Goal: Task Accomplishment & Management: Use online tool/utility

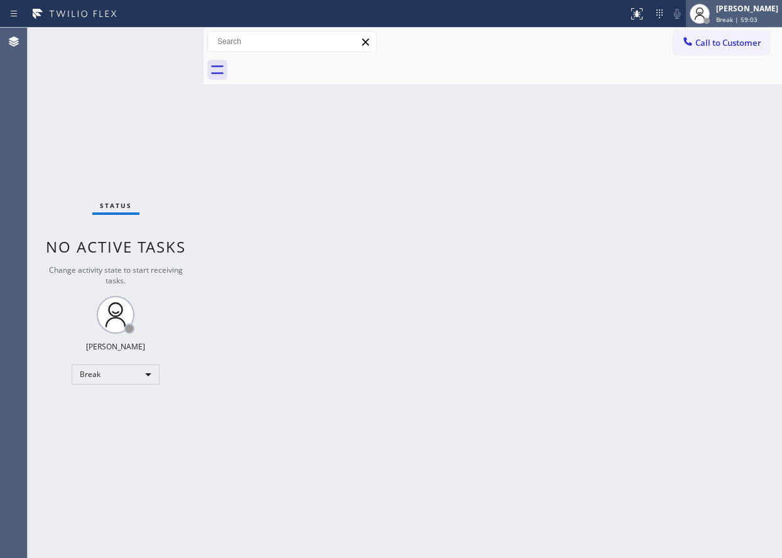
drag, startPoint x: 768, startPoint y: 13, endPoint x: 754, endPoint y: 19, distance: 16.0
click at [768, 13] on div "[PERSON_NAME]" at bounding box center [747, 8] width 62 height 11
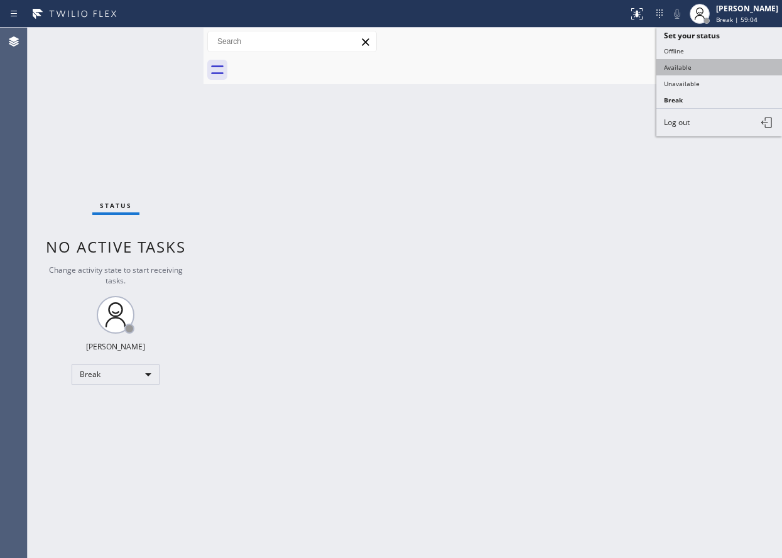
click at [689, 63] on button "Available" at bounding box center [720, 67] width 126 height 16
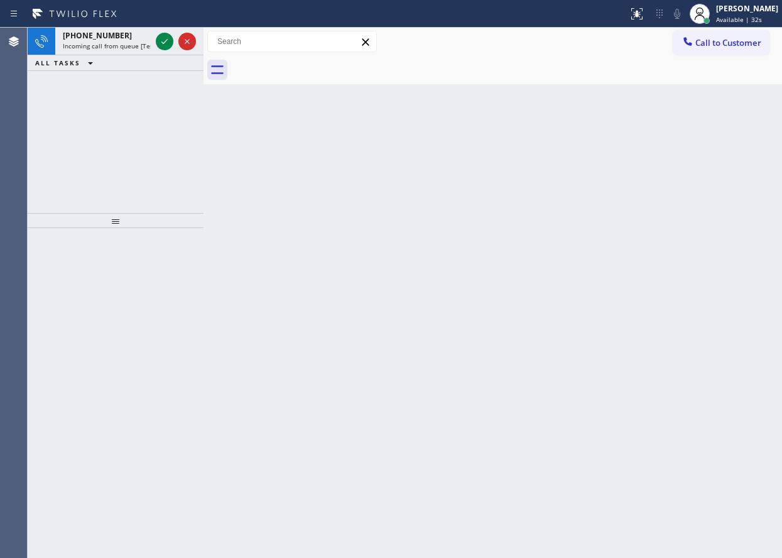
drag, startPoint x: 692, startPoint y: 226, endPoint x: 576, endPoint y: 151, distance: 138.2
click at [692, 225] on div "Back to Dashboard Change Sender ID Customers Technicians Select a contact Outbo…" at bounding box center [493, 293] width 579 height 530
click at [164, 41] on icon at bounding box center [164, 41] width 15 height 15
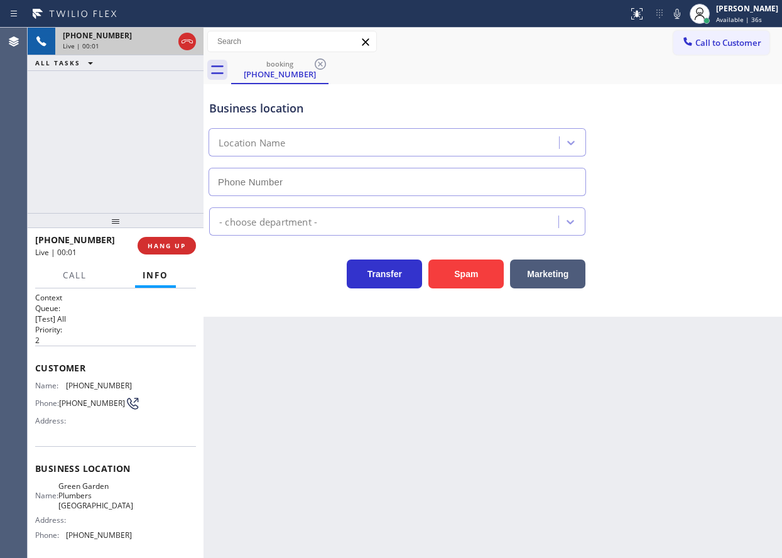
type input "[PHONE_NUMBER]"
click at [449, 275] on button "Spam" at bounding box center [466, 274] width 75 height 29
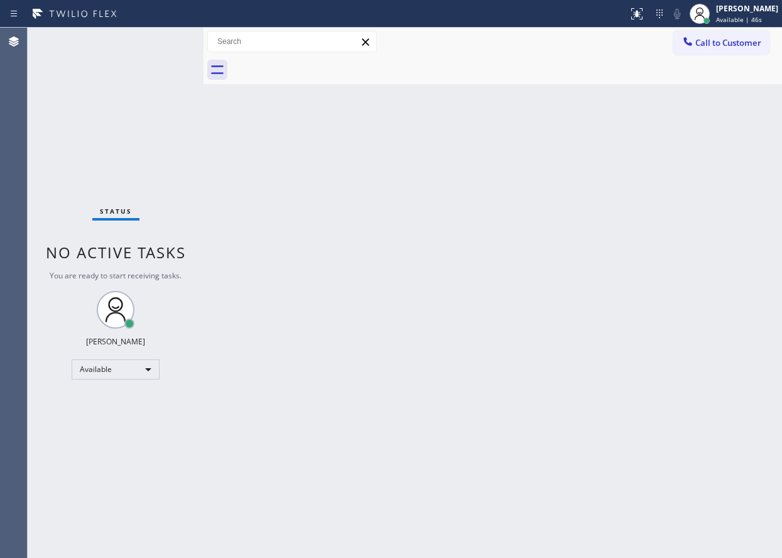
click at [471, 557] on div "Back to Dashboard Change Sender ID Customers Technicians Select a contact Outbo…" at bounding box center [493, 293] width 579 height 530
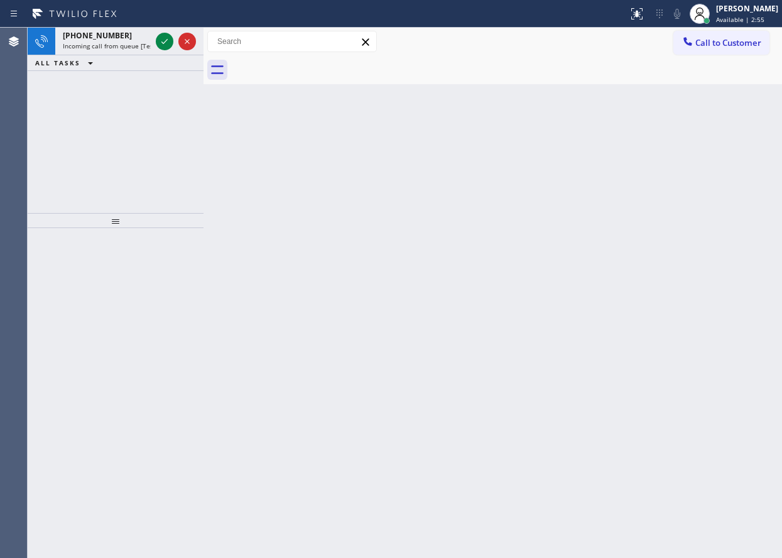
drag, startPoint x: 720, startPoint y: 221, endPoint x: 202, endPoint y: 73, distance: 538.5
click at [720, 220] on div "Back to Dashboard Change Sender ID Customers Technicians Select a contact Outbo…" at bounding box center [493, 293] width 579 height 530
click at [155, 38] on div at bounding box center [175, 42] width 45 height 28
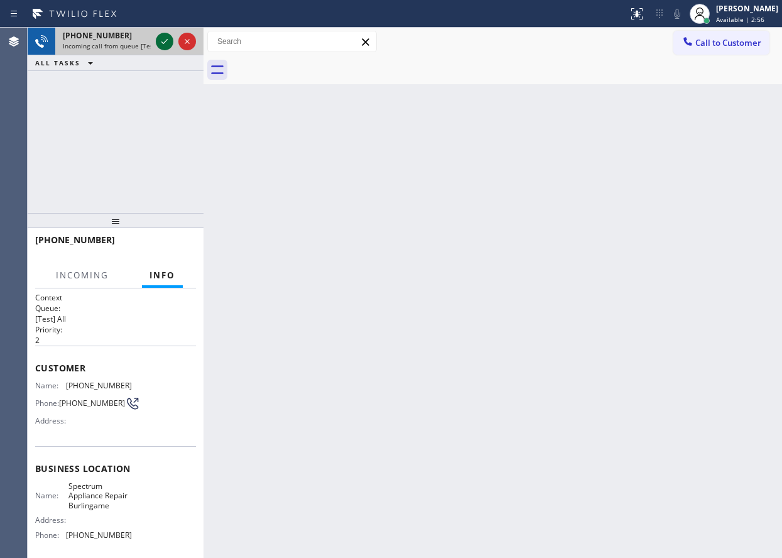
click at [158, 38] on icon at bounding box center [164, 41] width 15 height 15
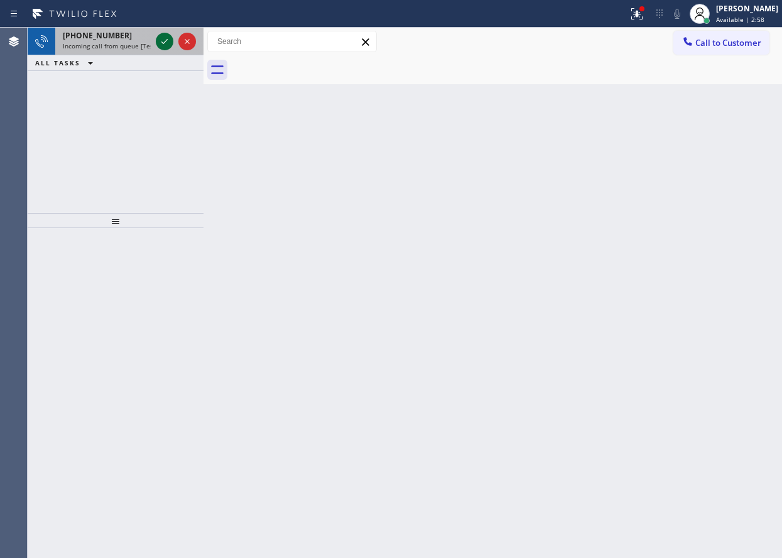
click at [158, 45] on icon at bounding box center [164, 41] width 15 height 15
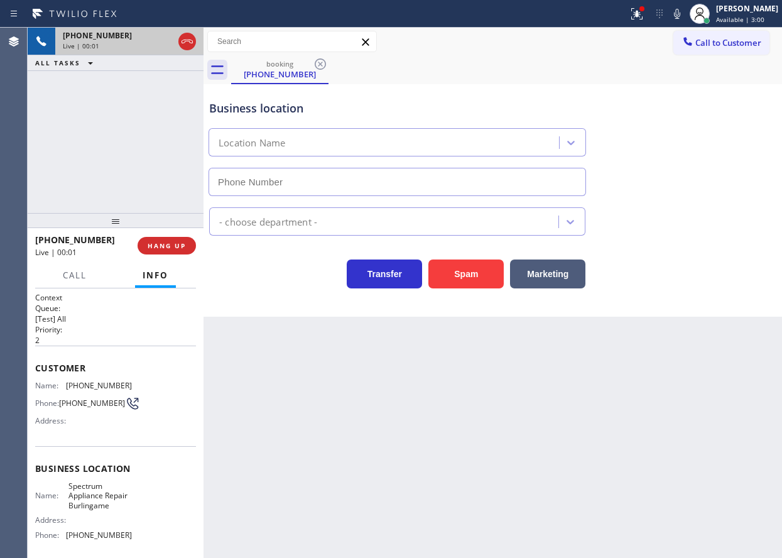
type input "[PHONE_NUMBER]"
click at [463, 283] on button "Spam" at bounding box center [466, 274] width 75 height 29
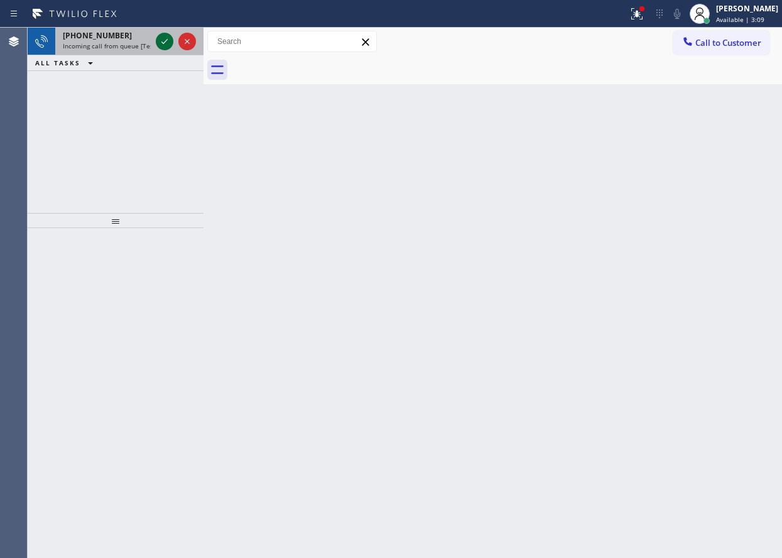
click at [163, 41] on icon at bounding box center [164, 41] width 15 height 15
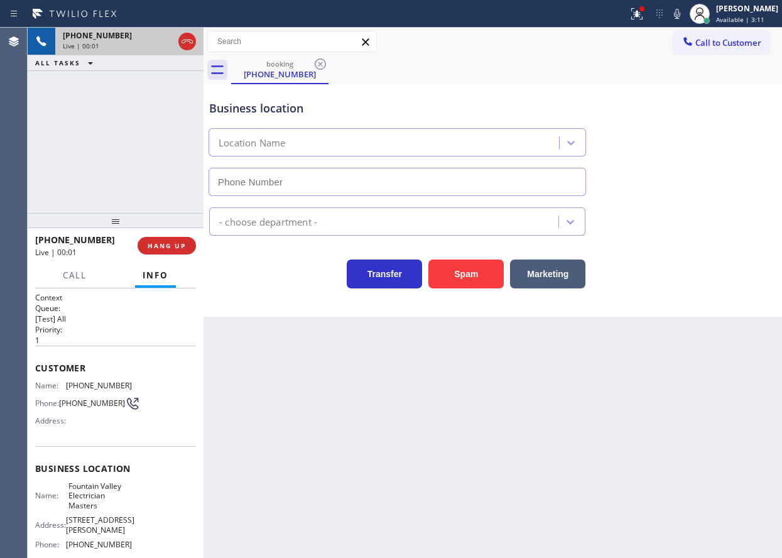
type input "[PHONE_NUMBER]"
click at [167, 251] on button "HANG UP" at bounding box center [167, 246] width 58 height 18
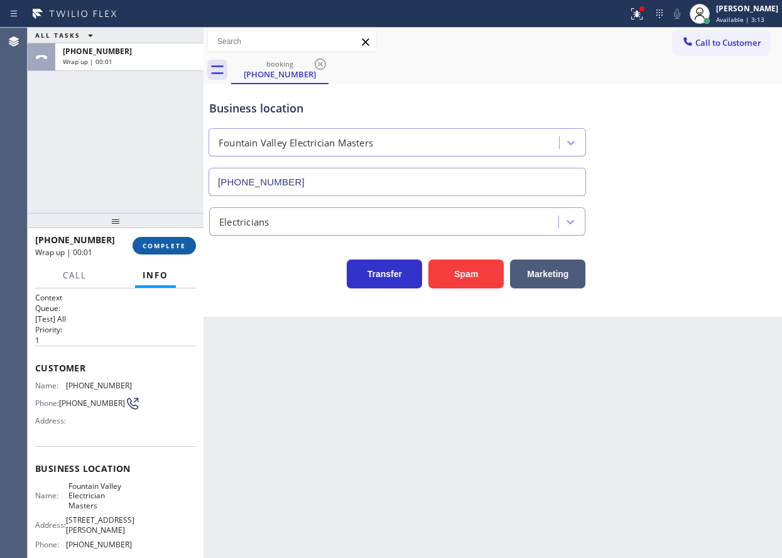
click at [167, 251] on button "COMPLETE" at bounding box center [164, 246] width 63 height 18
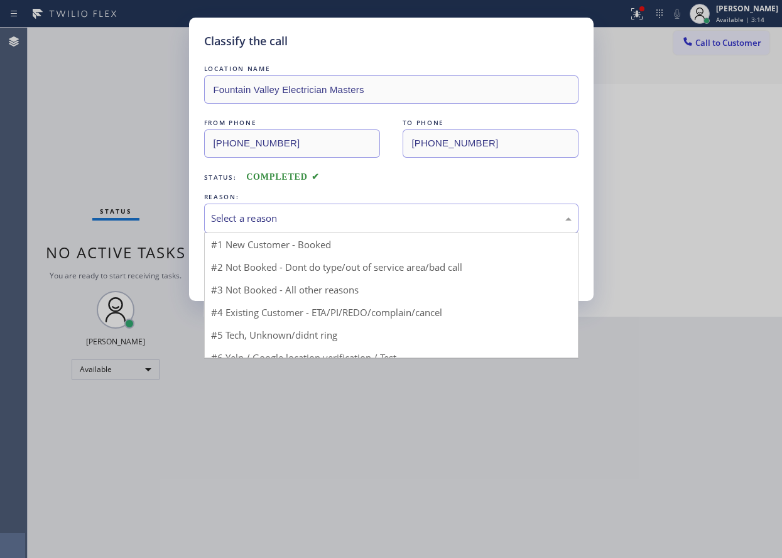
click at [282, 207] on div "Select a reason" at bounding box center [391, 219] width 375 height 30
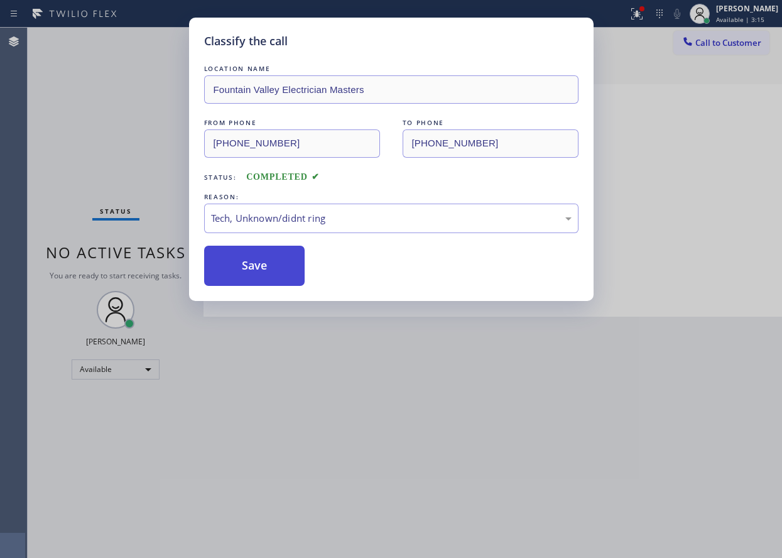
click at [277, 264] on button "Save" at bounding box center [254, 266] width 101 height 40
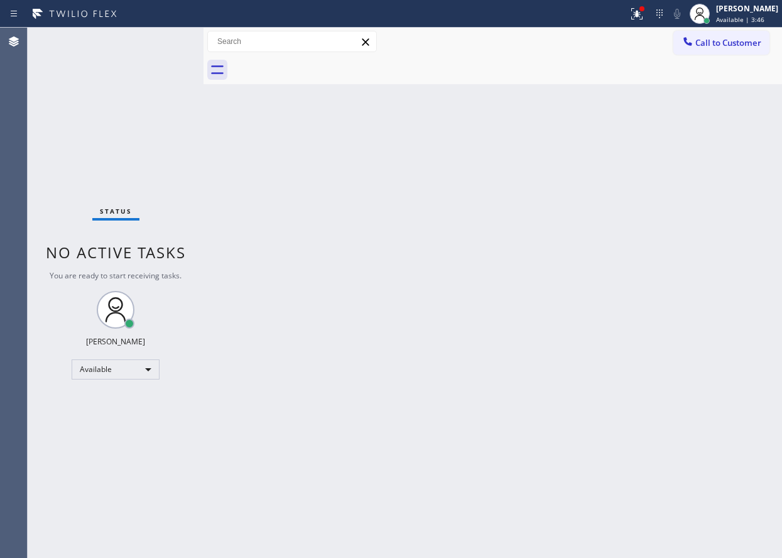
click at [696, 304] on div "Back to Dashboard Change Sender ID Customers Technicians Select a contact Outbo…" at bounding box center [493, 293] width 579 height 530
click at [713, 317] on div "Back to Dashboard Change Sender ID Customers Technicians Select a contact Outbo…" at bounding box center [493, 293] width 579 height 530
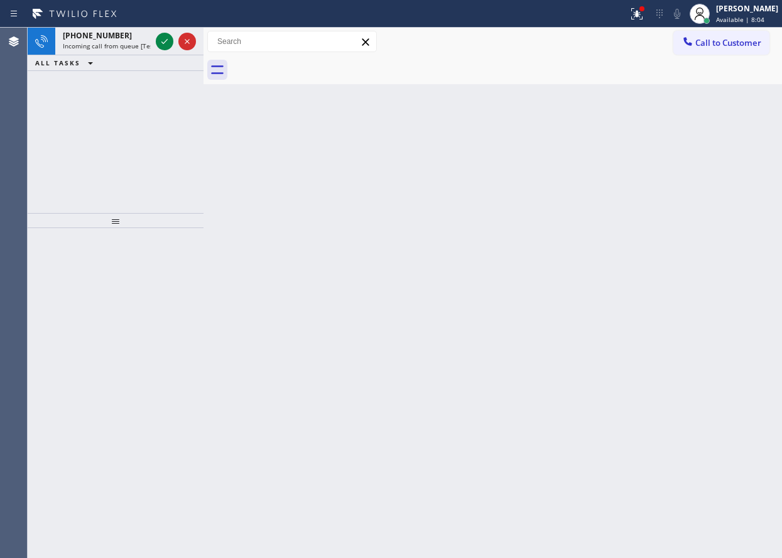
drag, startPoint x: 701, startPoint y: 258, endPoint x: 595, endPoint y: 226, distance: 111.1
click at [682, 255] on div "Back to Dashboard Change Sender ID Customers Technicians Select a contact Outbo…" at bounding box center [493, 293] width 579 height 530
click at [163, 45] on icon at bounding box center [164, 41] width 15 height 15
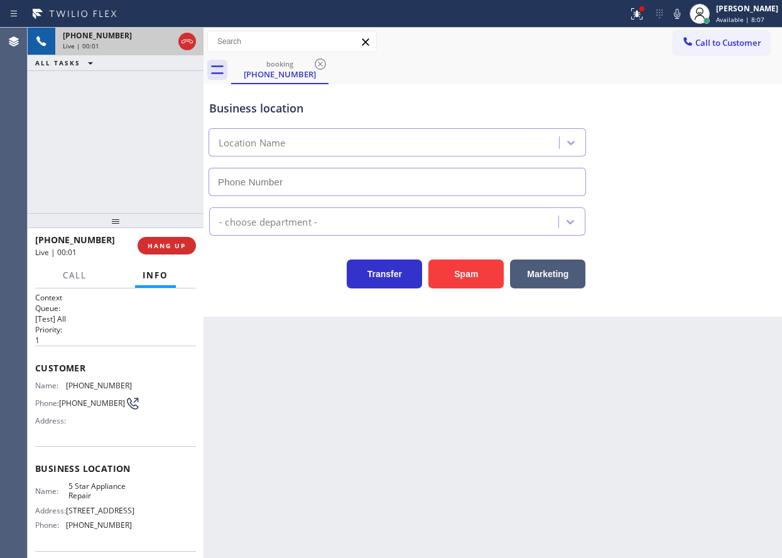
type input "[PHONE_NUMBER]"
click at [187, 241] on button "HANG UP" at bounding box center [167, 246] width 58 height 18
drag, startPoint x: 182, startPoint y: 245, endPoint x: 226, endPoint y: 247, distance: 44.0
click at [182, 244] on span "HANG UP" at bounding box center [167, 245] width 38 height 9
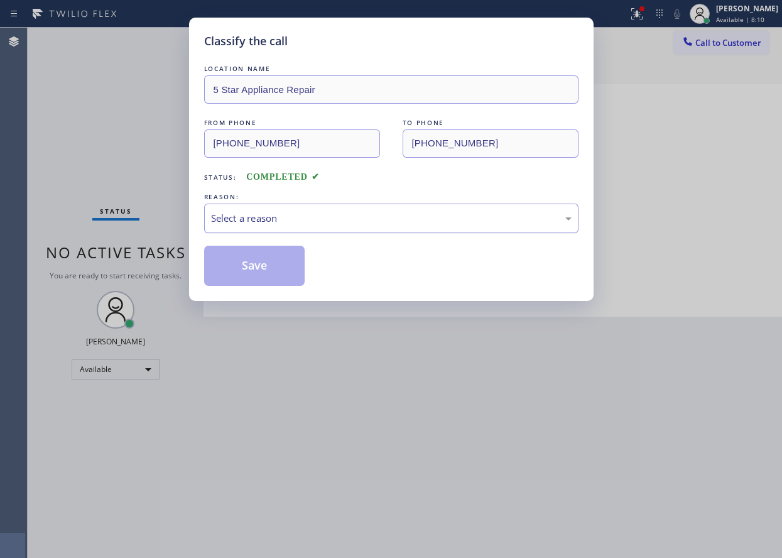
drag, startPoint x: 402, startPoint y: 210, endPoint x: 390, endPoint y: 230, distance: 23.4
click at [402, 211] on div "Select a reason" at bounding box center [391, 219] width 375 height 30
click at [282, 270] on button "Save" at bounding box center [254, 266] width 101 height 40
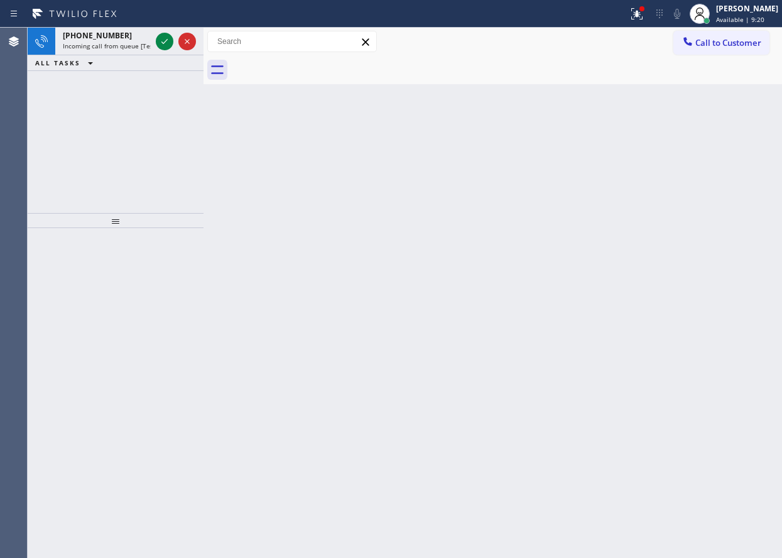
drag, startPoint x: 652, startPoint y: 251, endPoint x: 608, endPoint y: 238, distance: 45.9
click at [652, 251] on div "Back to Dashboard Change Sender ID Customers Technicians Select a contact Outbo…" at bounding box center [493, 293] width 579 height 530
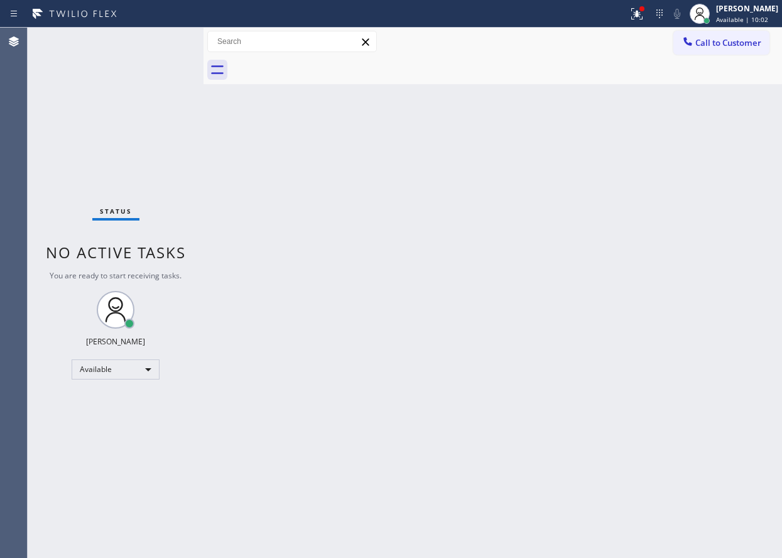
click at [716, 420] on div "Back to Dashboard Change Sender ID Customers Technicians Select a contact Outbo…" at bounding box center [493, 293] width 579 height 530
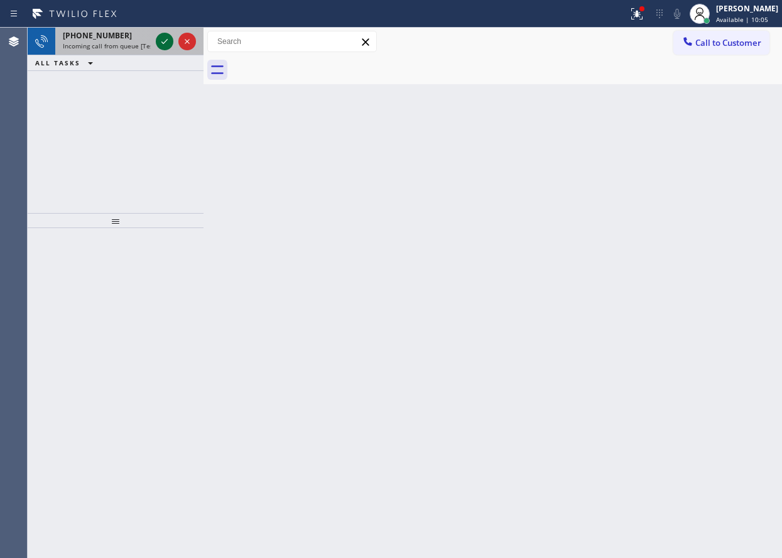
click at [165, 40] on icon at bounding box center [164, 41] width 15 height 15
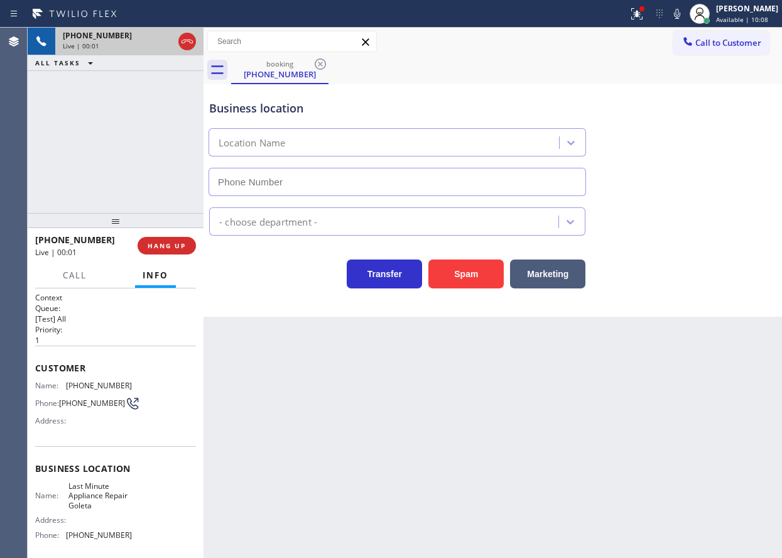
type input "[PHONE_NUMBER]"
click at [483, 280] on button "Spam" at bounding box center [466, 274] width 75 height 29
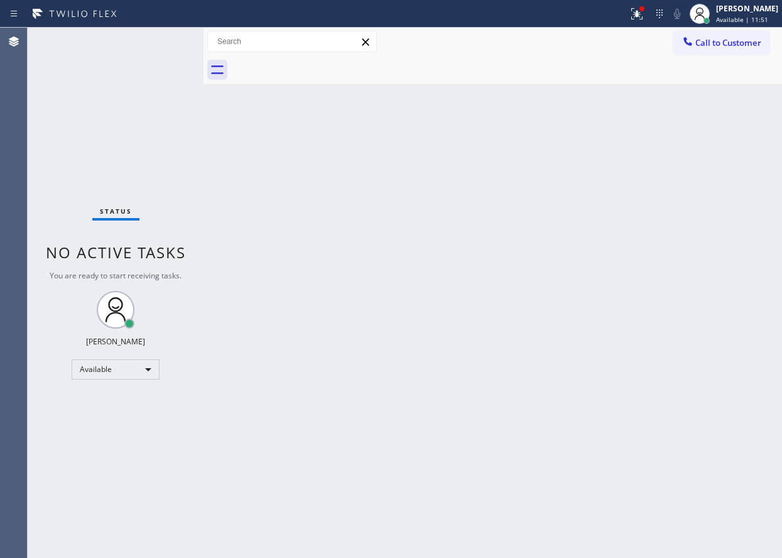
click at [163, 39] on div "Status No active tasks You are ready to start receiving tasks. [PERSON_NAME] Av…" at bounding box center [116, 293] width 176 height 530
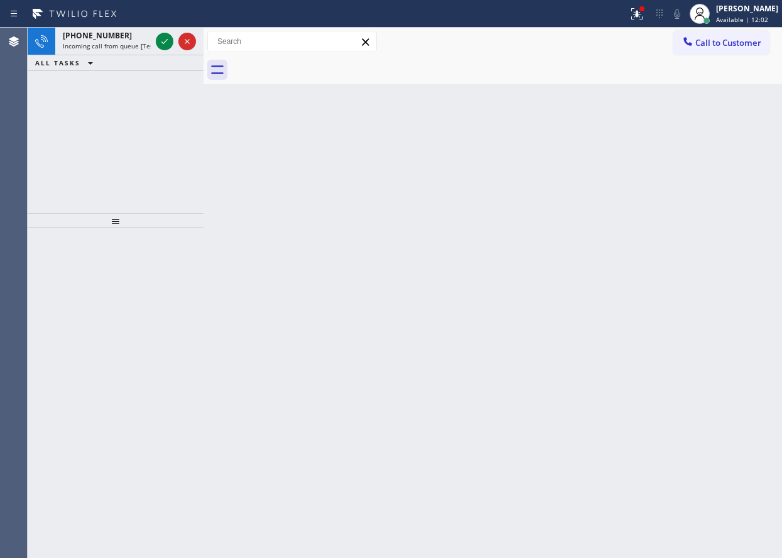
click at [661, 382] on div "Back to Dashboard Change Sender ID Customers Technicians Select a contact Outbo…" at bounding box center [493, 293] width 579 height 530
click at [162, 43] on icon at bounding box center [164, 41] width 15 height 15
click at [159, 42] on icon at bounding box center [164, 41] width 15 height 15
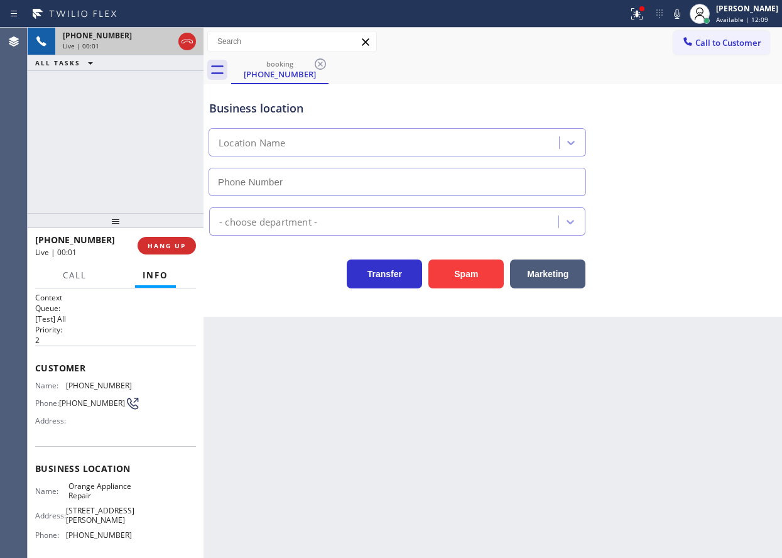
type input "[PHONE_NUMBER]"
click at [93, 496] on span "Orange Appliance Repair" at bounding box center [100, 490] width 63 height 19
copy span "Orange Appliance Repair"
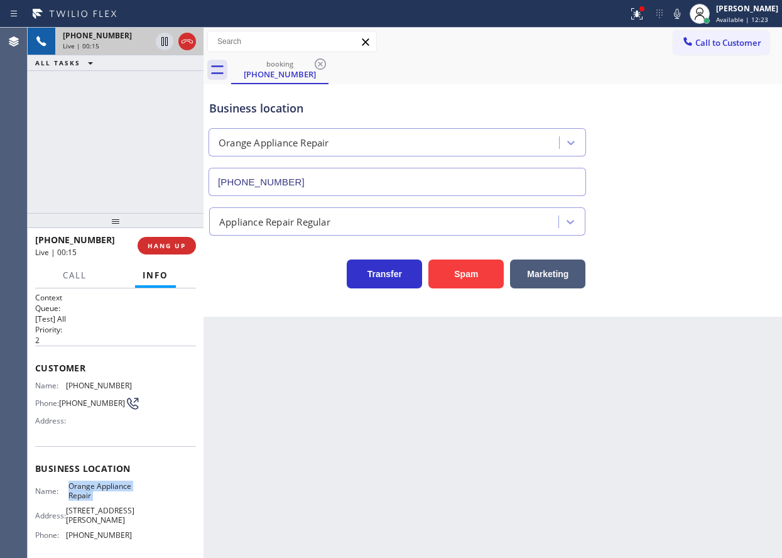
click at [307, 186] on input "[PHONE_NUMBER]" at bounding box center [398, 182] width 378 height 28
click at [79, 378] on div "Customer Name: [PHONE_NUMBER] Phone: [PHONE_NUMBER] Address:" at bounding box center [115, 396] width 161 height 101
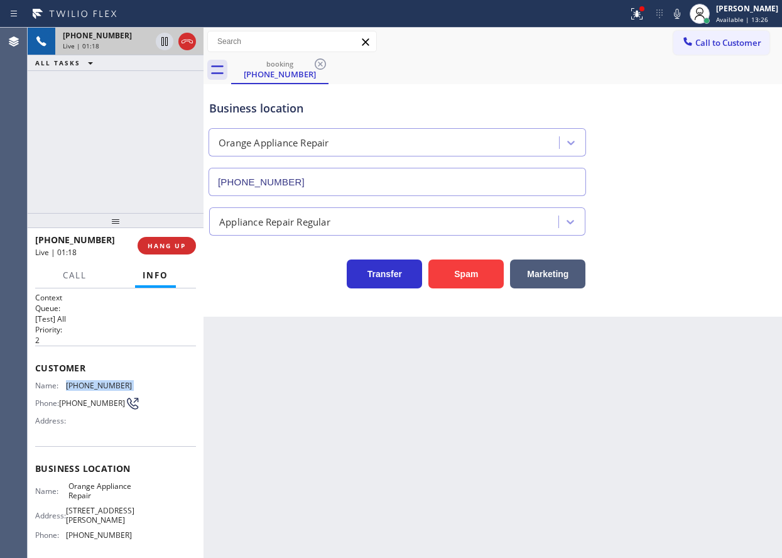
click at [79, 378] on div "Customer Name: [PHONE_NUMBER] Phone: [PHONE_NUMBER] Address:" at bounding box center [115, 396] width 161 height 101
copy span "[PHONE_NUMBER]"
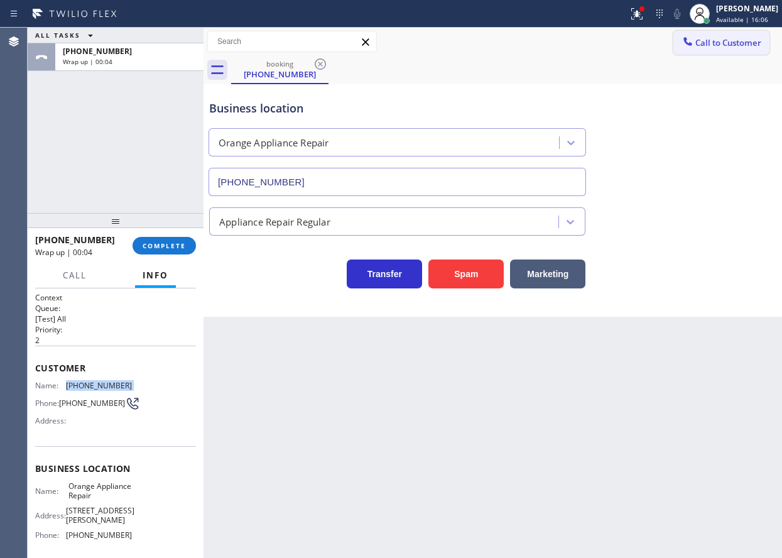
click at [711, 48] on button "Call to Customer" at bounding box center [722, 43] width 96 height 24
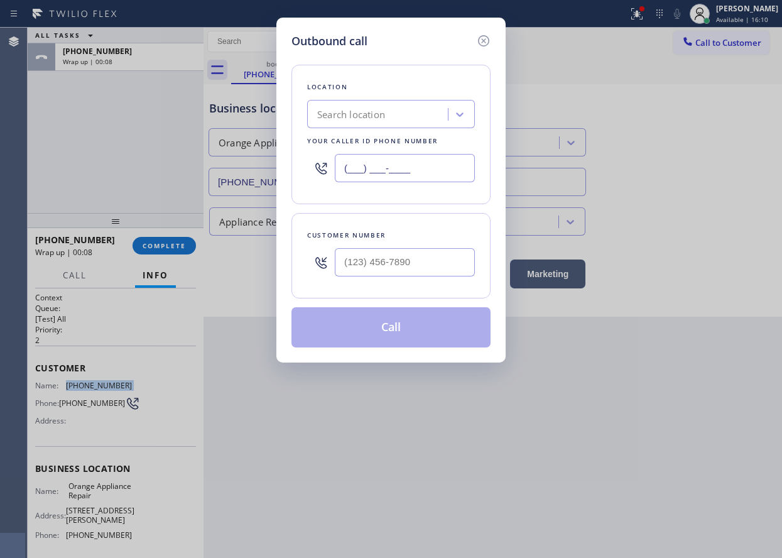
click at [430, 172] on input "(___) ___-____" at bounding box center [405, 168] width 140 height 28
paste input "714) 855-4254"
type input "[PHONE_NUMBER]"
paste input "714) 251-7141"
click at [419, 257] on input "(___) ___-____" at bounding box center [405, 262] width 140 height 28
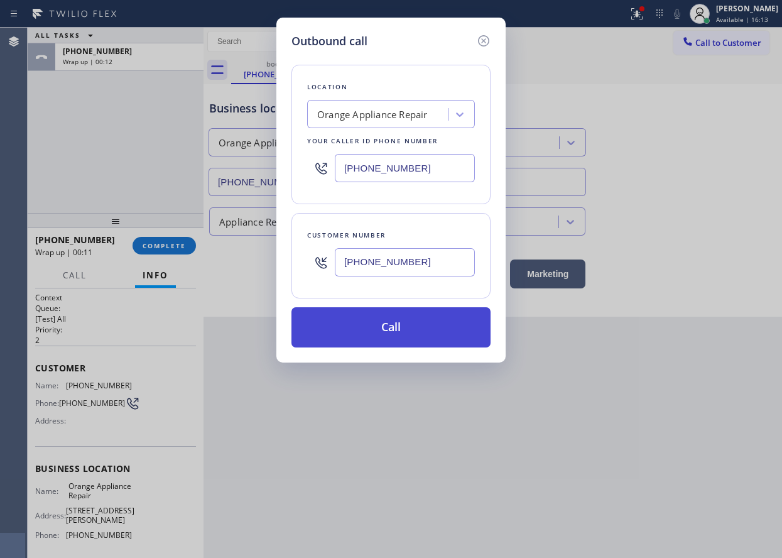
type input "[PHONE_NUMBER]"
click at [418, 315] on button "Call" at bounding box center [391, 327] width 199 height 40
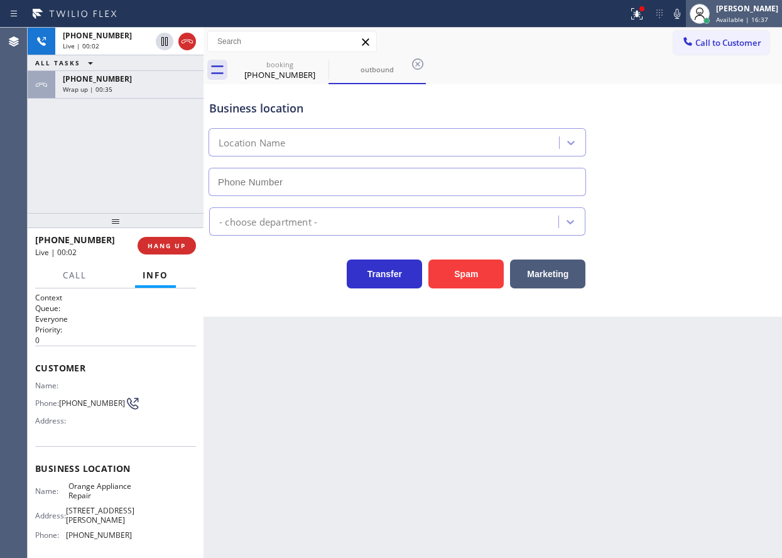
type input "[PHONE_NUMBER]"
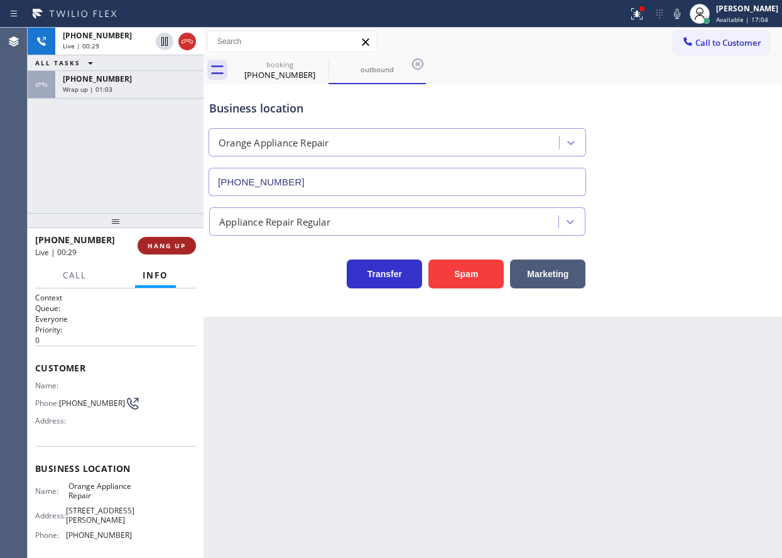
click at [166, 243] on span "HANG UP" at bounding box center [167, 245] width 38 height 9
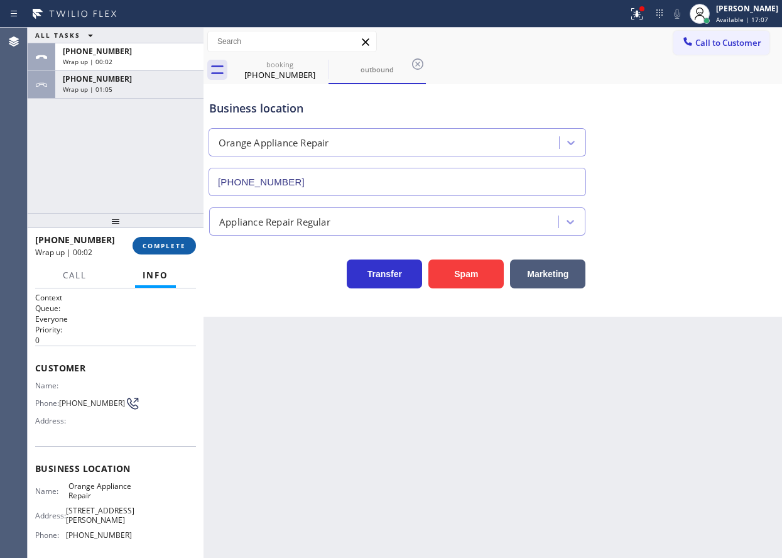
click at [173, 241] on span "COMPLETE" at bounding box center [164, 245] width 43 height 9
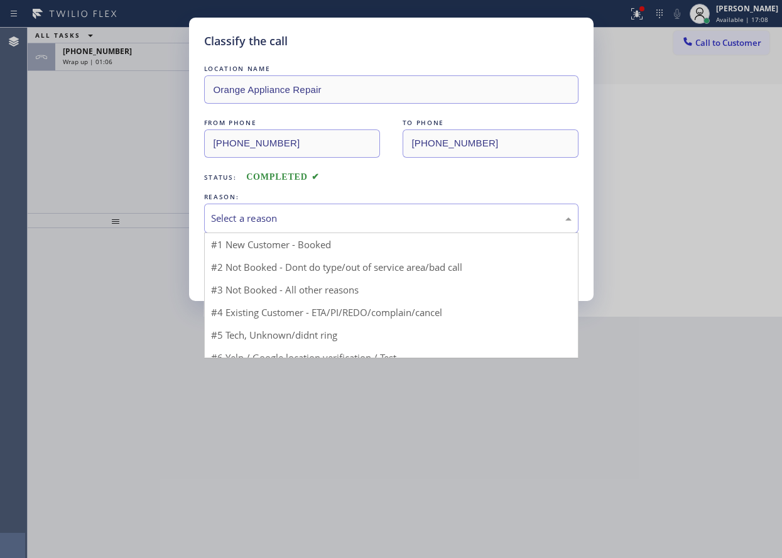
click at [305, 217] on div "Select a reason" at bounding box center [391, 218] width 361 height 14
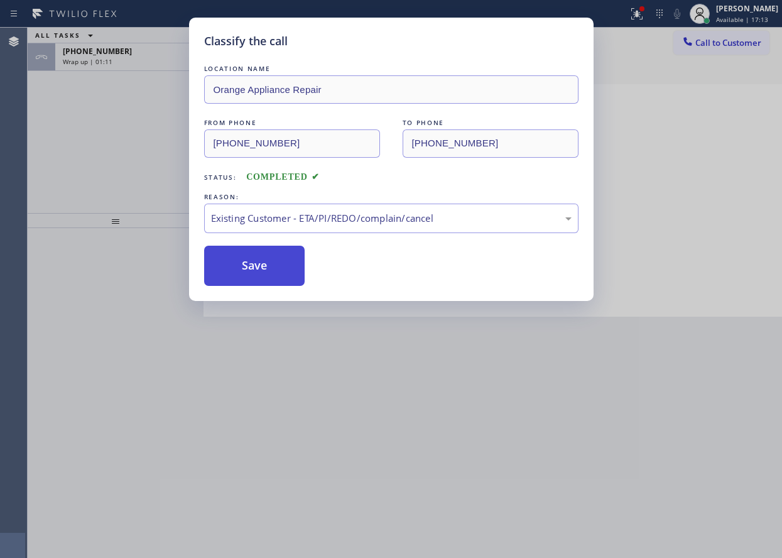
click at [274, 257] on button "Save" at bounding box center [254, 266] width 101 height 40
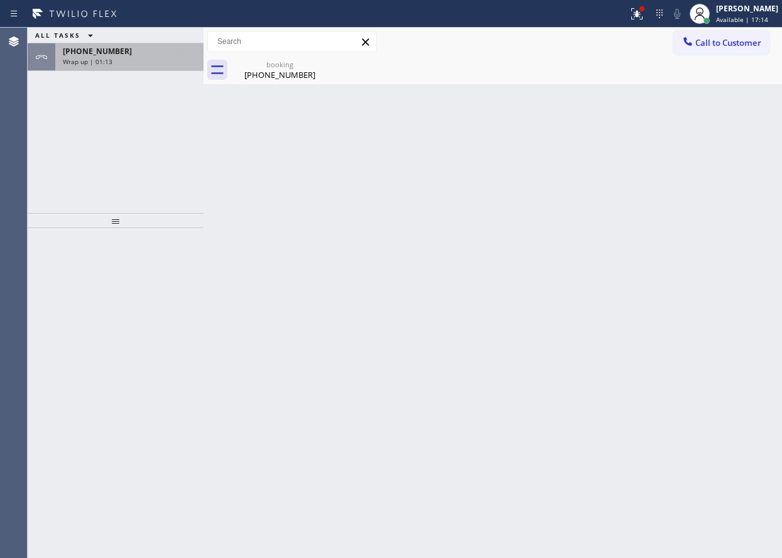
click at [125, 48] on div "[PHONE_NUMBER]" at bounding box center [129, 51] width 133 height 11
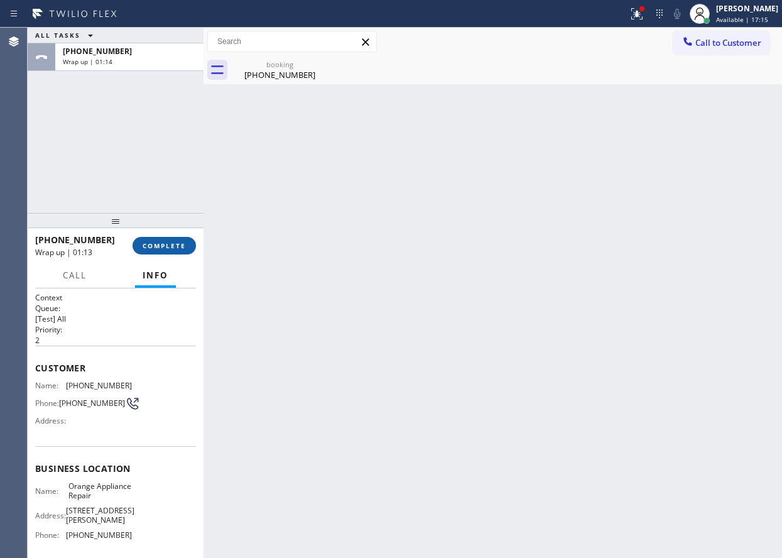
click at [168, 244] on span "COMPLETE" at bounding box center [164, 245] width 43 height 9
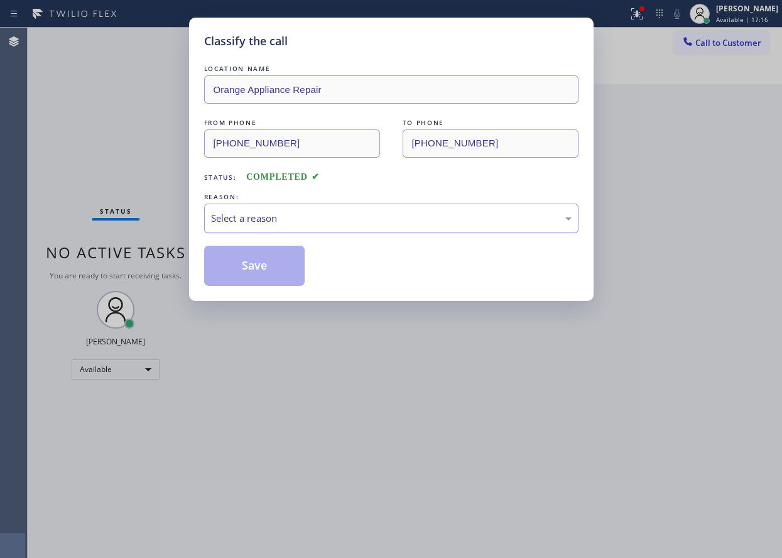
click at [334, 228] on div "Select a reason" at bounding box center [391, 219] width 375 height 30
click at [258, 273] on button "Save" at bounding box center [254, 266] width 101 height 40
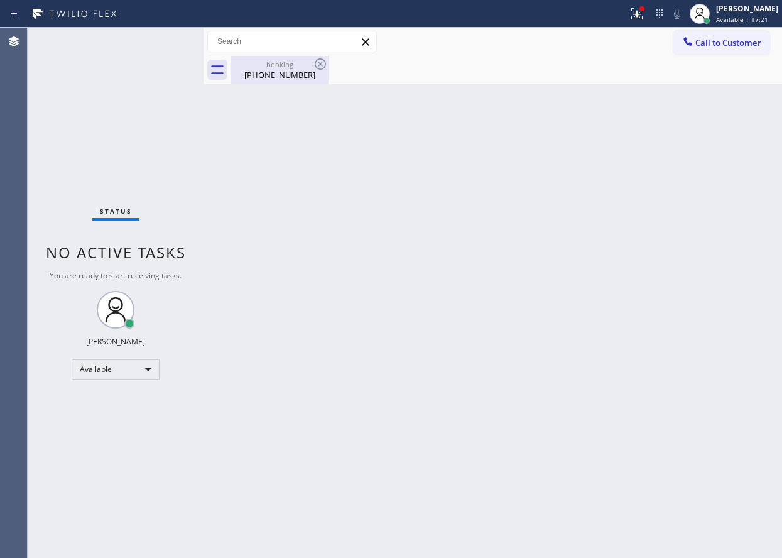
click at [277, 66] on div "booking" at bounding box center [280, 64] width 95 height 9
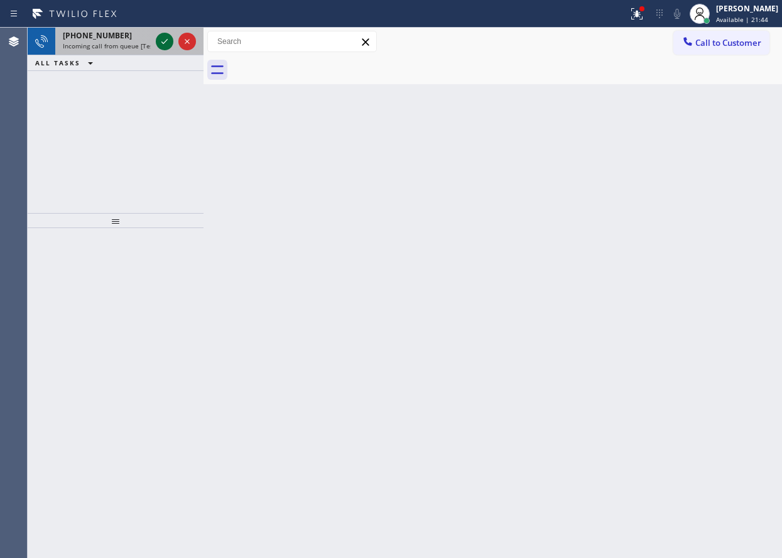
click at [158, 36] on icon at bounding box center [164, 41] width 15 height 15
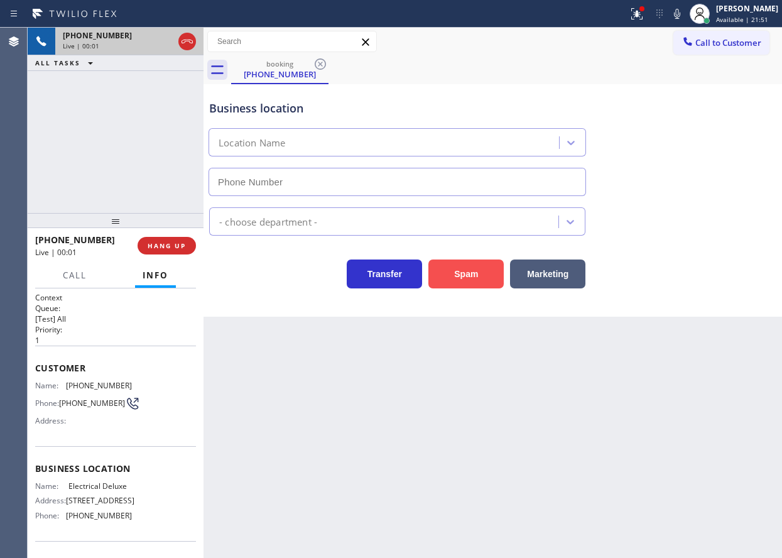
type input "[PHONE_NUMBER]"
click at [469, 266] on button "Spam" at bounding box center [466, 274] width 75 height 29
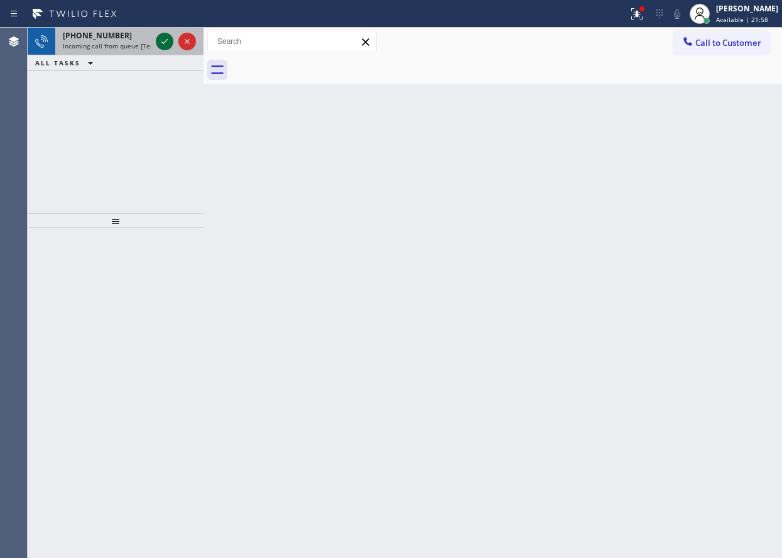
click at [165, 45] on icon at bounding box center [164, 41] width 15 height 15
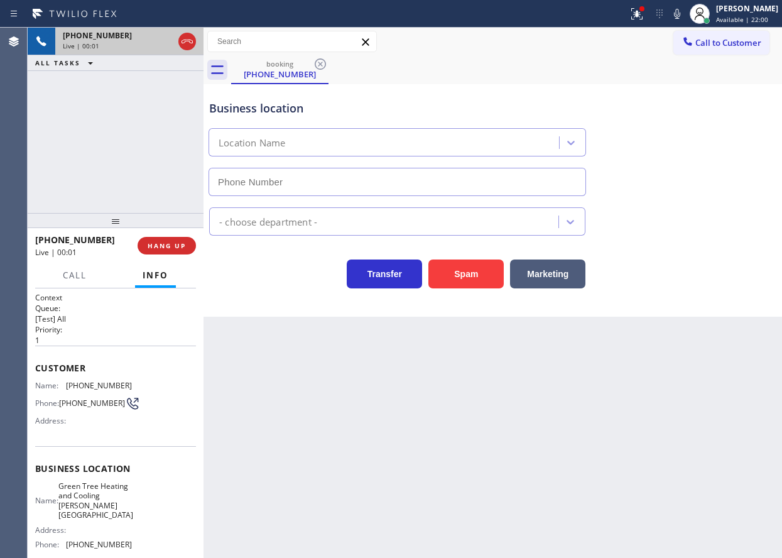
type input "[PHONE_NUMBER]"
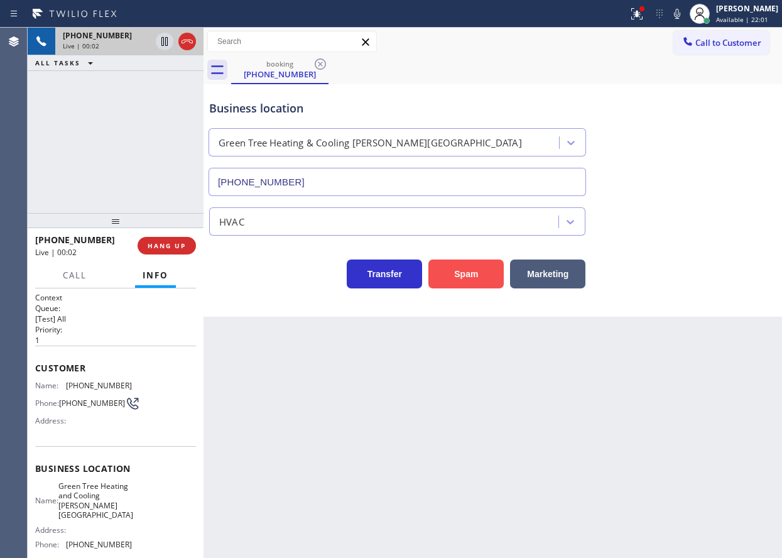
click at [468, 269] on button "Spam" at bounding box center [466, 274] width 75 height 29
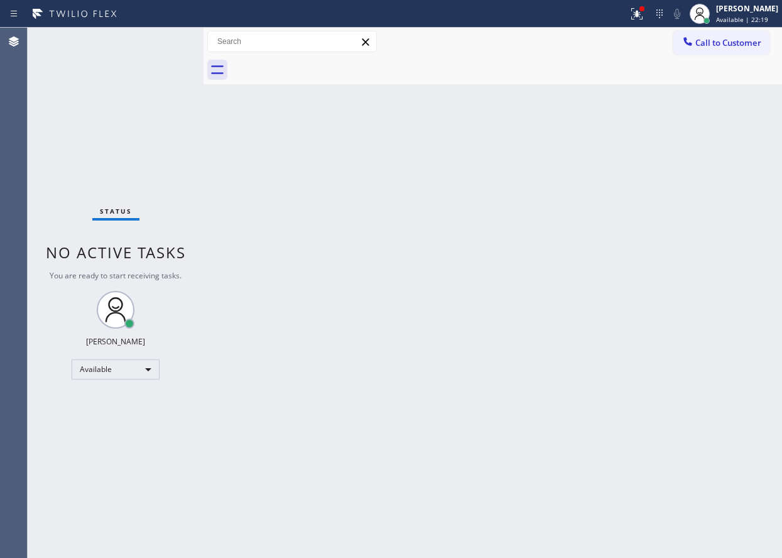
click at [162, 43] on div "Status No active tasks You are ready to start receiving tasks. [PERSON_NAME] Av…" at bounding box center [116, 293] width 176 height 530
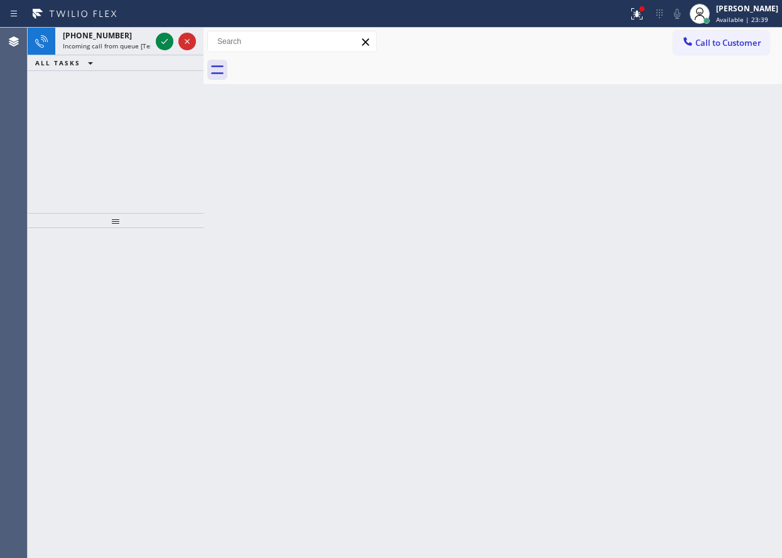
click at [658, 156] on div "Back to Dashboard Change Sender ID Customers Technicians Select a contact Outbo…" at bounding box center [493, 293] width 579 height 530
click at [165, 43] on icon at bounding box center [164, 41] width 15 height 15
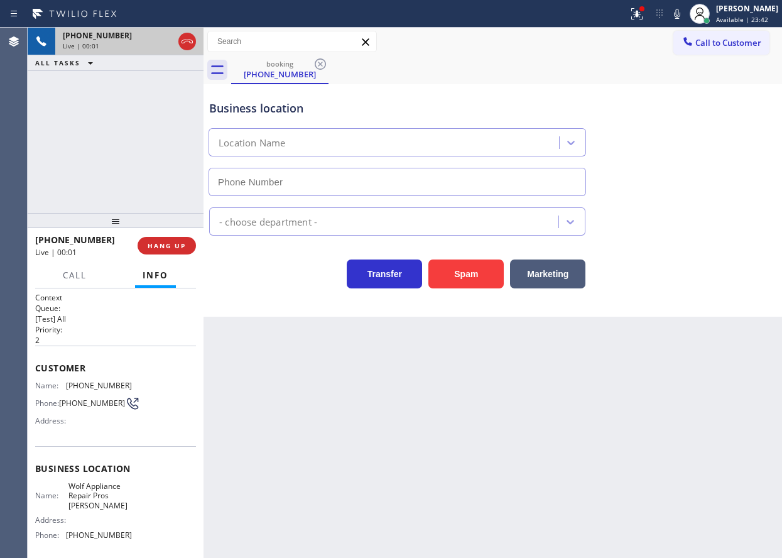
type input "[PHONE_NUMBER]"
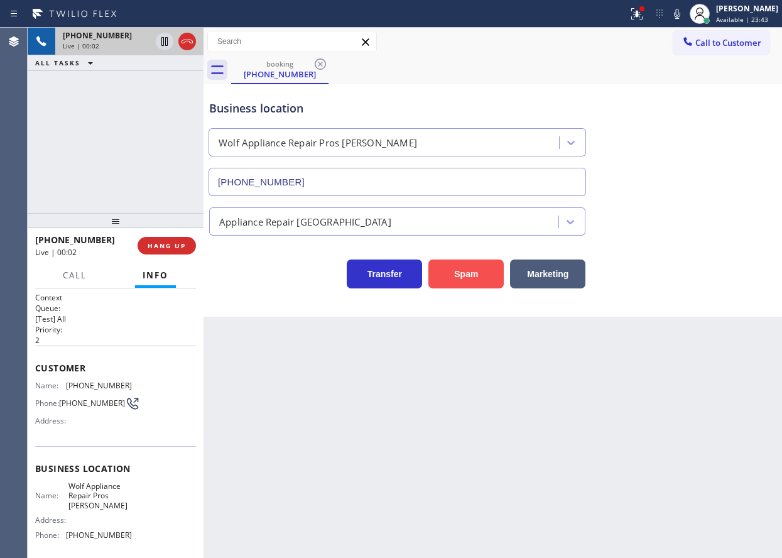
click at [452, 276] on button "Spam" at bounding box center [466, 274] width 75 height 29
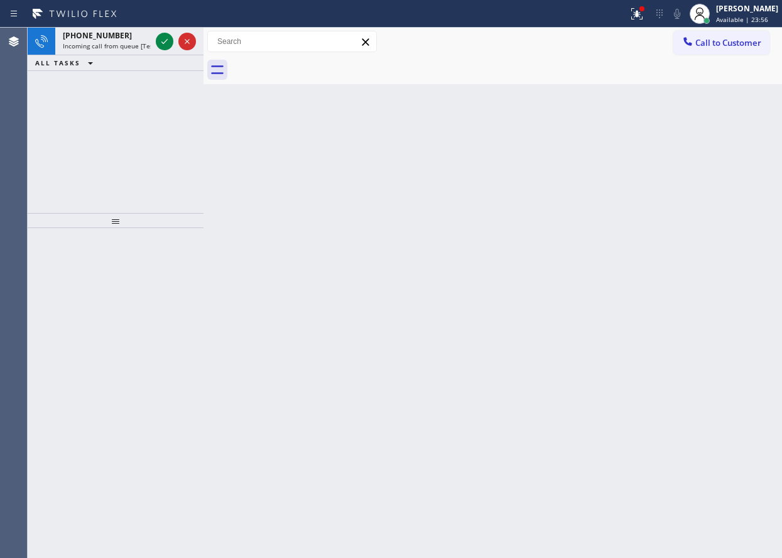
click at [686, 205] on div "Back to Dashboard Change Sender ID Customers Technicians Select a contact Outbo…" at bounding box center [493, 293] width 579 height 530
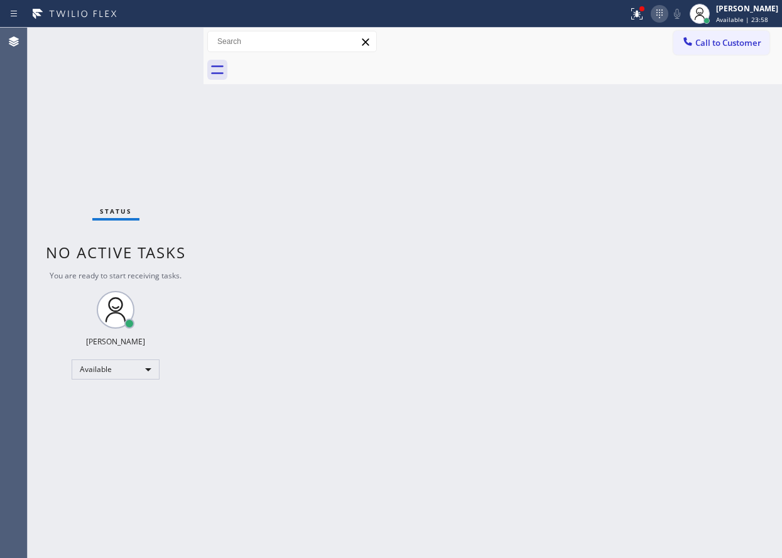
click at [667, 13] on icon at bounding box center [659, 13] width 15 height 15
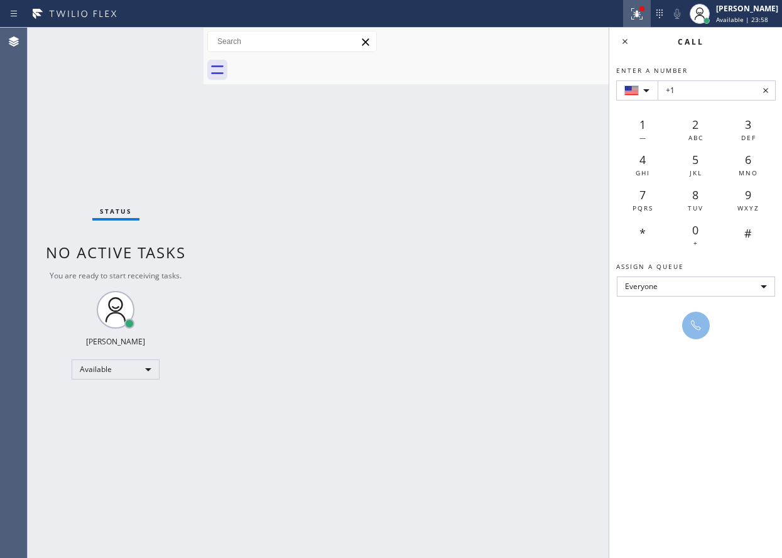
click at [639, 15] on icon at bounding box center [636, 12] width 8 height 9
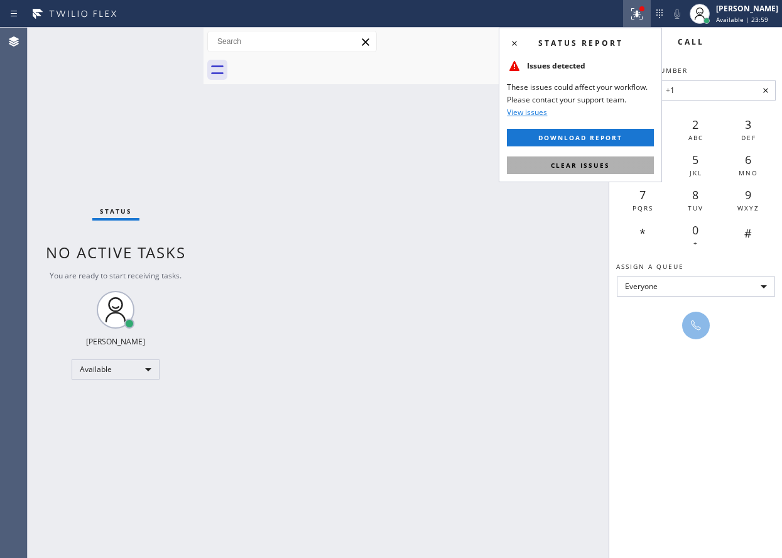
click at [595, 168] on span "Clear issues" at bounding box center [580, 165] width 59 height 9
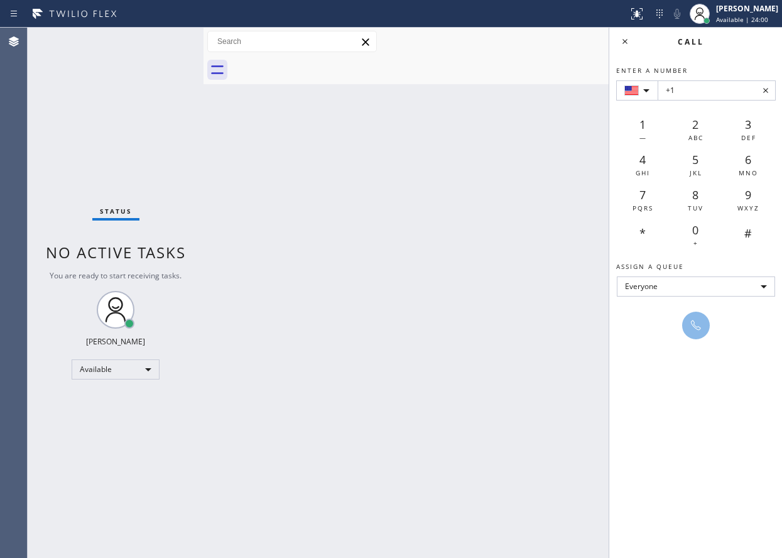
click at [357, 169] on div "Back to Dashboard Change Sender ID Customers Technicians Select a contact Outbo…" at bounding box center [493, 293] width 579 height 530
click at [594, 106] on div "Back to Dashboard Change Sender ID Customers Technicians Select a contact Outbo…" at bounding box center [493, 293] width 579 height 530
click at [542, 106] on div "Back to Dashboard Change Sender ID Customers Technicians Select a contact Outbo…" at bounding box center [493, 293] width 579 height 530
click at [667, 19] on icon at bounding box center [659, 13] width 15 height 15
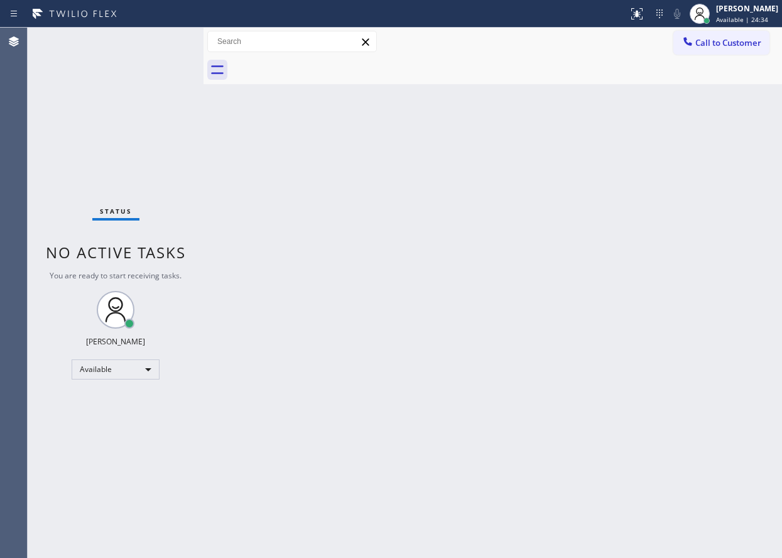
click at [682, 229] on div "Back to Dashboard Change Sender ID Customers Technicians Select a contact Outbo…" at bounding box center [493, 293] width 579 height 530
click at [726, 114] on div "Back to Dashboard Change Sender ID Customers Technicians Select a contact Outbo…" at bounding box center [493, 293] width 579 height 530
click at [744, 343] on div "Back to Dashboard Change Sender ID Customers Technicians Select a contact Outbo…" at bounding box center [493, 293] width 579 height 530
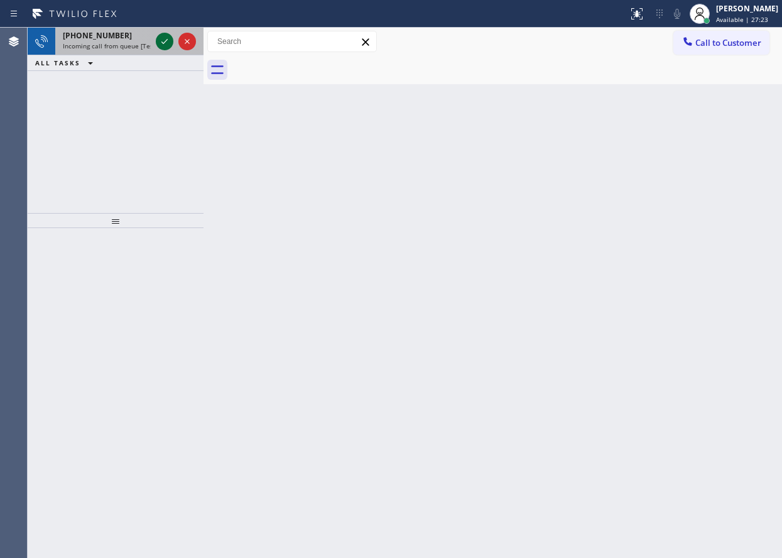
click at [159, 41] on icon at bounding box center [164, 41] width 15 height 15
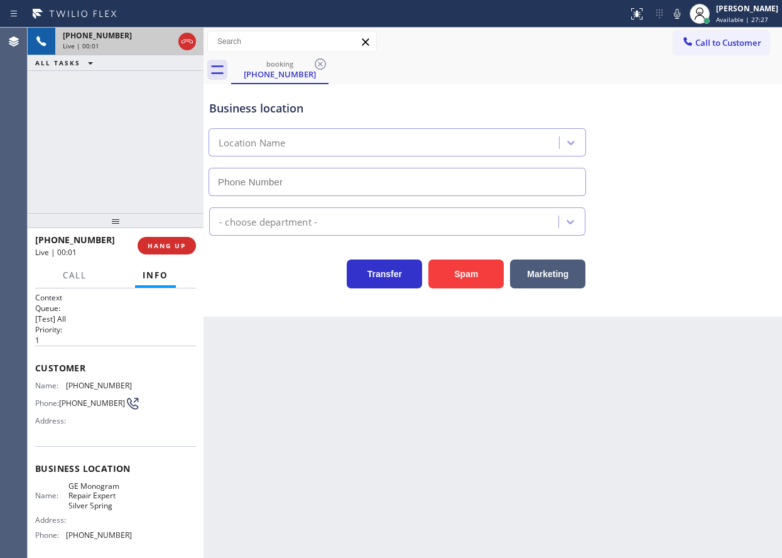
type input "[PHONE_NUMBER]"
click at [107, 507] on span "GE Monogram Repair Expert Silver Spring" at bounding box center [100, 495] width 63 height 29
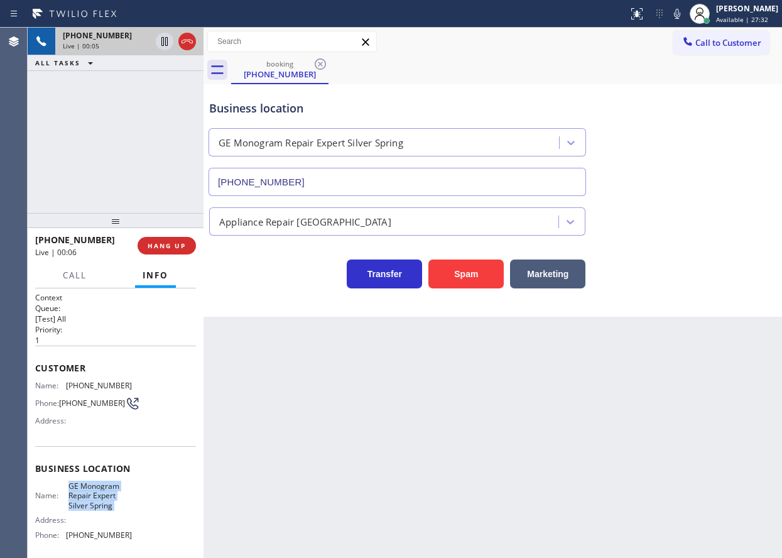
click at [107, 507] on span "GE Monogram Repair Expert Silver Spring" at bounding box center [100, 495] width 63 height 29
copy span "GE Monogram Repair Expert Silver Spring"
click at [295, 188] on input "[PHONE_NUMBER]" at bounding box center [398, 182] width 378 height 28
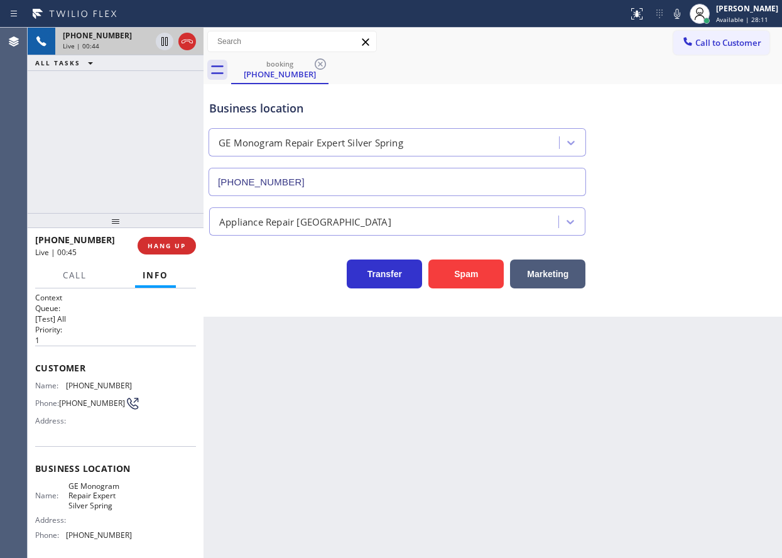
click at [109, 381] on span "[PHONE_NUMBER]" at bounding box center [99, 385] width 66 height 9
copy span "[PHONE_NUMBER]"
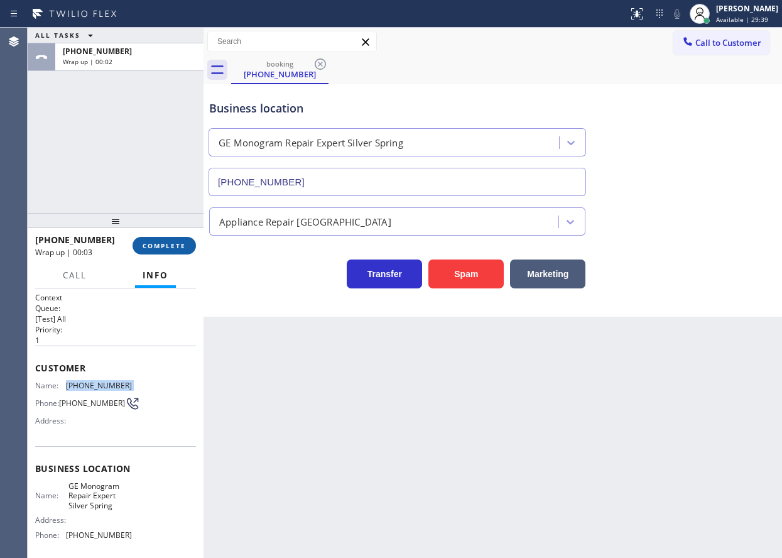
click at [171, 244] on span "COMPLETE" at bounding box center [164, 245] width 43 height 9
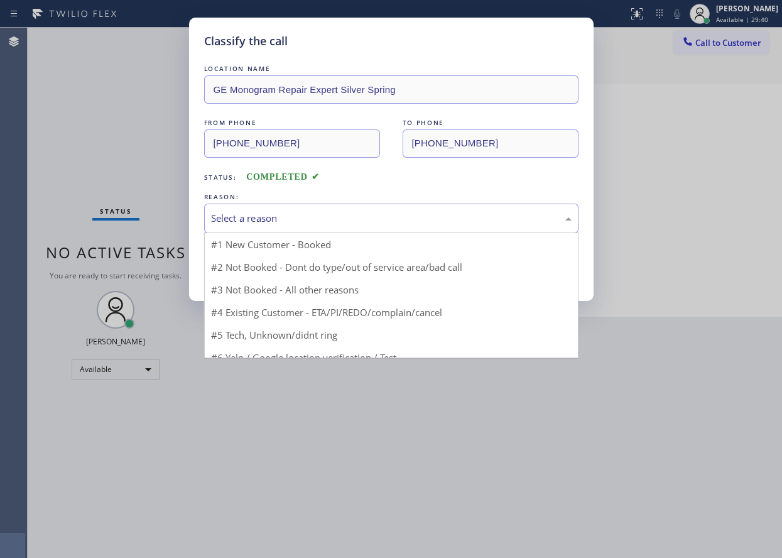
click at [307, 226] on div "Select a reason" at bounding box center [391, 219] width 375 height 30
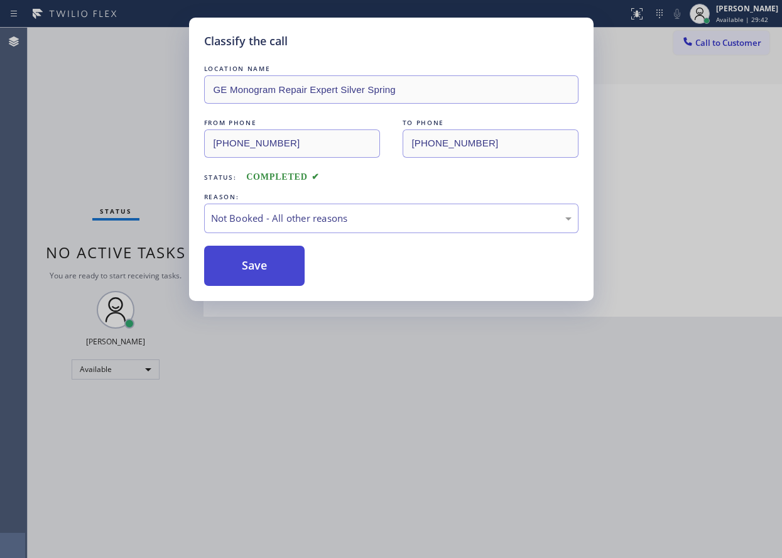
click at [261, 267] on button "Save" at bounding box center [254, 266] width 101 height 40
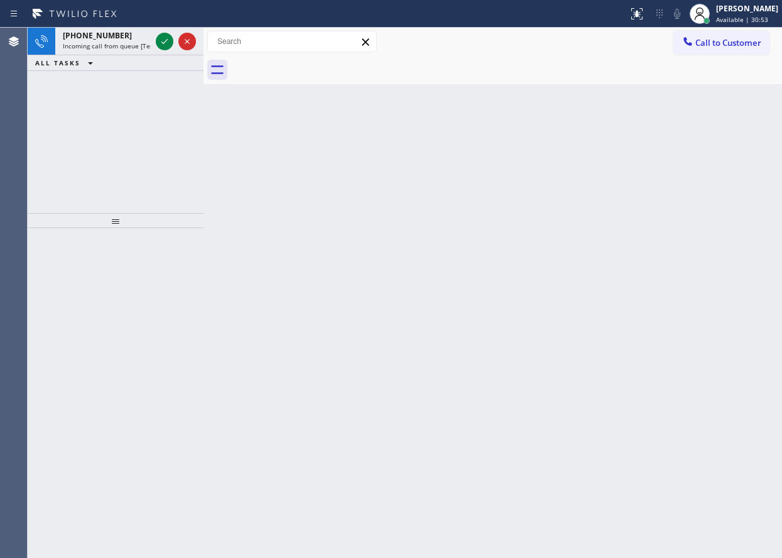
click at [660, 286] on div "Back to Dashboard Change Sender ID Customers Technicians Select a contact Outbo…" at bounding box center [493, 293] width 579 height 530
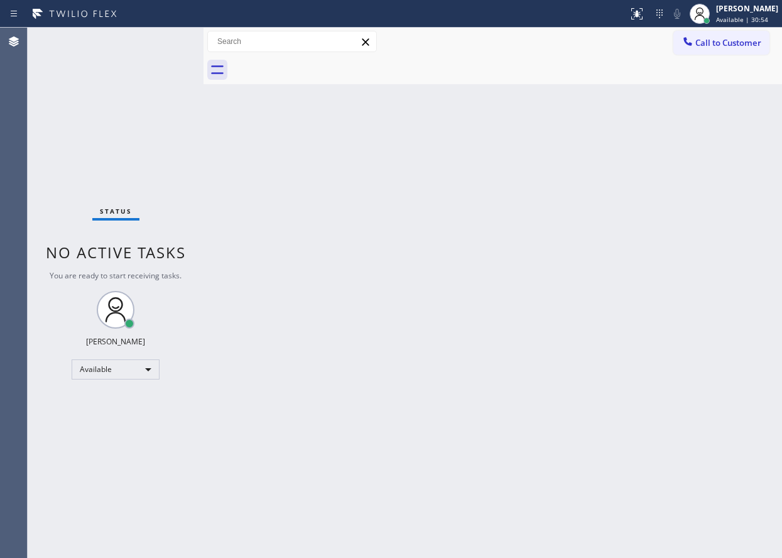
click at [167, 40] on div "Status No active tasks You are ready to start receiving tasks. [PERSON_NAME] Av…" at bounding box center [116, 293] width 176 height 530
click at [669, 271] on div "Back to Dashboard Change Sender ID Customers Technicians Select a contact Outbo…" at bounding box center [493, 293] width 579 height 530
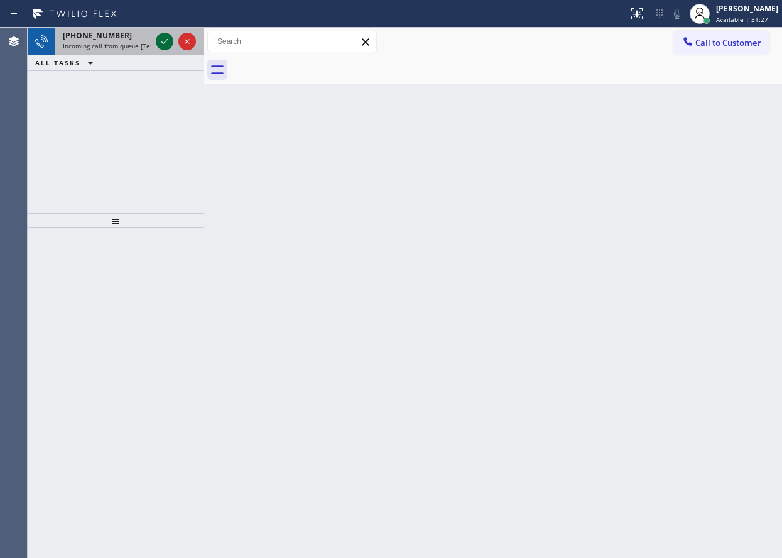
click at [163, 36] on icon at bounding box center [164, 41] width 15 height 15
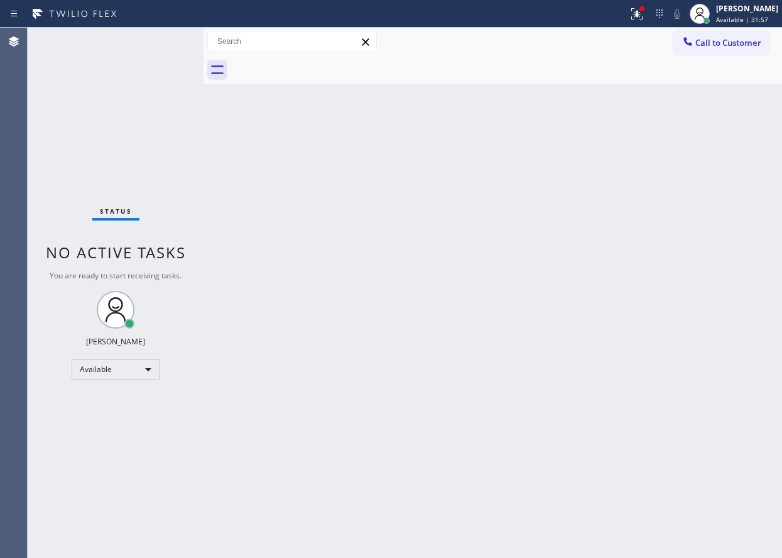
click at [707, 375] on div "Back to Dashboard Change Sender ID Customers Technicians Select a contact Outbo…" at bounding box center [493, 293] width 579 height 530
click at [540, 376] on div "Back to Dashboard Change Sender ID Customers Technicians Select a contact Outbo…" at bounding box center [493, 293] width 579 height 530
click at [654, 236] on div "Back to Dashboard Change Sender ID Customers Technicians Select a contact Outbo…" at bounding box center [493, 293] width 579 height 530
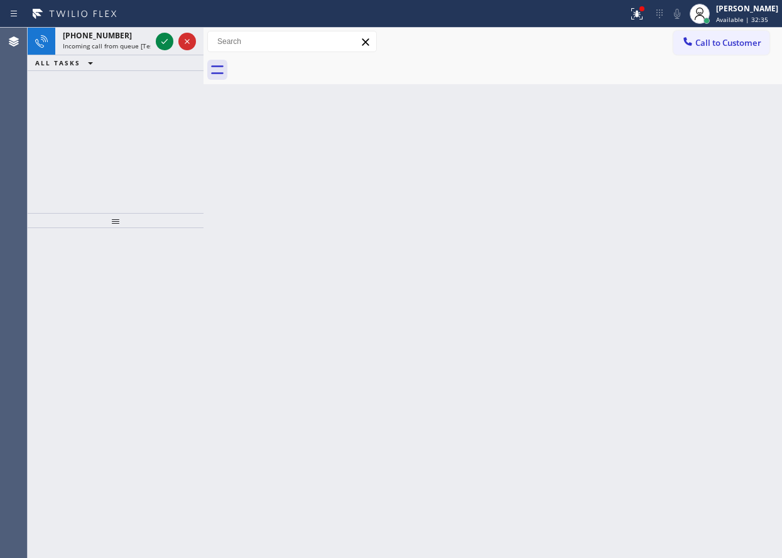
click at [161, 48] on icon at bounding box center [164, 41] width 15 height 15
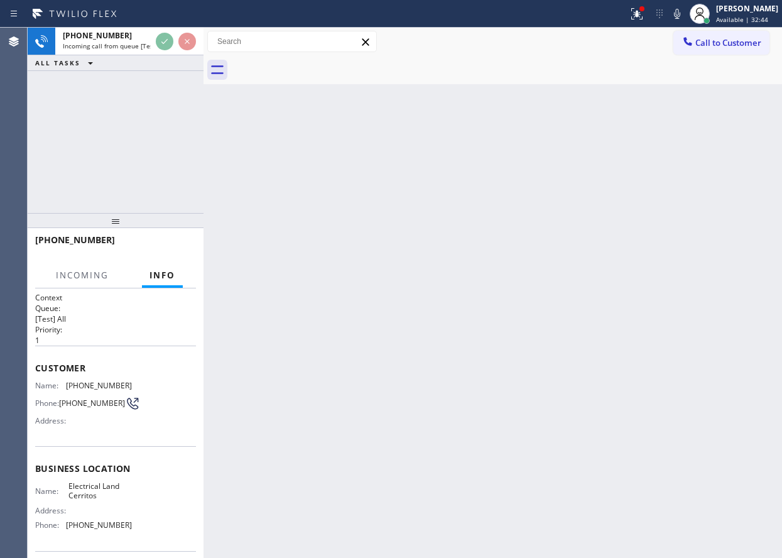
click at [449, 157] on div "Back to Dashboard Change Sender ID Customers Technicians Select a contact Outbo…" at bounding box center [493, 293] width 579 height 530
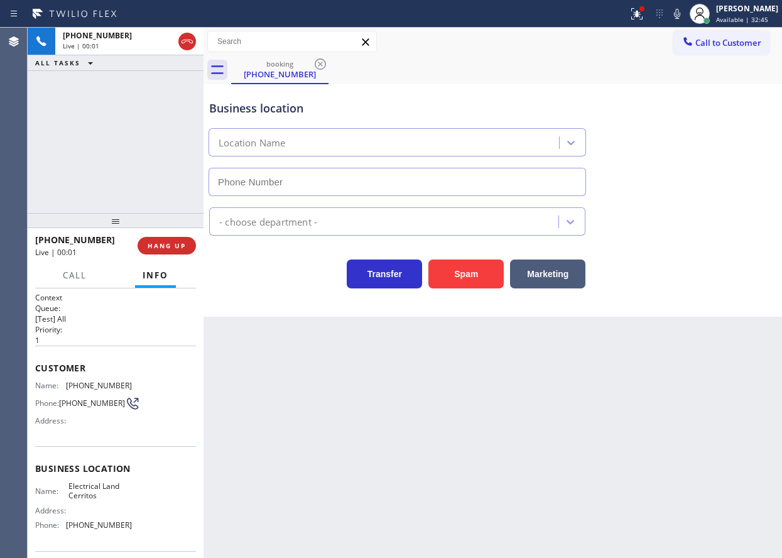
type input "[PHONE_NUMBER]"
click at [444, 279] on button "Spam" at bounding box center [466, 274] width 75 height 29
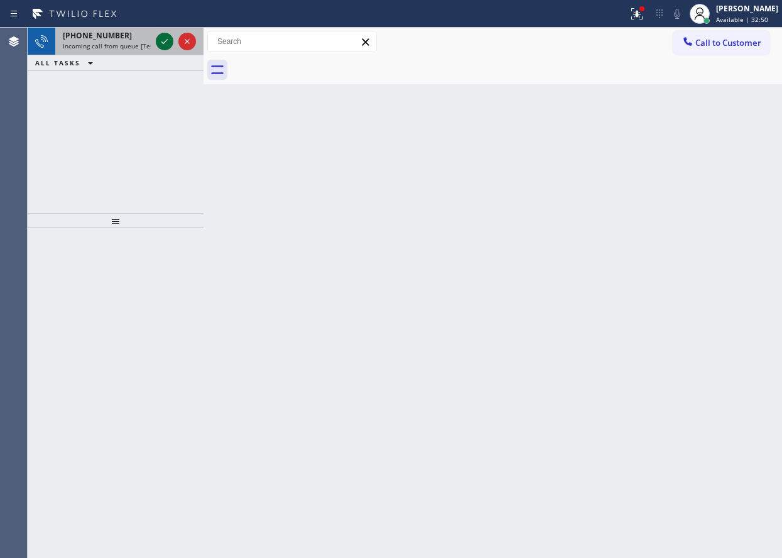
click at [170, 43] on icon at bounding box center [164, 41] width 15 height 15
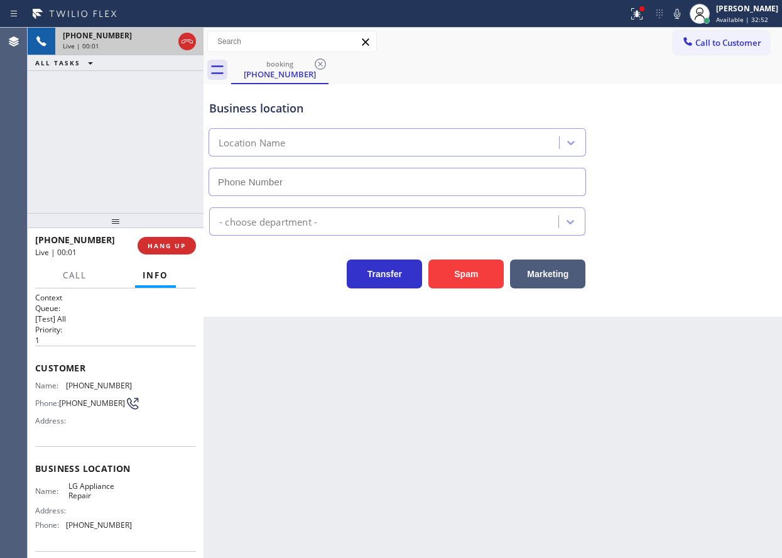
type input "[PHONE_NUMBER]"
click at [685, 13] on icon at bounding box center [677, 13] width 15 height 15
click at [651, 21] on button at bounding box center [637, 14] width 28 height 28
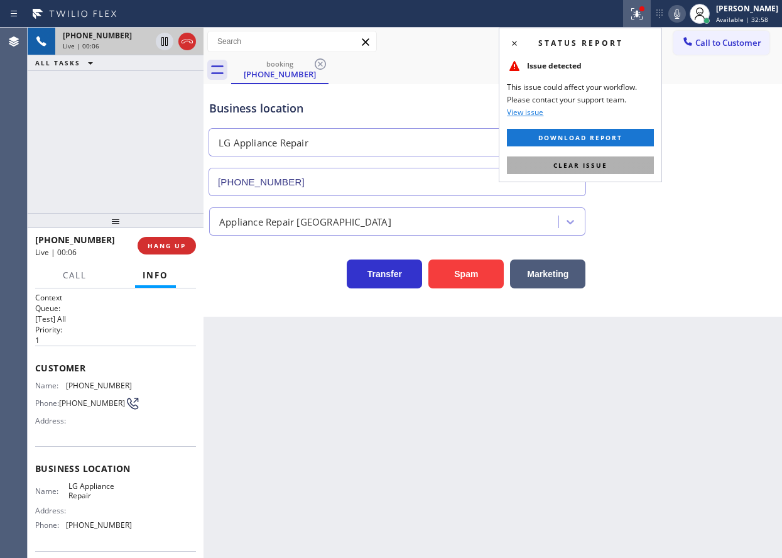
click at [590, 167] on span "Clear issue" at bounding box center [581, 165] width 54 height 9
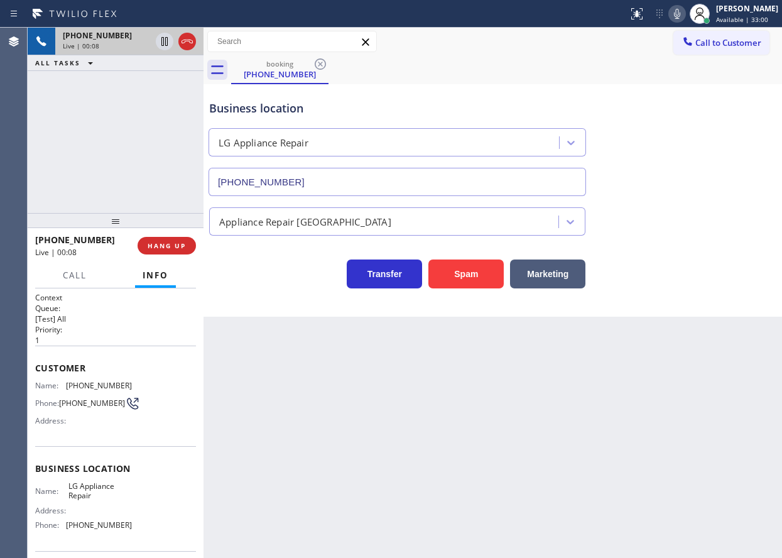
click at [81, 496] on span "LG Appliance Repair" at bounding box center [100, 490] width 63 height 19
copy span "LG Appliance Repair"
click at [336, 182] on input "[PHONE_NUMBER]" at bounding box center [398, 182] width 378 height 28
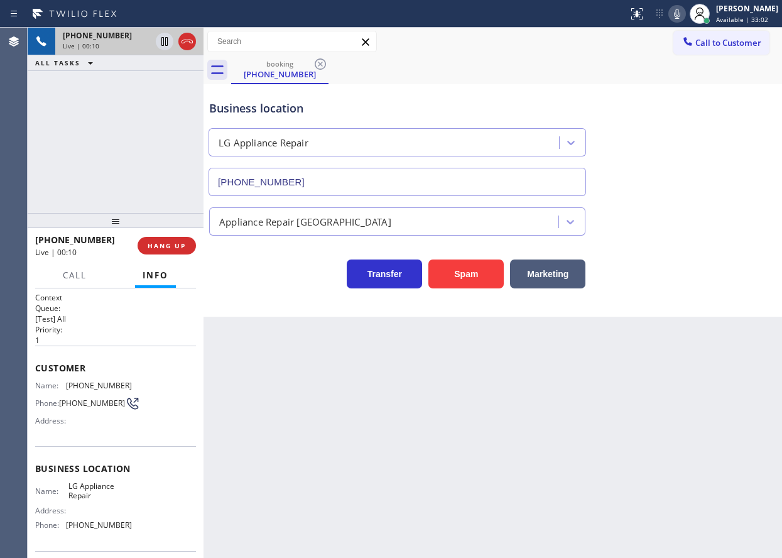
click at [336, 182] on input "[PHONE_NUMBER]" at bounding box center [398, 182] width 378 height 28
click at [77, 389] on span "[PHONE_NUMBER]" at bounding box center [99, 385] width 66 height 9
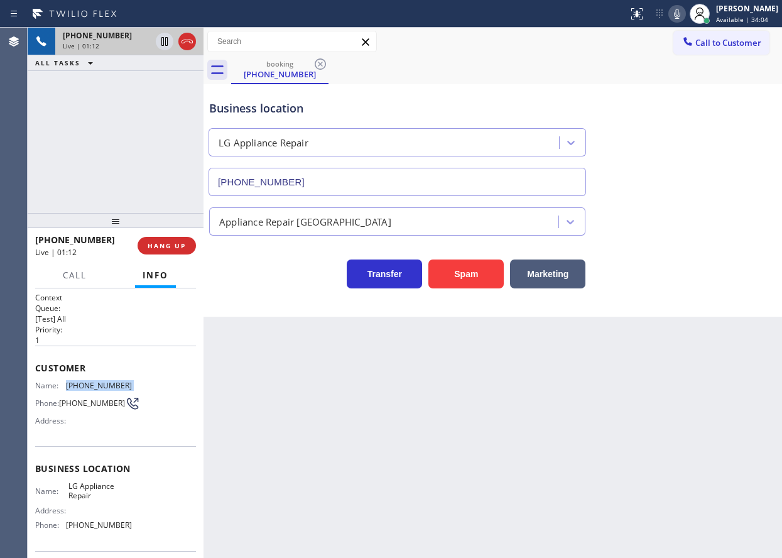
click at [82, 375] on div "Customer Name: [PHONE_NUMBER] Phone: [PHONE_NUMBER] Address:" at bounding box center [115, 396] width 161 height 101
click at [82, 387] on span "[PHONE_NUMBER]" at bounding box center [99, 385] width 66 height 9
copy span "[PHONE_NUMBER]"
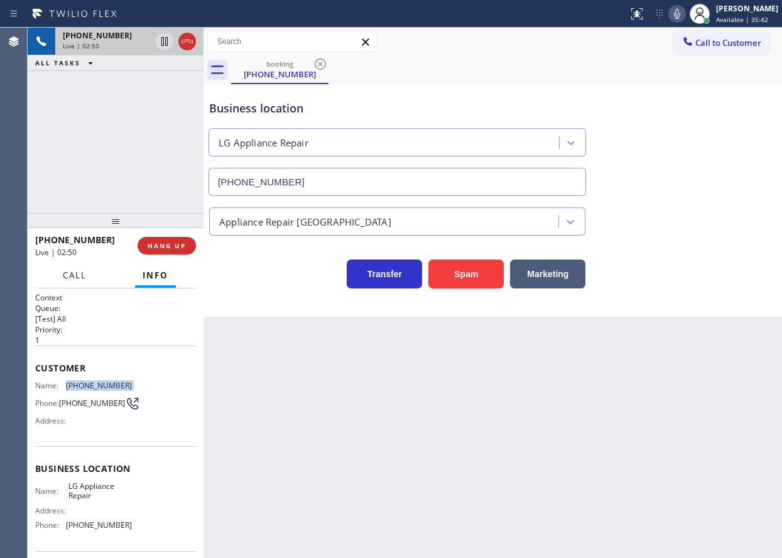
click at [70, 278] on span "Call" at bounding box center [75, 275] width 24 height 11
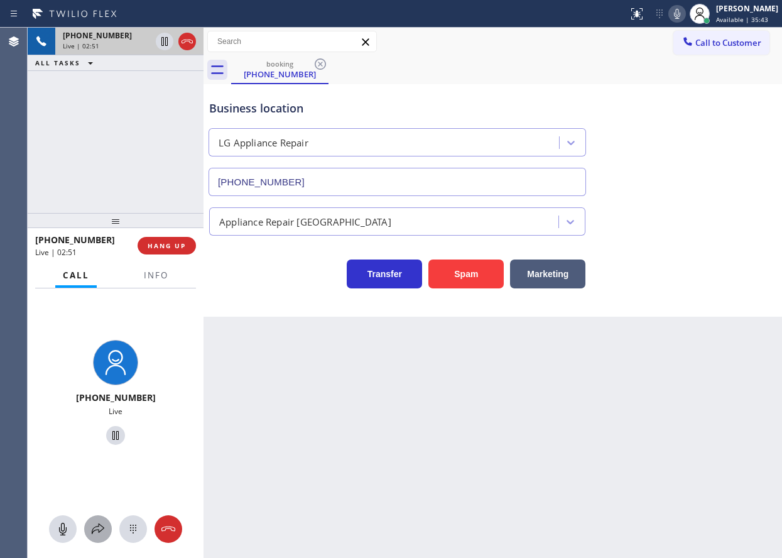
click at [98, 528] on icon at bounding box center [97, 529] width 15 height 15
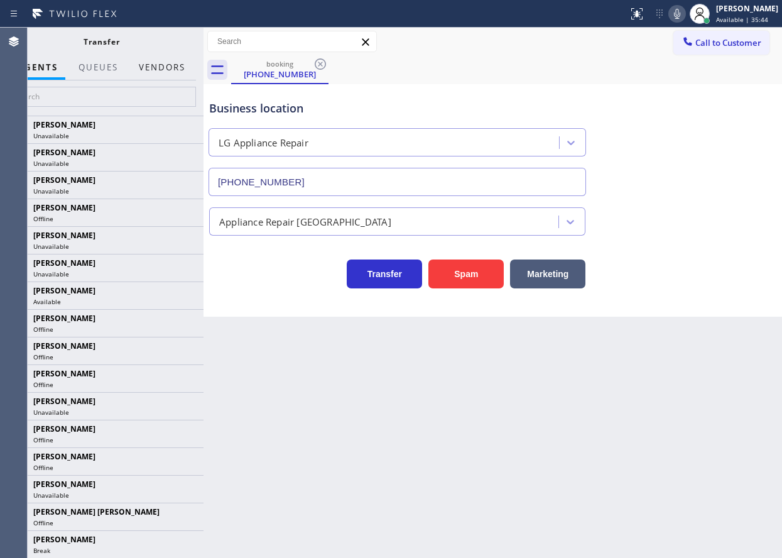
click at [170, 69] on button "Vendors" at bounding box center [162, 67] width 62 height 25
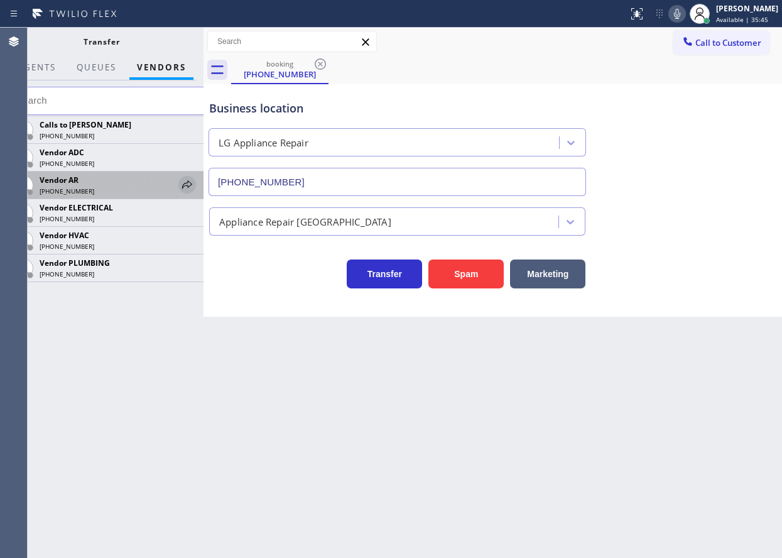
click at [182, 182] on icon at bounding box center [187, 184] width 15 height 15
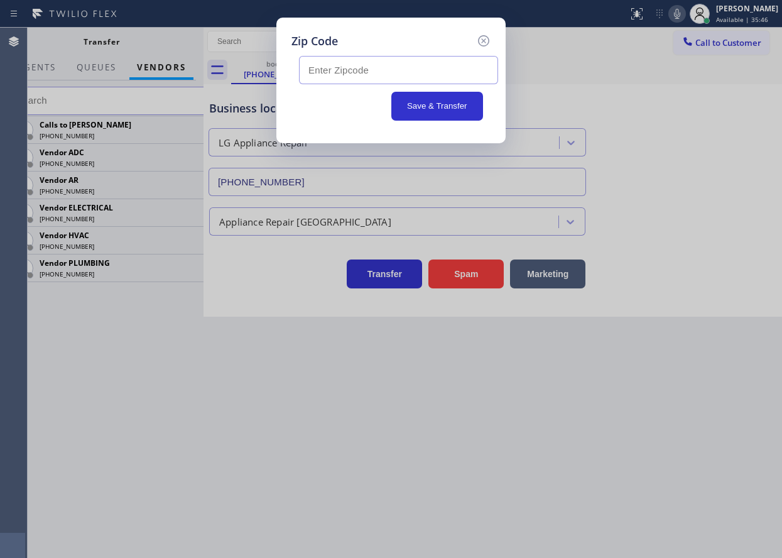
click at [354, 58] on input "text" at bounding box center [398, 70] width 199 height 28
paste input "40245"
type input "40245"
click at [420, 106] on button "Save & Transfer" at bounding box center [438, 106] width 92 height 29
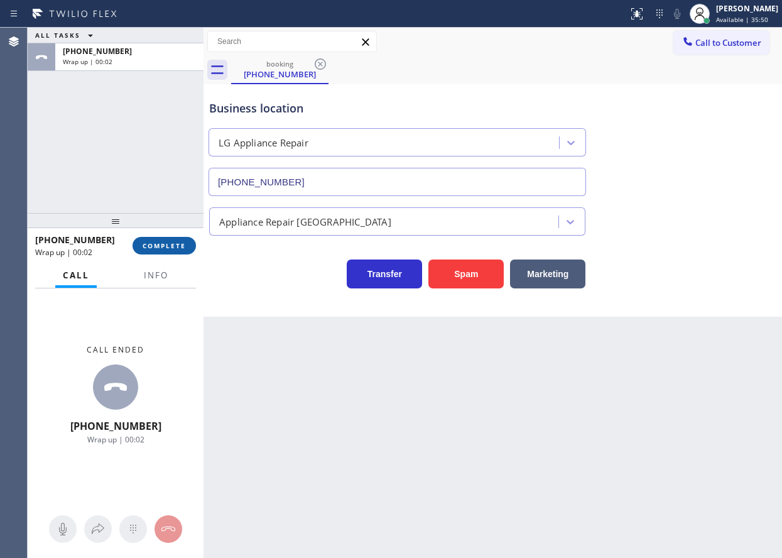
click at [181, 249] on span "COMPLETE" at bounding box center [164, 245] width 43 height 9
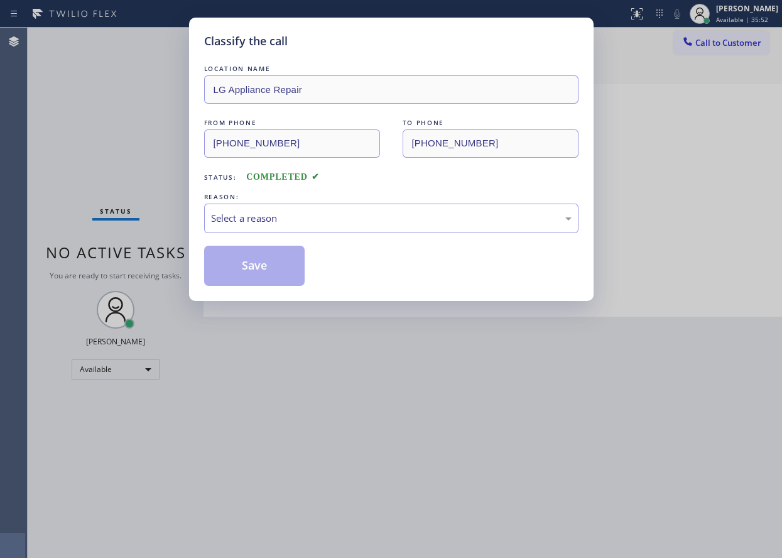
click at [314, 224] on div "Select a reason" at bounding box center [391, 218] width 361 height 14
click at [255, 263] on button "Save" at bounding box center [254, 266] width 101 height 40
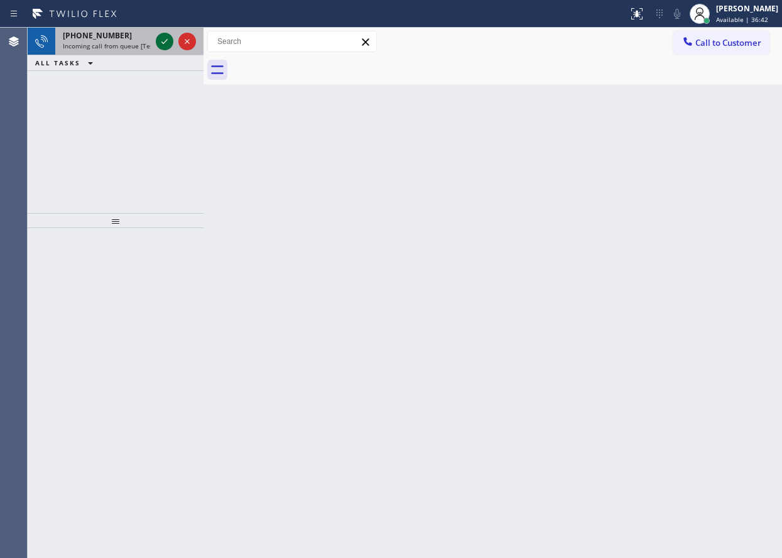
click at [163, 43] on icon at bounding box center [165, 41] width 6 height 5
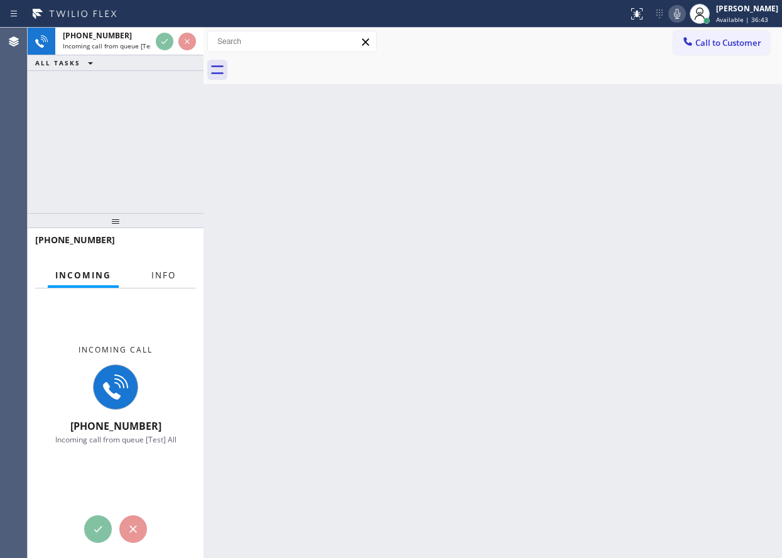
click at [156, 280] on span "Info" at bounding box center [163, 275] width 25 height 11
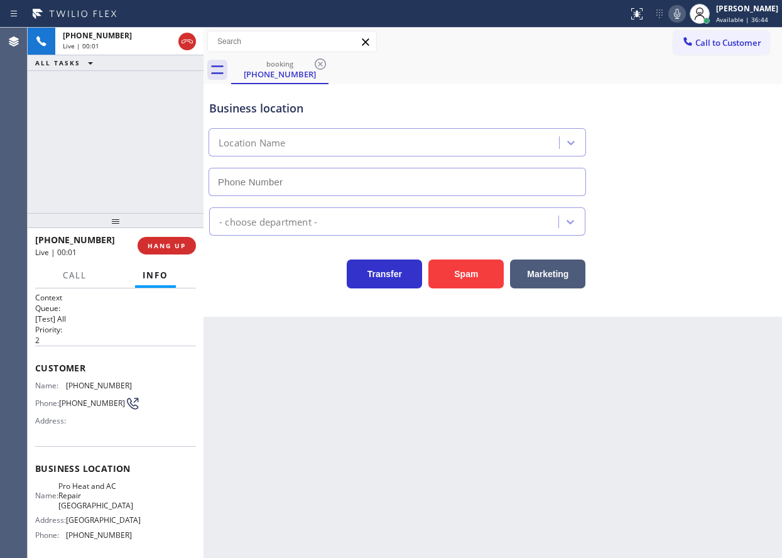
type input "[PHONE_NUMBER]"
click at [163, 238] on button "HANG UP" at bounding box center [167, 246] width 58 height 18
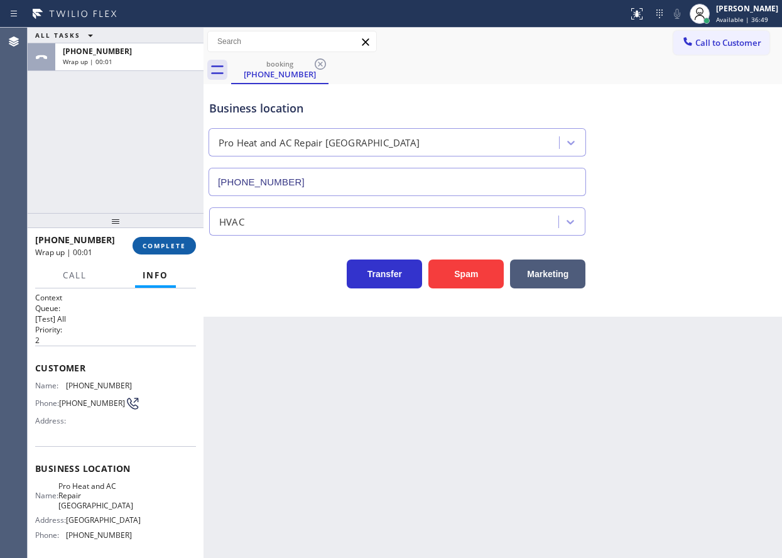
click at [176, 249] on span "COMPLETE" at bounding box center [164, 245] width 43 height 9
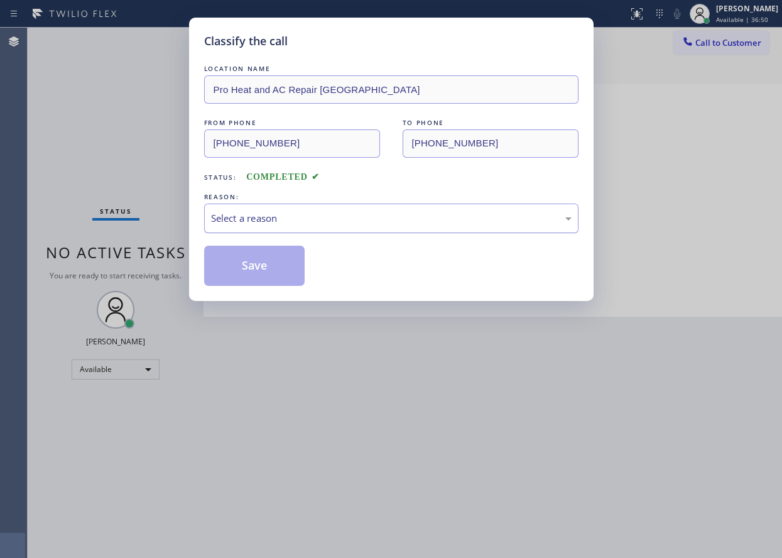
click at [315, 221] on div "Select a reason" at bounding box center [391, 218] width 361 height 14
click at [260, 271] on button "Save" at bounding box center [254, 266] width 101 height 40
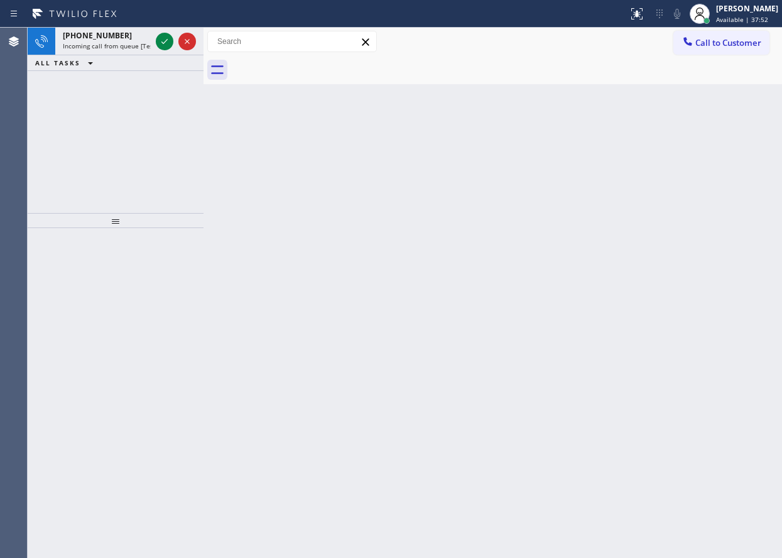
click at [688, 199] on div "Back to Dashboard Change Sender ID Customers Technicians Select a contact Outbo…" at bounding box center [493, 293] width 579 height 530
click at [162, 45] on icon at bounding box center [164, 41] width 15 height 15
click at [158, 41] on icon at bounding box center [164, 41] width 15 height 15
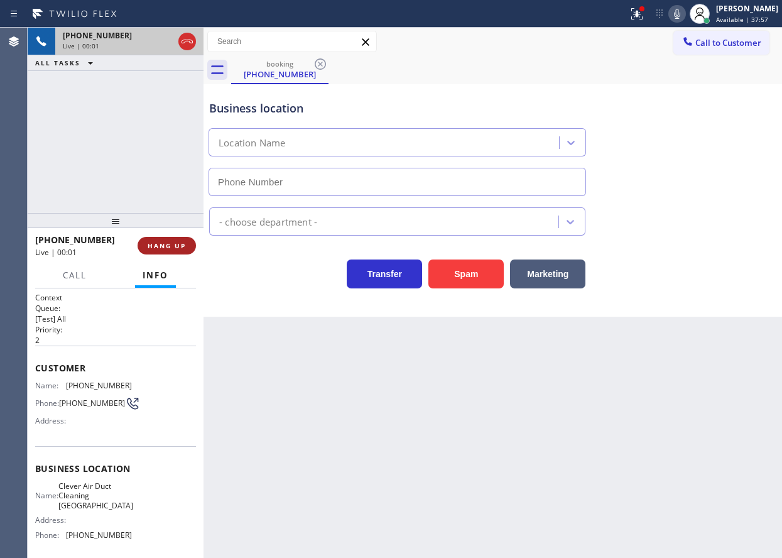
type input "[PHONE_NUMBER]"
click at [169, 241] on button "HANG UP" at bounding box center [167, 246] width 58 height 18
click at [175, 243] on span "HANG UP" at bounding box center [167, 245] width 38 height 9
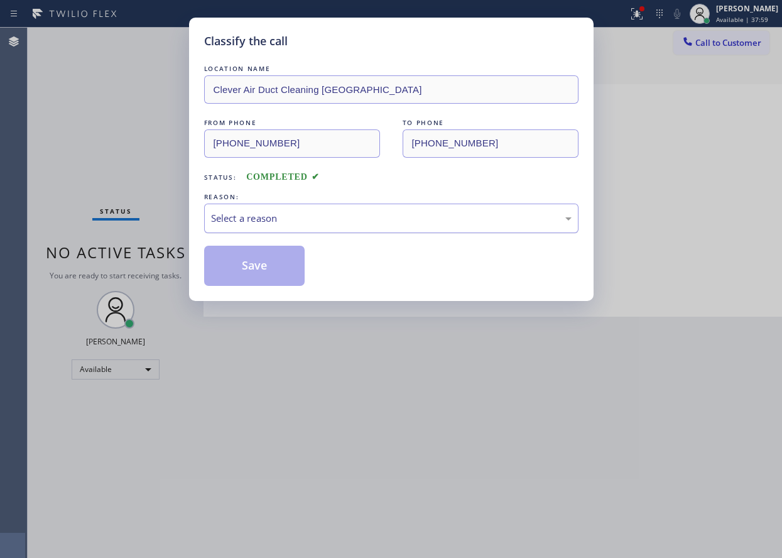
click at [341, 209] on div "Select a reason" at bounding box center [391, 219] width 375 height 30
click at [256, 278] on button "Save" at bounding box center [254, 266] width 101 height 40
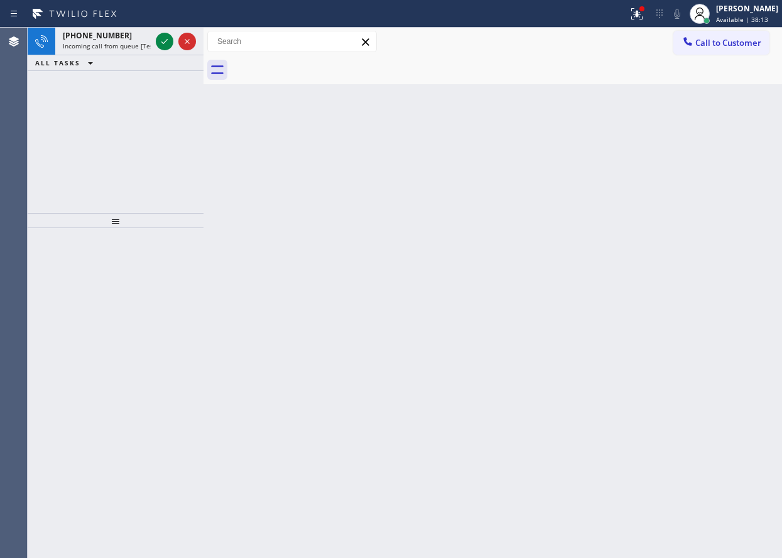
click at [689, 163] on div "Back to Dashboard Change Sender ID Customers Technicians Select a contact Outbo…" at bounding box center [493, 293] width 579 height 530
click at [159, 35] on icon at bounding box center [164, 41] width 15 height 15
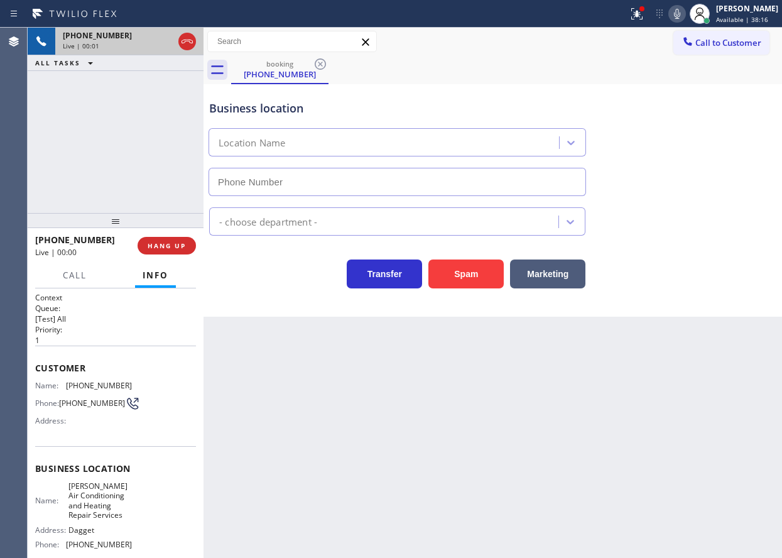
type input "[PHONE_NUMBER]"
click at [178, 250] on span "HANG UP" at bounding box center [167, 245] width 38 height 9
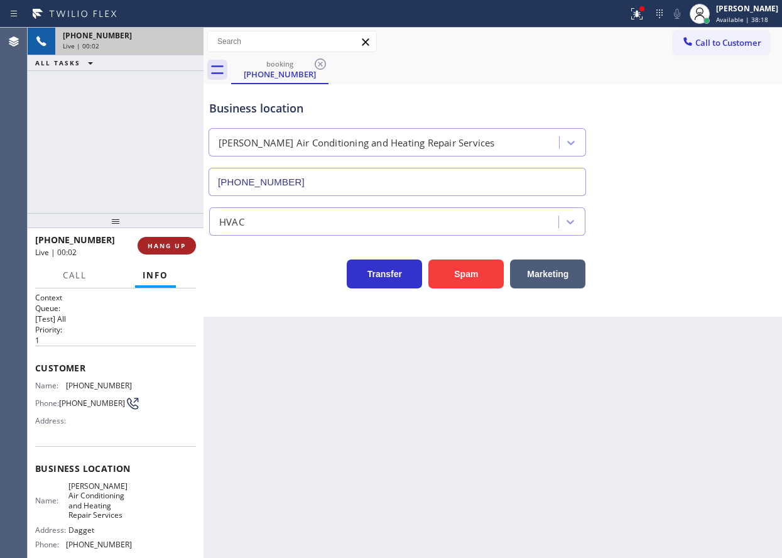
click at [178, 243] on span "HANG UP" at bounding box center [167, 245] width 38 height 9
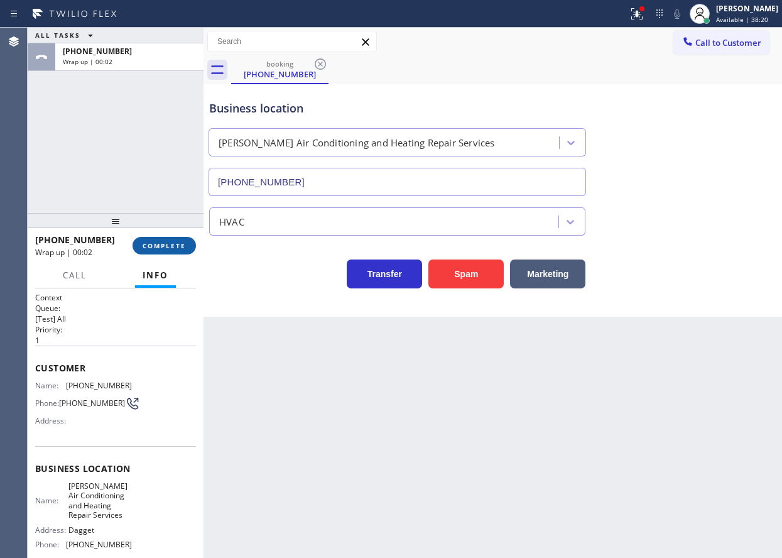
click at [162, 247] on span "COMPLETE" at bounding box center [164, 245] width 43 height 9
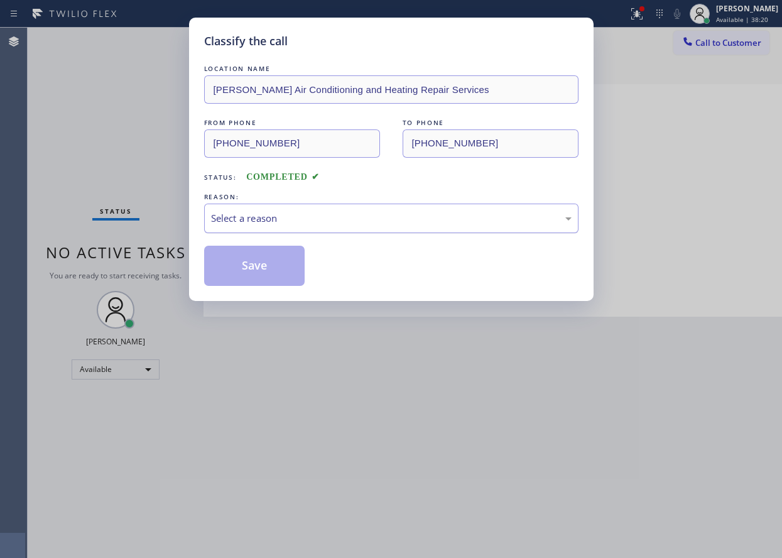
click at [327, 227] on div "Select a reason" at bounding box center [391, 219] width 375 height 30
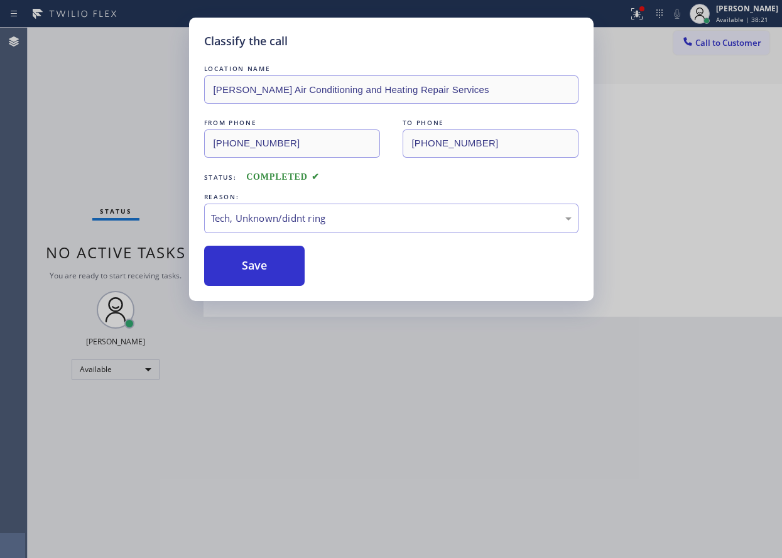
click at [276, 273] on button "Save" at bounding box center [254, 266] width 101 height 40
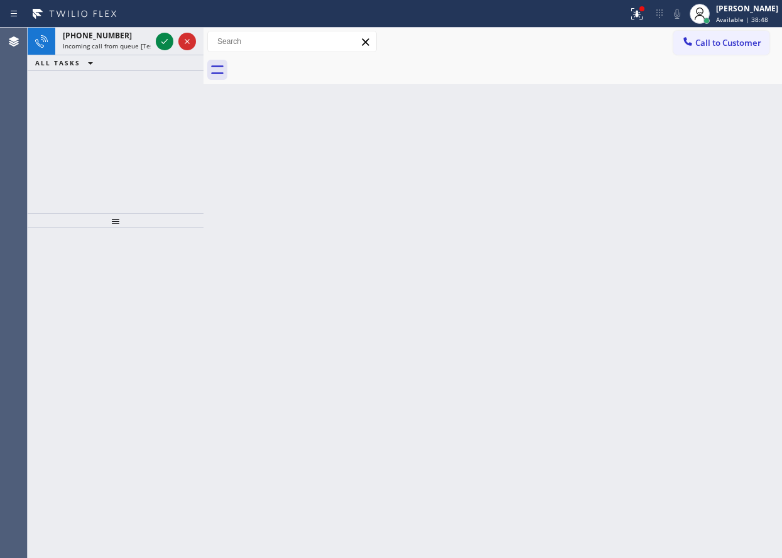
drag, startPoint x: 727, startPoint y: 290, endPoint x: 650, endPoint y: 255, distance: 84.9
click at [727, 290] on div "Back to Dashboard Change Sender ID Customers Technicians Select a contact Outbo…" at bounding box center [493, 293] width 579 height 530
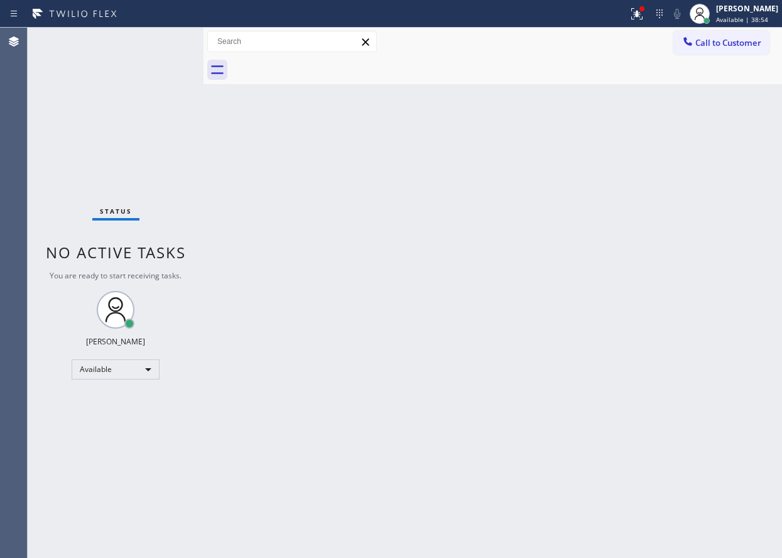
click at [164, 45] on div "Status No active tasks You are ready to start receiving tasks. [PERSON_NAME] Av…" at bounding box center [116, 293] width 176 height 530
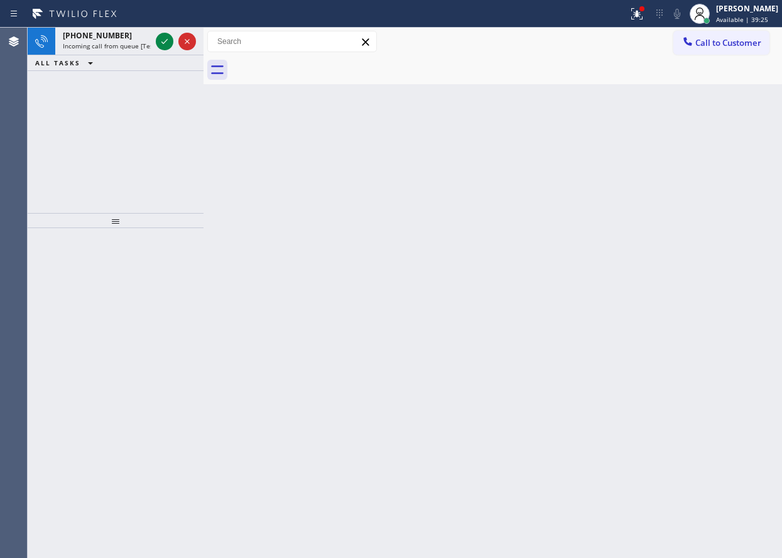
drag, startPoint x: 737, startPoint y: 358, endPoint x: 729, endPoint y: 353, distance: 9.3
click at [735, 358] on div "Back to Dashboard Change Sender ID Customers Technicians Select a contact Outbo…" at bounding box center [493, 293] width 579 height 530
drag, startPoint x: 676, startPoint y: 383, endPoint x: 511, endPoint y: 215, distance: 236.0
click at [676, 381] on div "Back to Dashboard Change Sender ID Customers Technicians Select a contact Outbo…" at bounding box center [493, 293] width 579 height 530
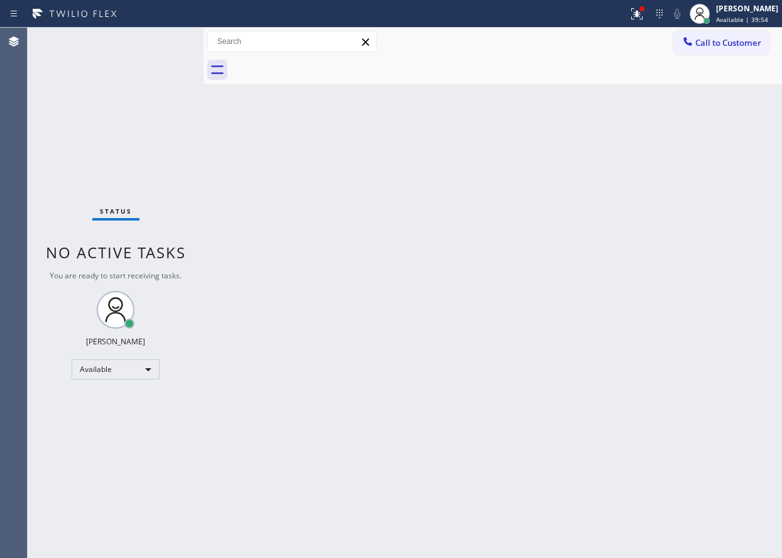
click at [720, 398] on div "Back to Dashboard Change Sender ID Customers Technicians Select a contact Outbo…" at bounding box center [493, 293] width 579 height 530
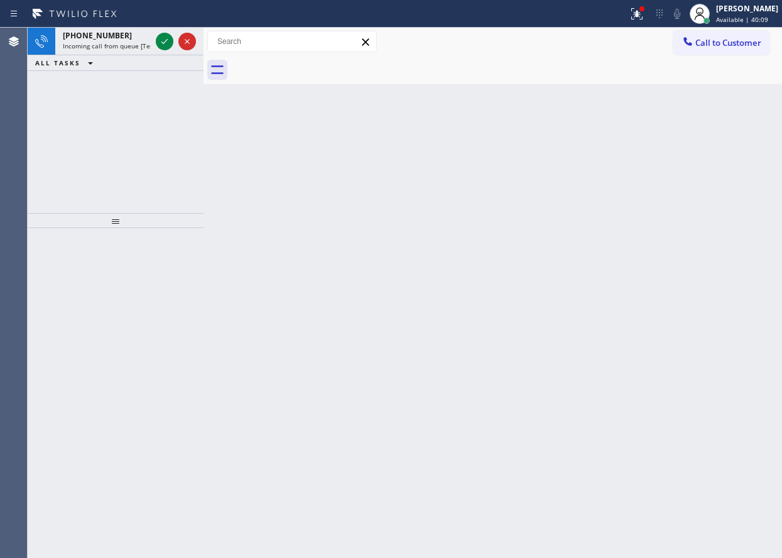
click at [689, 414] on div "Back to Dashboard Change Sender ID Customers Technicians Select a contact Outbo…" at bounding box center [493, 293] width 579 height 530
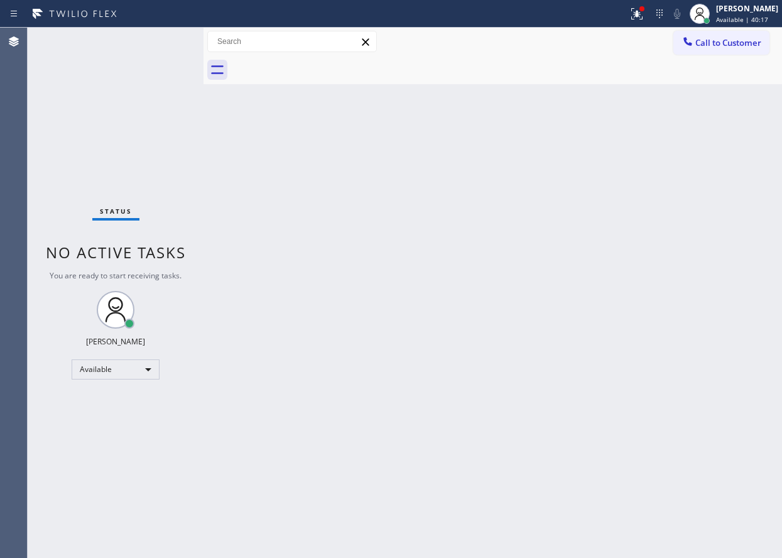
click at [644, 424] on div "Back to Dashboard Change Sender ID Customers Technicians Select a contact Outbo…" at bounding box center [493, 293] width 579 height 530
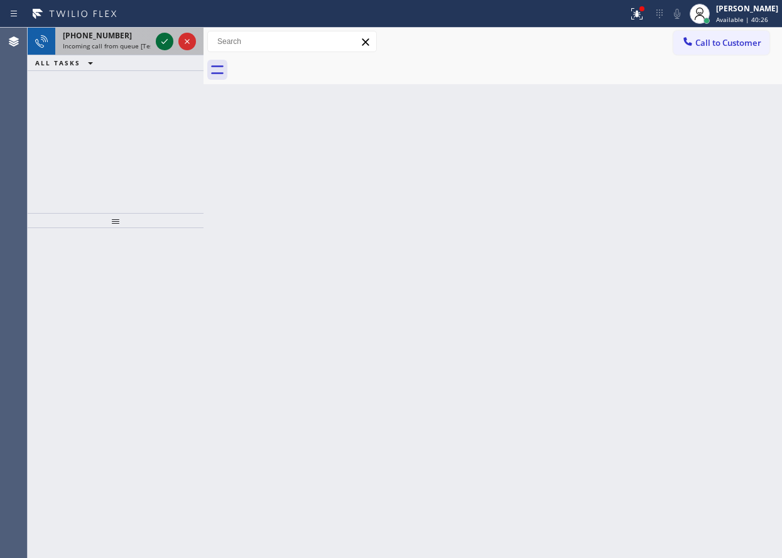
click at [165, 36] on icon at bounding box center [164, 41] width 15 height 15
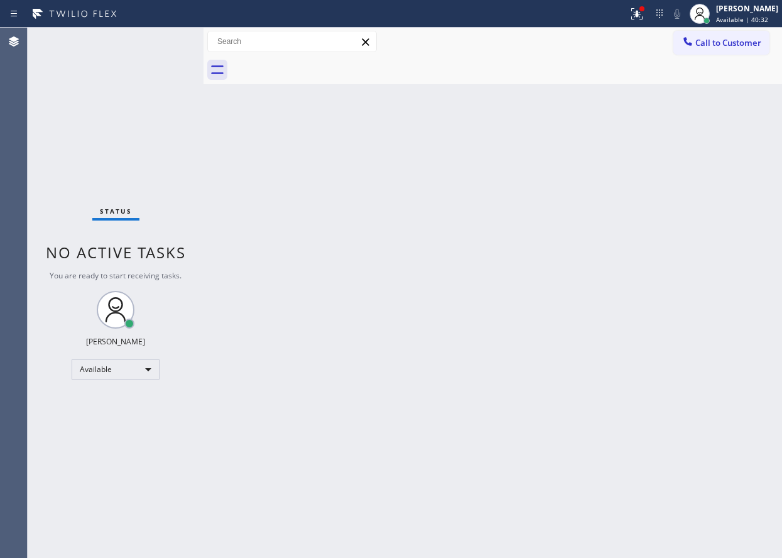
click at [398, 353] on div "Back to Dashboard Change Sender ID Customers Technicians Select a contact Outbo…" at bounding box center [493, 293] width 579 height 530
click at [723, 215] on div "Back to Dashboard Change Sender ID Customers Technicians Select a contact Outbo…" at bounding box center [493, 293] width 579 height 530
click at [717, 281] on div "Back to Dashboard Change Sender ID Customers Technicians Select a contact Outbo…" at bounding box center [493, 293] width 579 height 530
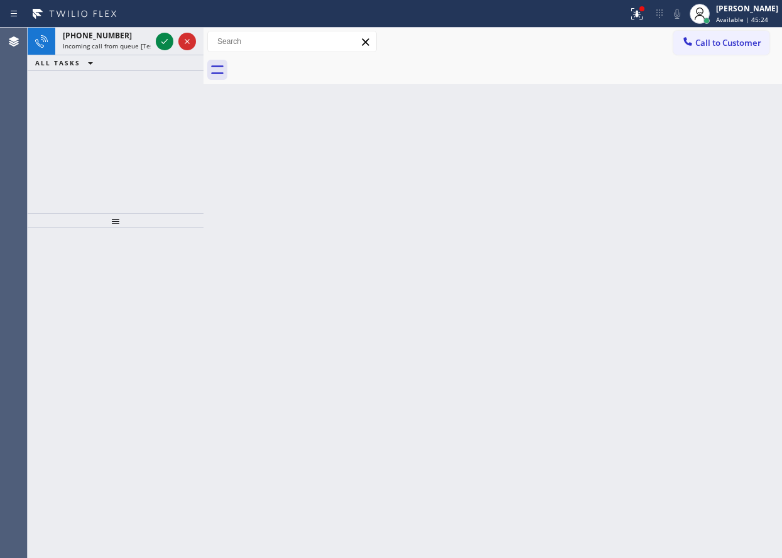
click at [694, 210] on div "Back to Dashboard Change Sender ID Customers Technicians Select a contact Outbo…" at bounding box center [493, 293] width 579 height 530
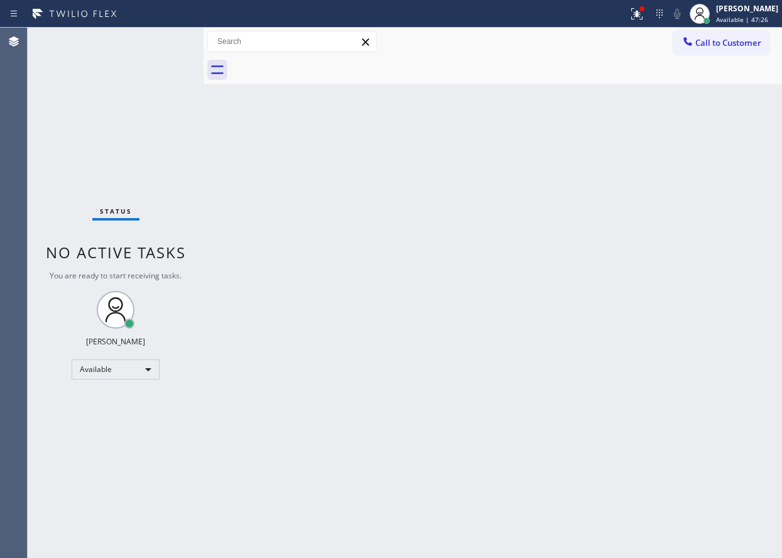
click at [706, 233] on div "Back to Dashboard Change Sender ID Customers Technicians Select a contact Outbo…" at bounding box center [493, 293] width 579 height 530
click at [628, 290] on div "Back to Dashboard Change Sender ID Customers Technicians Select a contact Outbo…" at bounding box center [493, 293] width 579 height 530
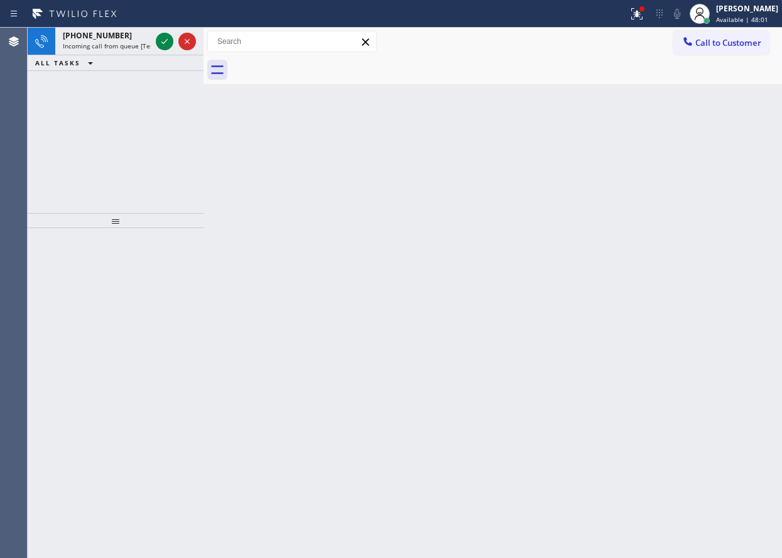
click at [672, 173] on div "Back to Dashboard Change Sender ID Customers Technicians Select a contact Outbo…" at bounding box center [493, 293] width 579 height 530
click at [163, 45] on icon at bounding box center [164, 41] width 15 height 15
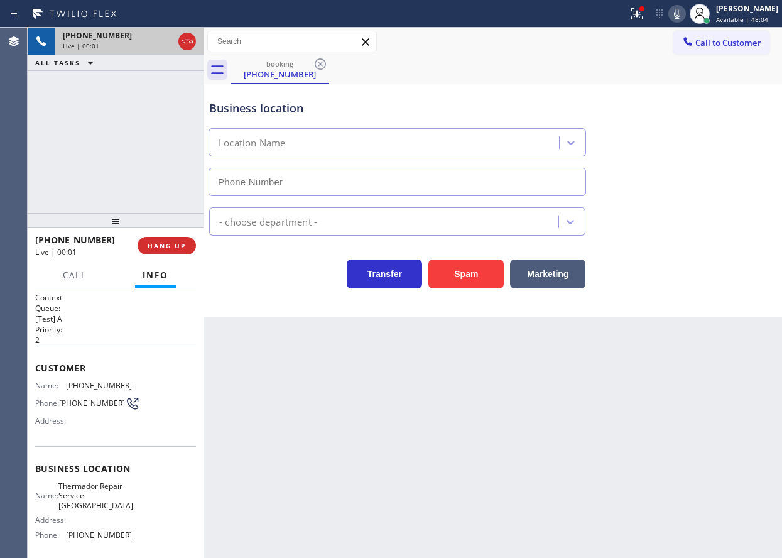
type input "[PHONE_NUMBER]"
click at [482, 278] on button "Spam" at bounding box center [466, 274] width 75 height 29
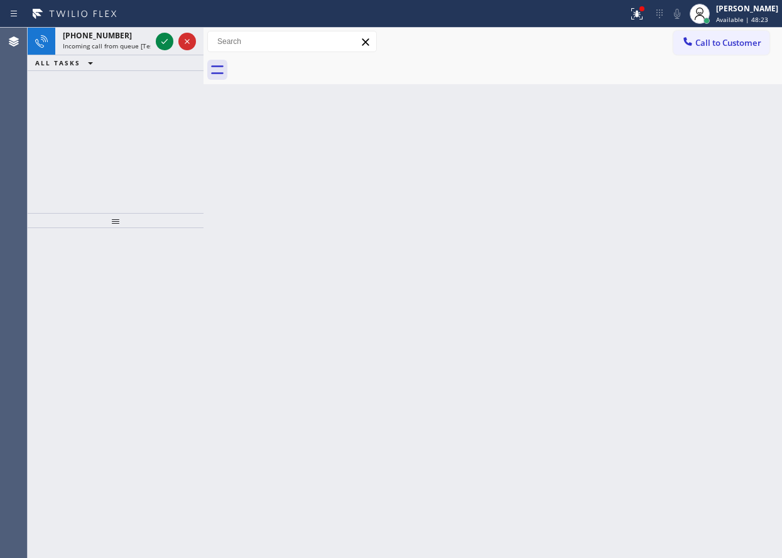
click at [695, 242] on div "Back to Dashboard Change Sender ID Customers Technicians Select a contact Outbo…" at bounding box center [493, 293] width 579 height 530
click at [162, 38] on icon at bounding box center [164, 41] width 15 height 15
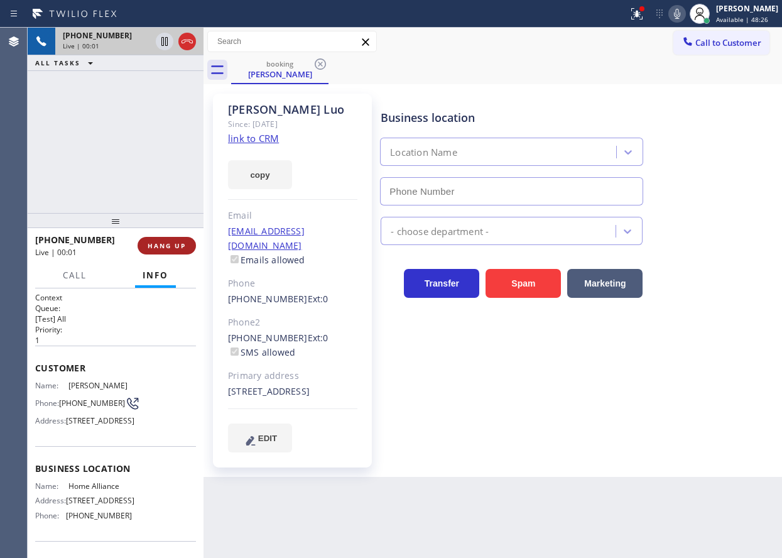
click at [158, 248] on span "HANG UP" at bounding box center [167, 245] width 38 height 9
type input "[PHONE_NUMBER]"
click at [158, 248] on span "HANG UP" at bounding box center [167, 245] width 38 height 9
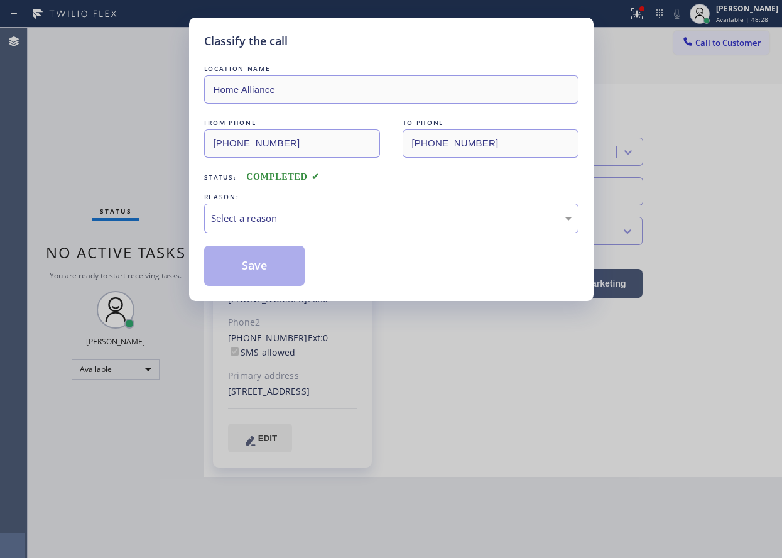
click at [300, 227] on div "Select a reason" at bounding box center [391, 219] width 375 height 30
click at [248, 267] on button "Save" at bounding box center [254, 266] width 101 height 40
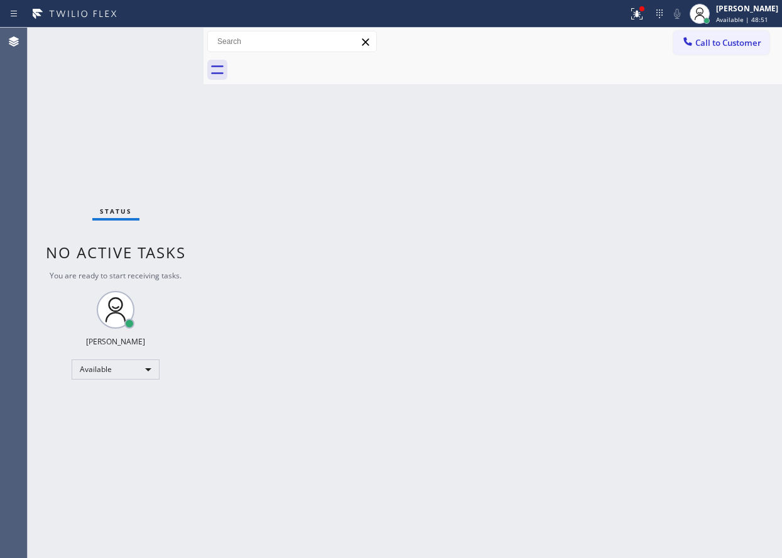
click at [700, 134] on div "Back to Dashboard Change Sender ID Customers Technicians Select a contact Outbo…" at bounding box center [493, 293] width 579 height 530
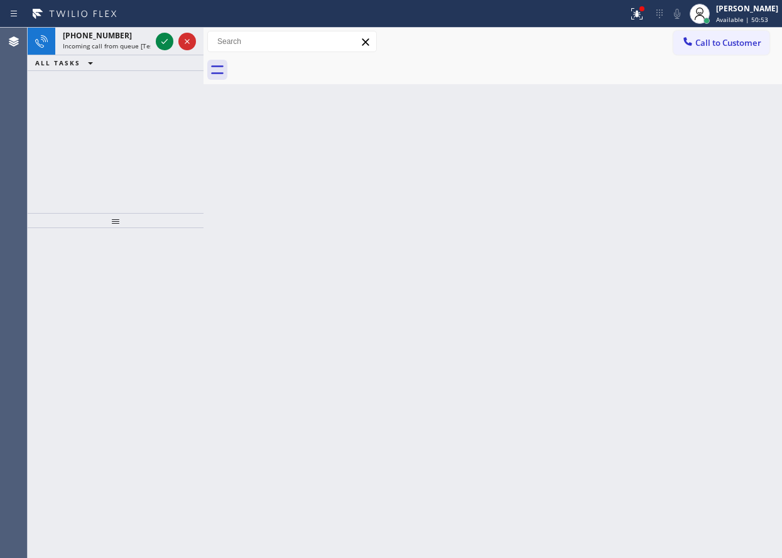
click at [167, 40] on icon at bounding box center [164, 41] width 15 height 15
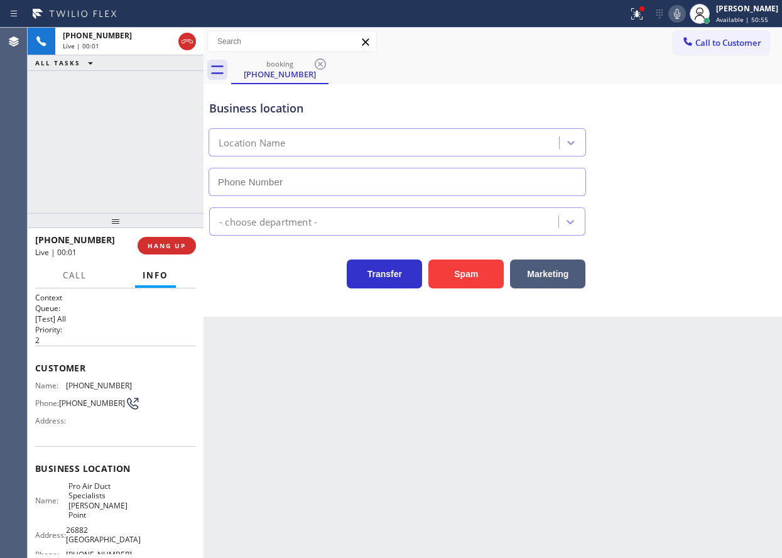
type input "[PHONE_NUMBER]"
click at [167, 243] on span "HANG UP" at bounding box center [167, 245] width 38 height 9
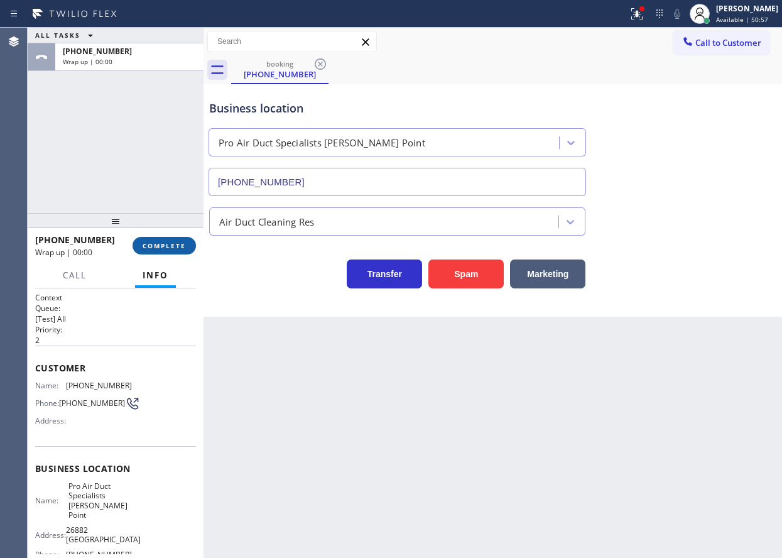
click at [168, 243] on span "COMPLETE" at bounding box center [164, 245] width 43 height 9
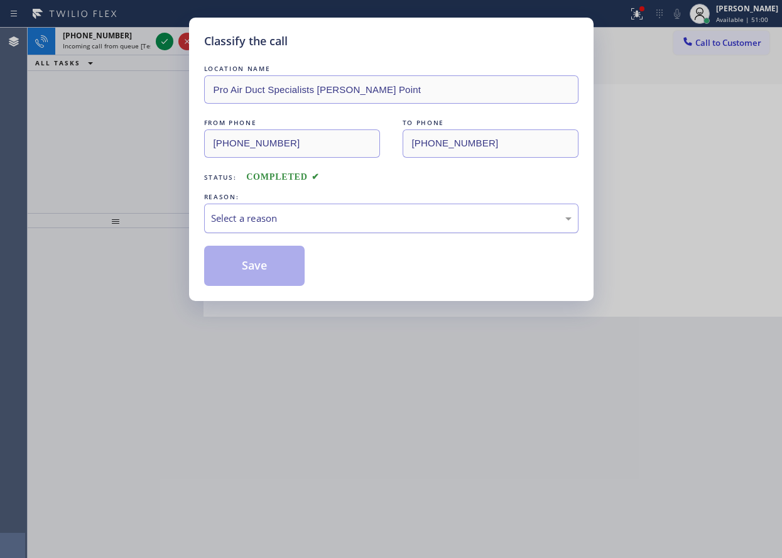
click at [312, 221] on div "Select a reason" at bounding box center [391, 218] width 361 height 14
click at [257, 261] on button "Save" at bounding box center [254, 266] width 101 height 40
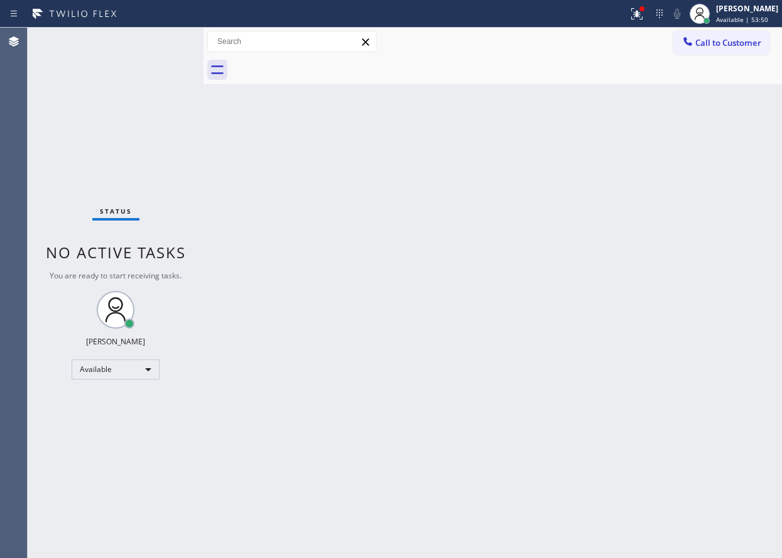
click at [691, 300] on div "Back to Dashboard Change Sender ID Customers Technicians Select a contact Outbo…" at bounding box center [493, 293] width 579 height 530
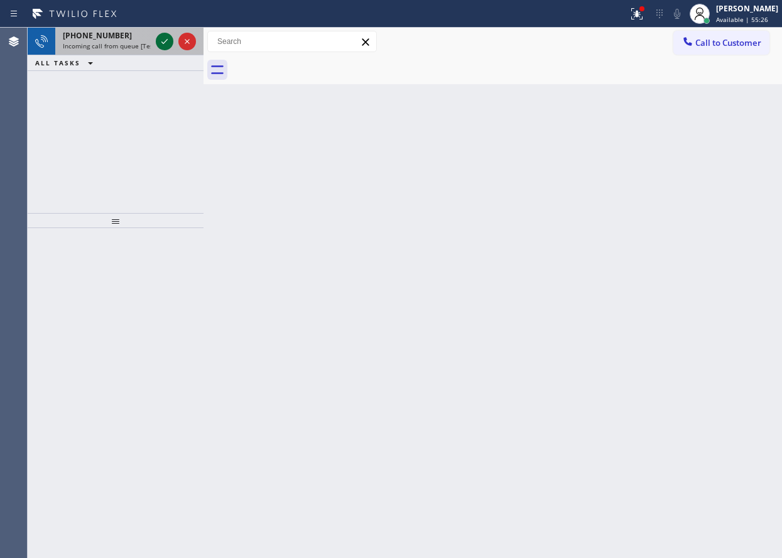
click at [163, 43] on icon at bounding box center [165, 41] width 6 height 5
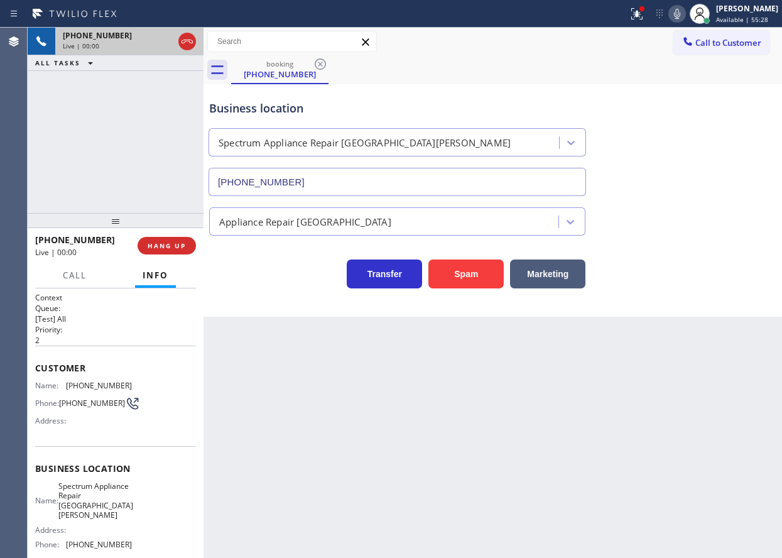
type input "[PHONE_NUMBER]"
click at [472, 270] on button "Spam" at bounding box center [466, 274] width 75 height 29
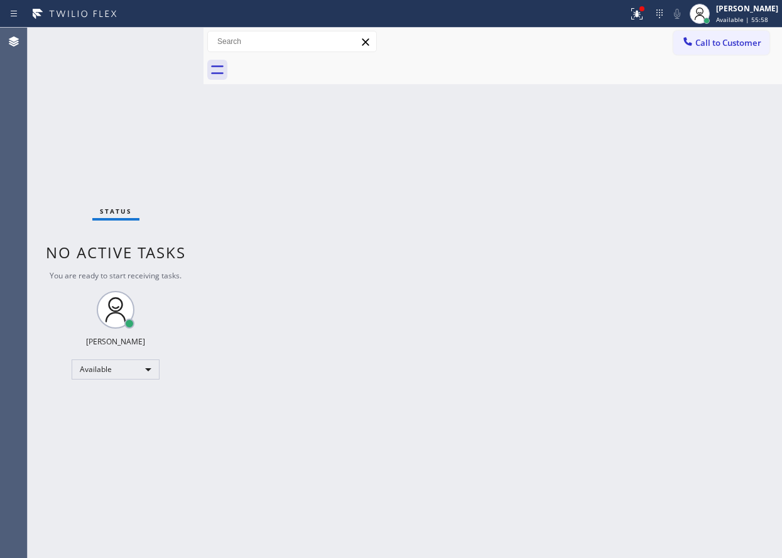
click at [700, 195] on div "Back to Dashboard Change Sender ID Customers Technicians Select a contact Outbo…" at bounding box center [493, 293] width 579 height 530
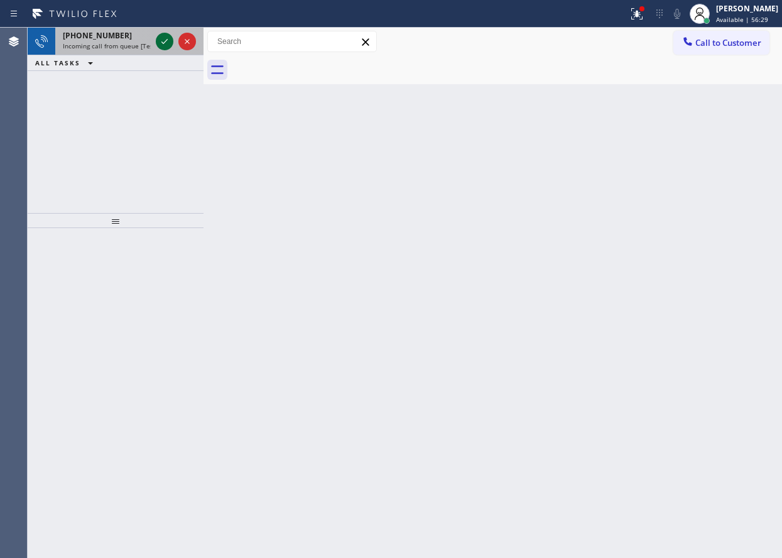
click at [158, 40] on icon at bounding box center [164, 41] width 15 height 15
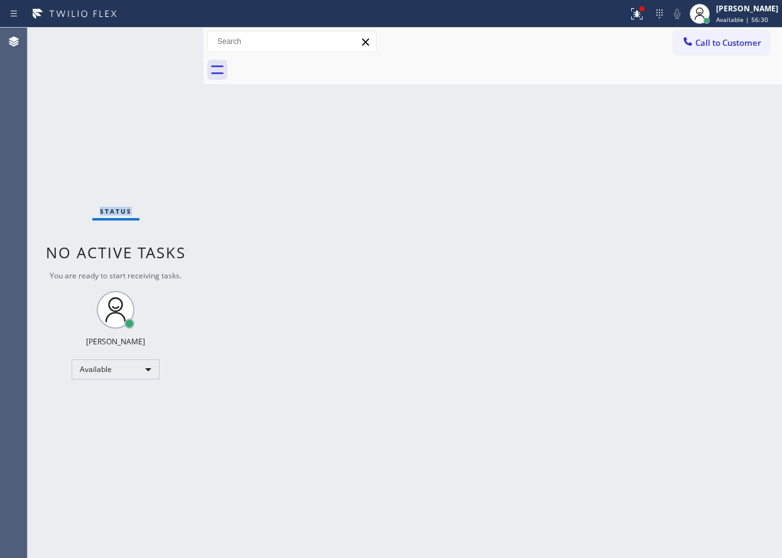
click at [158, 40] on div "Status No active tasks You are ready to start receiving tasks. [PERSON_NAME] Av…" at bounding box center [116, 293] width 176 height 530
click at [503, 406] on div "Back to Dashboard Change Sender ID Customers Technicians Select a contact Outbo…" at bounding box center [493, 293] width 579 height 530
click at [515, 395] on div "Back to Dashboard Change Sender ID Customers Technicians Select a contact Outbo…" at bounding box center [493, 293] width 579 height 530
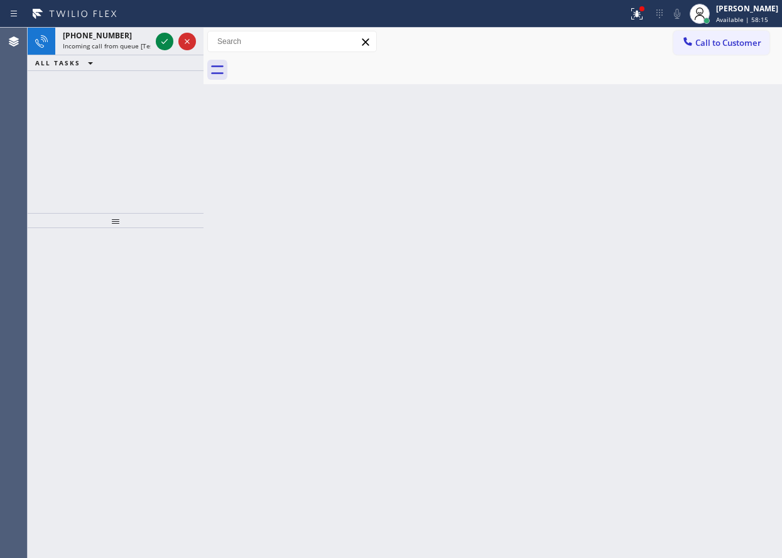
click at [693, 128] on div "Back to Dashboard Change Sender ID Customers Technicians Select a contact Outbo…" at bounding box center [493, 293] width 579 height 530
click at [163, 41] on icon at bounding box center [164, 41] width 15 height 15
click at [713, 315] on div "Back to Dashboard Change Sender ID Customers Technicians Select a contact Outbo…" at bounding box center [493, 293] width 579 height 530
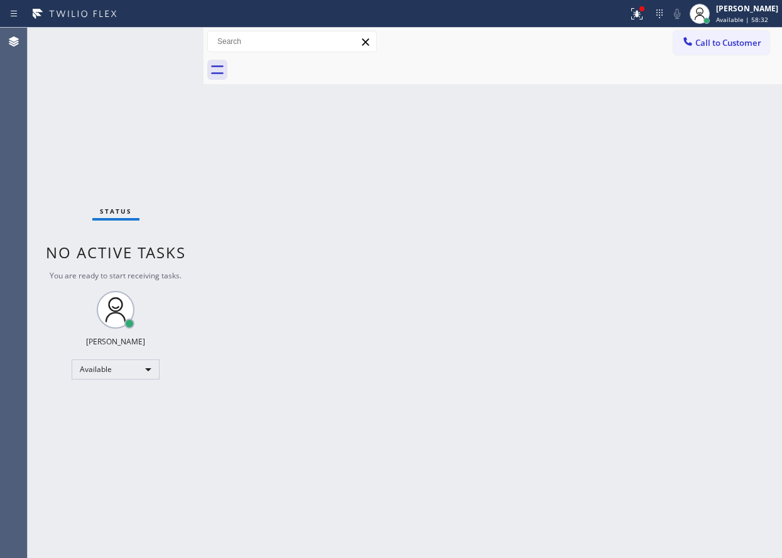
click at [165, 41] on div "Status No active tasks You are ready to start receiving tasks. [PERSON_NAME] Av…" at bounding box center [116, 293] width 176 height 530
click at [645, 13] on icon at bounding box center [637, 13] width 15 height 15
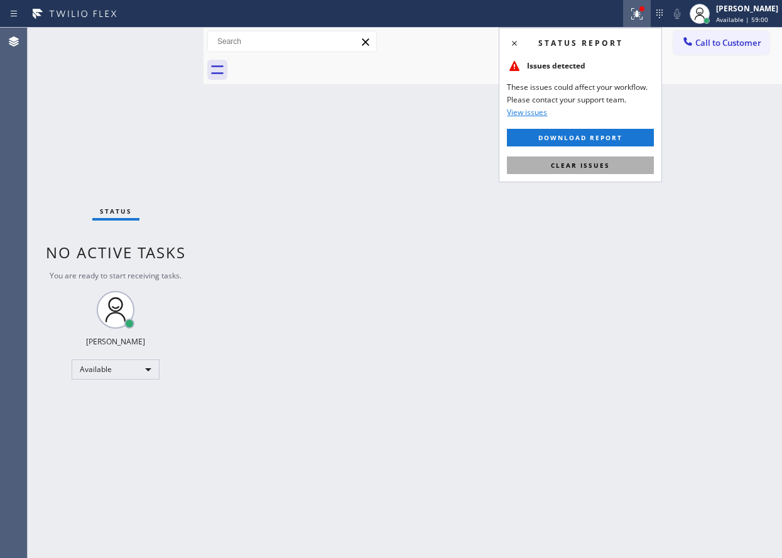
click at [594, 168] on span "Clear issues" at bounding box center [580, 165] width 59 height 9
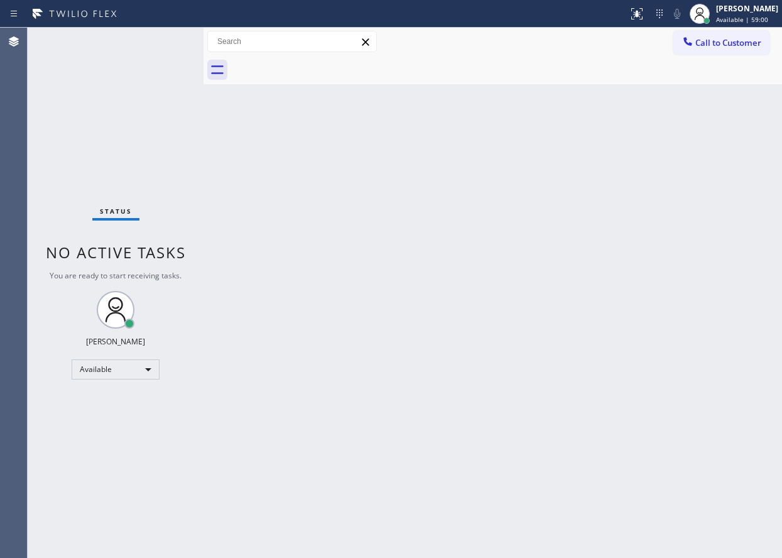
click at [451, 266] on div "Back to Dashboard Change Sender ID Customers Technicians Select a contact Outbo…" at bounding box center [493, 293] width 579 height 530
click at [769, 398] on div "Back to Dashboard Change Sender ID Customers Technicians Select a contact Outbo…" at bounding box center [493, 293] width 579 height 530
click at [684, 263] on div "Back to Dashboard Change Sender ID Customers Technicians Select a contact Outbo…" at bounding box center [493, 293] width 579 height 530
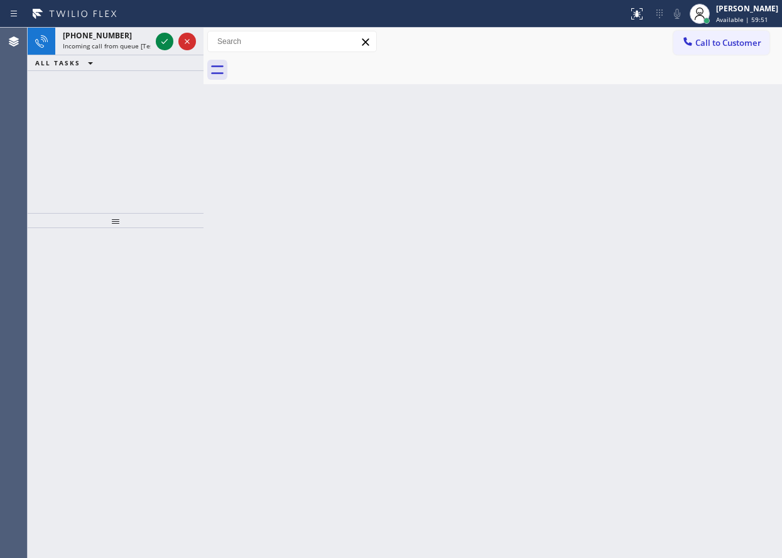
click at [688, 272] on div "Back to Dashboard Change Sender ID Customers Technicians Select a contact Outbo…" at bounding box center [493, 293] width 579 height 530
click at [160, 46] on icon at bounding box center [164, 41] width 15 height 15
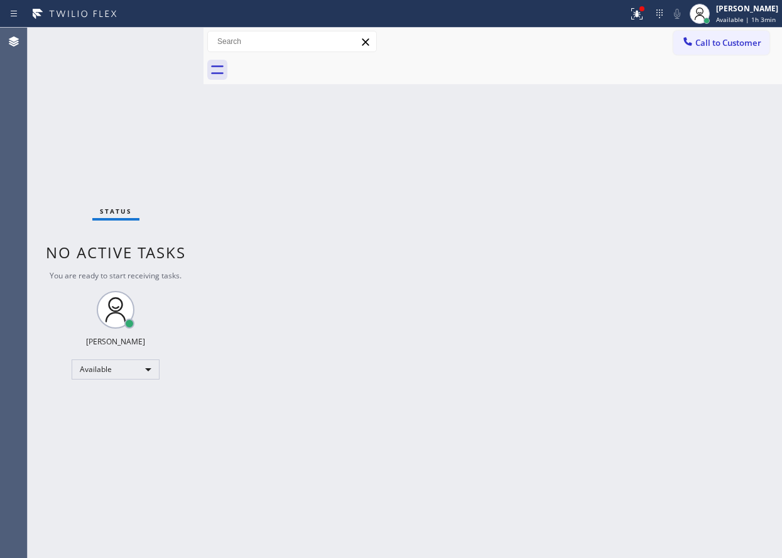
click at [700, 148] on div "Back to Dashboard Change Sender ID Customers Technicians Select a contact Outbo…" at bounding box center [493, 293] width 579 height 530
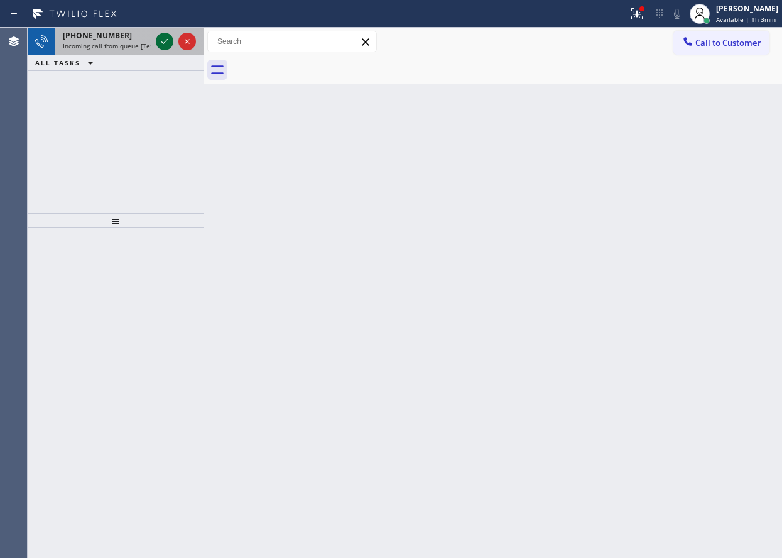
click at [166, 42] on icon at bounding box center [164, 41] width 15 height 15
click at [718, 238] on div "Back to Dashboard Change Sender ID Customers Technicians Select a contact Outbo…" at bounding box center [493, 293] width 579 height 530
click at [166, 41] on icon at bounding box center [165, 41] width 6 height 5
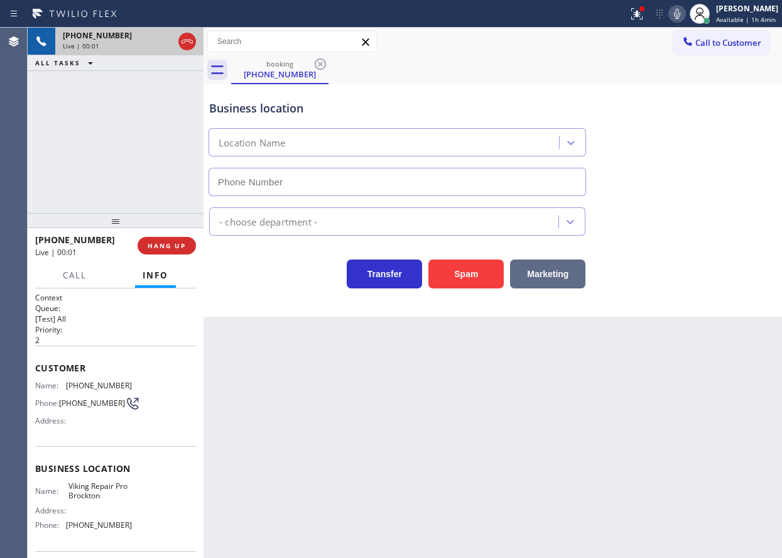
type input "[PHONE_NUMBER]"
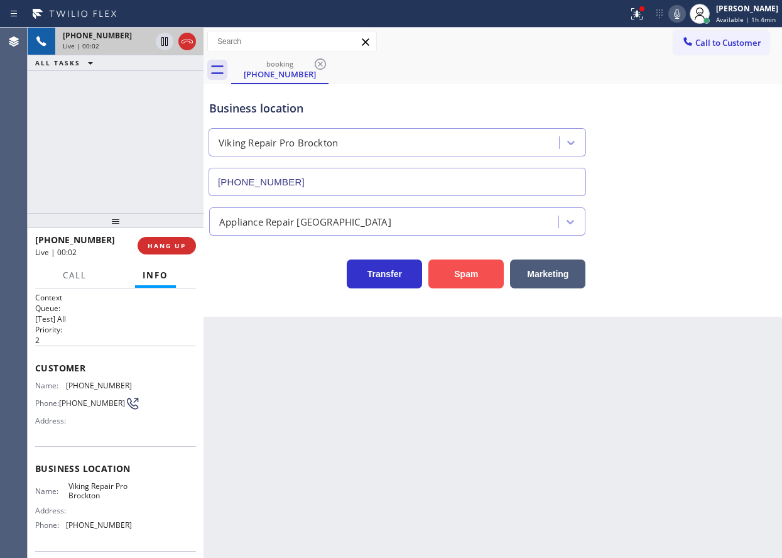
click at [455, 269] on button "Spam" at bounding box center [466, 274] width 75 height 29
click at [461, 274] on button "Spam" at bounding box center [466, 274] width 75 height 29
click at [458, 271] on button "Spam" at bounding box center [466, 274] width 75 height 29
click at [164, 245] on span "HANG UP" at bounding box center [167, 245] width 38 height 9
drag, startPoint x: 160, startPoint y: 246, endPoint x: 211, endPoint y: 248, distance: 51.5
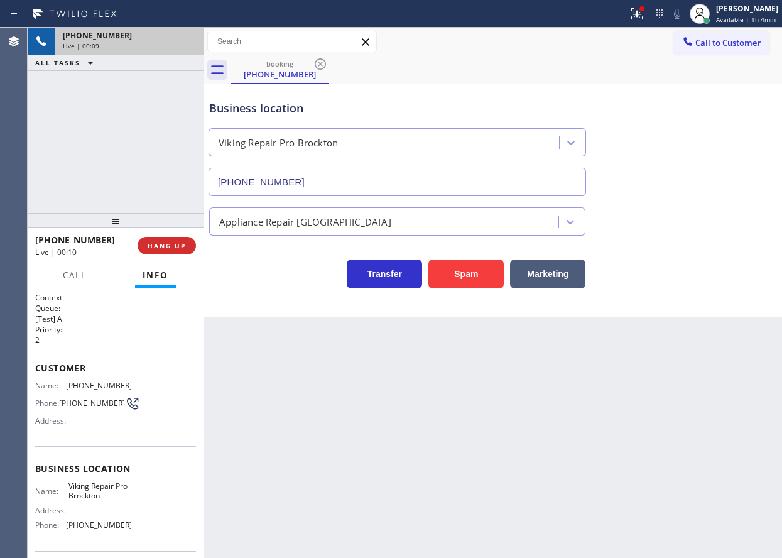
click at [161, 246] on span "HANG UP" at bounding box center [167, 245] width 38 height 9
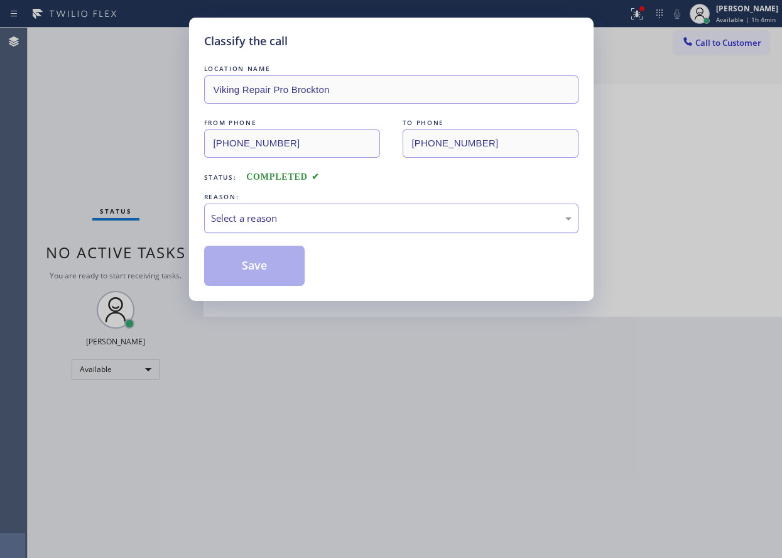
click at [256, 207] on div "Select a reason" at bounding box center [391, 219] width 375 height 30
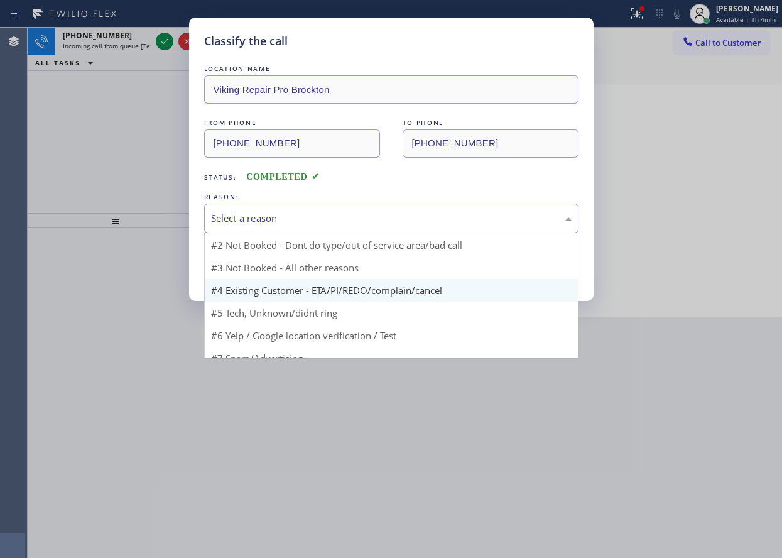
scroll to position [34, 0]
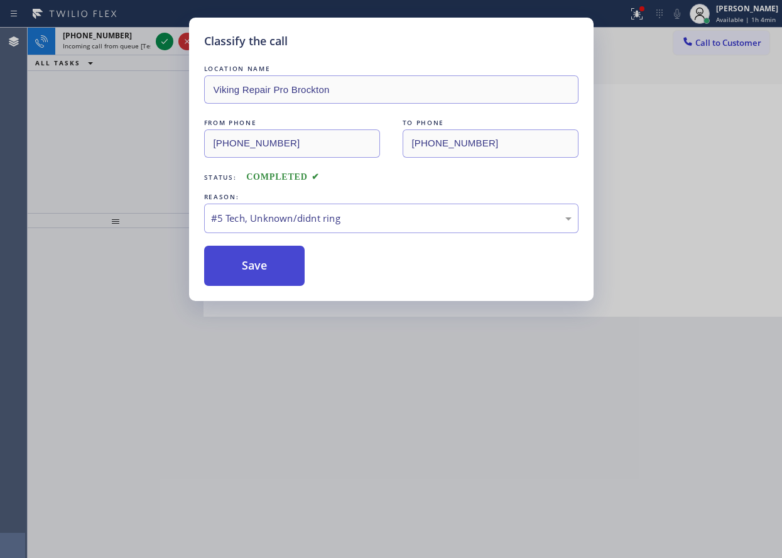
click at [268, 268] on button "Save" at bounding box center [254, 266] width 101 height 40
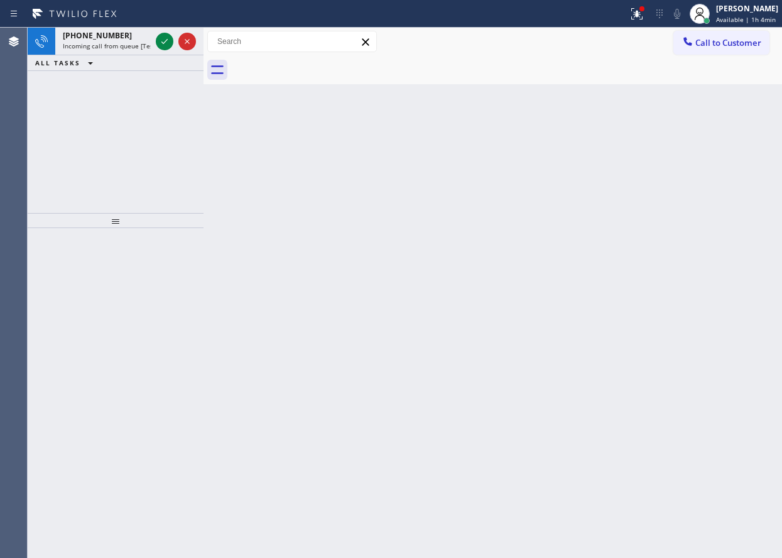
click at [641, 285] on div "Back to Dashboard Change Sender ID Customers Technicians Select a contact Outbo…" at bounding box center [493, 293] width 579 height 530
click at [164, 41] on icon at bounding box center [164, 41] width 15 height 15
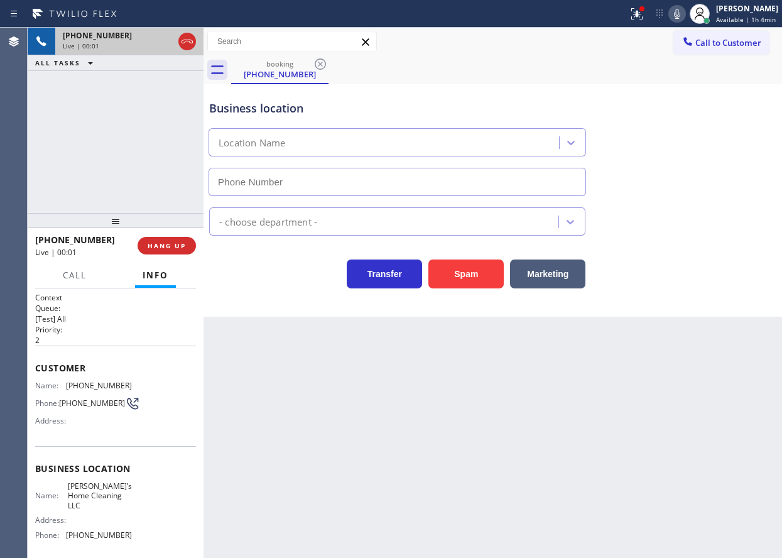
type input "[PHONE_NUMBER]"
click at [463, 257] on div "Spam" at bounding box center [463, 270] width 82 height 35
click at [463, 261] on button "Spam" at bounding box center [466, 274] width 75 height 29
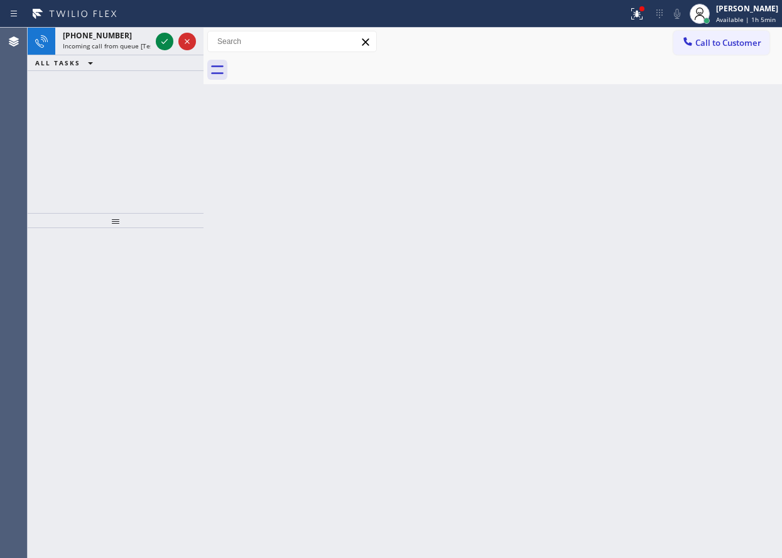
click at [703, 248] on div "Back to Dashboard Change Sender ID Customers Technicians Select a contact Outbo…" at bounding box center [493, 293] width 579 height 530
click at [161, 43] on icon at bounding box center [164, 41] width 15 height 15
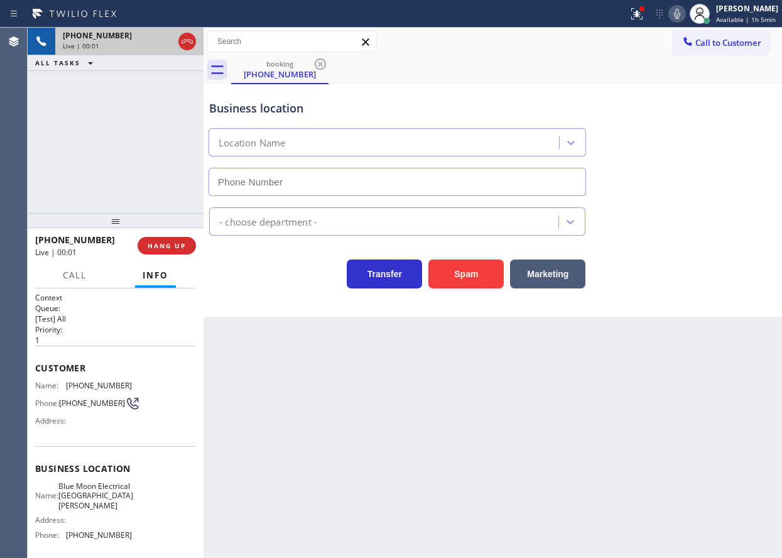
type input "[PHONE_NUMBER]"
click at [189, 247] on button "HANG UP" at bounding box center [167, 246] width 58 height 18
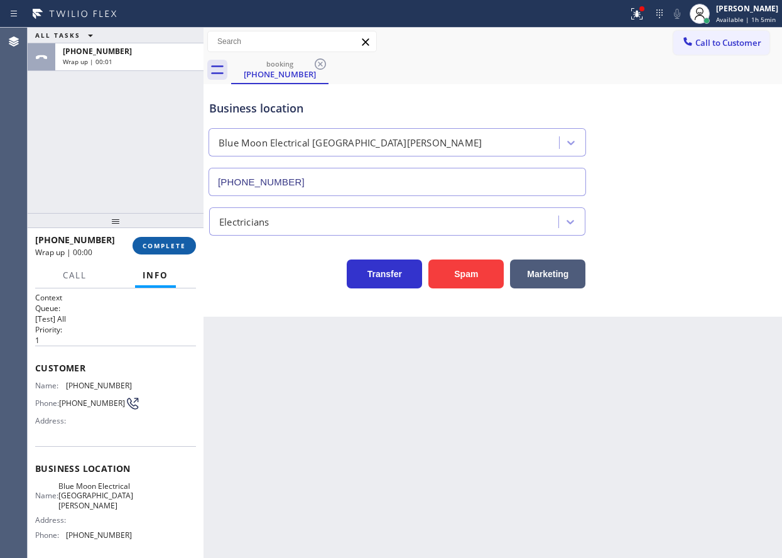
click at [189, 247] on button "COMPLETE" at bounding box center [164, 246] width 63 height 18
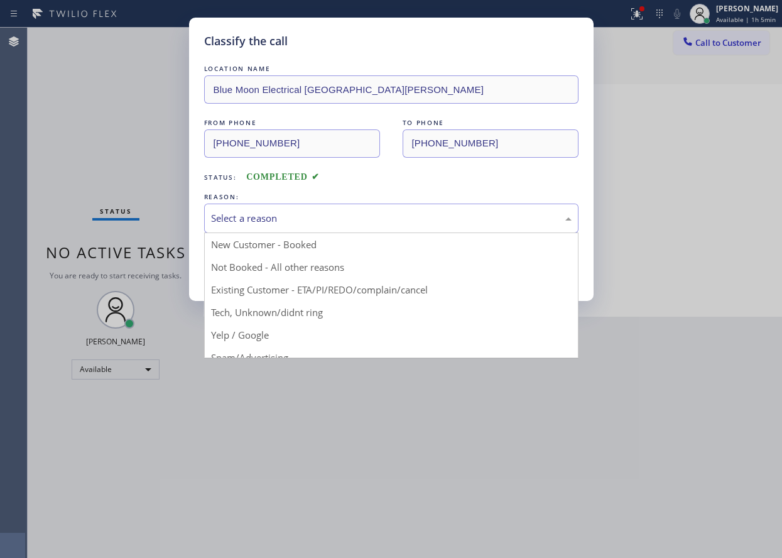
click at [321, 222] on div "Select a reason" at bounding box center [391, 218] width 361 height 14
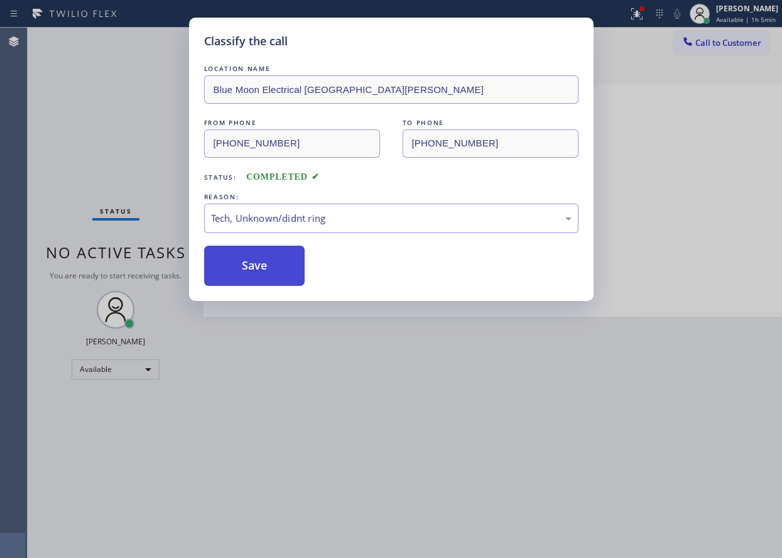
click at [258, 271] on button "Save" at bounding box center [254, 266] width 101 height 40
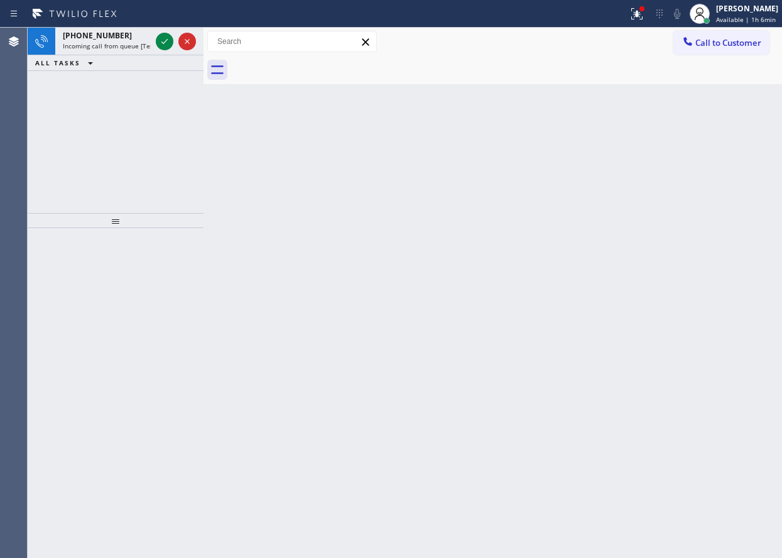
click at [701, 247] on div "Back to Dashboard Change Sender ID Customers Technicians Select a contact Outbo…" at bounding box center [493, 293] width 579 height 530
click at [160, 45] on icon at bounding box center [164, 41] width 15 height 15
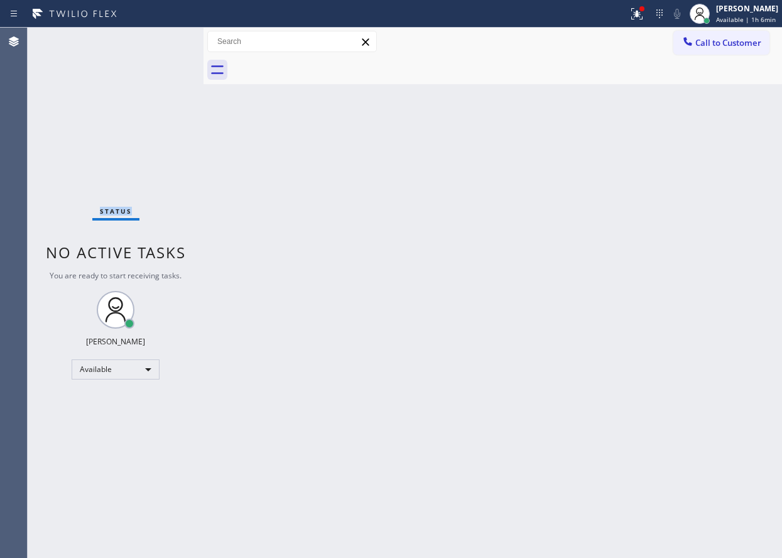
click at [160, 45] on div "Status No active tasks You are ready to start receiving tasks. [PERSON_NAME] Av…" at bounding box center [116, 293] width 176 height 530
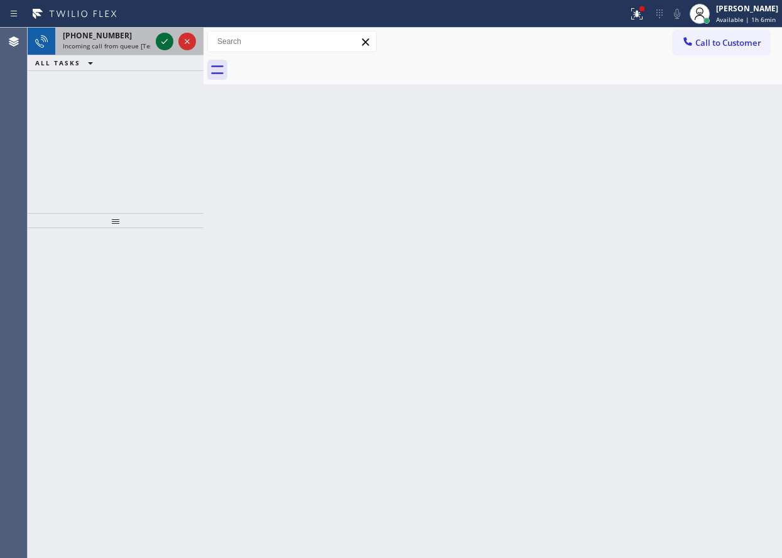
click at [161, 41] on icon at bounding box center [164, 41] width 15 height 15
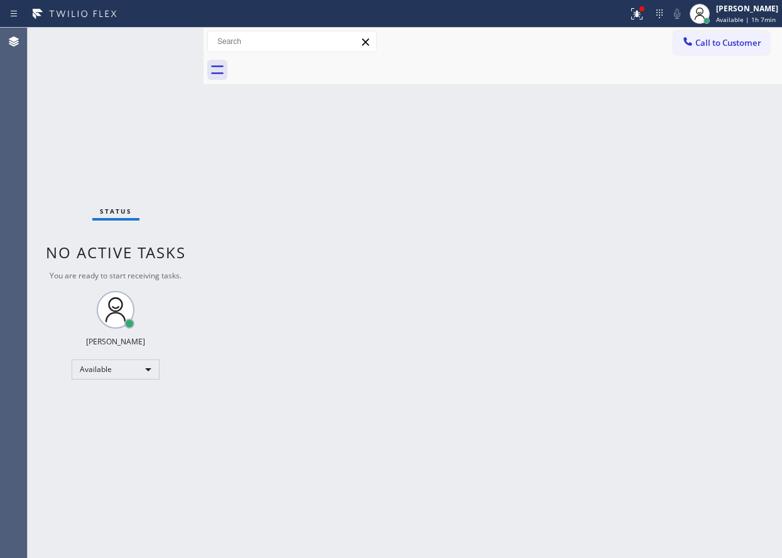
click at [740, 200] on div "Back to Dashboard Change Sender ID Customers Technicians Select a contact Outbo…" at bounding box center [493, 293] width 579 height 530
click at [630, 8] on div at bounding box center [637, 13] width 28 height 15
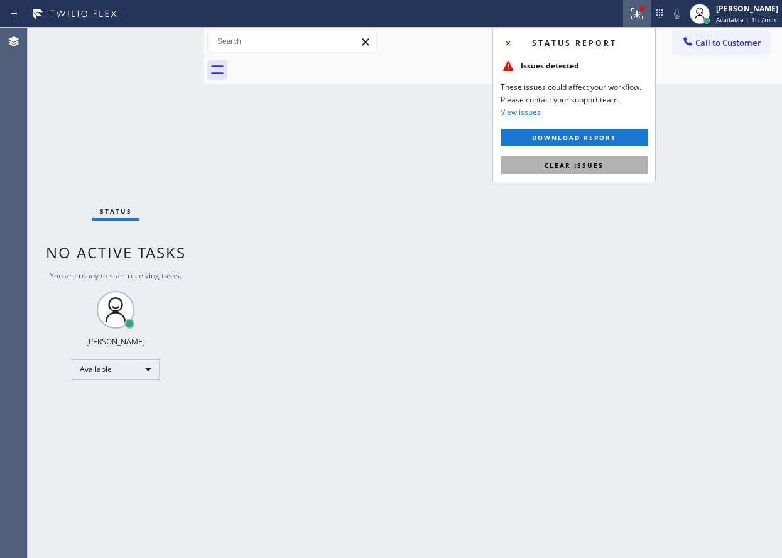
click at [593, 166] on span "Clear issues" at bounding box center [574, 165] width 59 height 9
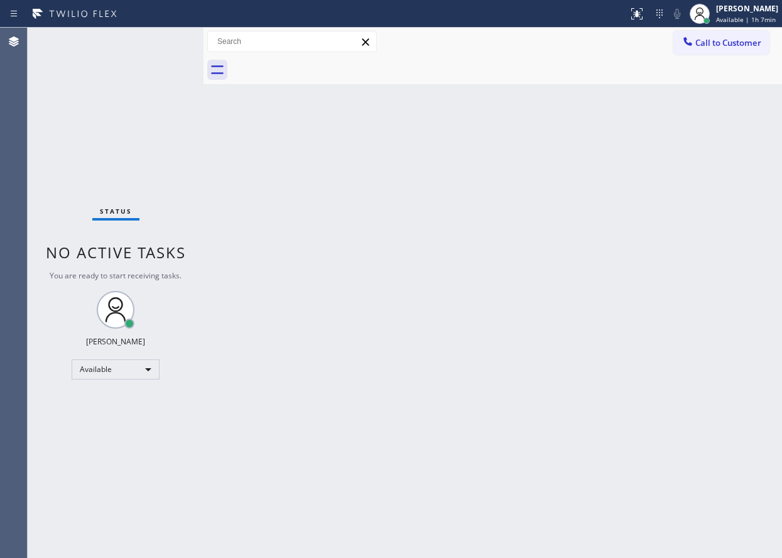
click at [450, 238] on div "Back to Dashboard Change Sender ID Customers Technicians Select a contact Outbo…" at bounding box center [493, 293] width 579 height 530
click at [743, 304] on div "Back to Dashboard Change Sender ID Customers Technicians Select a contact Outbo…" at bounding box center [493, 293] width 579 height 530
click at [703, 145] on div "Back to Dashboard Change Sender ID Customers Technicians Select a contact Outbo…" at bounding box center [493, 293] width 579 height 530
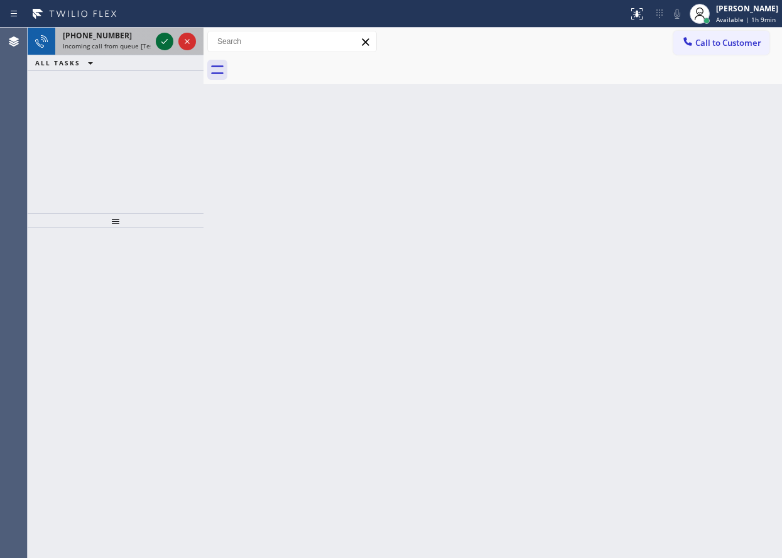
click at [164, 45] on icon at bounding box center [164, 41] width 15 height 15
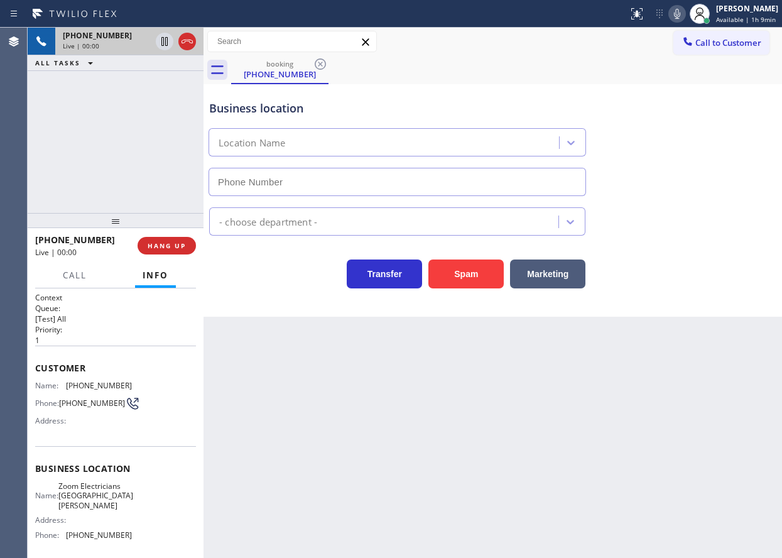
type input "[PHONE_NUMBER]"
click at [178, 253] on button "HANG UP" at bounding box center [167, 246] width 58 height 18
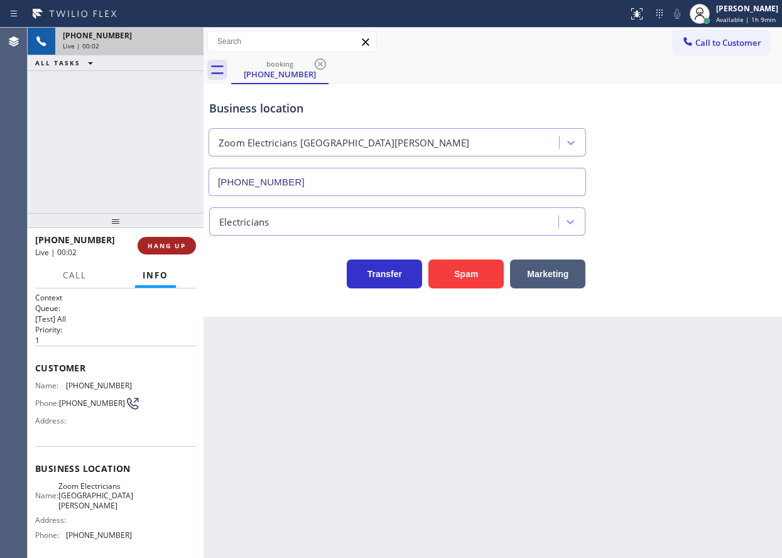
click at [178, 249] on span "HANG UP" at bounding box center [167, 245] width 38 height 9
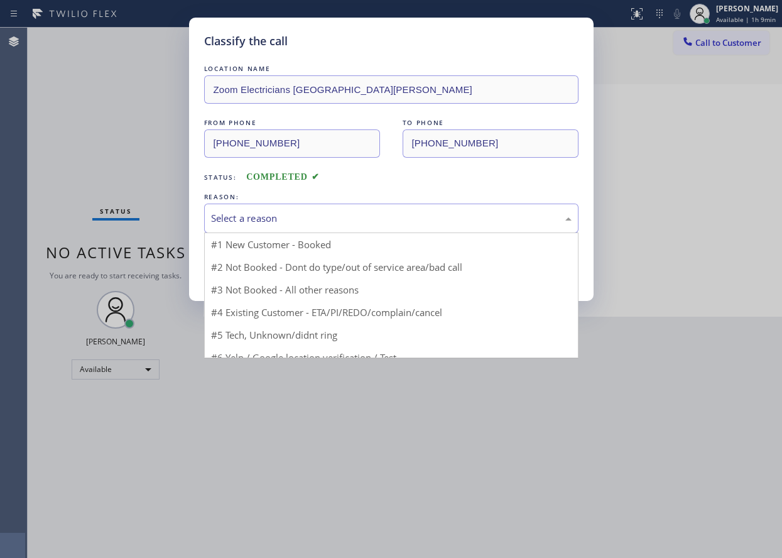
click at [308, 226] on div "Select a reason" at bounding box center [391, 219] width 375 height 30
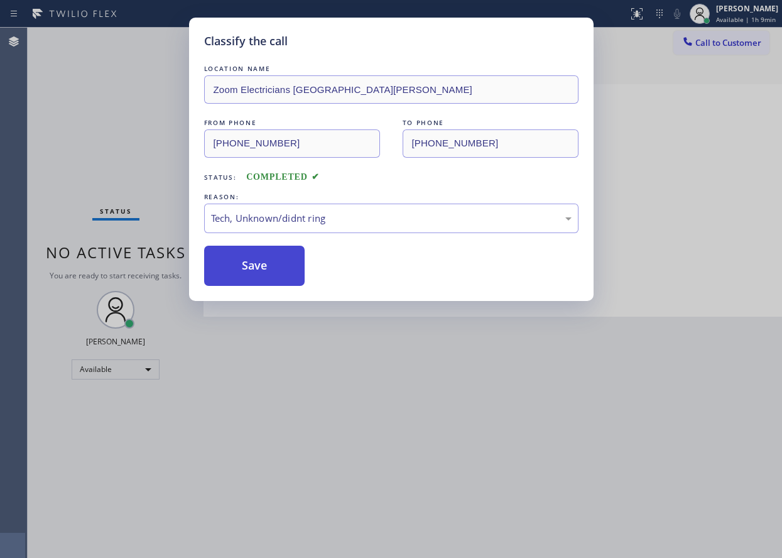
click at [238, 273] on button "Save" at bounding box center [254, 266] width 101 height 40
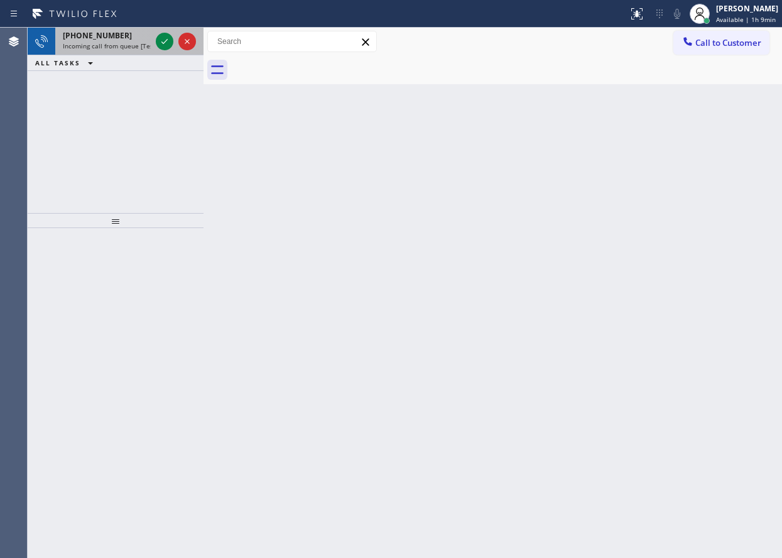
click at [121, 35] on div "[PHONE_NUMBER]" at bounding box center [107, 35] width 88 height 11
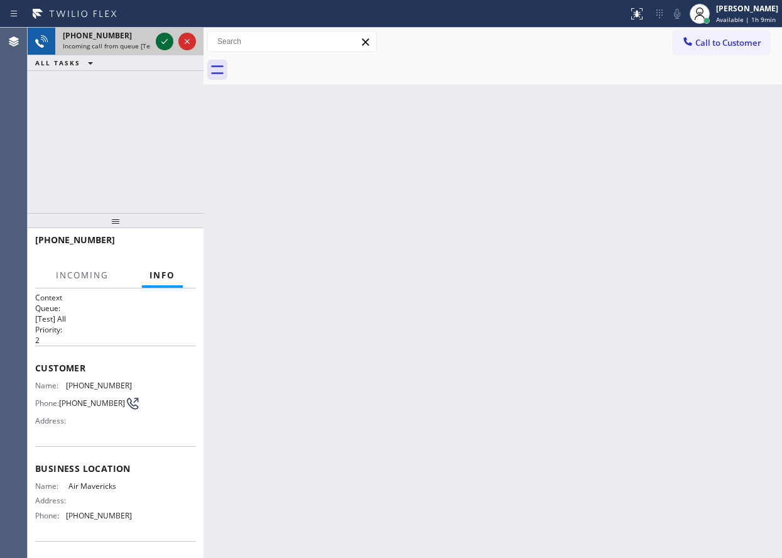
click at [165, 45] on icon at bounding box center [164, 41] width 15 height 15
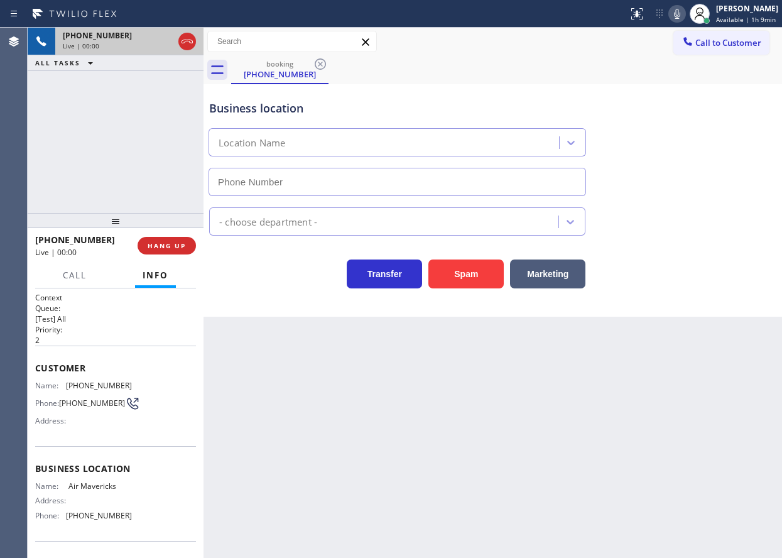
type input "[PHONE_NUMBER]"
click at [178, 248] on span "HANG UP" at bounding box center [167, 245] width 38 height 9
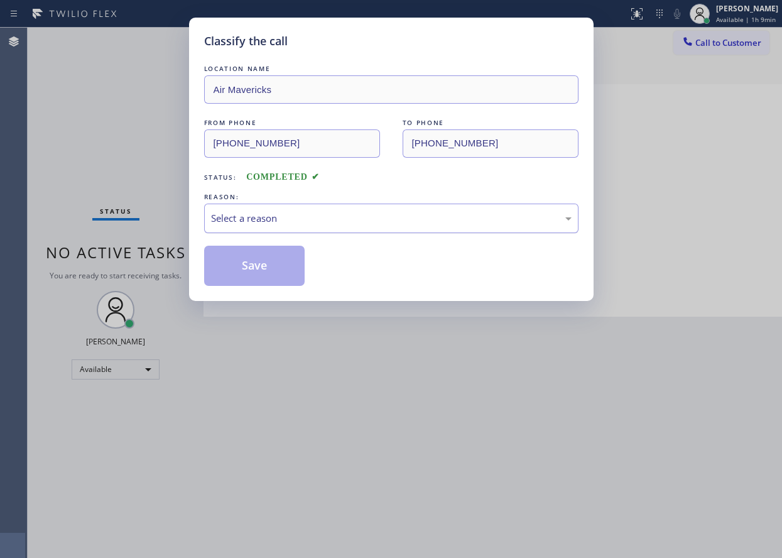
click at [295, 226] on div "Select a reason" at bounding box center [391, 219] width 375 height 30
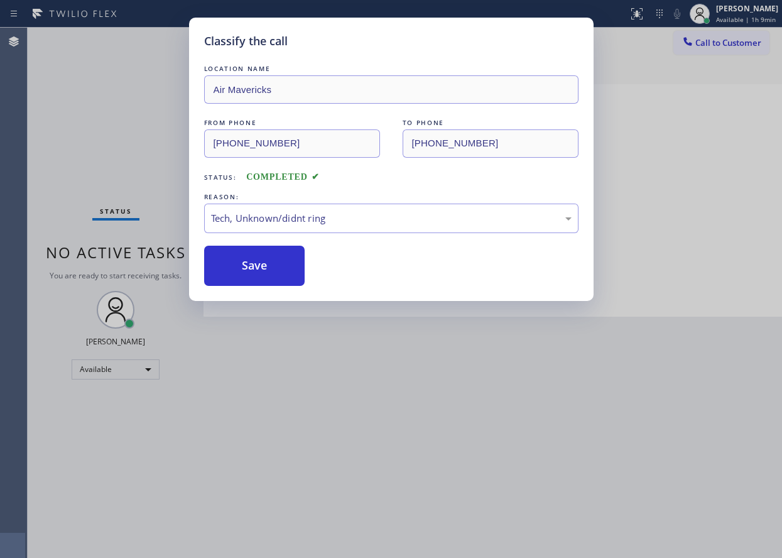
drag, startPoint x: 288, startPoint y: 315, endPoint x: 287, endPoint y: 297, distance: 18.9
click at [282, 279] on button "Save" at bounding box center [254, 266] width 101 height 40
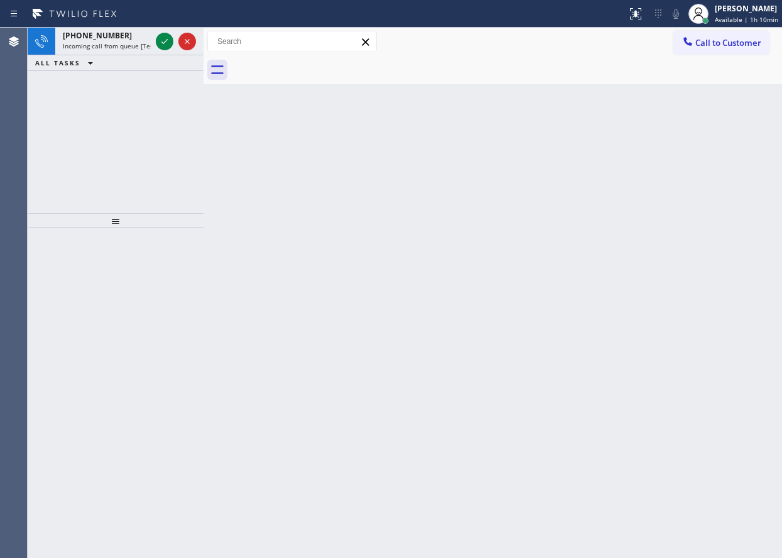
drag, startPoint x: 706, startPoint y: 391, endPoint x: 597, endPoint y: 339, distance: 120.3
click at [706, 391] on div "Back to Dashboard Change Sender ID Customers Technicians Select a contact Outbo…" at bounding box center [493, 293] width 579 height 530
click at [165, 44] on icon at bounding box center [164, 41] width 15 height 15
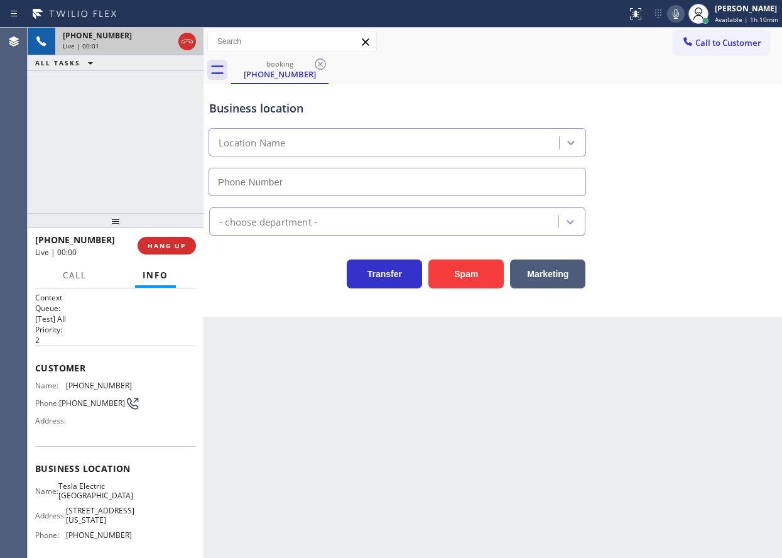
type input "[PHONE_NUMBER]"
click at [162, 248] on span "HANG UP" at bounding box center [167, 245] width 38 height 9
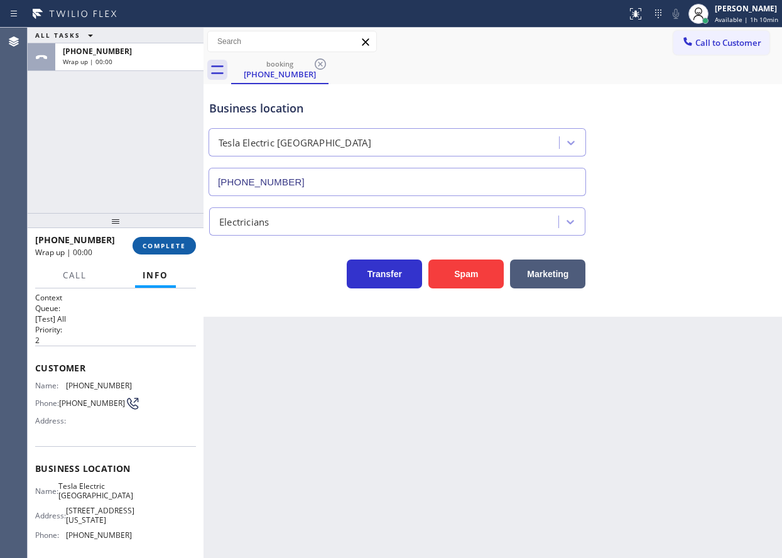
click at [162, 248] on span "COMPLETE" at bounding box center [164, 245] width 43 height 9
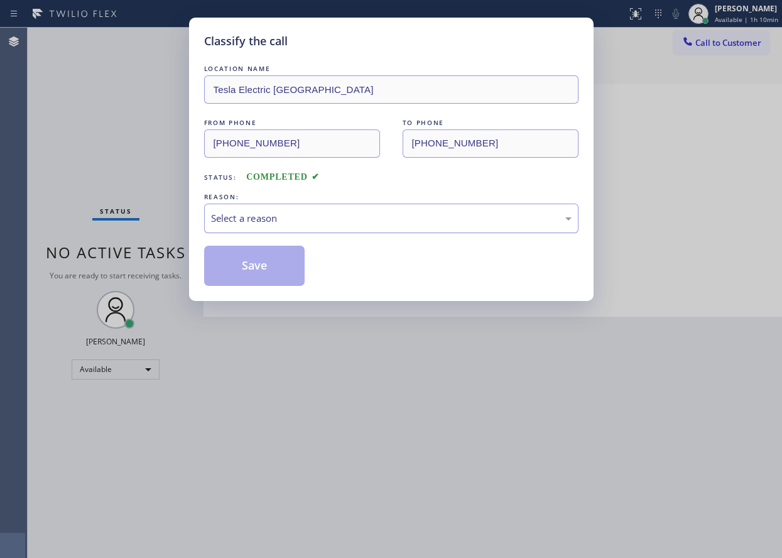
click at [341, 216] on div "Select a reason" at bounding box center [391, 218] width 361 height 14
click at [248, 273] on button "Save" at bounding box center [254, 266] width 101 height 40
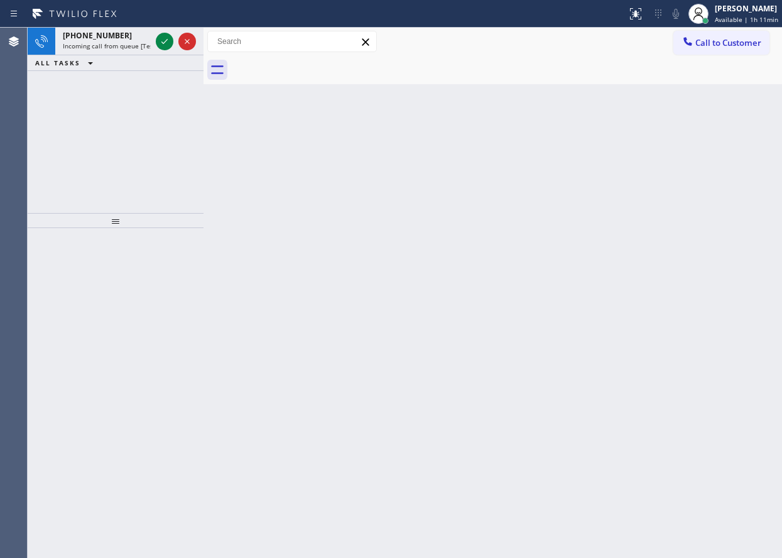
click at [726, 248] on div "Back to Dashboard Change Sender ID Customers Technicians Select a contact Outbo…" at bounding box center [493, 293] width 579 height 530
click at [133, 47] on span "Incoming call from queue [Test] All" at bounding box center [115, 45] width 104 height 9
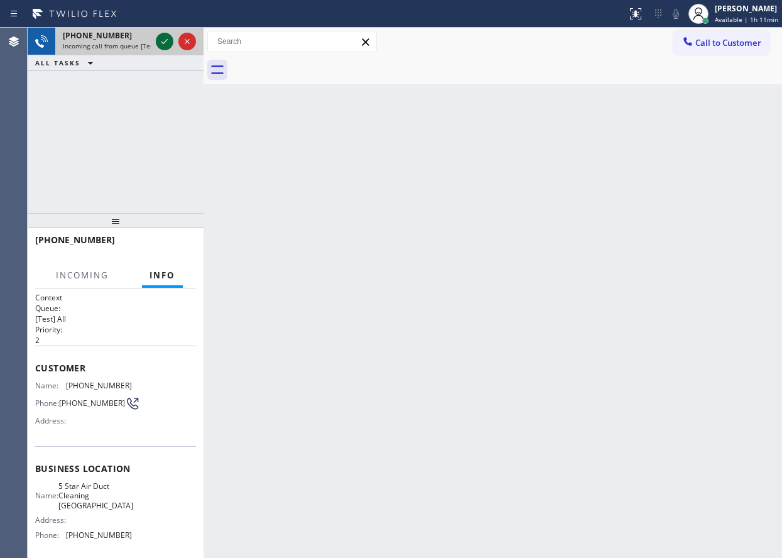
click at [165, 45] on icon at bounding box center [164, 41] width 15 height 15
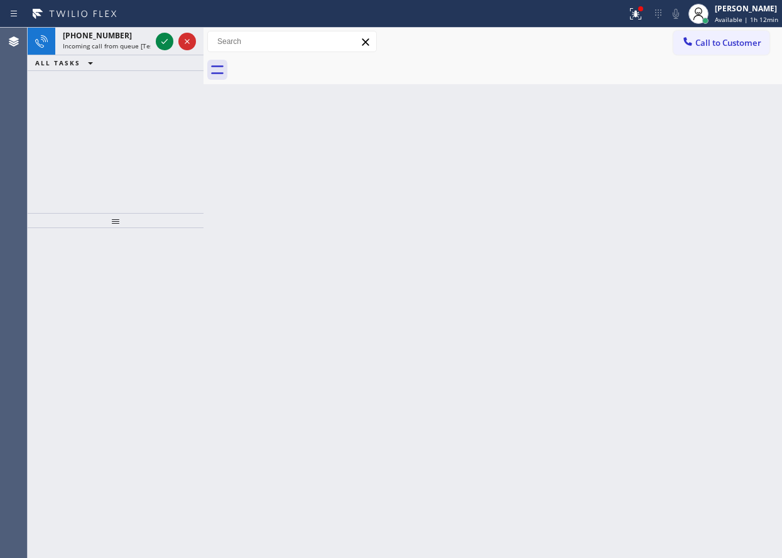
drag, startPoint x: 655, startPoint y: 299, endPoint x: 633, endPoint y: 275, distance: 32.0
click at [655, 299] on div "Back to Dashboard Change Sender ID Customers Technicians Select a contact Outbo…" at bounding box center [493, 293] width 579 height 530
click at [166, 42] on icon at bounding box center [164, 41] width 15 height 15
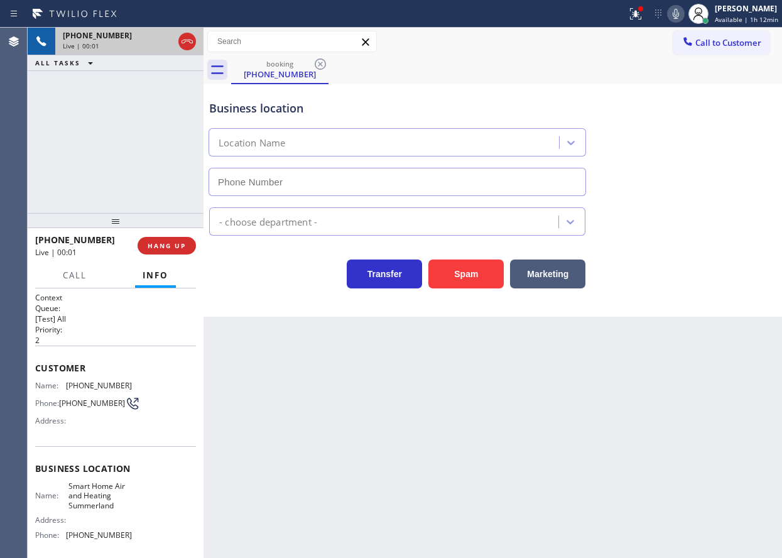
type input "[PHONE_NUMBER]"
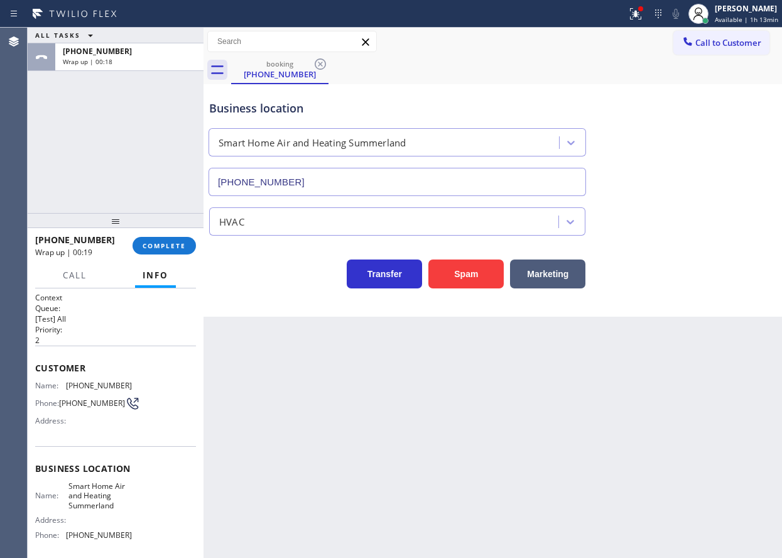
click at [661, 239] on div "Transfer Spam Marketing" at bounding box center [493, 262] width 573 height 53
click at [175, 246] on span "COMPLETE" at bounding box center [164, 245] width 43 height 9
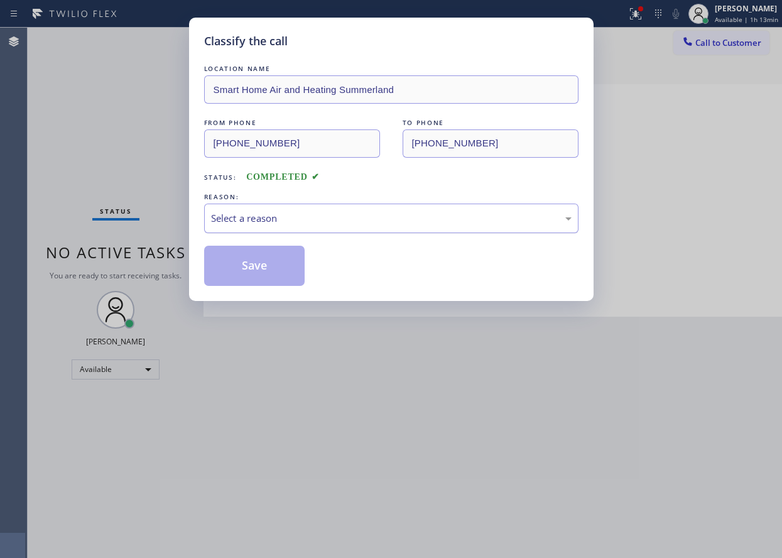
click at [277, 212] on div "Select a reason" at bounding box center [391, 218] width 361 height 14
click at [260, 283] on button "Save" at bounding box center [254, 266] width 101 height 40
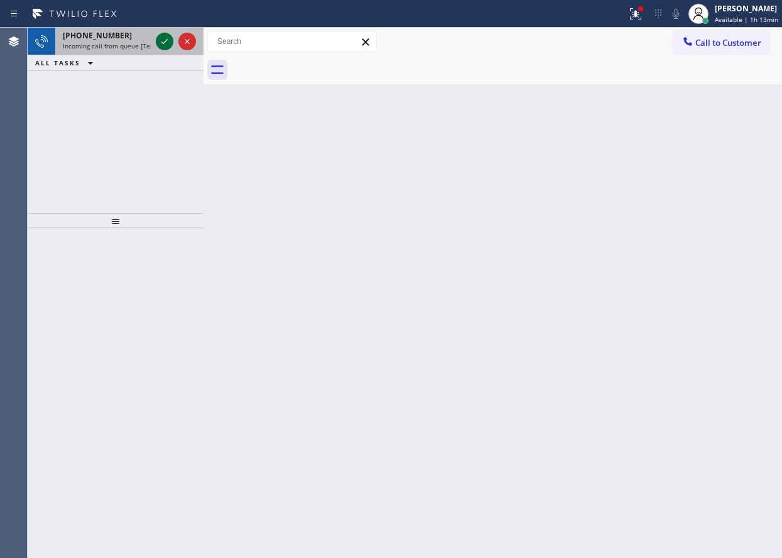
click at [165, 45] on icon at bounding box center [164, 41] width 15 height 15
click at [702, 194] on div "Back to Dashboard Change Sender ID Customers Technicians Select a contact Outbo…" at bounding box center [493, 293] width 579 height 530
click at [165, 40] on icon at bounding box center [164, 41] width 15 height 15
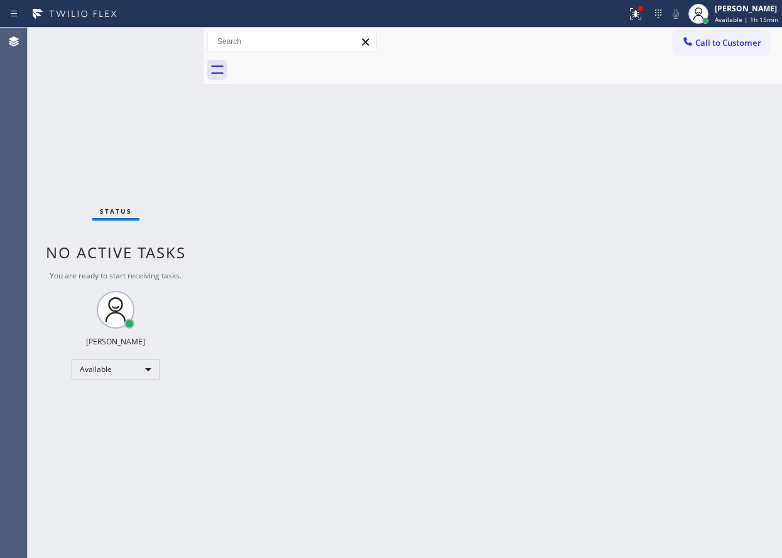
click at [546, 413] on div "Back to Dashboard Change Sender ID Customers Technicians Select a contact Outbo…" at bounding box center [493, 293] width 579 height 530
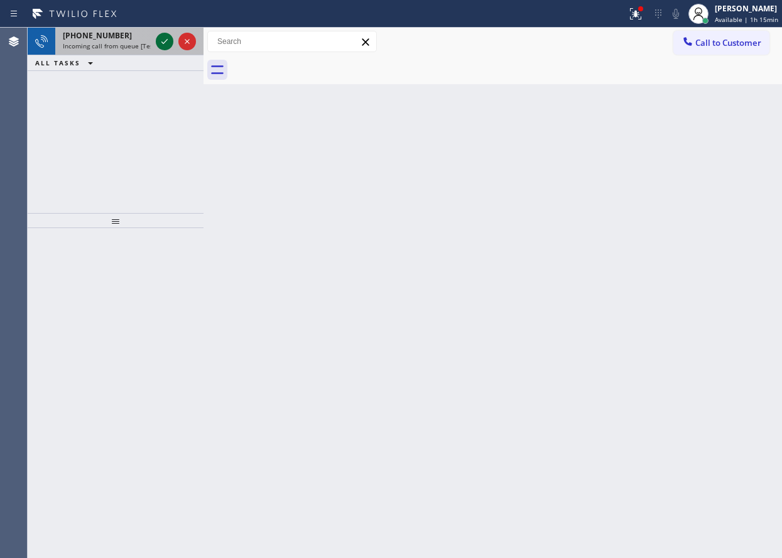
click at [163, 42] on icon at bounding box center [164, 41] width 15 height 15
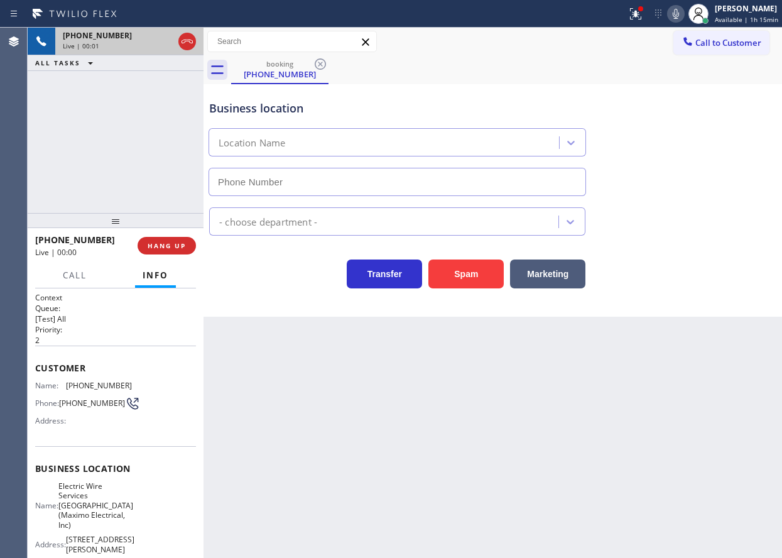
type input "[PHONE_NUMBER]"
click at [463, 270] on button "Spam" at bounding box center [466, 274] width 75 height 29
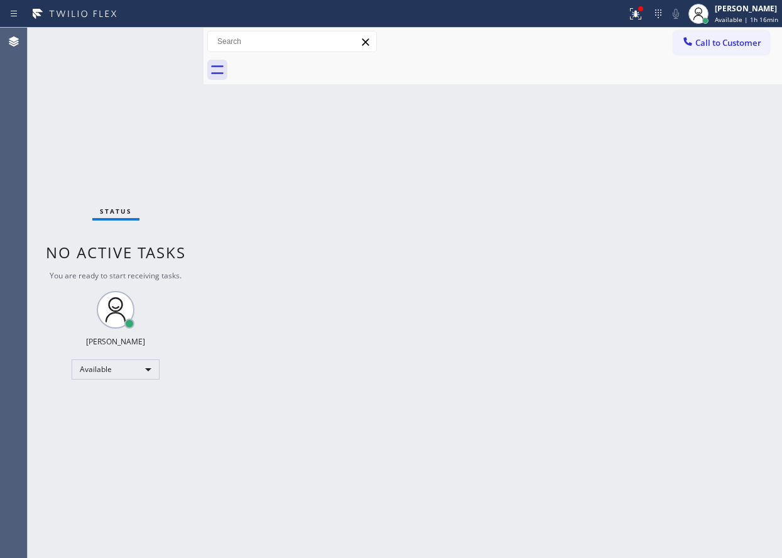
drag, startPoint x: 698, startPoint y: 289, endPoint x: 529, endPoint y: 228, distance: 180.3
click at [698, 289] on div "Back to Dashboard Change Sender ID Customers Technicians Select a contact Outbo…" at bounding box center [493, 293] width 579 height 530
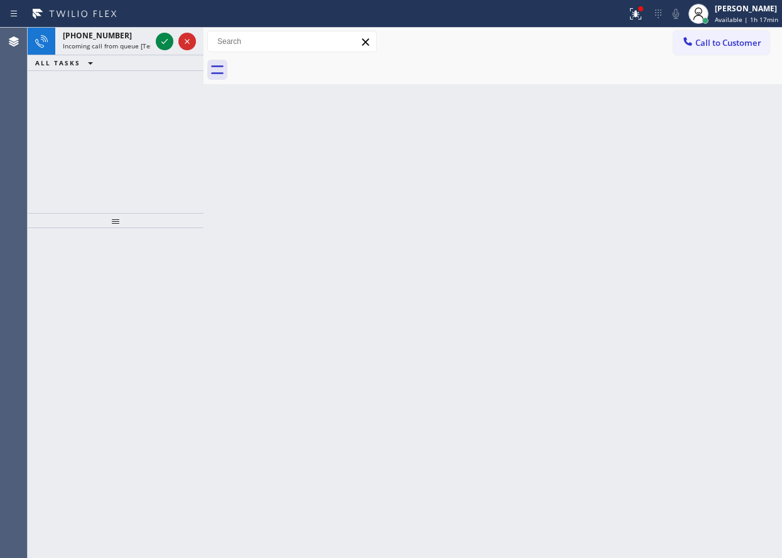
click at [688, 196] on div "Back to Dashboard Change Sender ID Customers Technicians Select a contact Outbo…" at bounding box center [493, 293] width 579 height 530
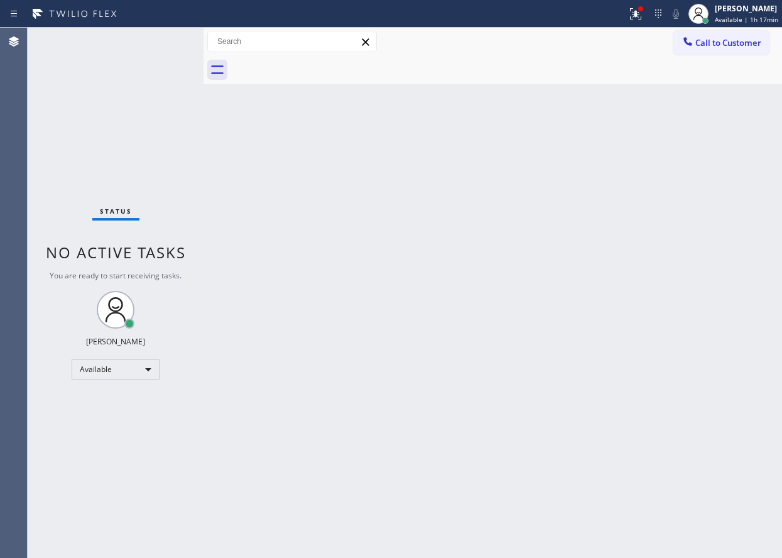
click at [163, 50] on div "Status No active tasks You are ready to start receiving tasks. [PERSON_NAME] Av…" at bounding box center [116, 293] width 176 height 530
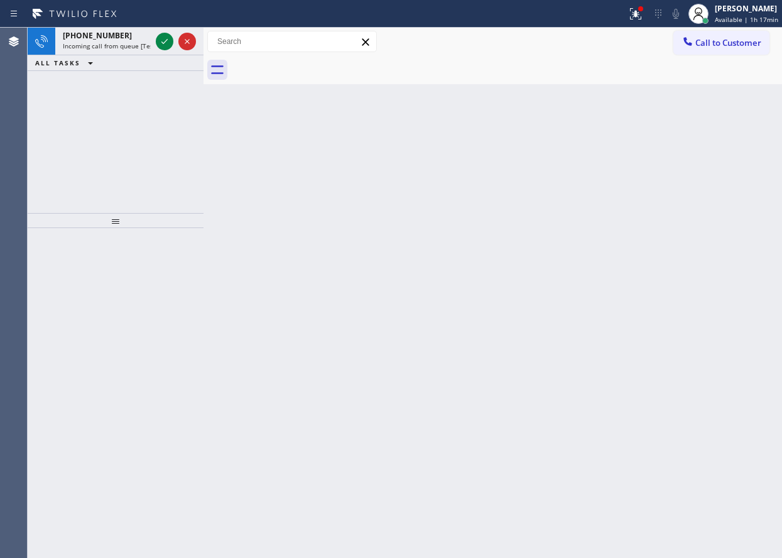
drag, startPoint x: 643, startPoint y: 306, endPoint x: 602, endPoint y: 288, distance: 44.7
click at [643, 305] on div "Back to Dashboard Change Sender ID Customers Technicians Select a contact Outbo…" at bounding box center [493, 293] width 579 height 530
click at [163, 45] on icon at bounding box center [164, 41] width 15 height 15
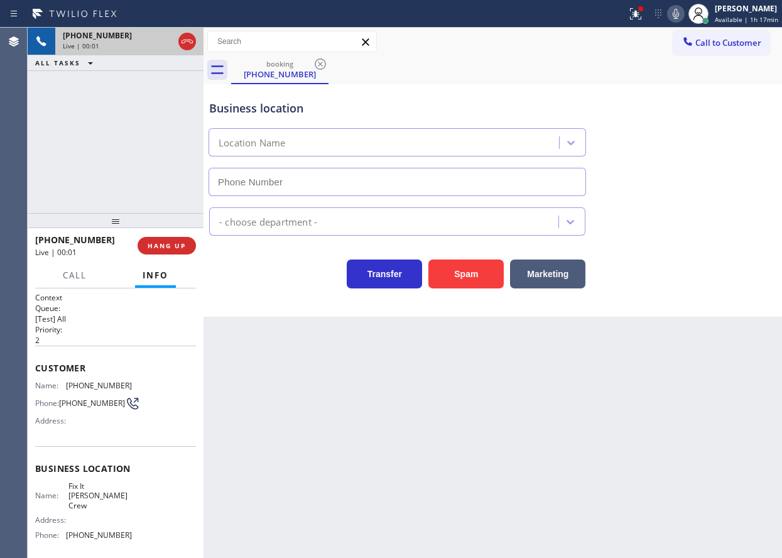
type input "[PHONE_NUMBER]"
click at [458, 278] on button "Spam" at bounding box center [466, 274] width 75 height 29
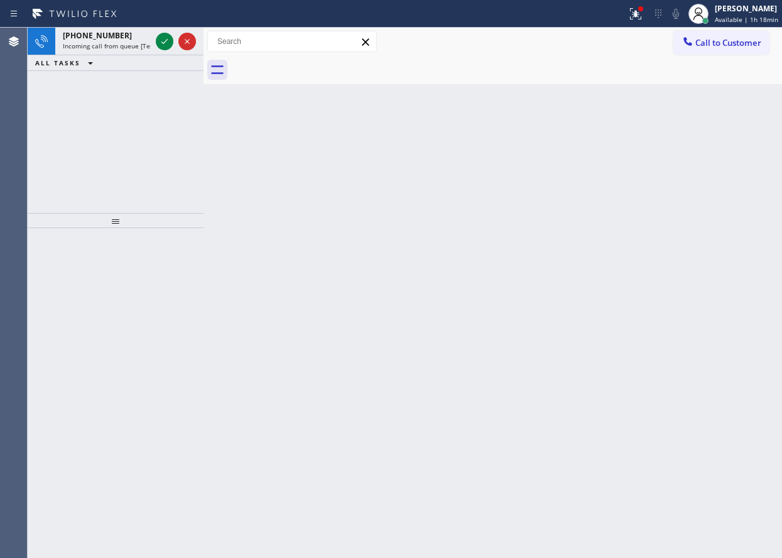
drag, startPoint x: 754, startPoint y: 319, endPoint x: 423, endPoint y: 199, distance: 351.7
click at [737, 313] on div "Back to Dashboard Change Sender ID Customers Technicians Select a contact Outbo…" at bounding box center [493, 293] width 579 height 530
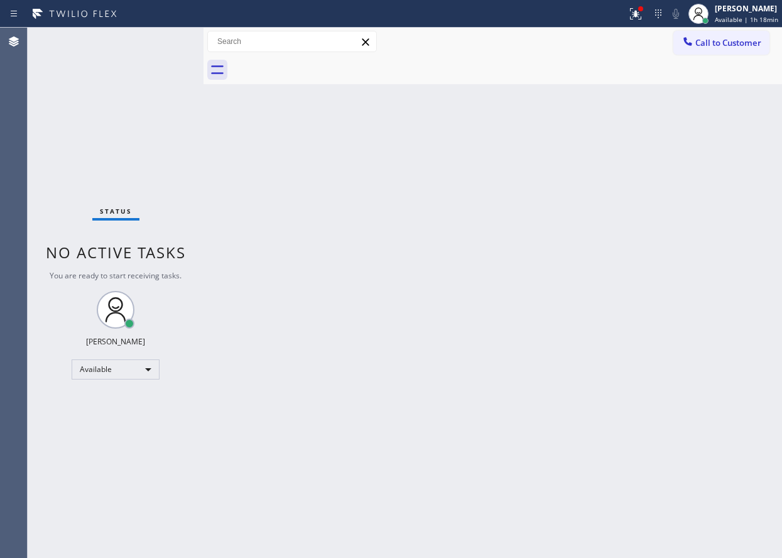
click at [160, 45] on div "Status No active tasks You are ready to start receiving tasks. [PERSON_NAME] Av…" at bounding box center [116, 293] width 176 height 530
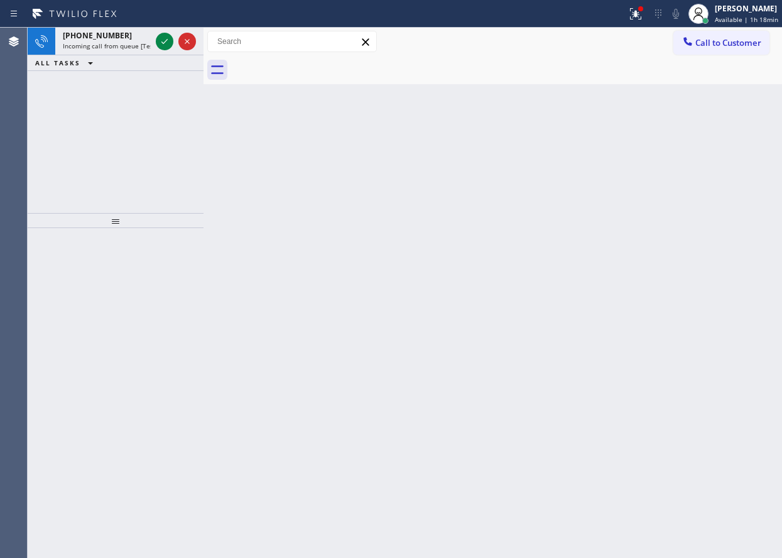
click at [727, 256] on div "Back to Dashboard Change Sender ID Customers Technicians Select a contact Outbo…" at bounding box center [493, 293] width 579 height 530
click at [163, 39] on icon at bounding box center [164, 41] width 15 height 15
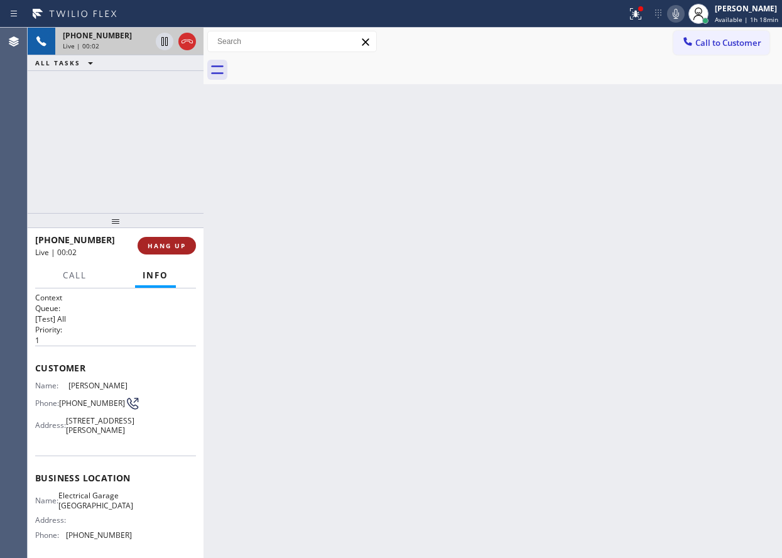
click at [170, 248] on span "HANG UP" at bounding box center [167, 245] width 38 height 9
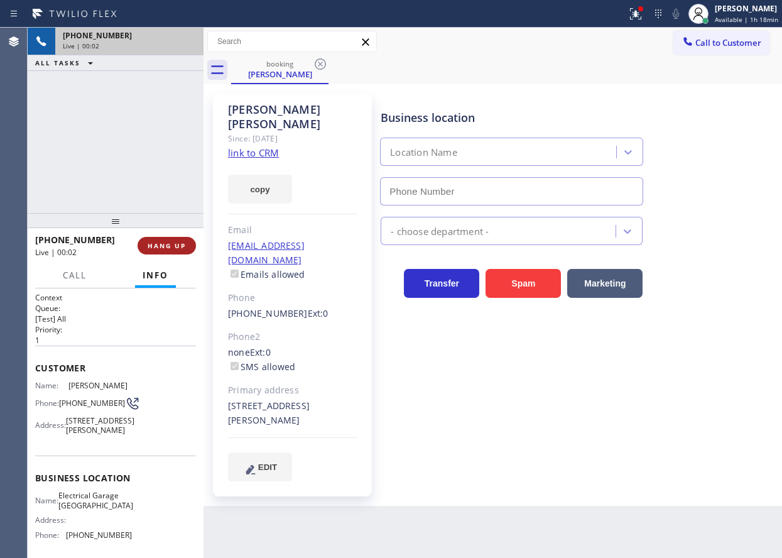
type input "[PHONE_NUMBER]"
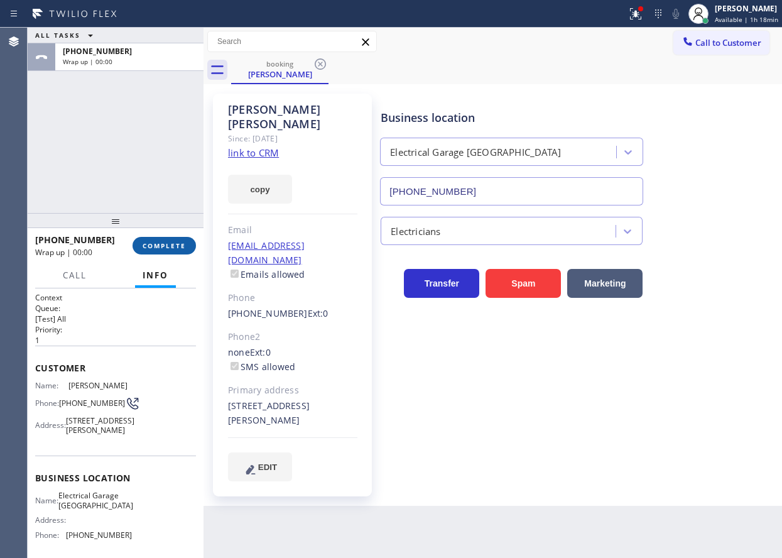
click at [170, 248] on span "COMPLETE" at bounding box center [164, 245] width 43 height 9
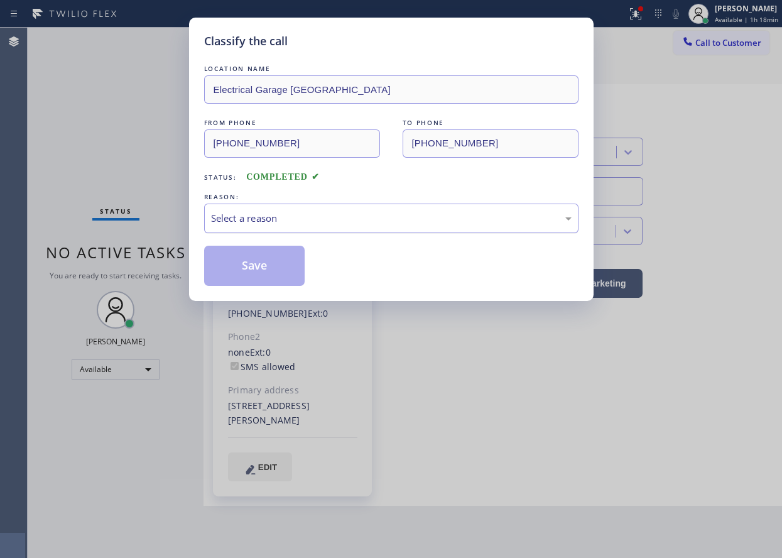
click at [253, 211] on div "Select a reason" at bounding box center [391, 218] width 361 height 14
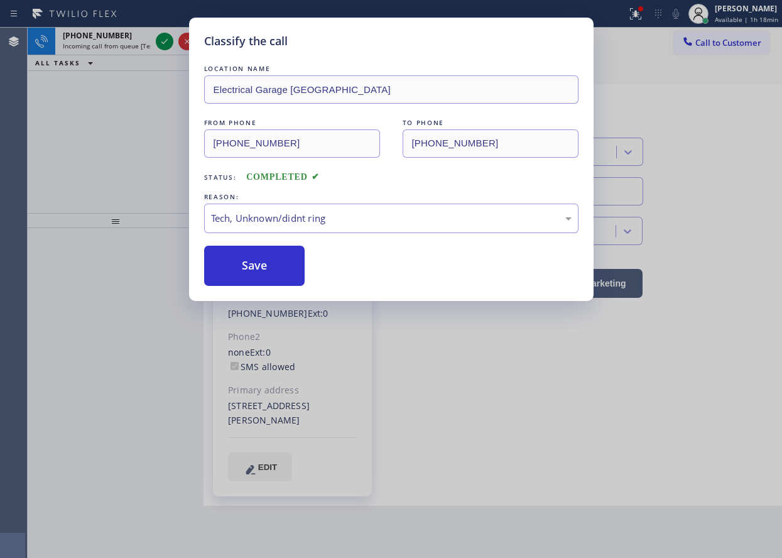
click at [264, 262] on button "Save" at bounding box center [254, 266] width 101 height 40
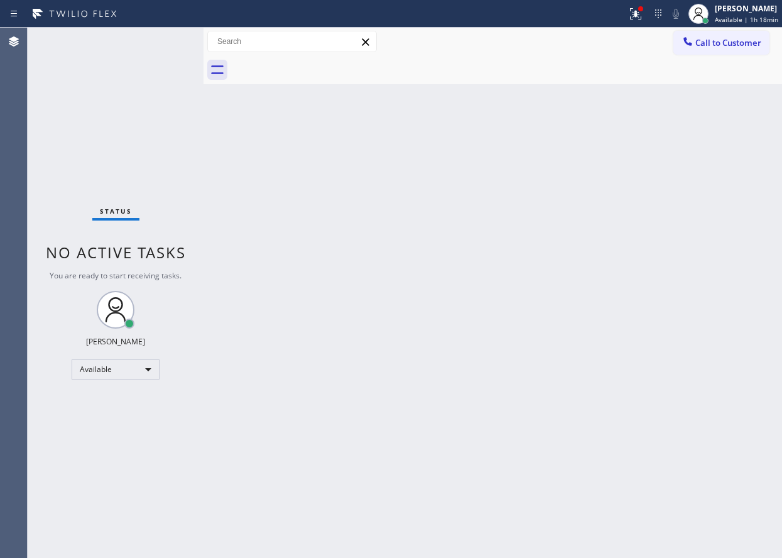
click at [162, 45] on div "Status No active tasks You are ready to start receiving tasks. [PERSON_NAME] Av…" at bounding box center [116, 293] width 176 height 530
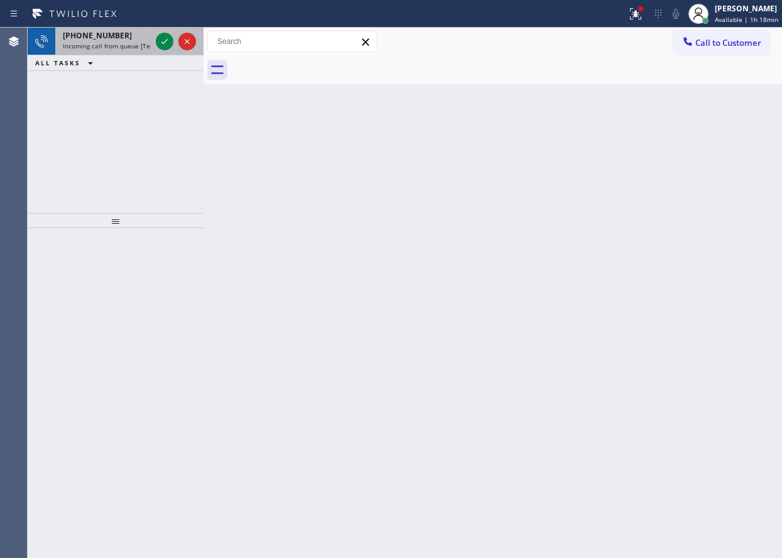
click at [88, 48] on span "Incoming call from queue [Test] All" at bounding box center [115, 45] width 104 height 9
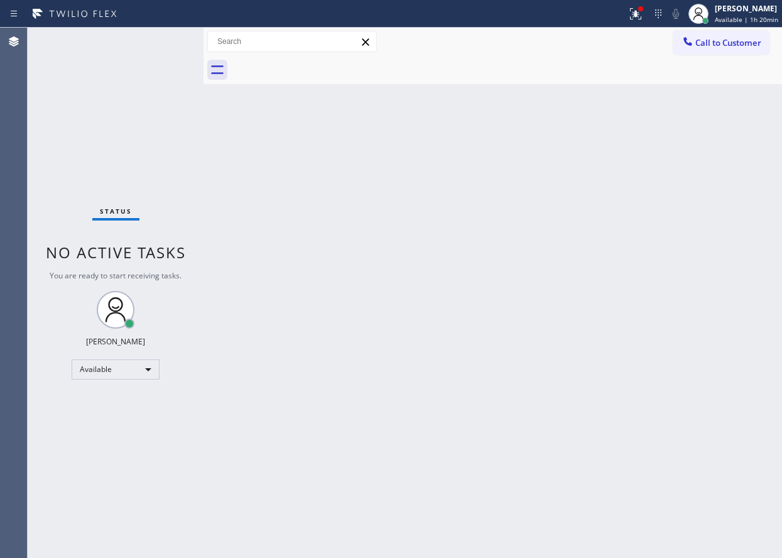
click at [715, 344] on div "Back to Dashboard Change Sender ID Customers Technicians Select a contact Outbo…" at bounding box center [493, 293] width 579 height 530
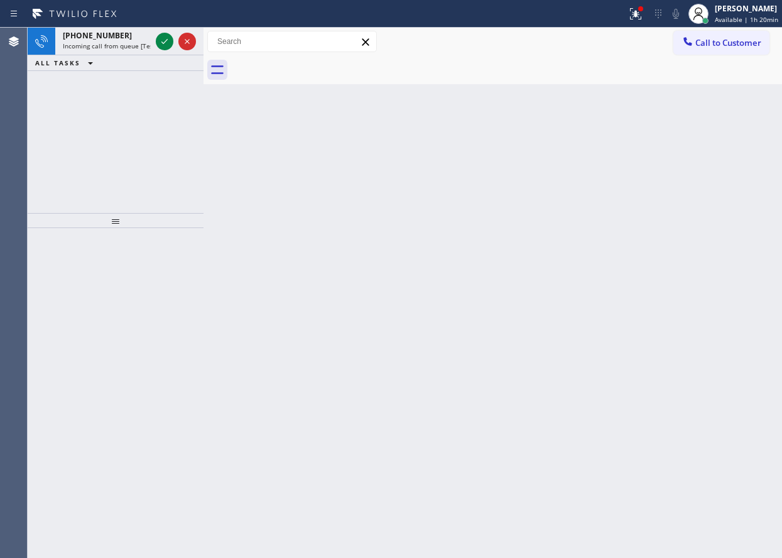
click at [648, 119] on div "Back to Dashboard Change Sender ID Customers Technicians Select a contact Outbo…" at bounding box center [493, 293] width 579 height 530
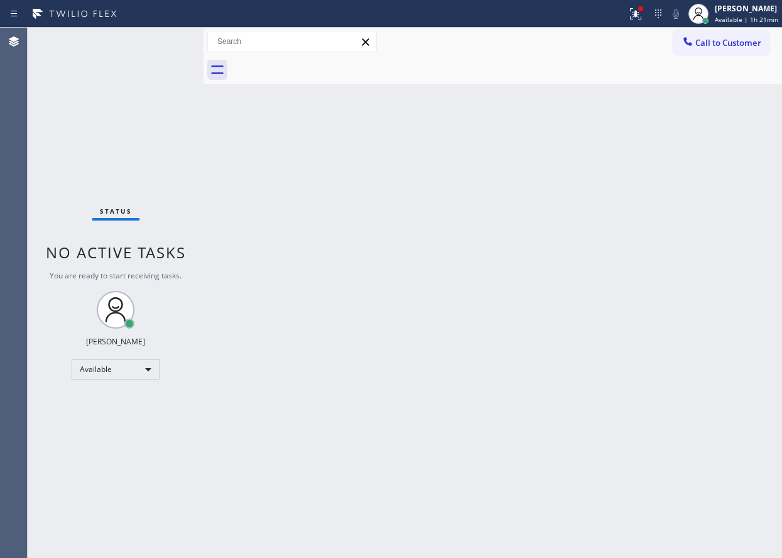
drag, startPoint x: 666, startPoint y: 207, endPoint x: 603, endPoint y: 177, distance: 70.3
click at [666, 207] on div "Back to Dashboard Change Sender ID Customers Technicians Select a contact Outbo…" at bounding box center [493, 293] width 579 height 530
drag, startPoint x: 635, startPoint y: 219, endPoint x: 472, endPoint y: 143, distance: 179.4
click at [635, 219] on div "Back to Dashboard Change Sender ID Customers Technicians Select a contact Outbo…" at bounding box center [493, 293] width 579 height 530
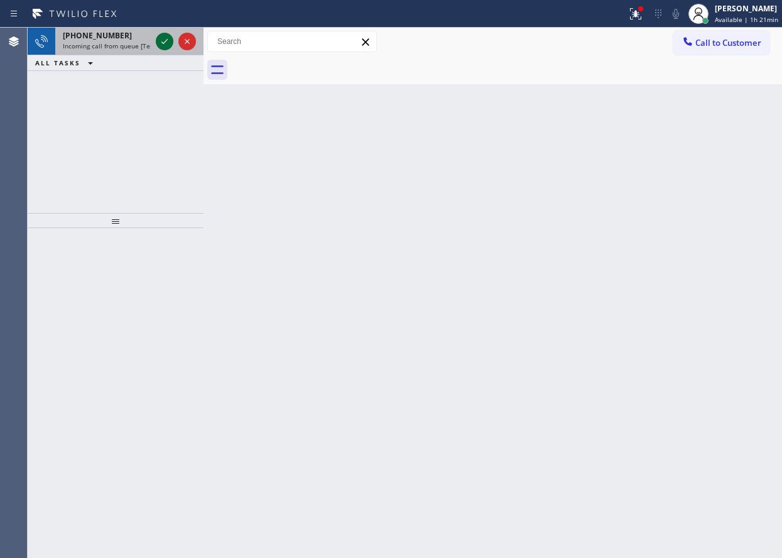
click at [162, 38] on icon at bounding box center [164, 41] width 15 height 15
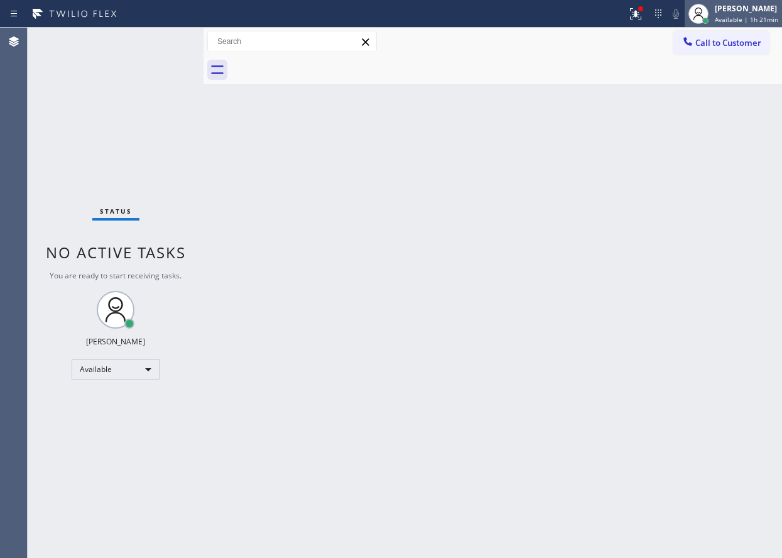
click at [726, 8] on div "[PERSON_NAME]" at bounding box center [746, 8] width 63 height 11
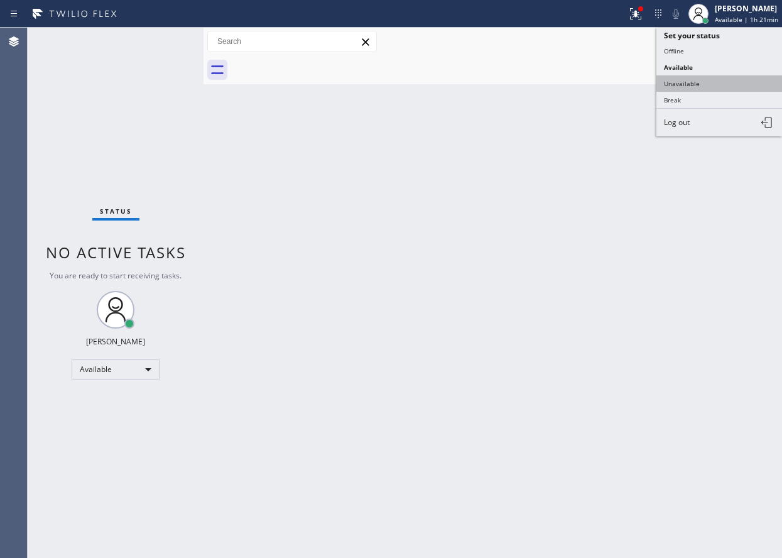
click at [693, 83] on button "Unavailable" at bounding box center [720, 83] width 126 height 16
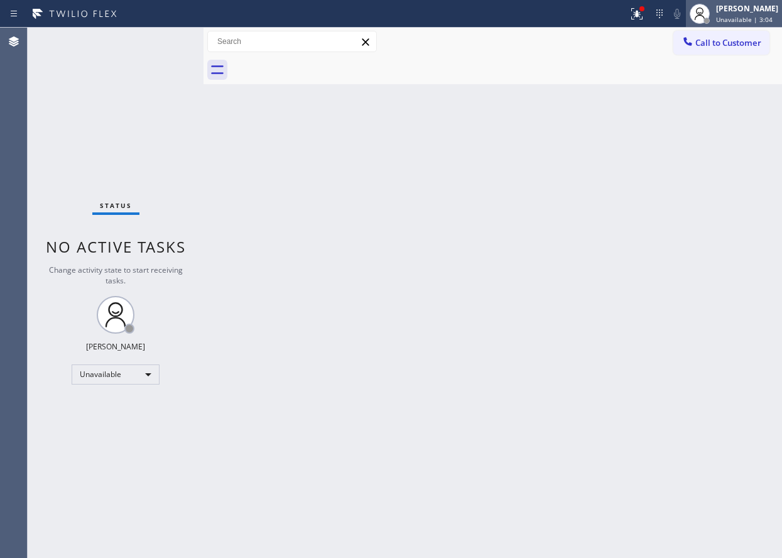
click at [752, 15] on span "Unavailable | 3:04" at bounding box center [744, 19] width 57 height 9
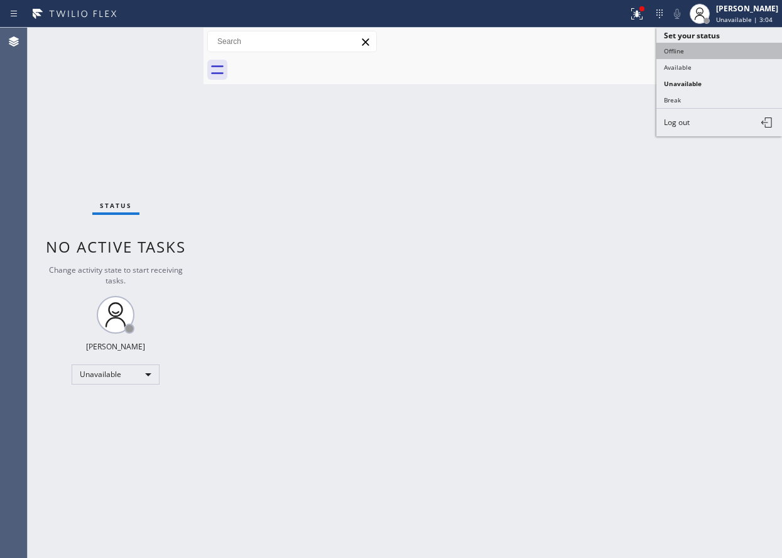
click at [710, 55] on button "Offline" at bounding box center [720, 51] width 126 height 16
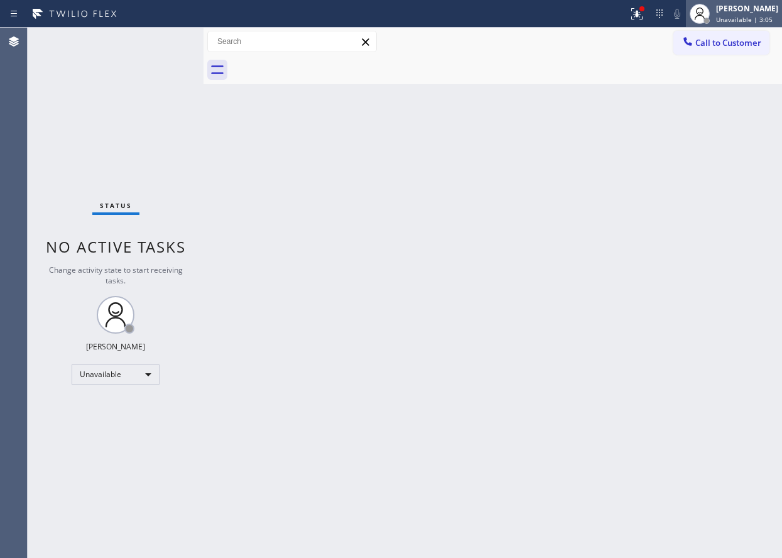
click at [711, 16] on div at bounding box center [707, 20] width 9 height 9
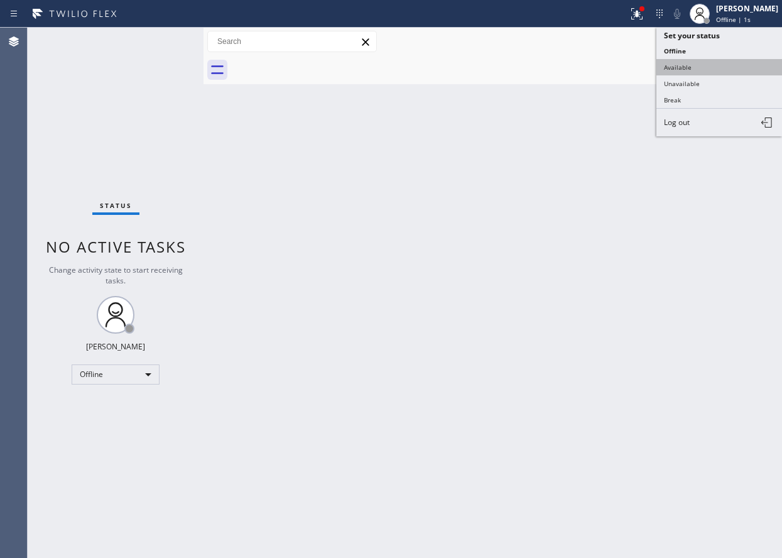
click at [716, 63] on button "Available" at bounding box center [720, 67] width 126 height 16
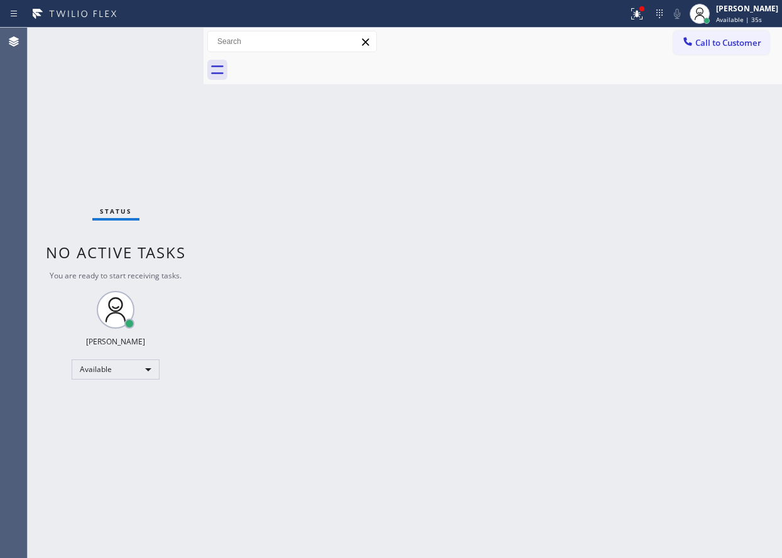
click at [671, 309] on div "Back to Dashboard Change Sender ID Customers Technicians Select a contact Outbo…" at bounding box center [493, 293] width 579 height 530
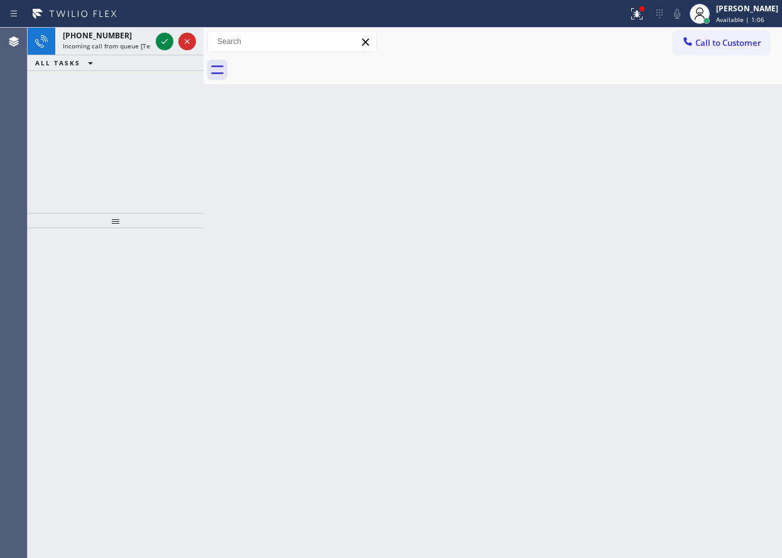
click at [692, 266] on div "Back to Dashboard Change Sender ID Customers Technicians Select a contact Outbo…" at bounding box center [493, 293] width 579 height 530
click at [162, 38] on icon at bounding box center [164, 41] width 15 height 15
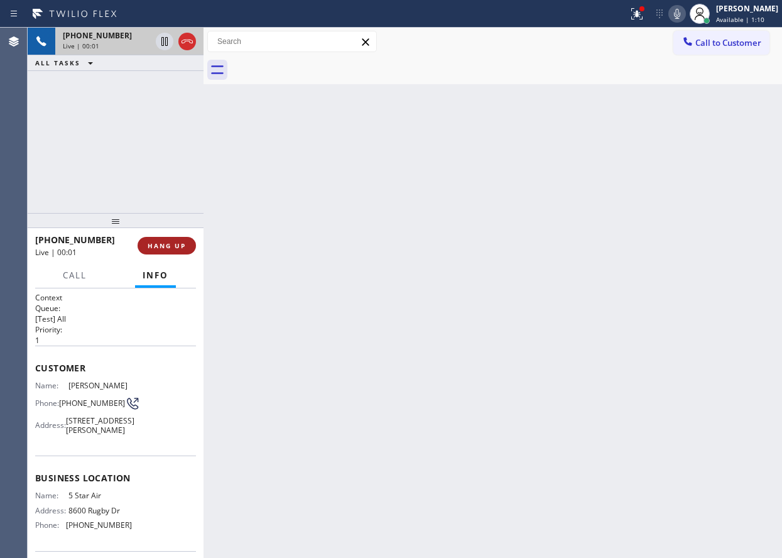
click at [176, 246] on span "HANG UP" at bounding box center [167, 245] width 38 height 9
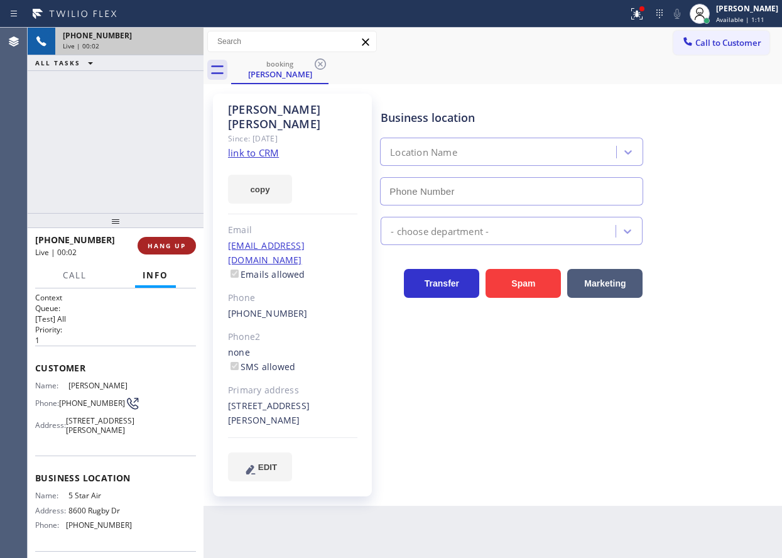
type input "[PHONE_NUMBER]"
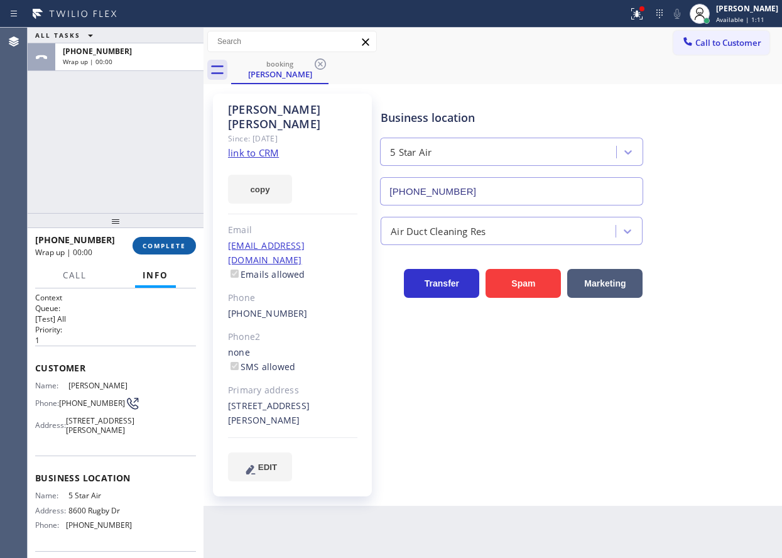
click at [176, 246] on span "COMPLETE" at bounding box center [164, 245] width 43 height 9
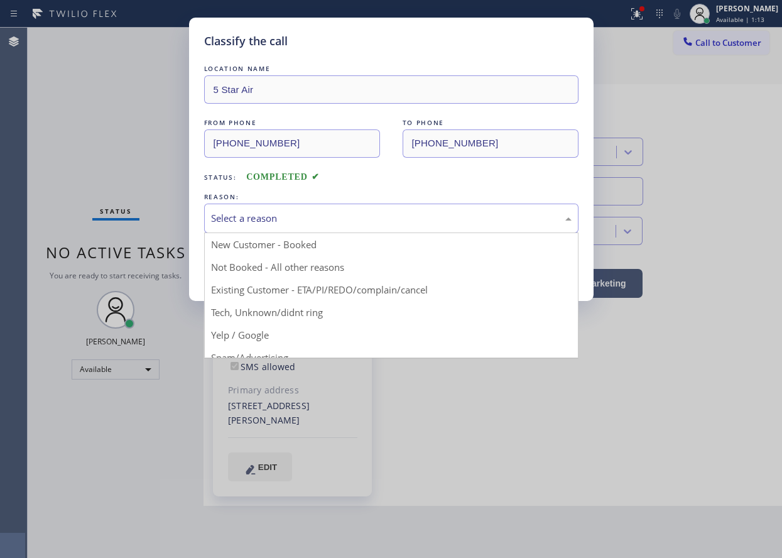
click at [267, 222] on div "Select a reason" at bounding box center [391, 218] width 361 height 14
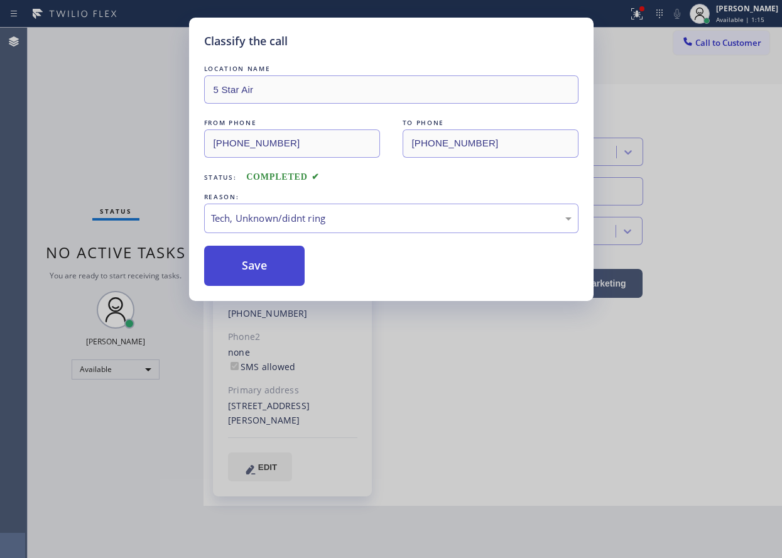
click at [251, 263] on button "Save" at bounding box center [254, 266] width 101 height 40
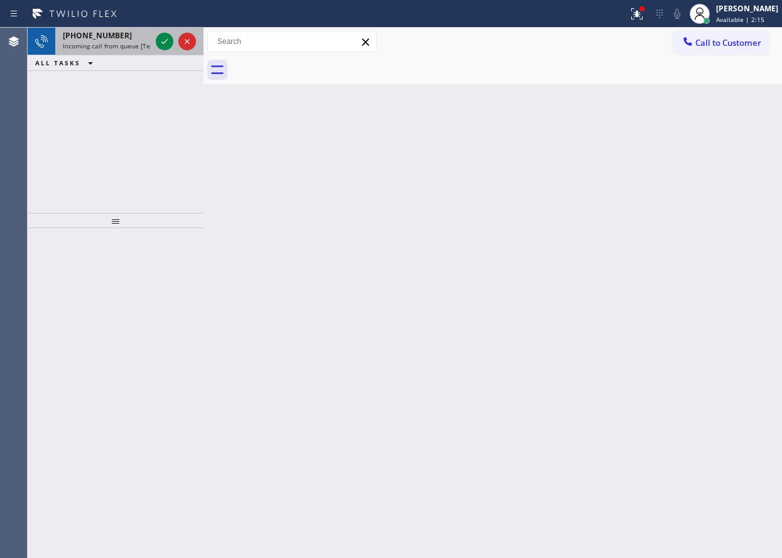
click at [128, 47] on span "Incoming call from queue [Test] All" at bounding box center [115, 45] width 104 height 9
click at [164, 38] on icon at bounding box center [164, 41] width 15 height 15
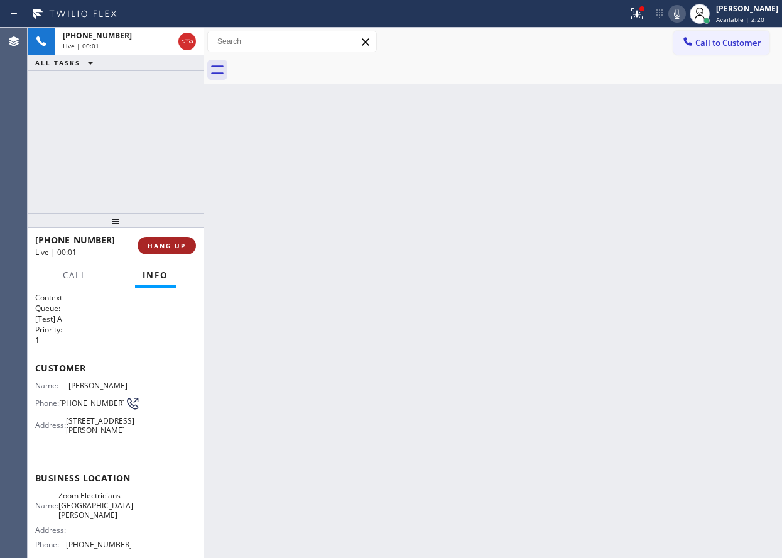
click at [163, 243] on span "HANG UP" at bounding box center [167, 245] width 38 height 9
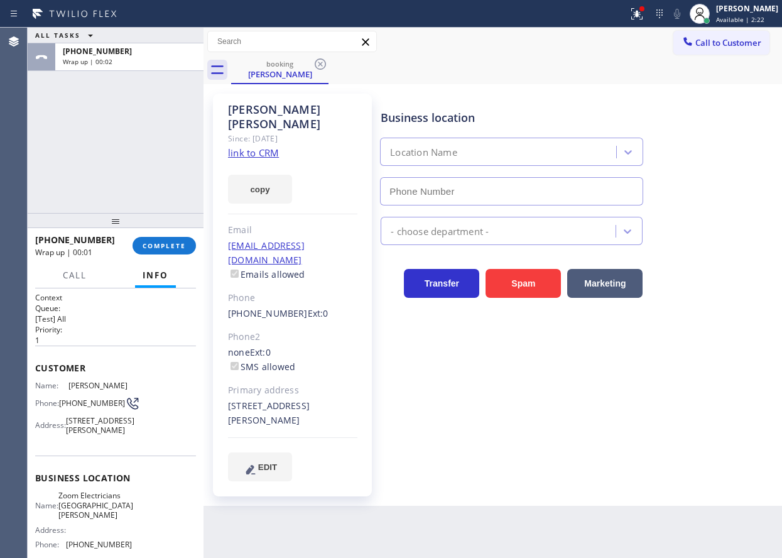
type input "[PHONE_NUMBER]"
click at [267, 146] on link "link to CRM" at bounding box center [253, 152] width 51 height 13
click at [158, 251] on button "COMPLETE" at bounding box center [164, 246] width 63 height 18
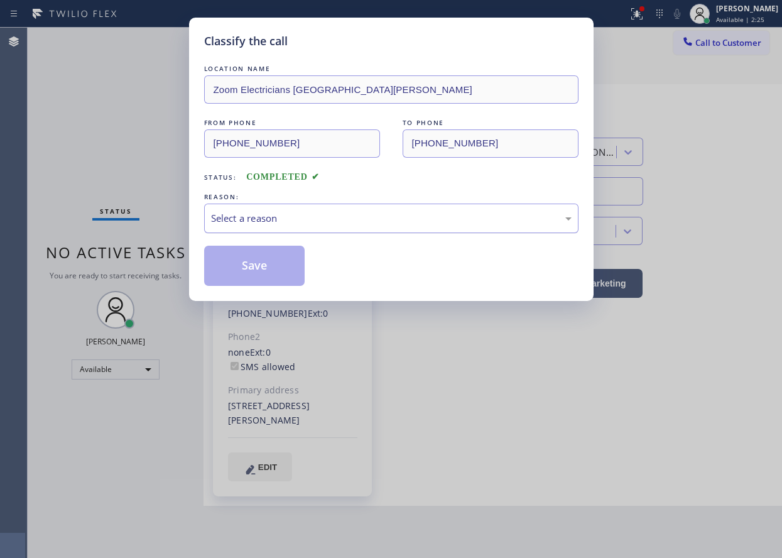
click at [333, 210] on div "Select a reason" at bounding box center [391, 219] width 375 height 30
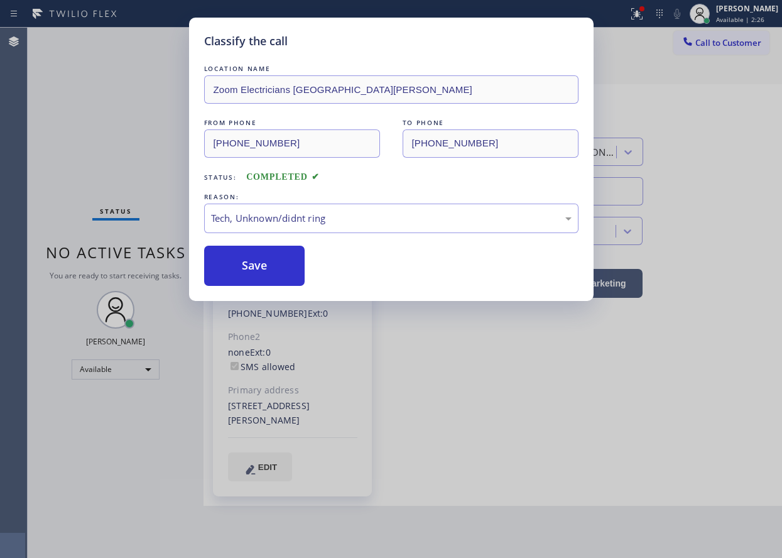
drag, startPoint x: 279, startPoint y: 277, endPoint x: 261, endPoint y: 74, distance: 204.4
click at [279, 277] on button "Save" at bounding box center [254, 266] width 101 height 40
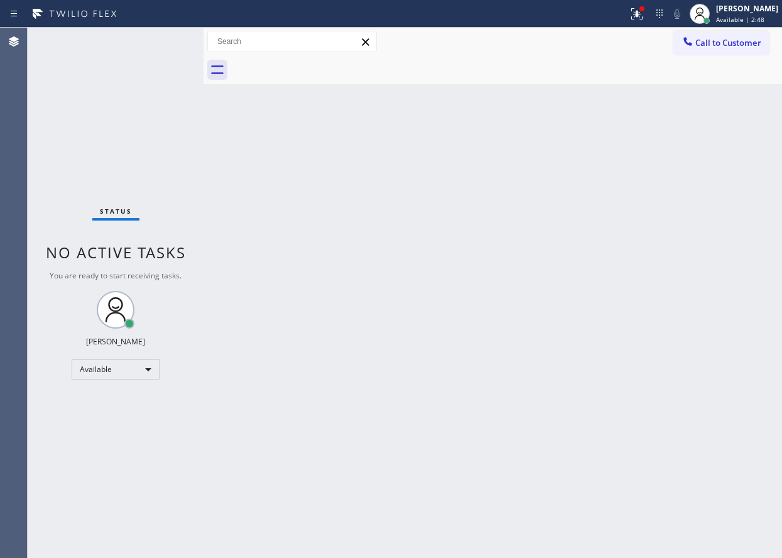
click at [583, 234] on div "Back to Dashboard Change Sender ID Customers Technicians Select a contact Outbo…" at bounding box center [493, 293] width 579 height 530
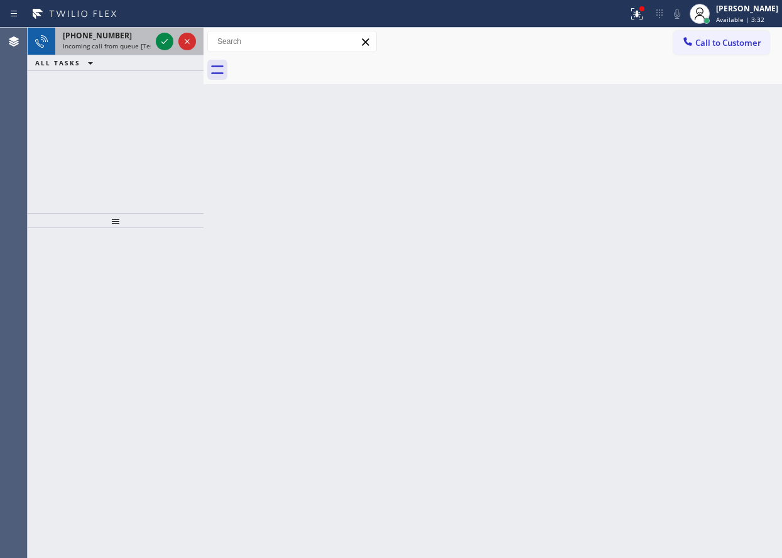
click at [144, 40] on div "[PHONE_NUMBER]" at bounding box center [107, 35] width 88 height 11
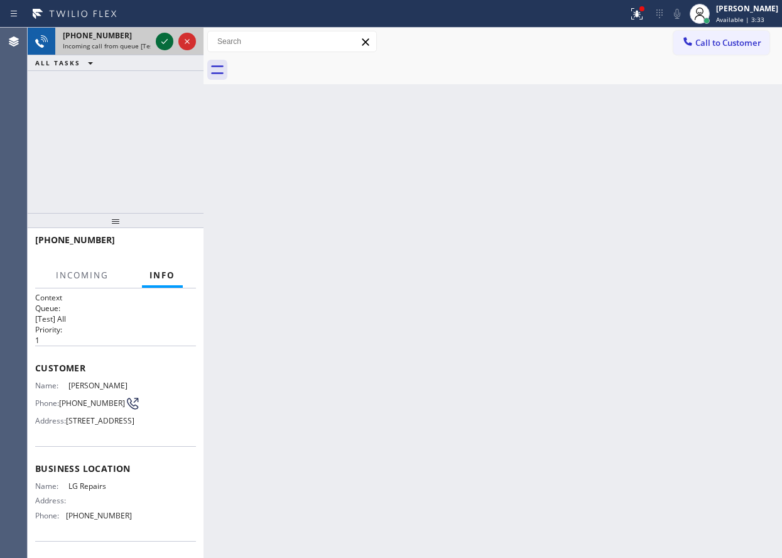
click at [168, 45] on icon at bounding box center [164, 41] width 15 height 15
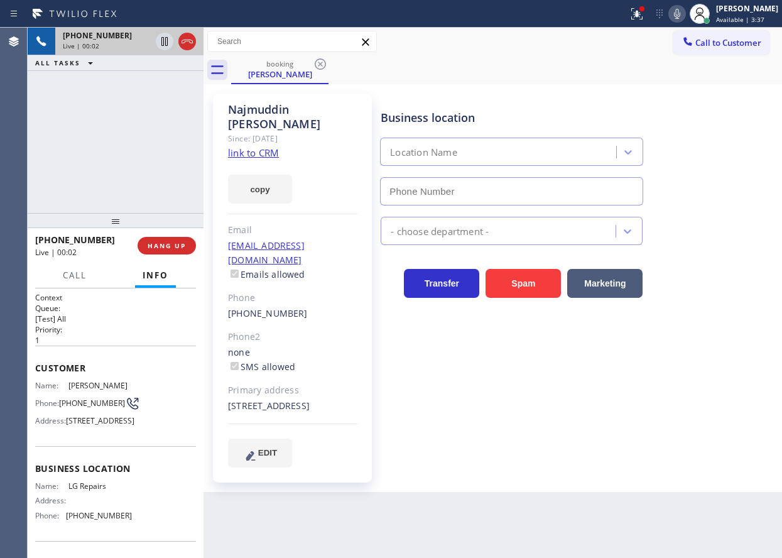
type input "[PHONE_NUMBER]"
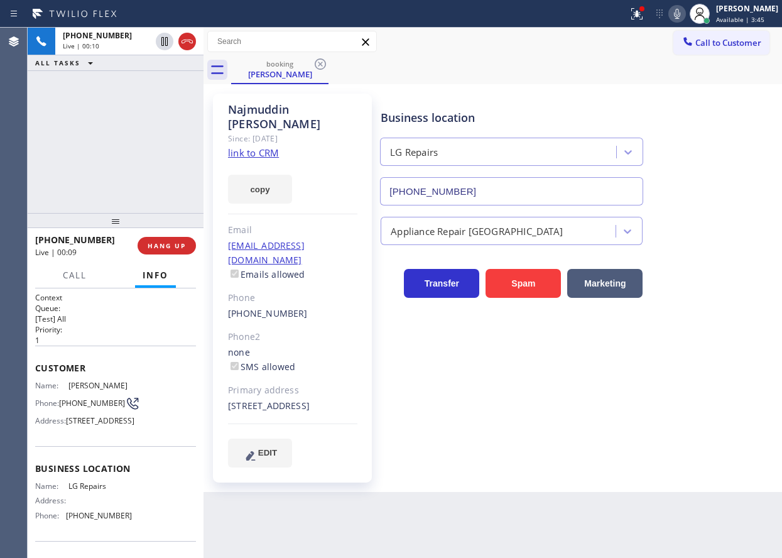
click at [268, 146] on link "link to CRM" at bounding box center [253, 152] width 51 height 13
click at [96, 491] on span "LG Repairs" at bounding box center [100, 485] width 63 height 9
copy span "LG Repairs"
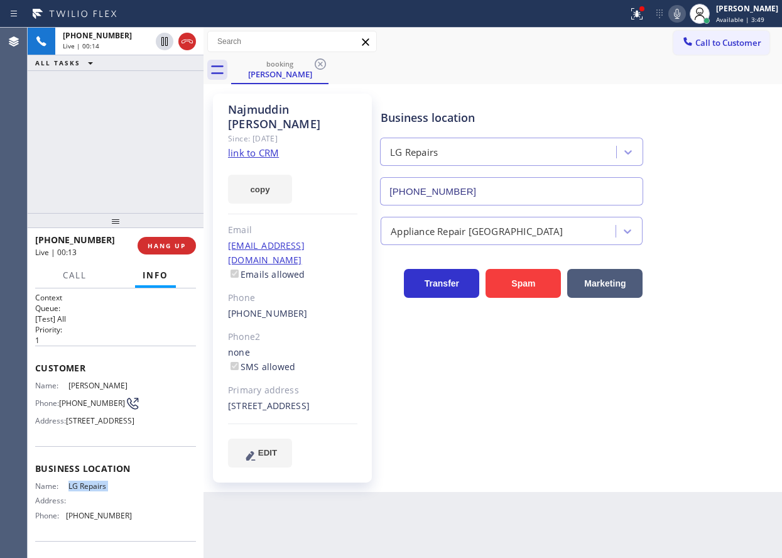
click at [542, 195] on input "[PHONE_NUMBER]" at bounding box center [511, 191] width 263 height 28
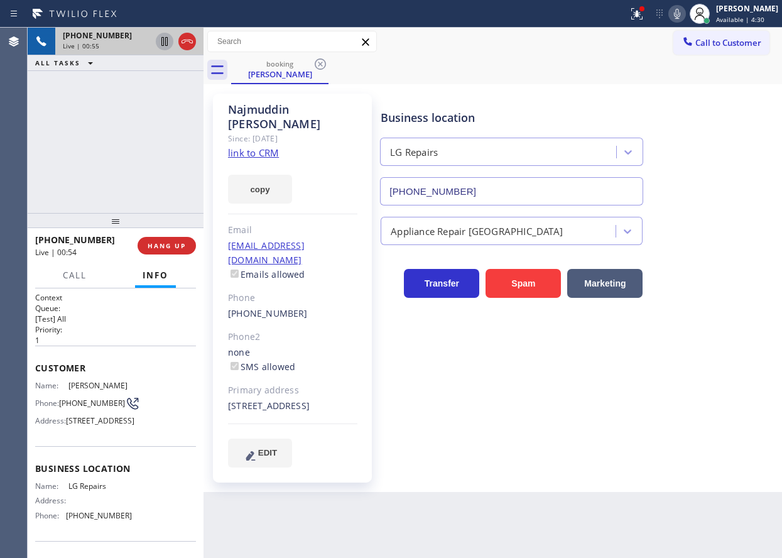
click at [161, 39] on icon at bounding box center [164, 41] width 15 height 15
click at [683, 8] on icon at bounding box center [677, 13] width 15 height 15
click at [732, 224] on div "Appliance Repair [GEOGRAPHIC_DATA]" at bounding box center [578, 228] width 401 height 33
click at [159, 35] on icon at bounding box center [164, 41] width 15 height 15
click at [662, 408] on div "Business location LG Repairs [PHONE_NUMBER] Appliance Repair High End Transfer …" at bounding box center [578, 280] width 401 height 367
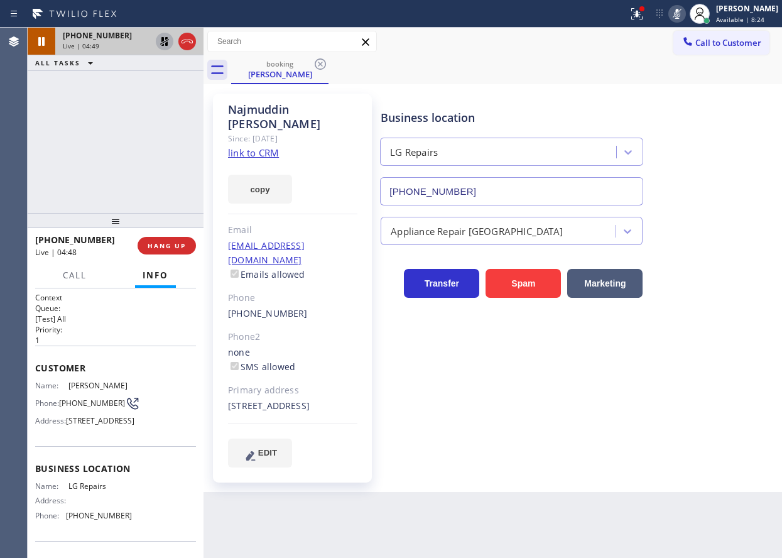
click at [681, 9] on icon at bounding box center [677, 14] width 6 height 10
click at [165, 44] on icon at bounding box center [164, 41] width 15 height 15
click at [698, 414] on div "Business location LG Repairs [PHONE_NUMBER] Appliance Repair High End Transfer …" at bounding box center [578, 280] width 401 height 367
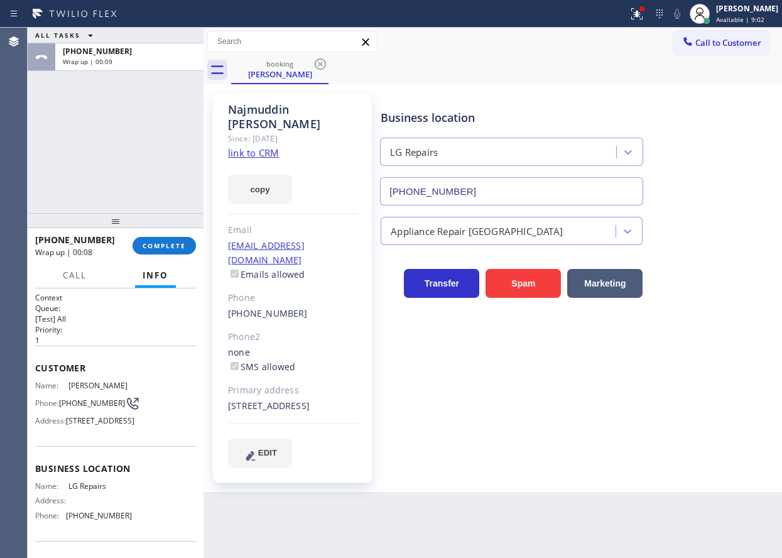
drag, startPoint x: 701, startPoint y: 383, endPoint x: 540, endPoint y: 379, distance: 160.3
click at [701, 383] on div "Business location LG Repairs [PHONE_NUMBER] Appliance Repair High End Transfer …" at bounding box center [578, 280] width 401 height 367
click at [186, 241] on button "COMPLETE" at bounding box center [164, 246] width 63 height 18
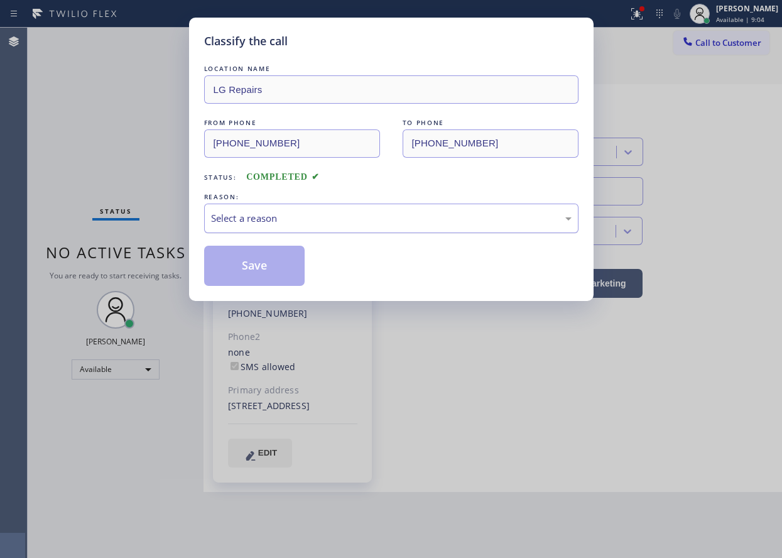
click at [308, 212] on div "Select a reason" at bounding box center [391, 218] width 361 height 14
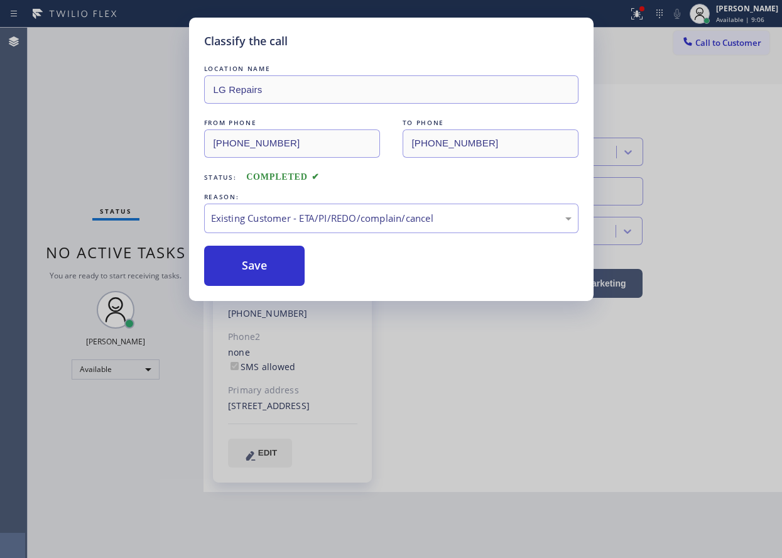
click at [263, 255] on button "Save" at bounding box center [254, 266] width 101 height 40
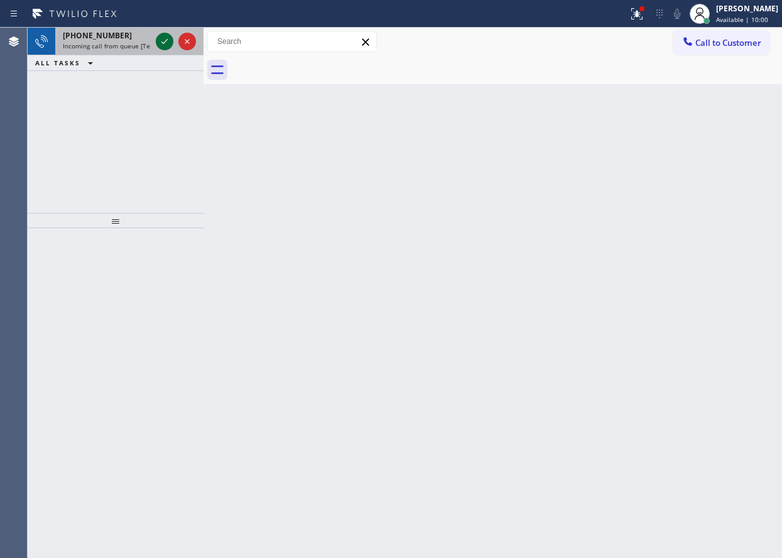
click at [161, 44] on icon at bounding box center [164, 41] width 15 height 15
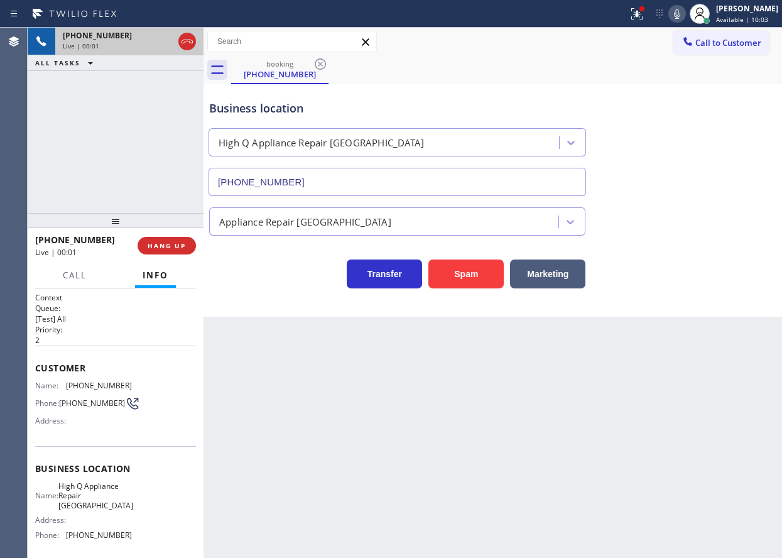
type input "[PHONE_NUMBER]"
click at [107, 386] on span "[PHONE_NUMBER]" at bounding box center [99, 385] width 66 height 9
copy span "[PHONE_NUMBER]"
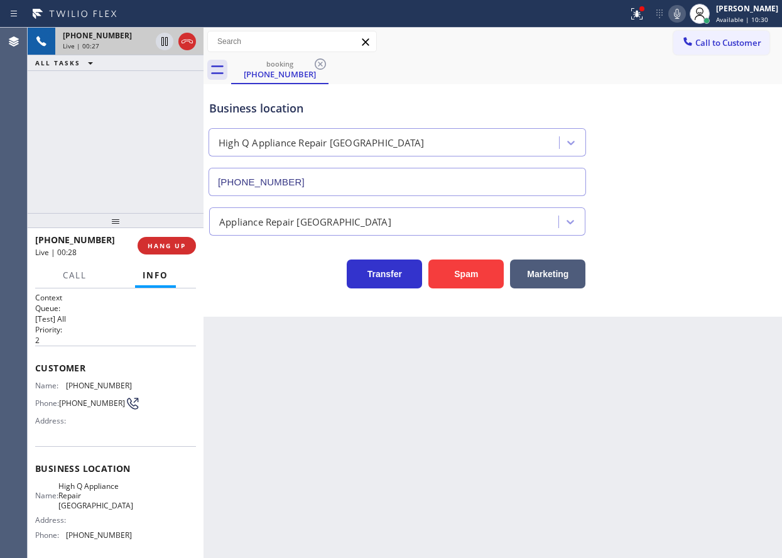
click at [644, 310] on div "Business location High Q Appliance Repair [GEOGRAPHIC_DATA] [PHONE_NUMBER] Appl…" at bounding box center [493, 200] width 579 height 233
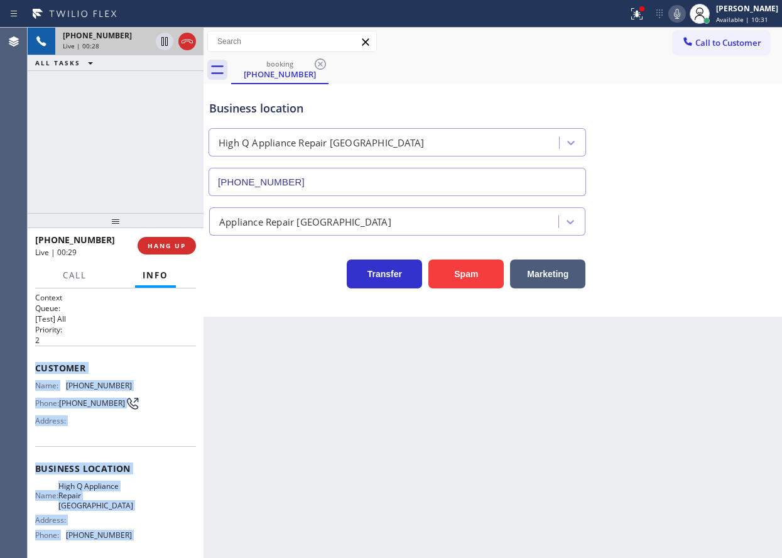
scroll to position [106, 0]
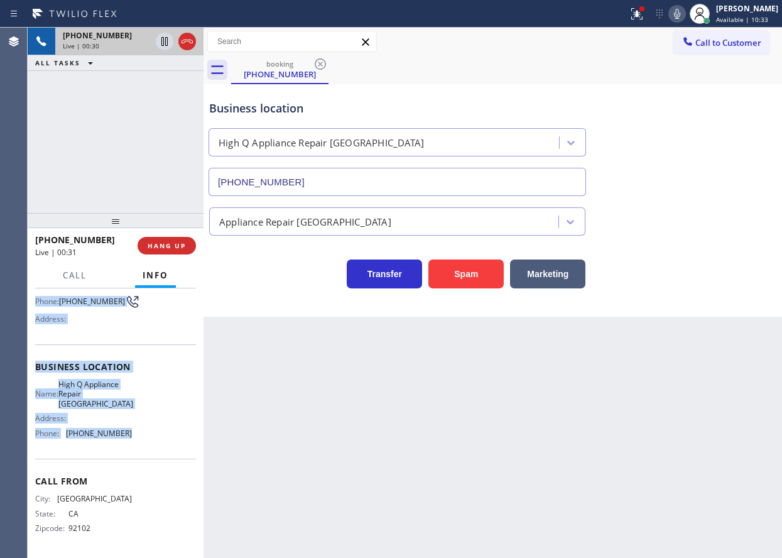
drag, startPoint x: 33, startPoint y: 364, endPoint x: 170, endPoint y: 438, distance: 156.3
click at [170, 438] on div "Context Queue: [Test] All Priority: 2 Customer Name: [PHONE_NUMBER] Phone: [PHO…" at bounding box center [116, 423] width 176 height 270
copy div "Customer Name: [PHONE_NUMBER] Phone: [PHONE_NUMBER] Address: Business location …"
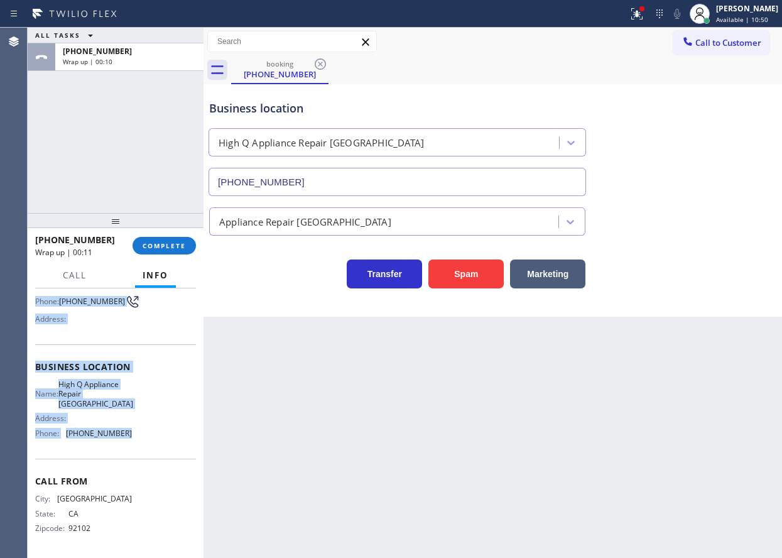
click at [649, 169] on div "Business location High Q Appliance Repair [GEOGRAPHIC_DATA] [PHONE_NUMBER]" at bounding box center [493, 139] width 573 height 114
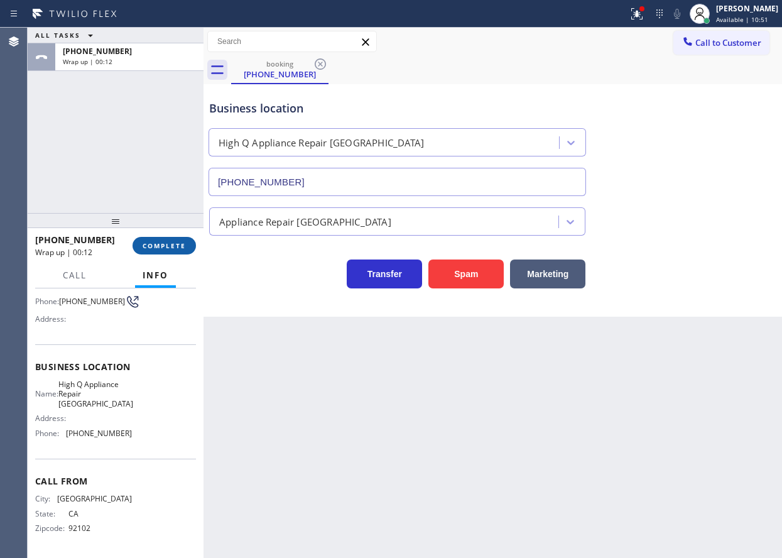
click at [153, 244] on span "COMPLETE" at bounding box center [164, 245] width 43 height 9
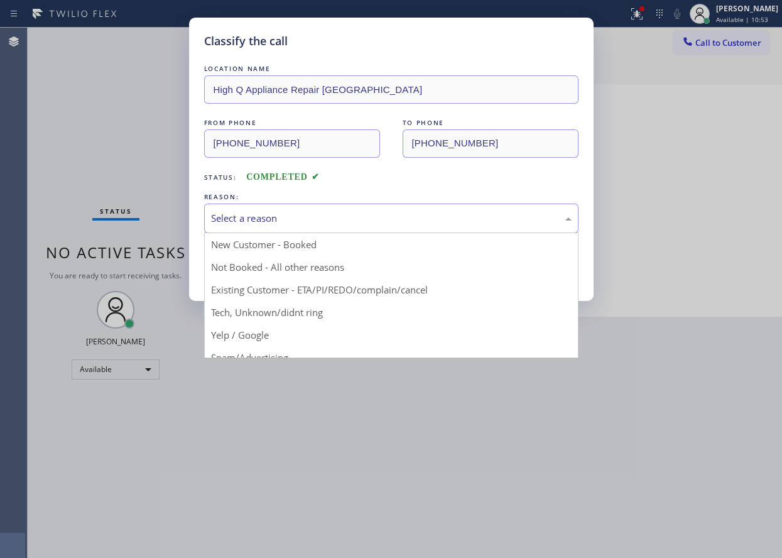
click at [356, 228] on div "Select a reason" at bounding box center [391, 219] width 375 height 30
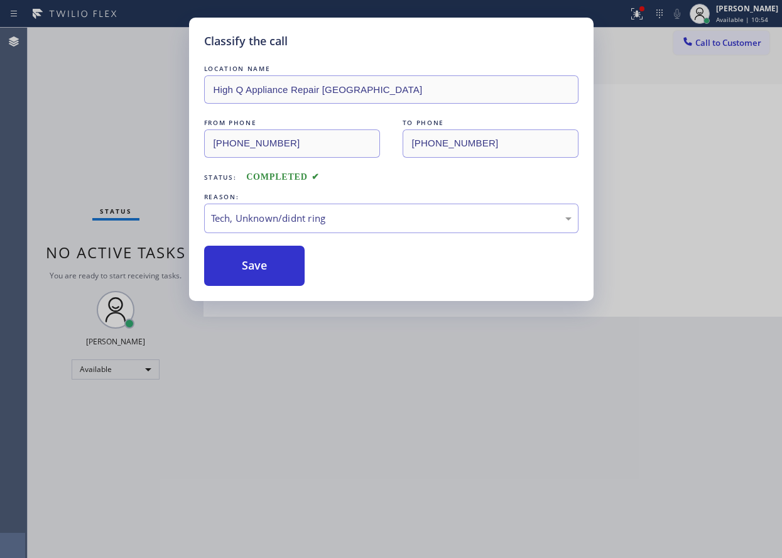
click at [256, 274] on button "Save" at bounding box center [254, 266] width 101 height 40
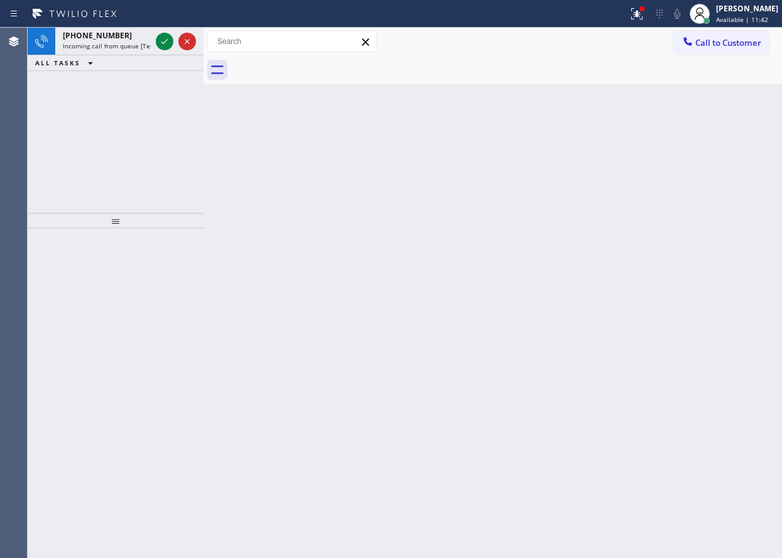
click at [752, 282] on div "Back to Dashboard Change Sender ID Customers Technicians Select a contact Outbo…" at bounding box center [493, 293] width 579 height 530
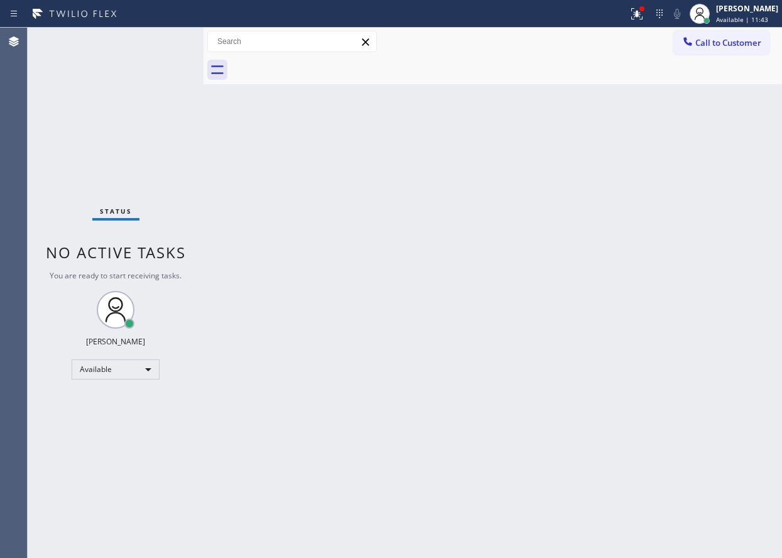
click at [164, 40] on div "Status No active tasks You are ready to start receiving tasks. [PERSON_NAME] Av…" at bounding box center [116, 293] width 176 height 530
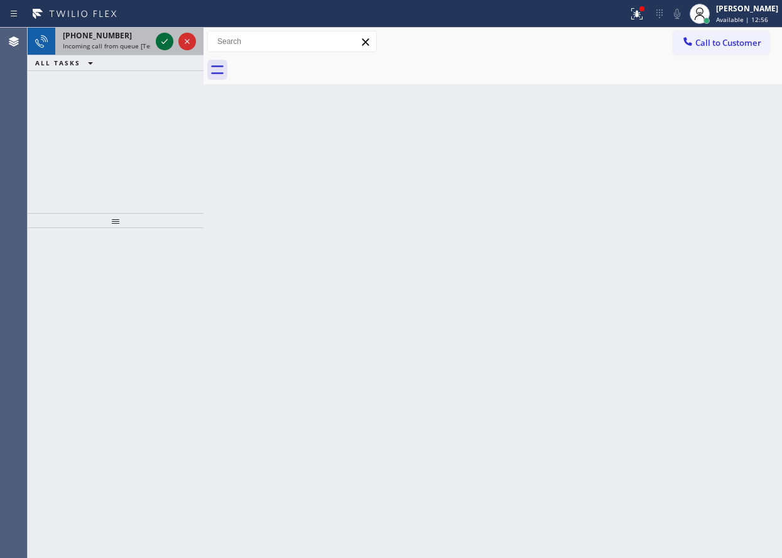
click at [165, 42] on icon at bounding box center [165, 41] width 6 height 5
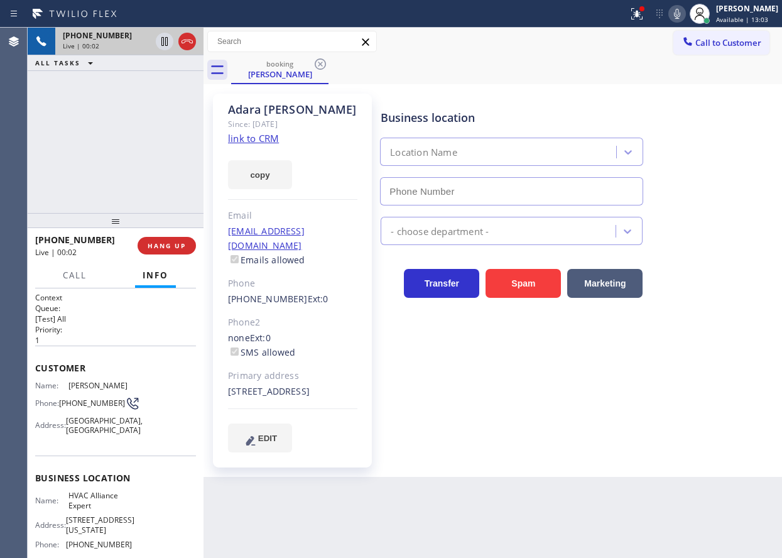
type input "[PHONE_NUMBER]"
click at [256, 139] on link "link to CRM" at bounding box center [253, 138] width 51 height 13
click at [93, 499] on span "HVAC Alliance Expert" at bounding box center [100, 500] width 63 height 19
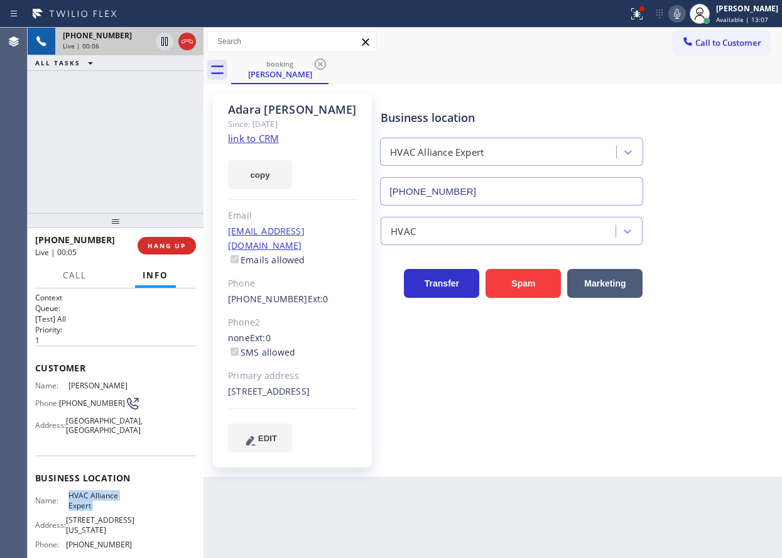
copy span "HVAC Alliance Expert"
click at [456, 192] on input "[PHONE_NUMBER]" at bounding box center [511, 191] width 263 height 28
click at [163, 45] on icon at bounding box center [165, 41] width 6 height 9
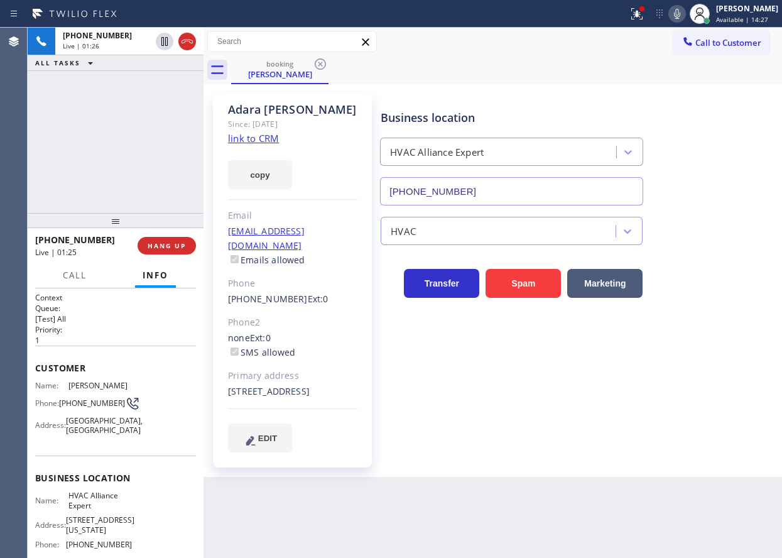
click at [685, 15] on icon at bounding box center [677, 13] width 15 height 15
click at [160, 41] on icon at bounding box center [164, 41] width 15 height 15
click at [685, 16] on icon at bounding box center [677, 13] width 15 height 15
drag, startPoint x: 692, startPoint y: 160, endPoint x: 474, endPoint y: 151, distance: 217.7
click at [692, 160] on div "Business location HVAC Alliance Expert [PHONE_NUMBER]" at bounding box center [578, 149] width 401 height 114
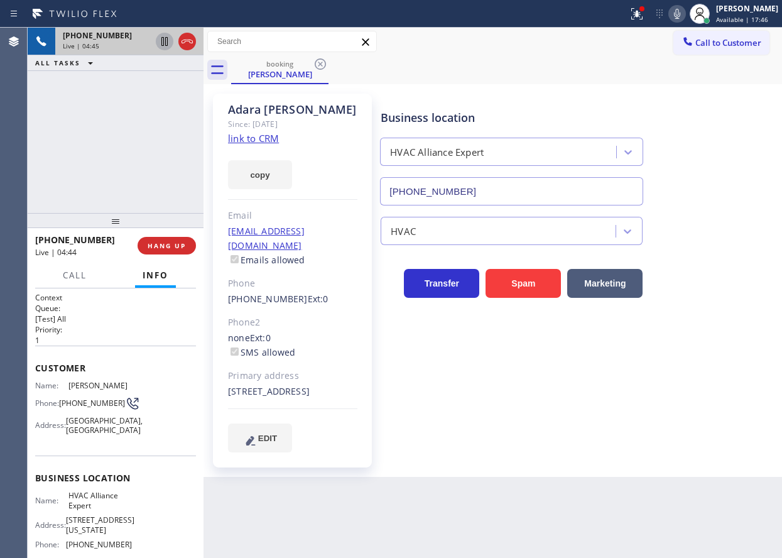
click at [83, 408] on span "[PHONE_NUMBER]" at bounding box center [92, 402] width 66 height 9
click at [701, 228] on div "HVAC" at bounding box center [578, 228] width 401 height 33
click at [186, 252] on button "HANG UP" at bounding box center [167, 246] width 58 height 18
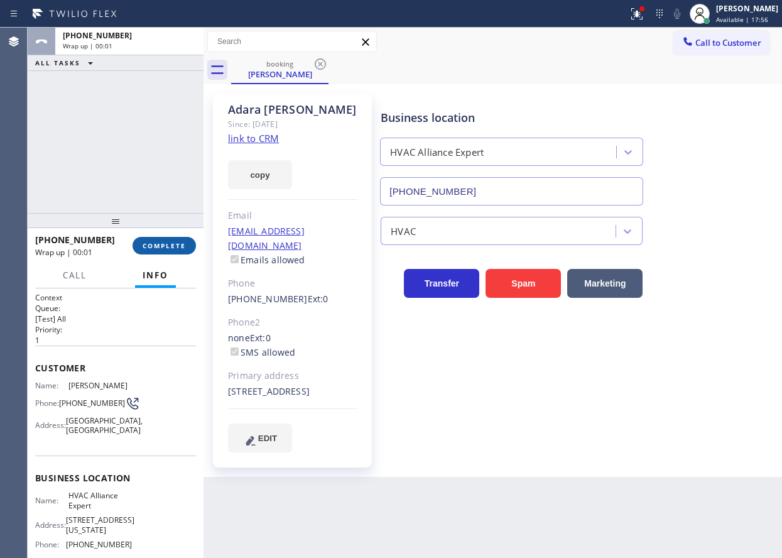
click at [183, 249] on span "COMPLETE" at bounding box center [164, 245] width 43 height 9
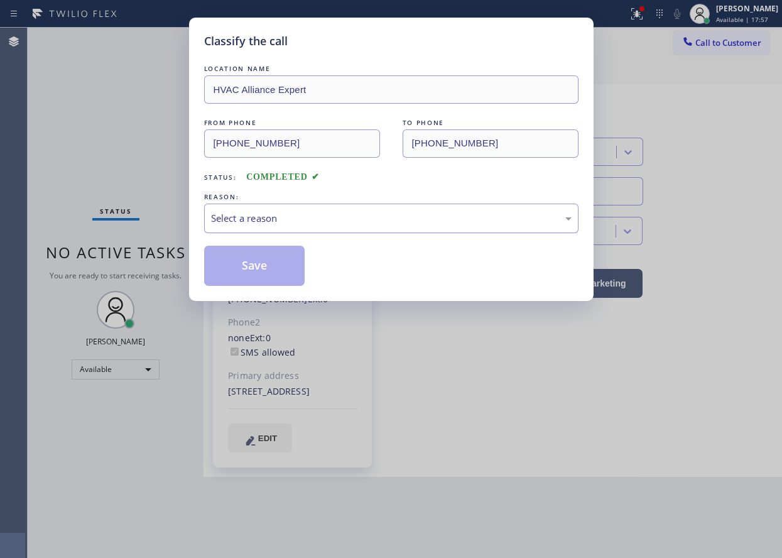
click at [360, 217] on div "Select a reason" at bounding box center [391, 218] width 361 height 14
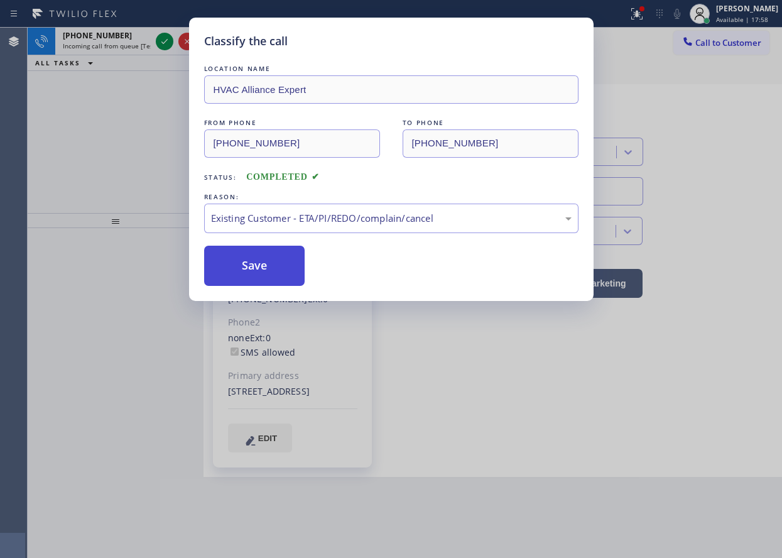
click at [256, 277] on button "Save" at bounding box center [254, 266] width 101 height 40
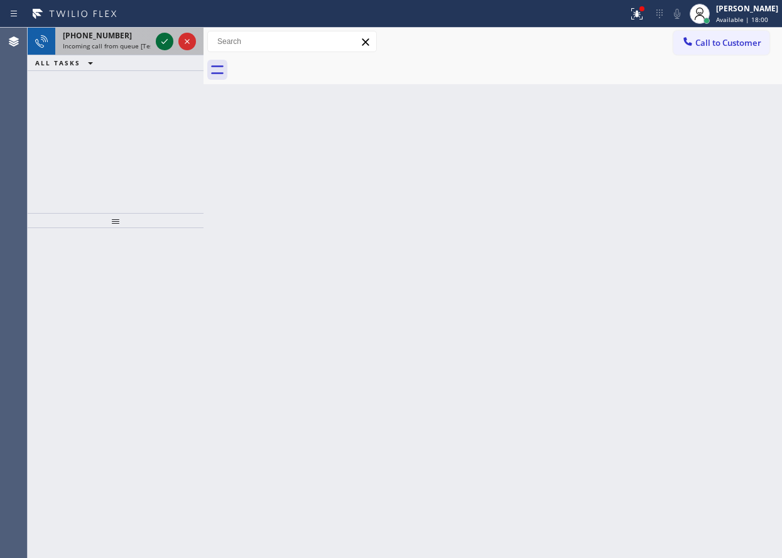
click at [165, 43] on icon at bounding box center [164, 41] width 15 height 15
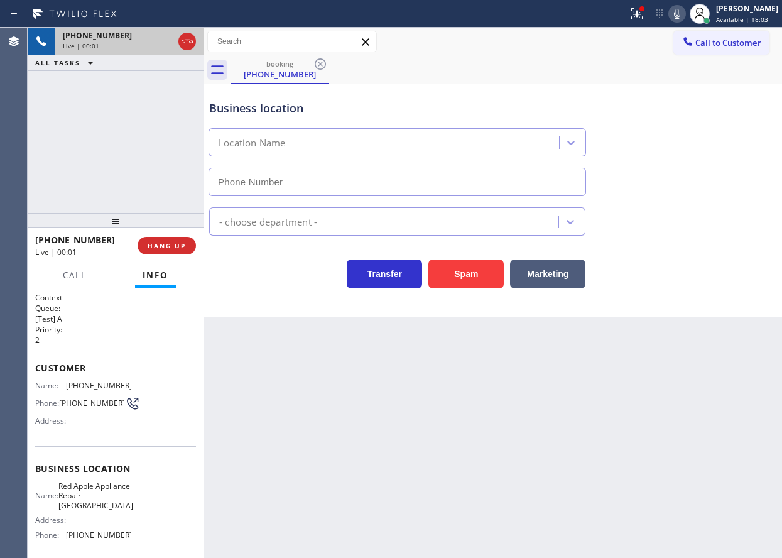
type input "[PHONE_NUMBER]"
click at [90, 507] on span "Red Apple Appliance Repair [GEOGRAPHIC_DATA]" at bounding box center [95, 495] width 75 height 29
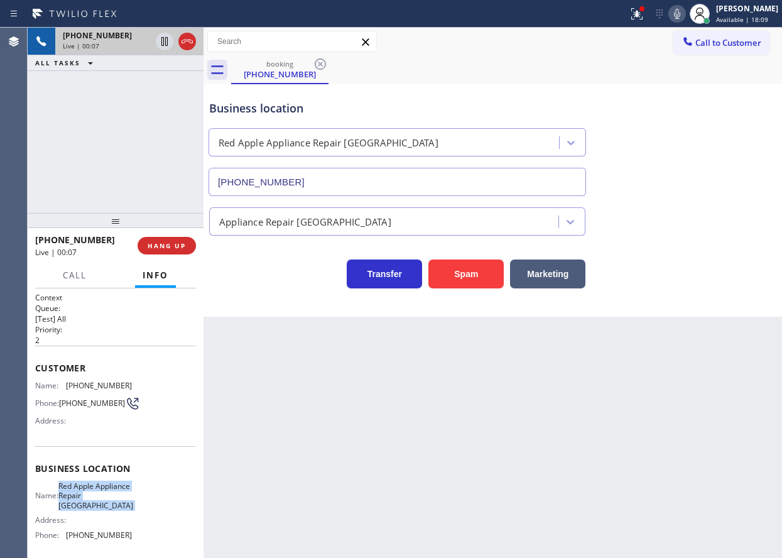
click at [90, 507] on span "Red Apple Appliance Repair [GEOGRAPHIC_DATA]" at bounding box center [95, 495] width 75 height 29
click at [480, 278] on button "Spam" at bounding box center [466, 274] width 75 height 29
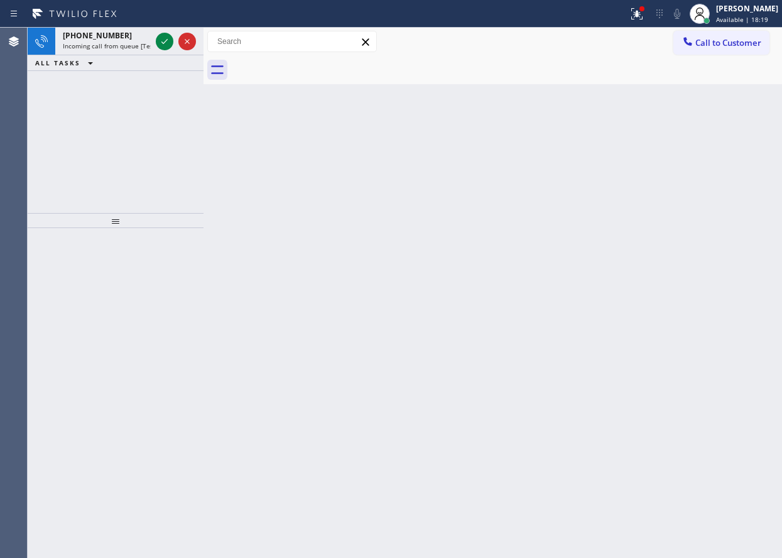
click at [684, 150] on div "Back to Dashboard Change Sender ID Customers Technicians Select a contact Outbo…" at bounding box center [493, 293] width 579 height 530
click at [163, 41] on icon at bounding box center [164, 41] width 15 height 15
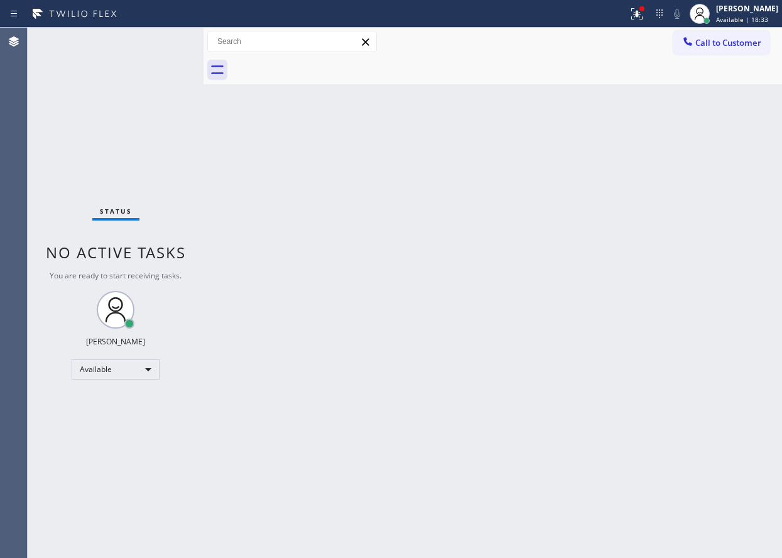
click at [717, 343] on div "Back to Dashboard Change Sender ID Customers Technicians Select a contact Outbo…" at bounding box center [493, 293] width 579 height 530
click at [720, 286] on div "Back to Dashboard Change Sender ID Customers Technicians Select a contact Outbo…" at bounding box center [493, 293] width 579 height 530
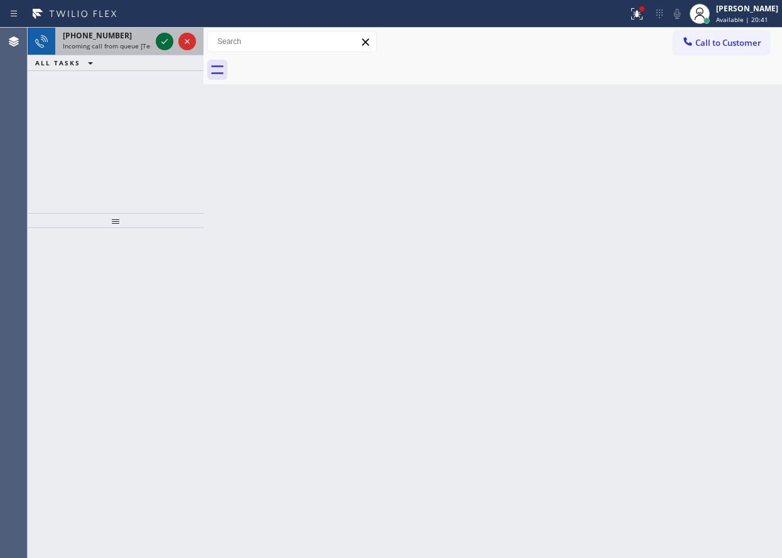
click at [166, 36] on icon at bounding box center [164, 41] width 15 height 15
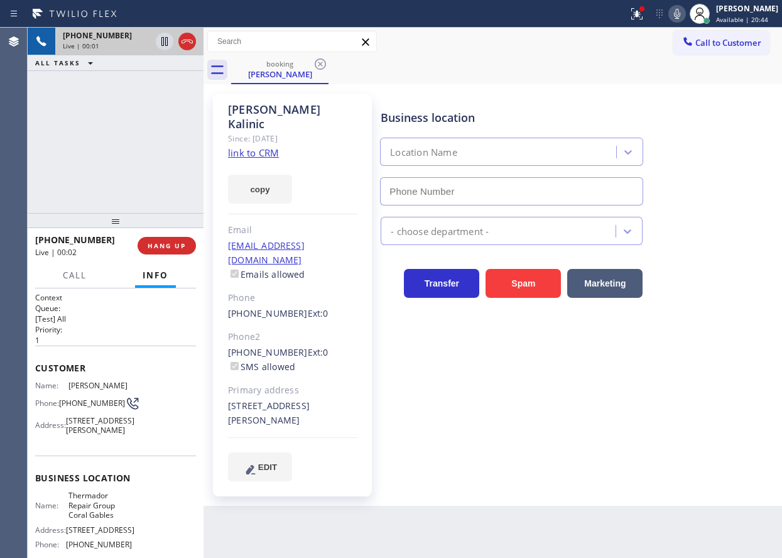
type input "[PHONE_NUMBER]"
click at [99, 520] on span "Thermador Repair Group Coral Gables" at bounding box center [100, 505] width 63 height 29
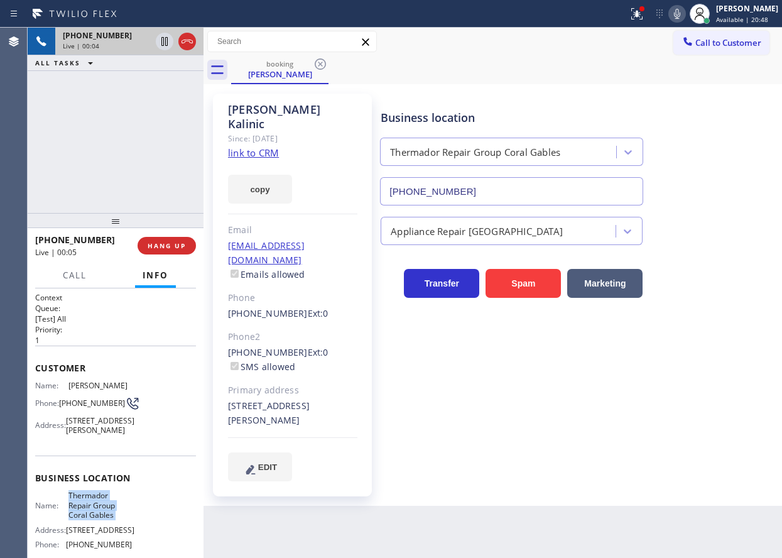
click at [99, 520] on span "Thermador Repair Group Coral Gables" at bounding box center [100, 505] width 63 height 29
click at [498, 180] on input "[PHONE_NUMBER]" at bounding box center [511, 191] width 263 height 28
click at [256, 146] on link "link to CRM" at bounding box center [253, 152] width 51 height 13
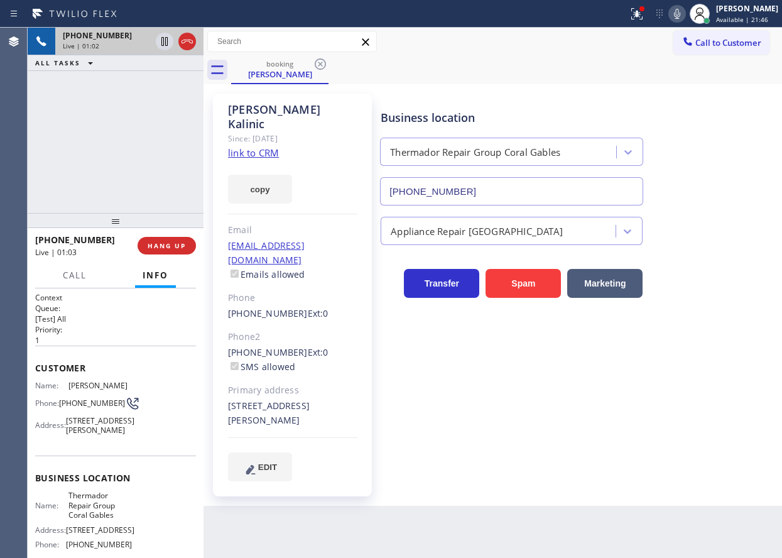
click at [685, 12] on icon at bounding box center [677, 13] width 15 height 15
click at [173, 38] on div at bounding box center [175, 42] width 45 height 28
click at [168, 40] on icon at bounding box center [164, 41] width 15 height 15
click at [159, 33] on div at bounding box center [175, 42] width 45 height 28
click at [685, 13] on icon at bounding box center [677, 13] width 15 height 15
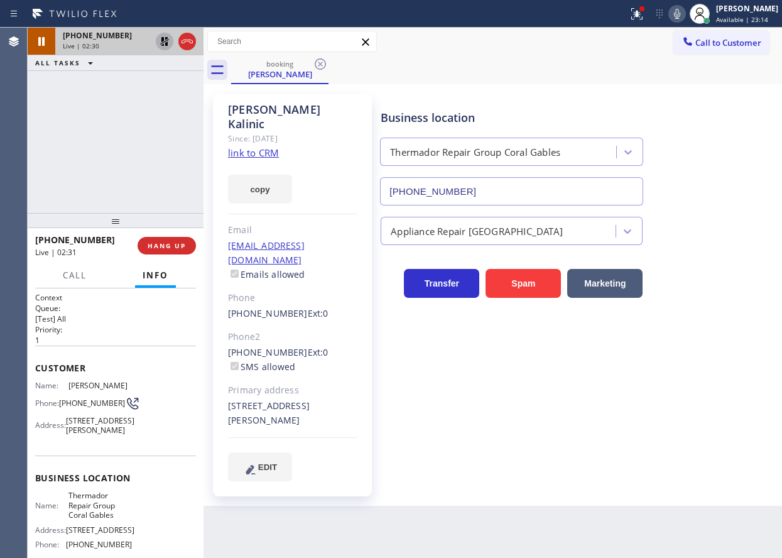
click at [162, 31] on div at bounding box center [175, 42] width 45 height 28
click at [162, 44] on icon at bounding box center [164, 41] width 15 height 15
click at [726, 414] on div "Business location Thermador Repair Group Coral Gables [PHONE_NUMBER] Appliance …" at bounding box center [578, 287] width 401 height 381
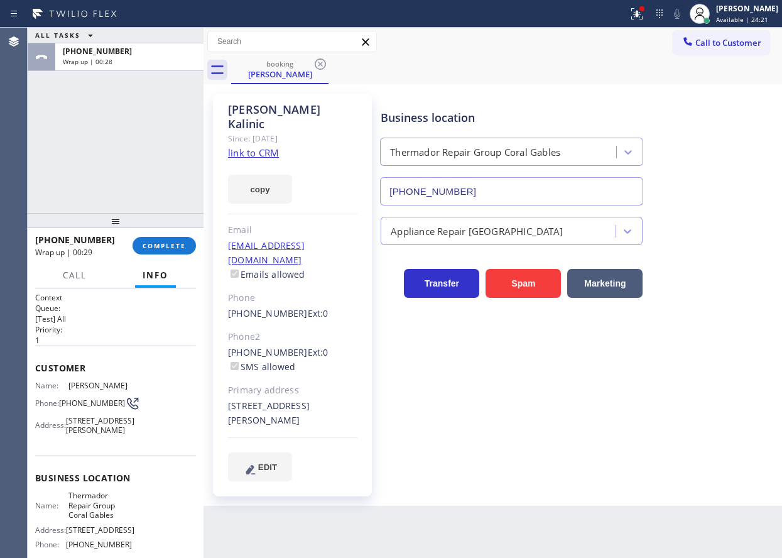
click at [713, 216] on div "Appliance Repair [GEOGRAPHIC_DATA]" at bounding box center [578, 228] width 401 height 33
click at [171, 244] on span "COMPLETE" at bounding box center [164, 245] width 43 height 9
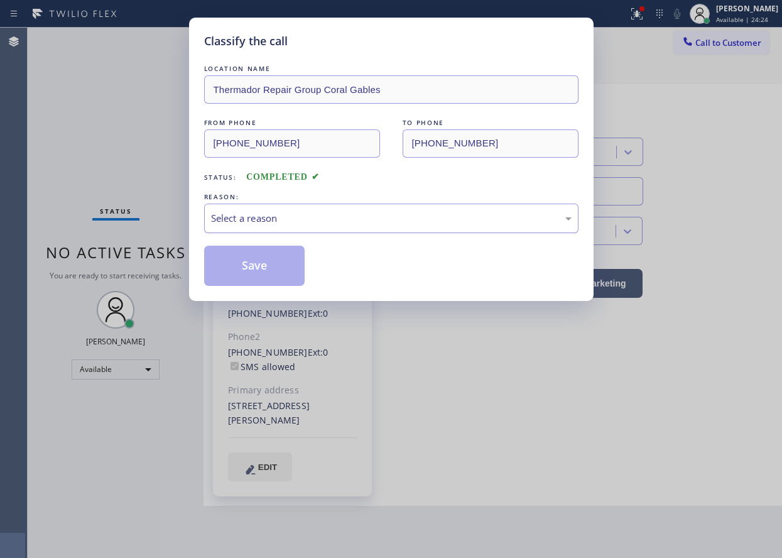
click at [277, 229] on div "Select a reason" at bounding box center [391, 219] width 375 height 30
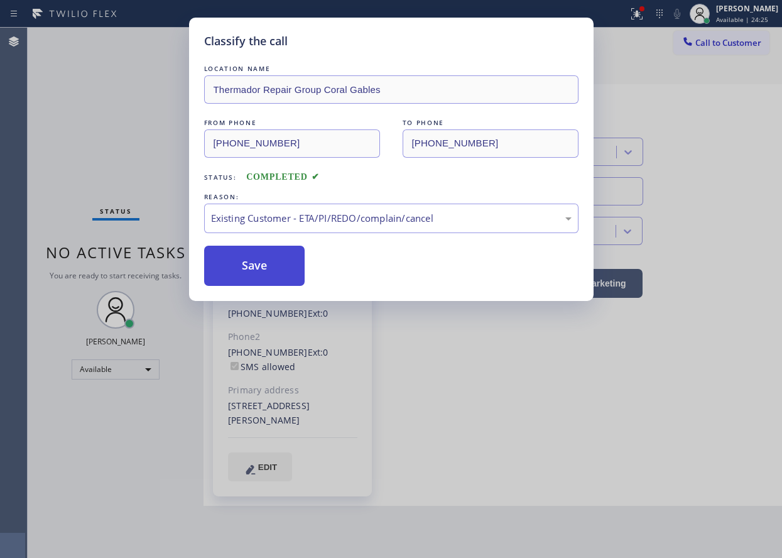
click at [283, 265] on button "Save" at bounding box center [254, 266] width 101 height 40
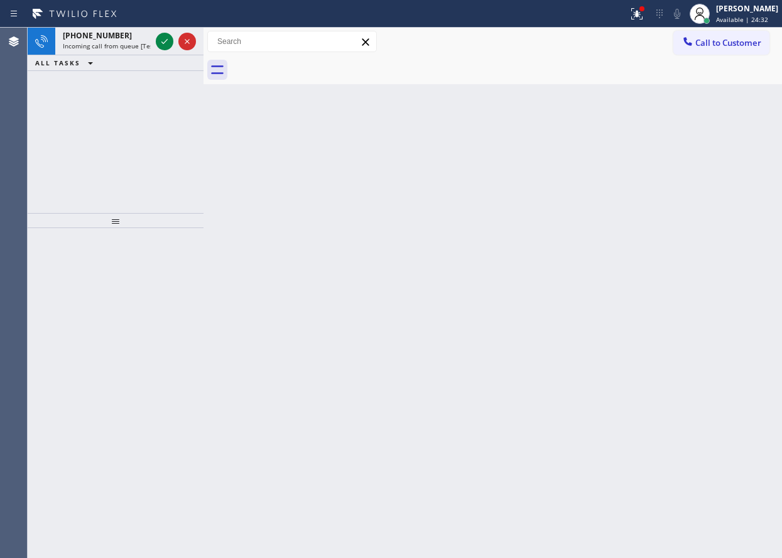
click at [687, 228] on div "Back to Dashboard Change Sender ID Customers Technicians Select a contact Outbo…" at bounding box center [493, 293] width 579 height 530
click at [157, 43] on div at bounding box center [165, 41] width 18 height 15
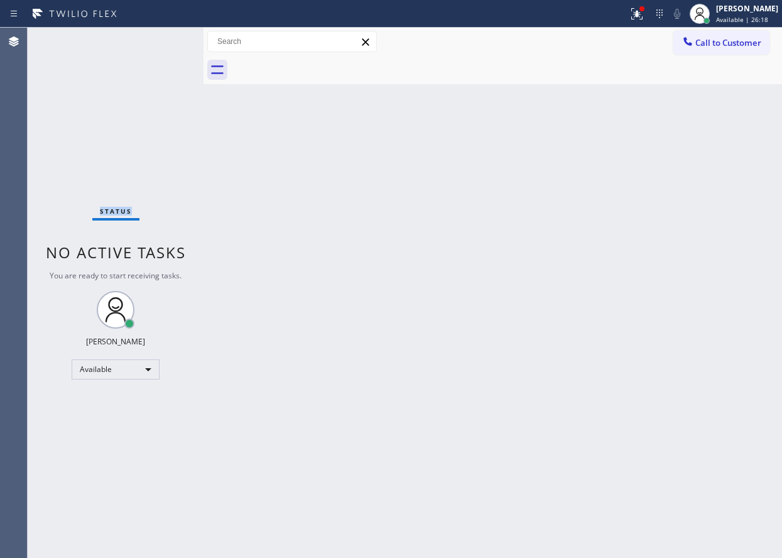
click at [157, 43] on div "Status No active tasks You are ready to start receiving tasks. [PERSON_NAME] Av…" at bounding box center [116, 293] width 176 height 530
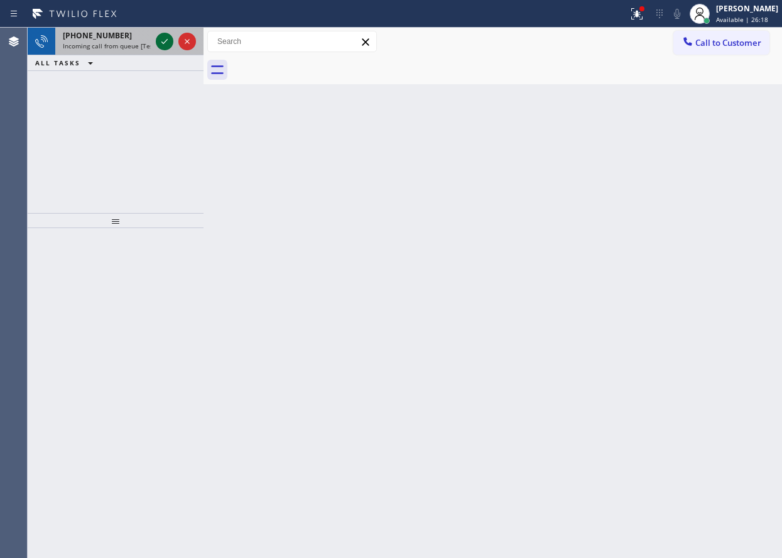
click at [160, 43] on icon at bounding box center [164, 41] width 15 height 15
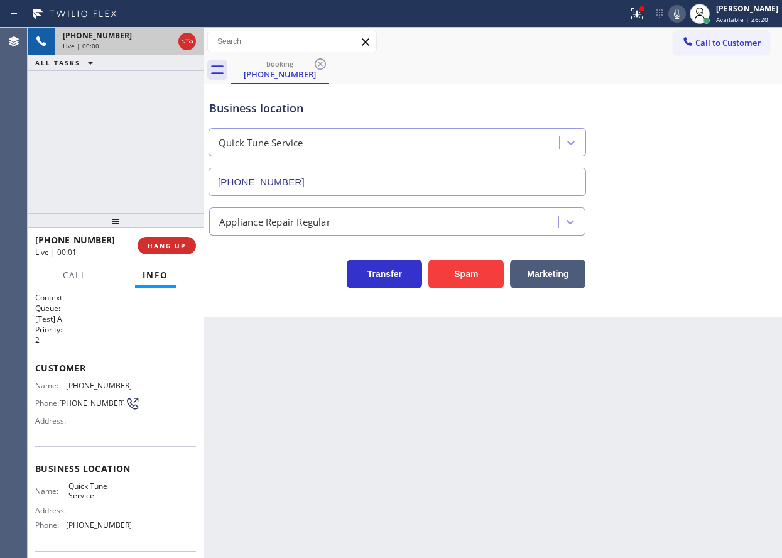
type input "[PHONE_NUMBER]"
click at [170, 251] on button "HANG UP" at bounding box center [167, 246] width 58 height 18
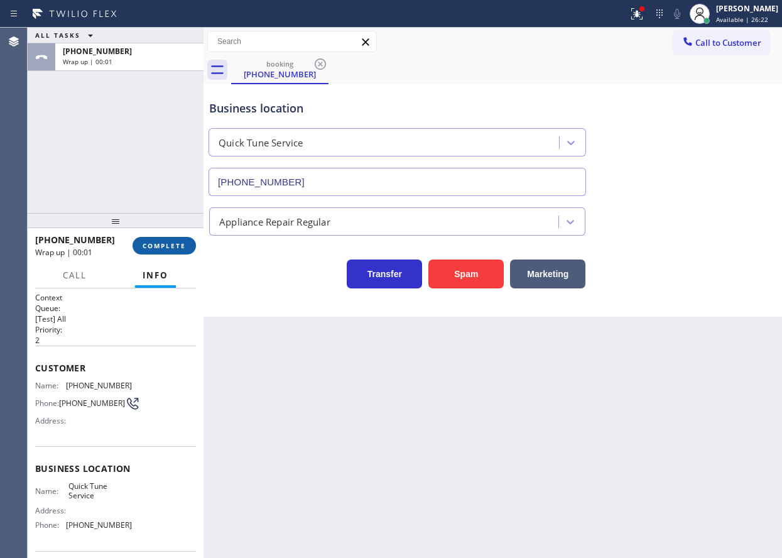
click at [170, 251] on button "COMPLETE" at bounding box center [164, 246] width 63 height 18
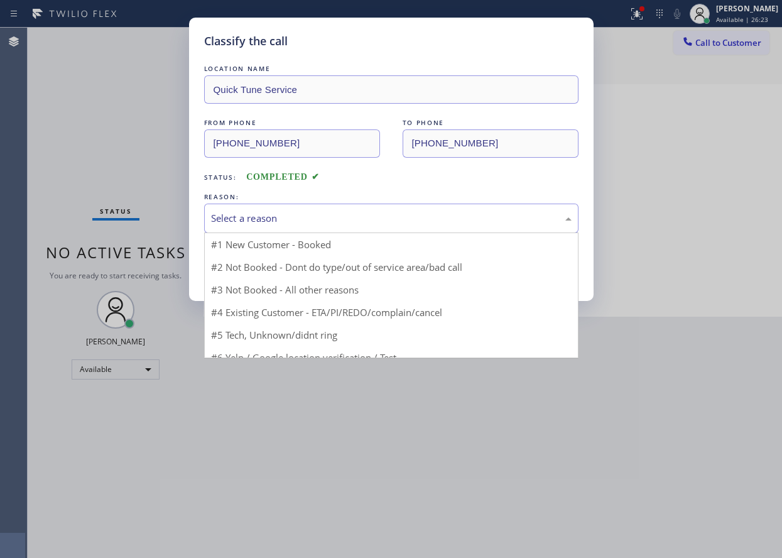
drag, startPoint x: 282, startPoint y: 216, endPoint x: 282, endPoint y: 222, distance: 6.9
click at [282, 217] on div "Select a reason" at bounding box center [391, 218] width 361 height 14
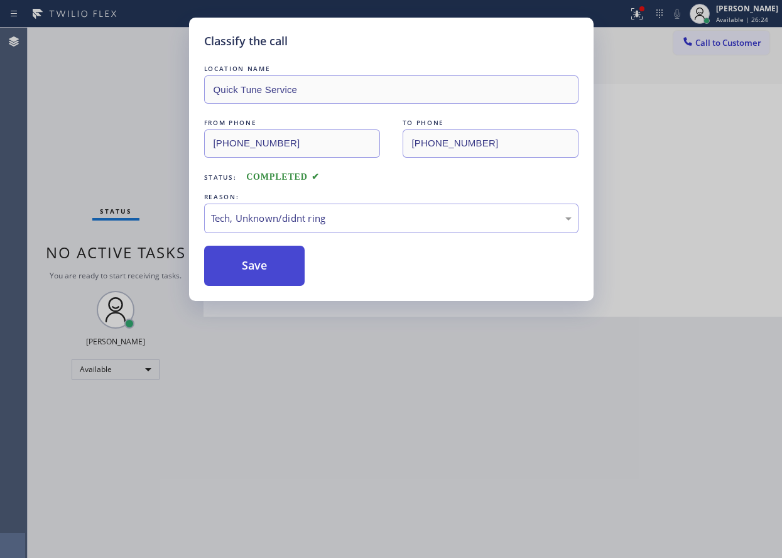
drag, startPoint x: 249, startPoint y: 277, endPoint x: 315, endPoint y: 212, distance: 92.4
click at [249, 276] on button "Save" at bounding box center [254, 266] width 101 height 40
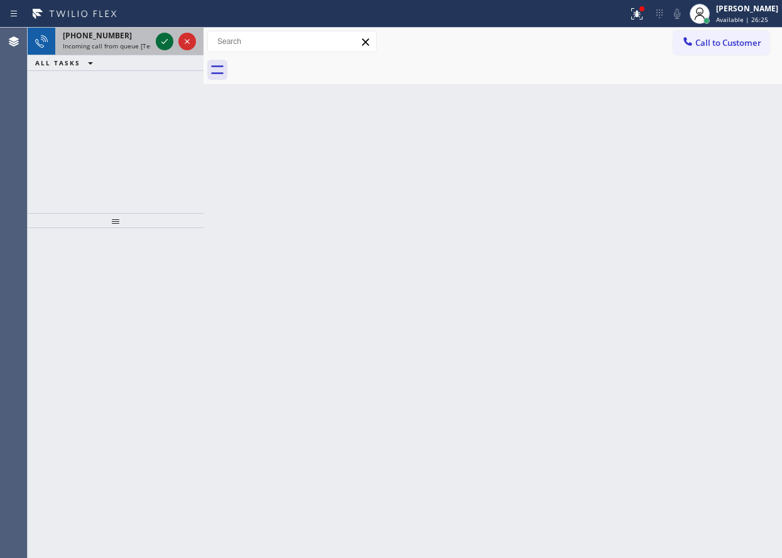
click at [165, 41] on icon at bounding box center [164, 41] width 15 height 15
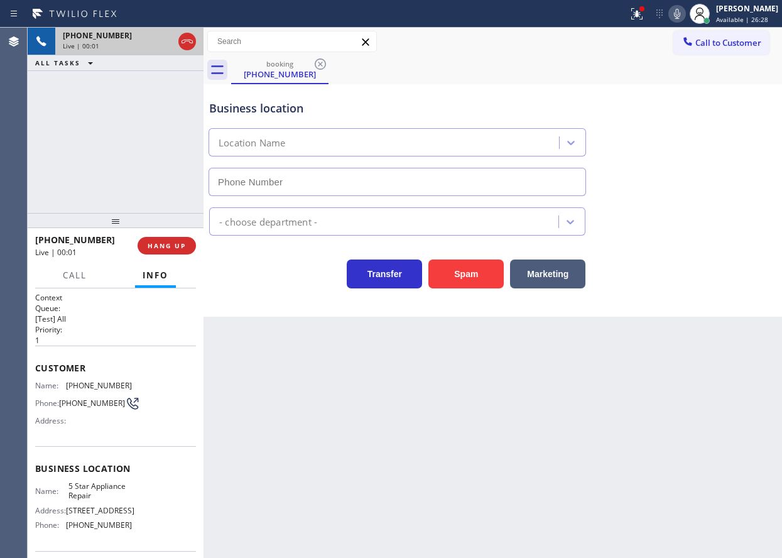
type input "[PHONE_NUMBER]"
click at [151, 243] on span "HANG UP" at bounding box center [167, 245] width 38 height 9
click at [155, 243] on span "HANG UP" at bounding box center [167, 245] width 38 height 9
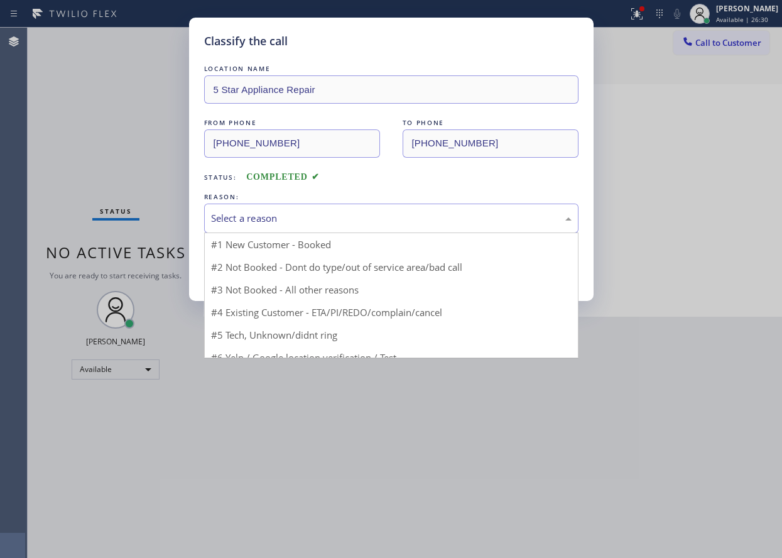
click at [303, 213] on div "Select a reason" at bounding box center [391, 218] width 361 height 14
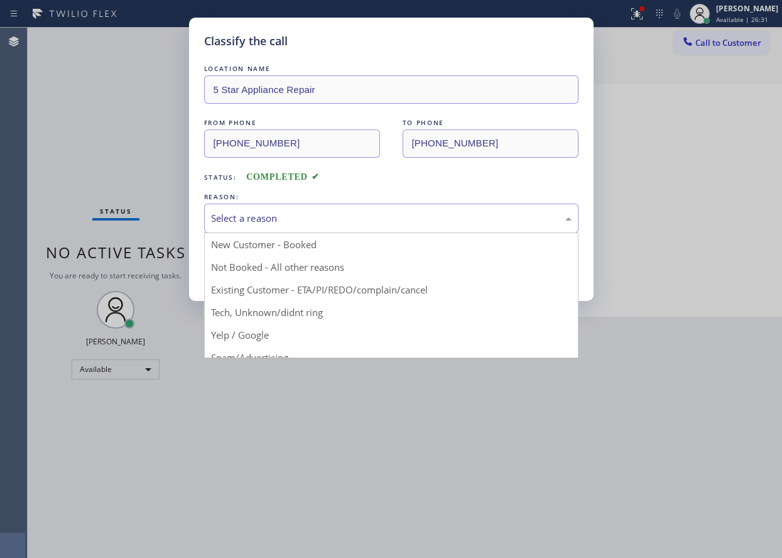
drag, startPoint x: 277, startPoint y: 316, endPoint x: 268, endPoint y: 290, distance: 27.0
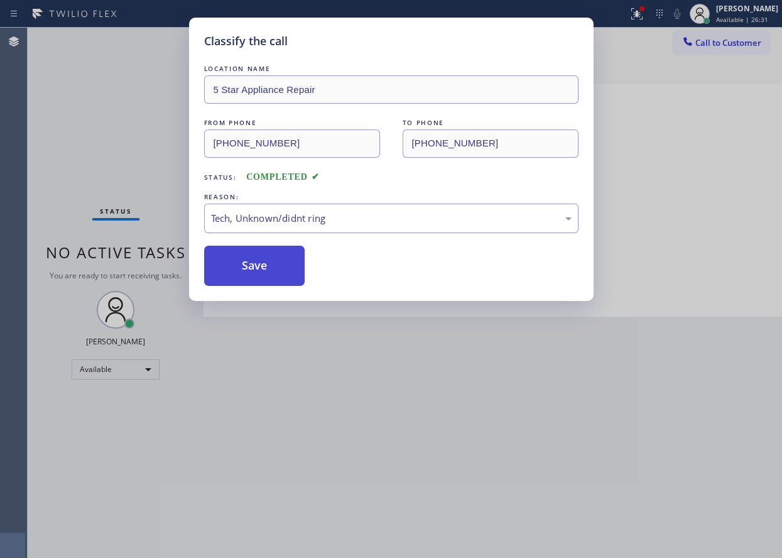
click at [261, 270] on button "Save" at bounding box center [254, 266] width 101 height 40
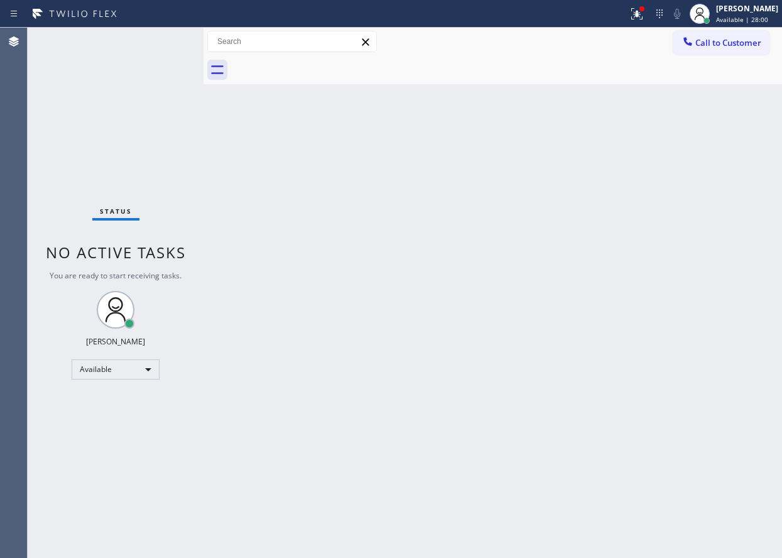
drag, startPoint x: 692, startPoint y: 303, endPoint x: 654, endPoint y: 291, distance: 39.6
click at [692, 303] on div "Back to Dashboard Change Sender ID Customers Technicians Select a contact Outbo…" at bounding box center [493, 293] width 579 height 530
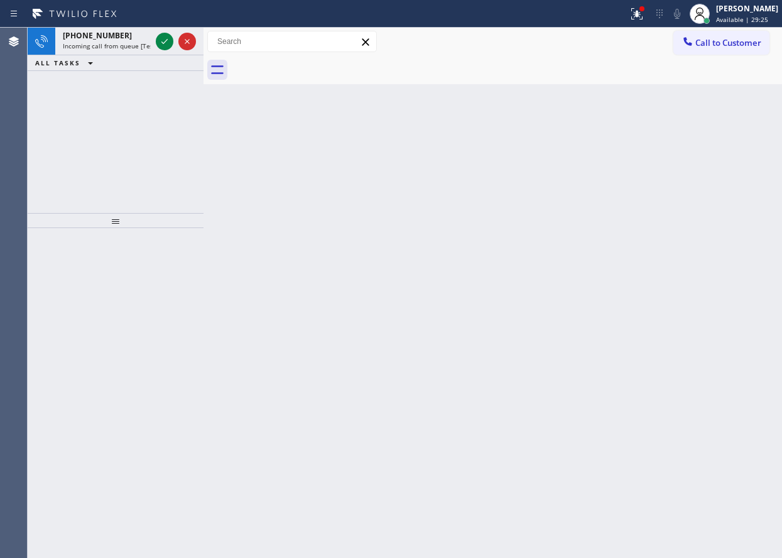
click at [657, 315] on div "Back to Dashboard Change Sender ID Customers Technicians Select a contact Outbo…" at bounding box center [493, 293] width 579 height 530
click at [159, 38] on icon at bounding box center [164, 41] width 15 height 15
click at [163, 45] on icon at bounding box center [164, 41] width 15 height 15
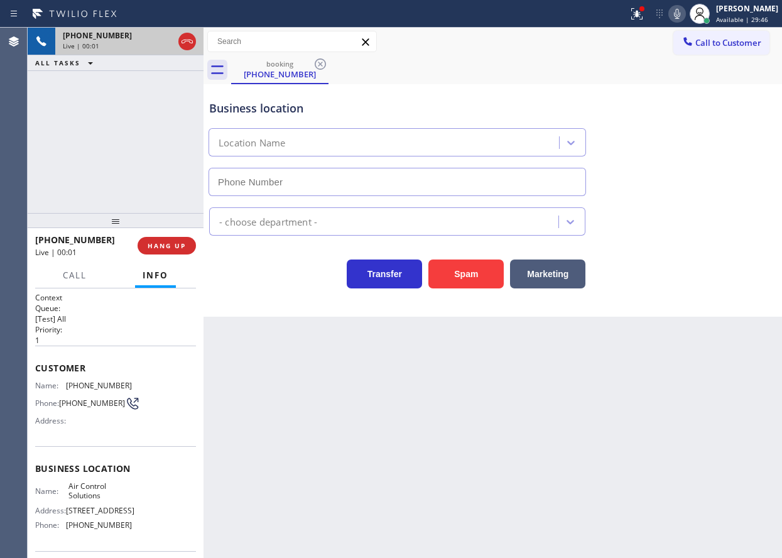
type input "[PHONE_NUMBER]"
click at [152, 243] on span "HANG UP" at bounding box center [167, 245] width 38 height 9
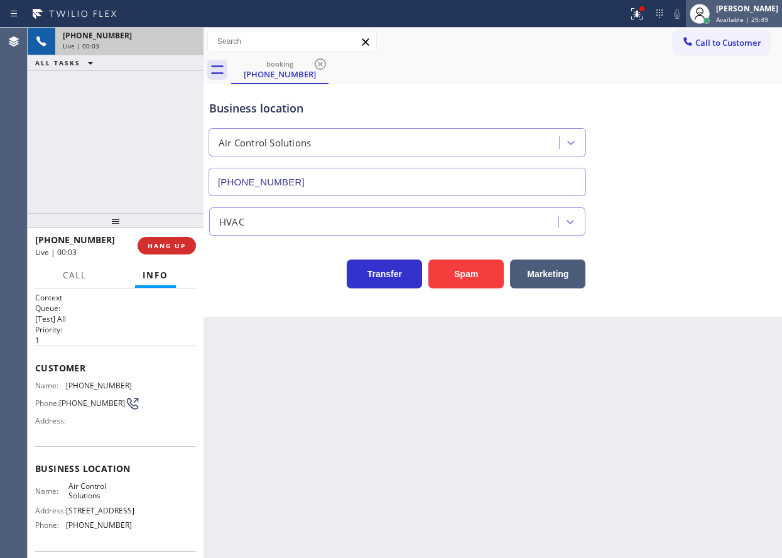
click at [744, 11] on div "[PERSON_NAME]" at bounding box center [747, 8] width 62 height 11
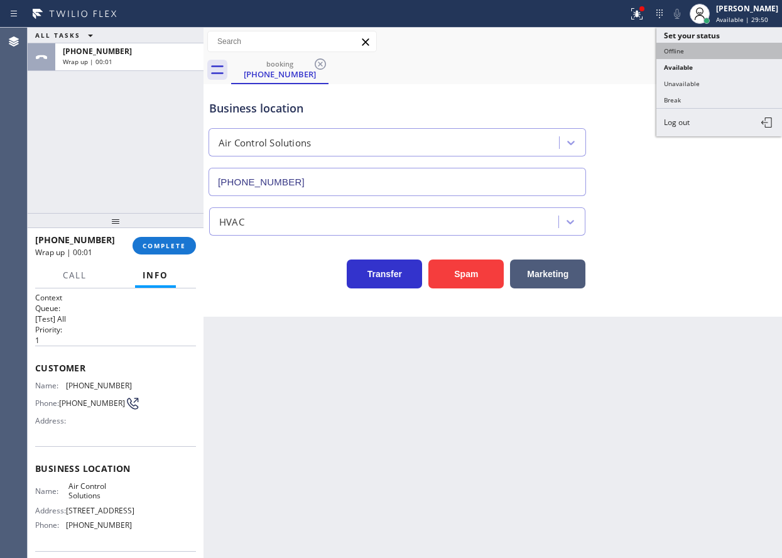
click at [705, 52] on button "Offline" at bounding box center [720, 51] width 126 height 16
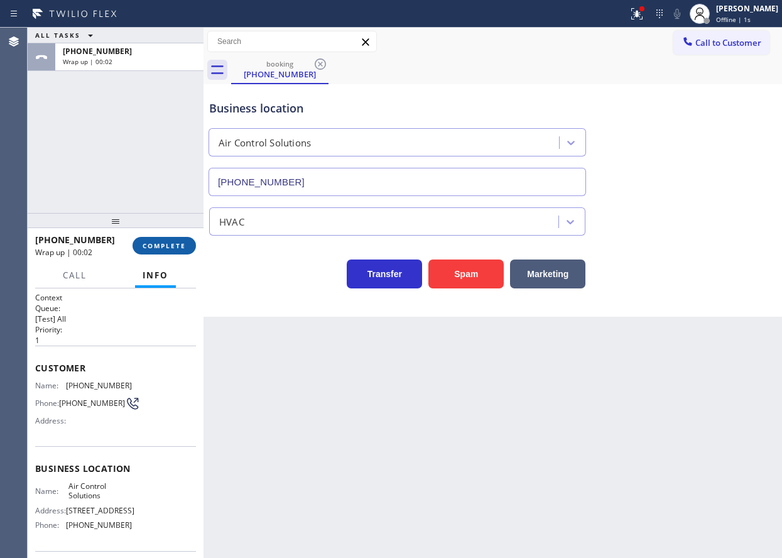
click at [168, 246] on span "COMPLETE" at bounding box center [164, 245] width 43 height 9
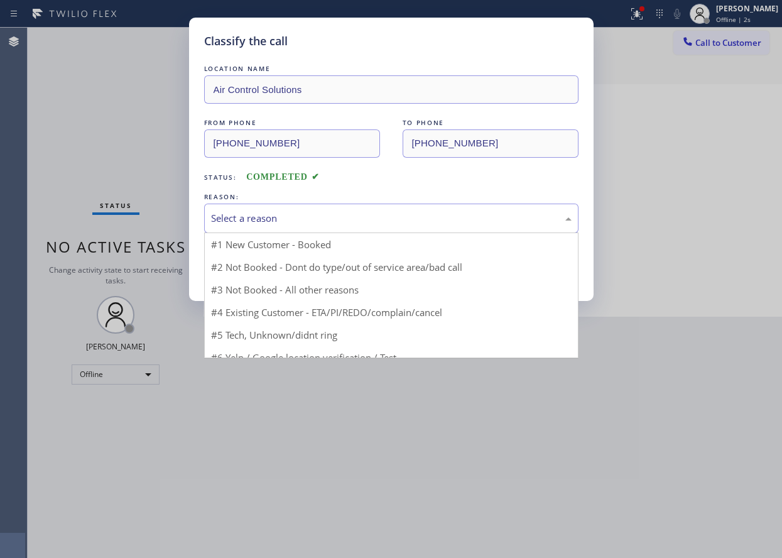
click at [344, 221] on div "Select a reason" at bounding box center [391, 218] width 361 height 14
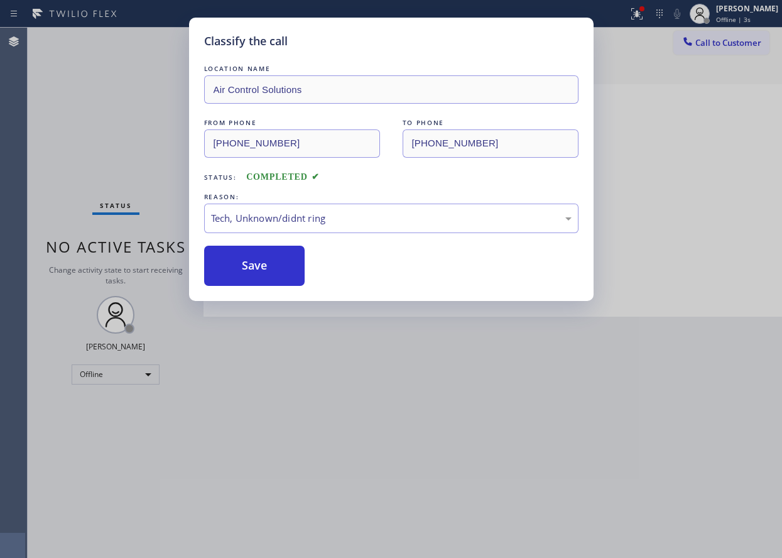
drag, startPoint x: 277, startPoint y: 276, endPoint x: 772, endPoint y: 258, distance: 494.9
click at [282, 276] on button "Save" at bounding box center [254, 266] width 101 height 40
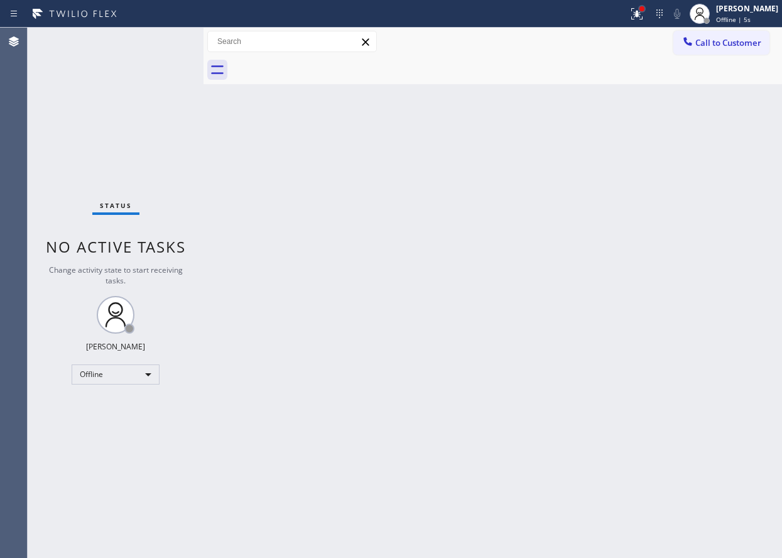
click at [645, 6] on div at bounding box center [642, 8] width 5 height 5
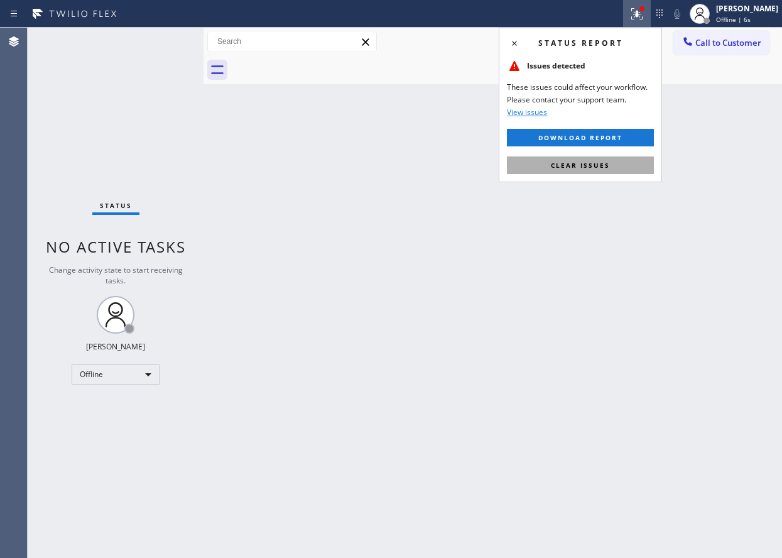
click at [607, 165] on span "Clear issues" at bounding box center [580, 165] width 59 height 9
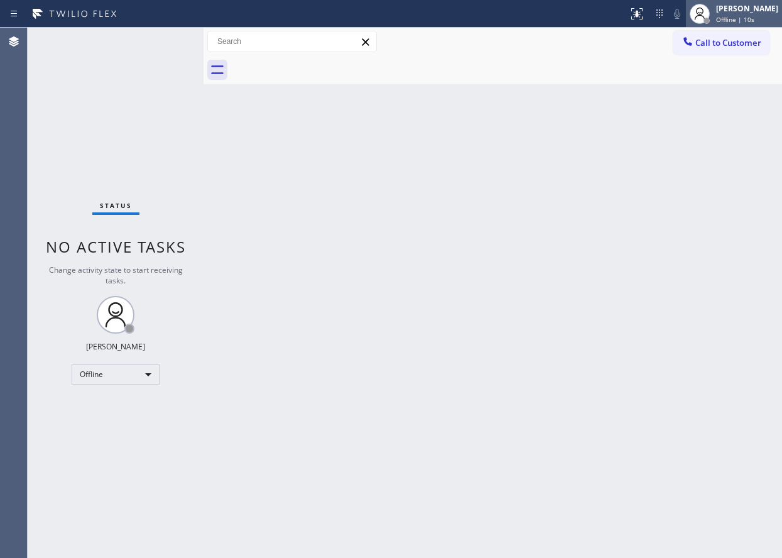
click at [754, 15] on span "Offline | 10s" at bounding box center [735, 19] width 38 height 9
click at [726, 16] on div "[PERSON_NAME] Offline | 11s" at bounding box center [748, 14] width 69 height 22
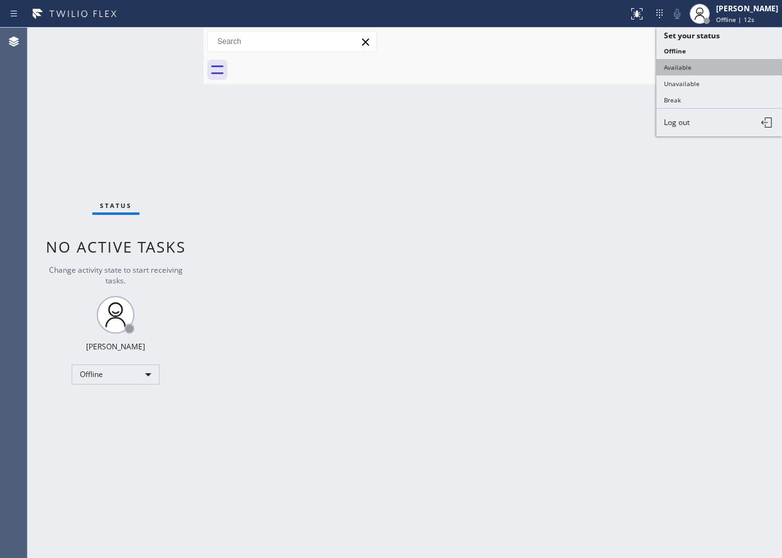
click at [695, 60] on button "Available" at bounding box center [720, 67] width 126 height 16
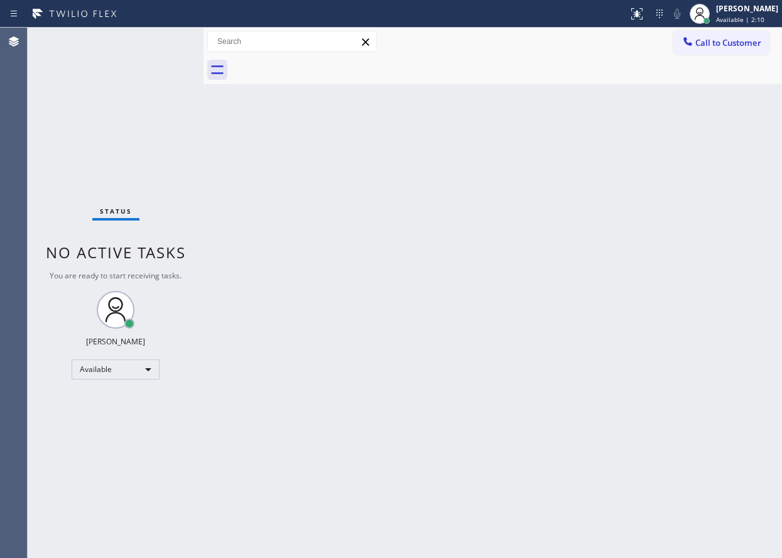
click at [641, 305] on div "Back to Dashboard Change Sender ID Customers Technicians Select a contact Outbo…" at bounding box center [493, 293] width 579 height 530
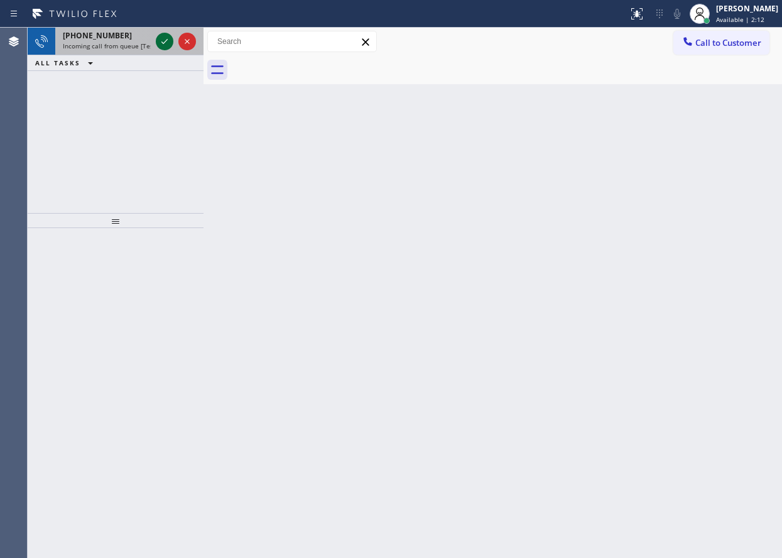
click at [159, 44] on icon at bounding box center [164, 41] width 15 height 15
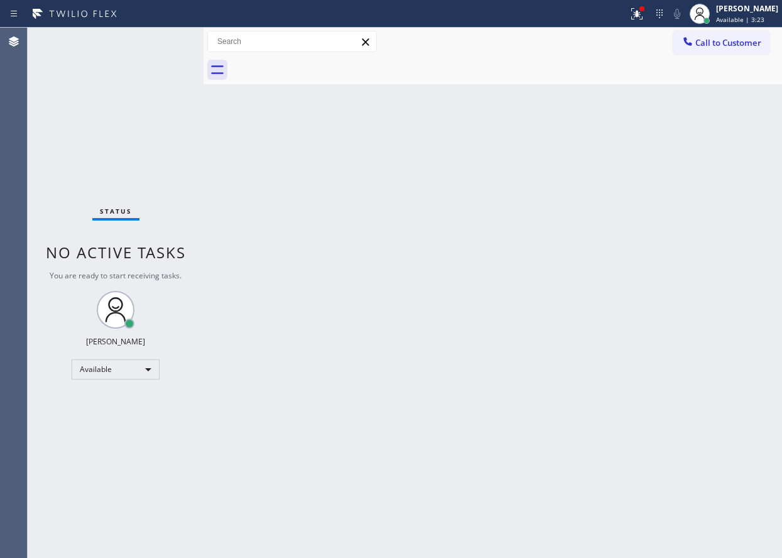
click at [653, 399] on div "Back to Dashboard Change Sender ID Customers Technicians Select a contact Outbo…" at bounding box center [493, 293] width 579 height 530
click at [695, 290] on div "Back to Dashboard Change Sender ID Customers Technicians Select a contact Outbo…" at bounding box center [493, 293] width 579 height 530
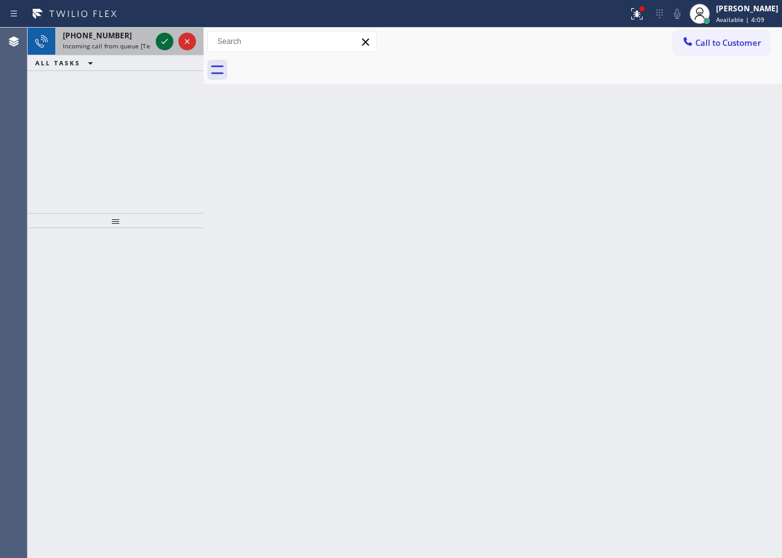
click at [162, 38] on icon at bounding box center [164, 41] width 15 height 15
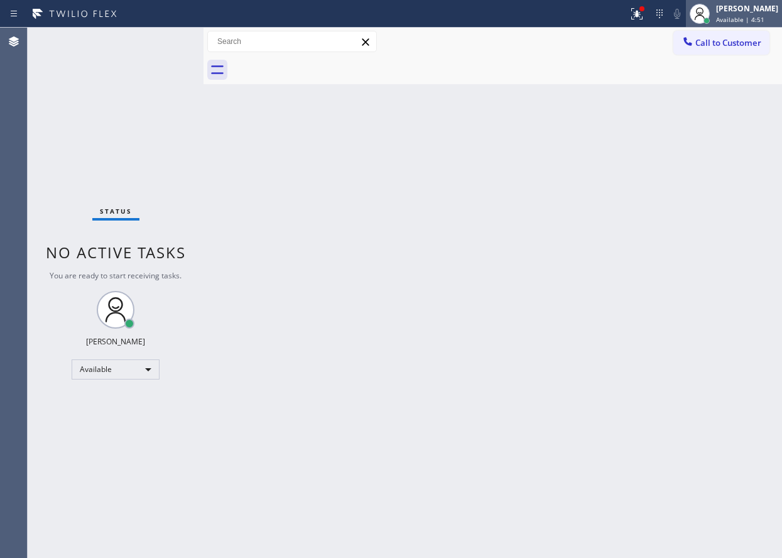
click at [745, 9] on div "[PERSON_NAME]" at bounding box center [747, 8] width 62 height 11
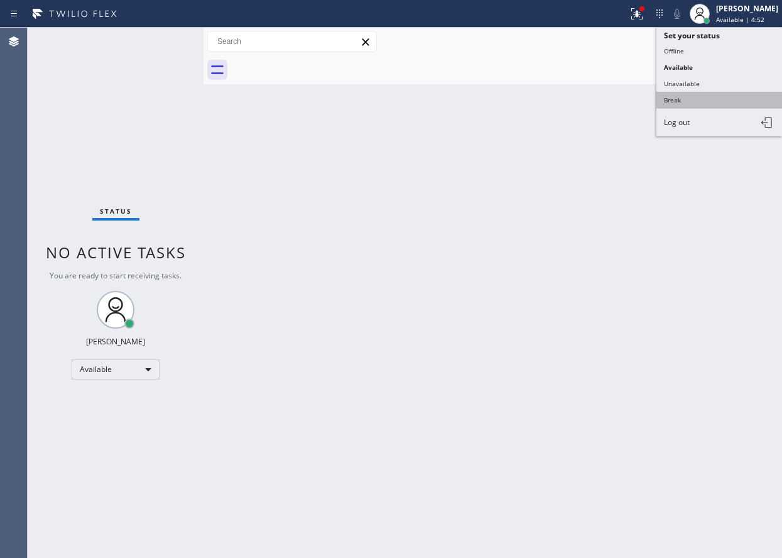
click at [698, 99] on button "Break" at bounding box center [720, 100] width 126 height 16
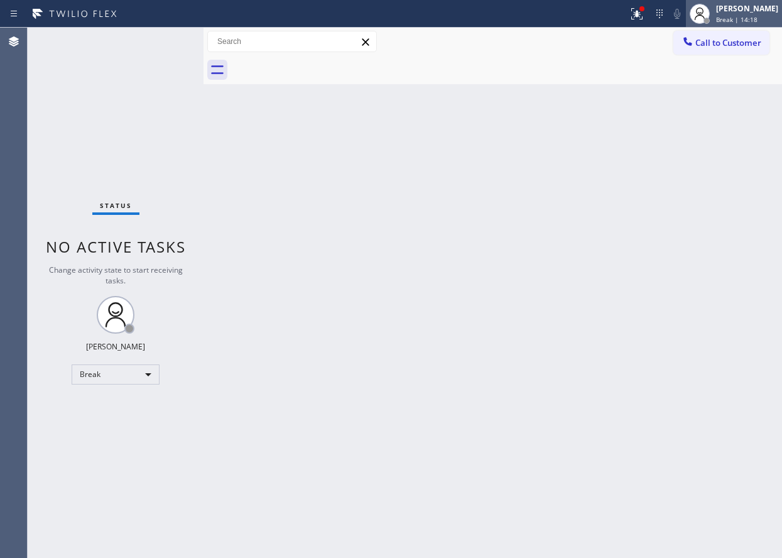
click at [738, 16] on span "Break | 14:18" at bounding box center [736, 19] width 41 height 9
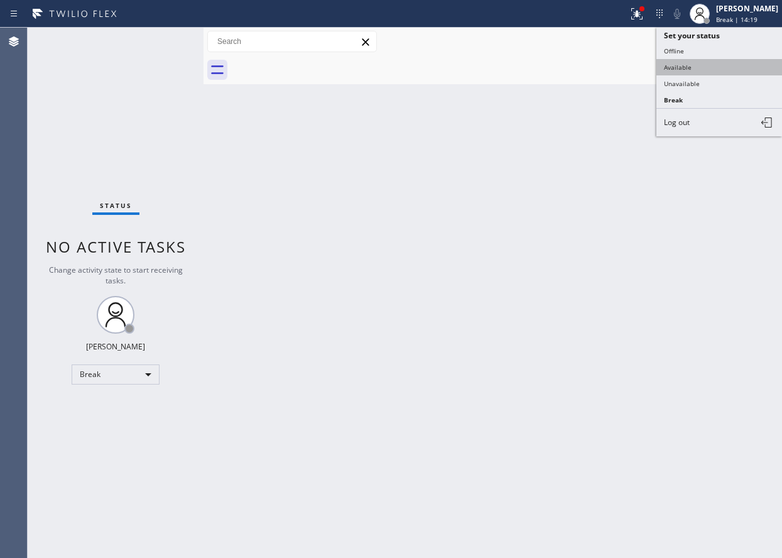
click at [703, 68] on button "Available" at bounding box center [720, 67] width 126 height 16
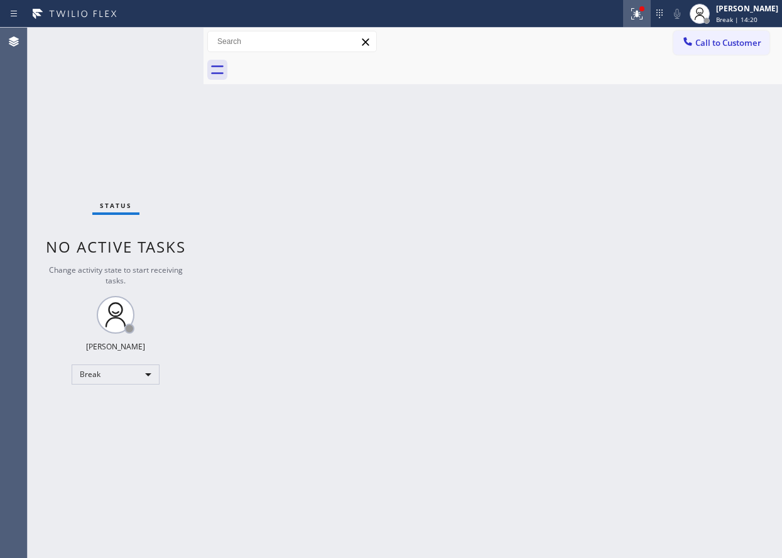
click at [644, 16] on icon at bounding box center [637, 13] width 15 height 15
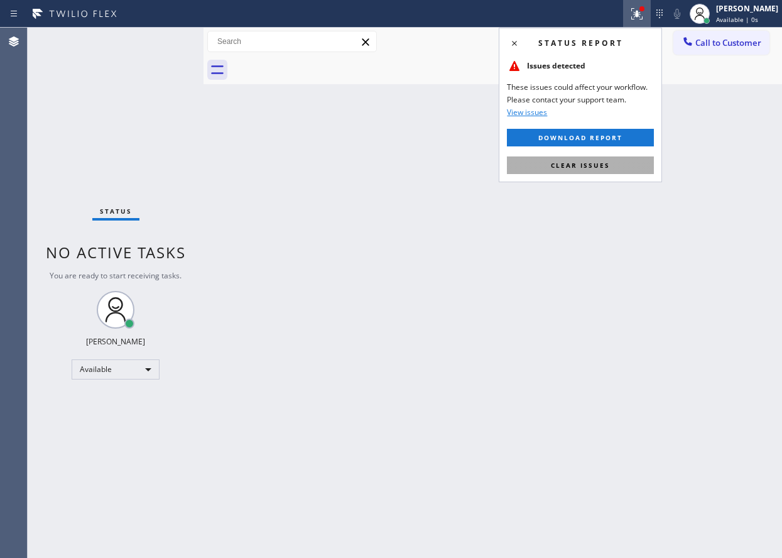
click at [616, 167] on button "Clear issues" at bounding box center [580, 165] width 147 height 18
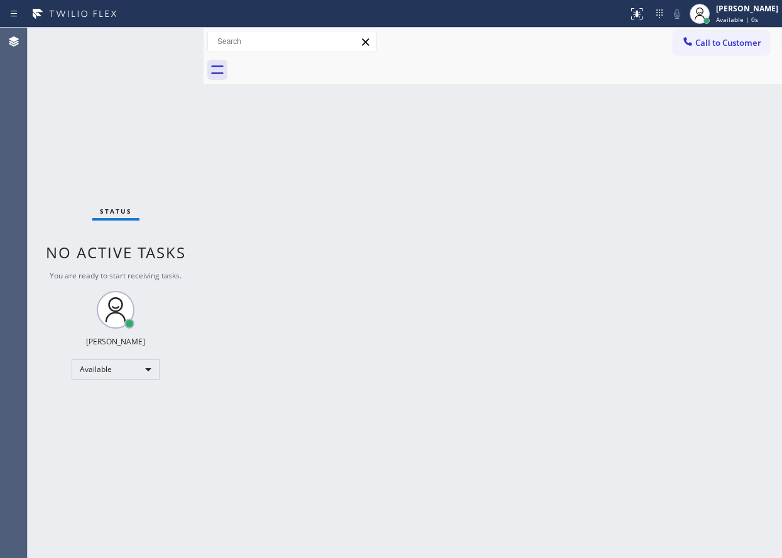
click at [615, 238] on div "Back to Dashboard Change Sender ID Customers Technicians Select a contact Outbo…" at bounding box center [493, 293] width 579 height 530
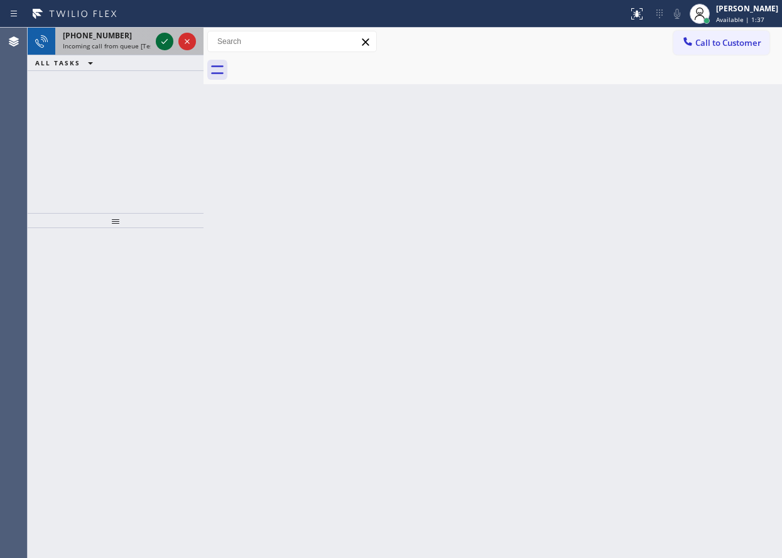
click at [160, 41] on icon at bounding box center [164, 41] width 15 height 15
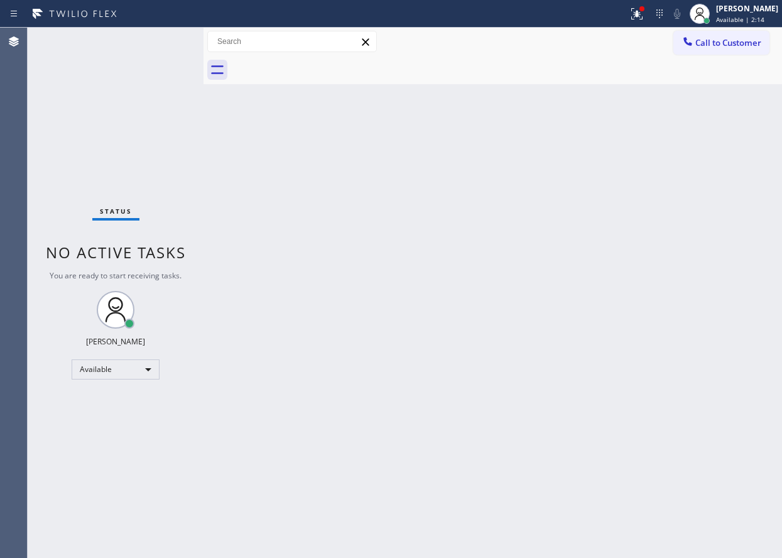
click at [705, 291] on div "Back to Dashboard Change Sender ID Customers Technicians Select a contact Outbo…" at bounding box center [493, 293] width 579 height 530
click at [182, 366] on div "Status No active tasks You are ready to start receiving tasks. [PERSON_NAME] Av…" at bounding box center [116, 293] width 176 height 530
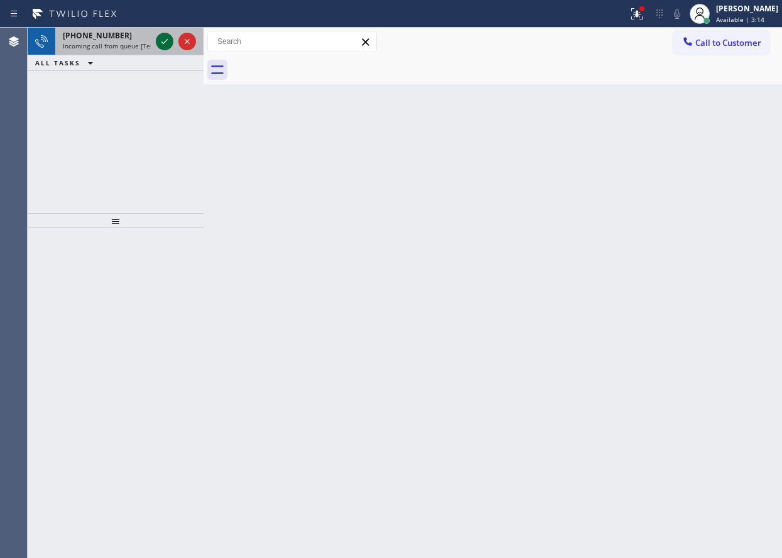
click at [163, 43] on icon at bounding box center [165, 41] width 6 height 5
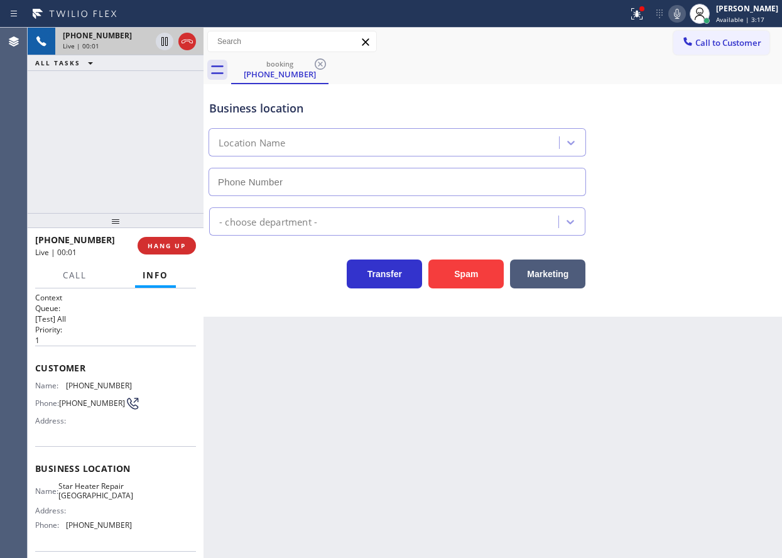
type input "[PHONE_NUMBER]"
click at [177, 245] on span "HANG UP" at bounding box center [167, 245] width 38 height 9
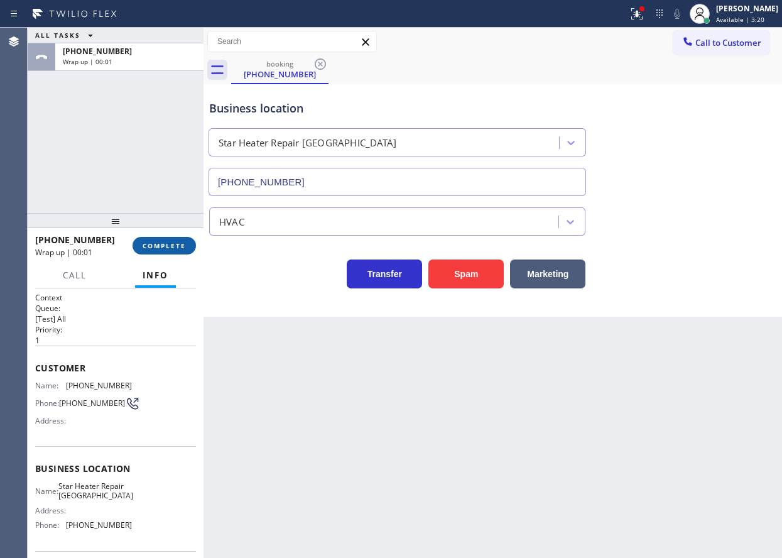
click at [177, 245] on span "COMPLETE" at bounding box center [164, 245] width 43 height 9
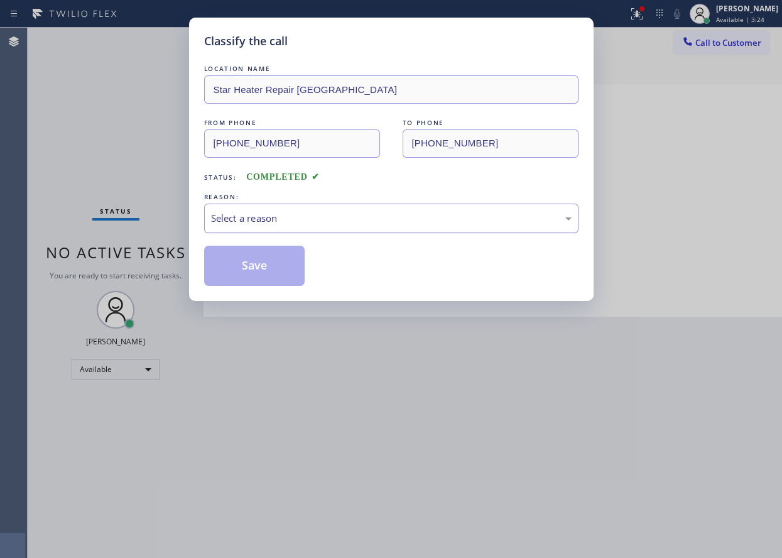
drag, startPoint x: 483, startPoint y: 215, endPoint x: 456, endPoint y: 228, distance: 30.1
click at [482, 215] on div "Select a reason" at bounding box center [391, 218] width 361 height 14
click at [246, 278] on button "Save" at bounding box center [254, 266] width 101 height 40
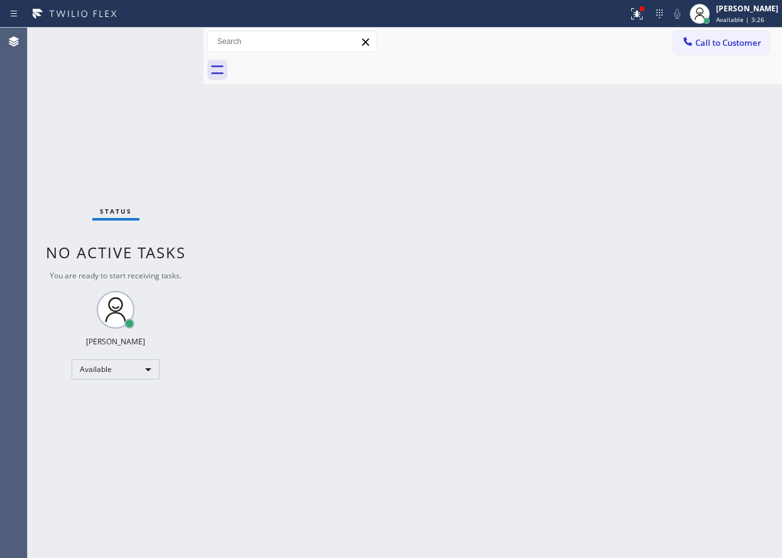
click at [414, 378] on div "Back to Dashboard Change Sender ID Customers Technicians Select a contact Outbo…" at bounding box center [493, 293] width 579 height 530
click at [639, 244] on div "Back to Dashboard Change Sender ID Customers Technicians Select a contact Outbo…" at bounding box center [493, 293] width 579 height 530
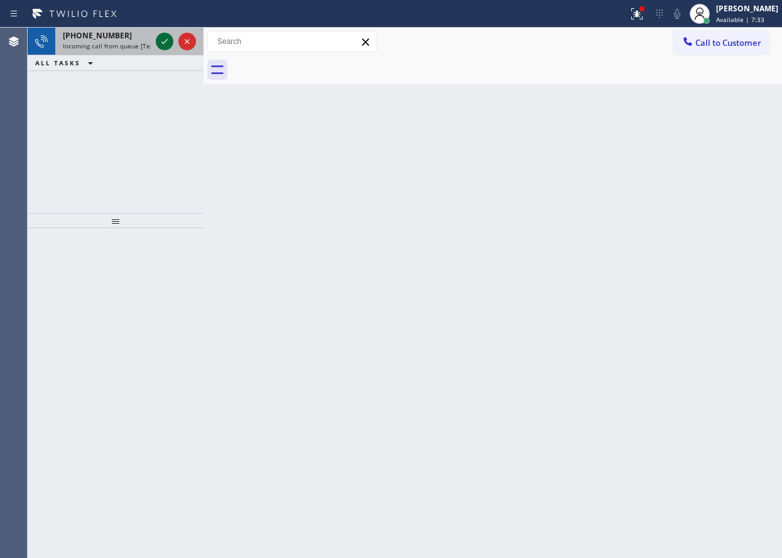
click at [162, 41] on icon at bounding box center [164, 41] width 15 height 15
click at [163, 45] on icon at bounding box center [164, 41] width 15 height 15
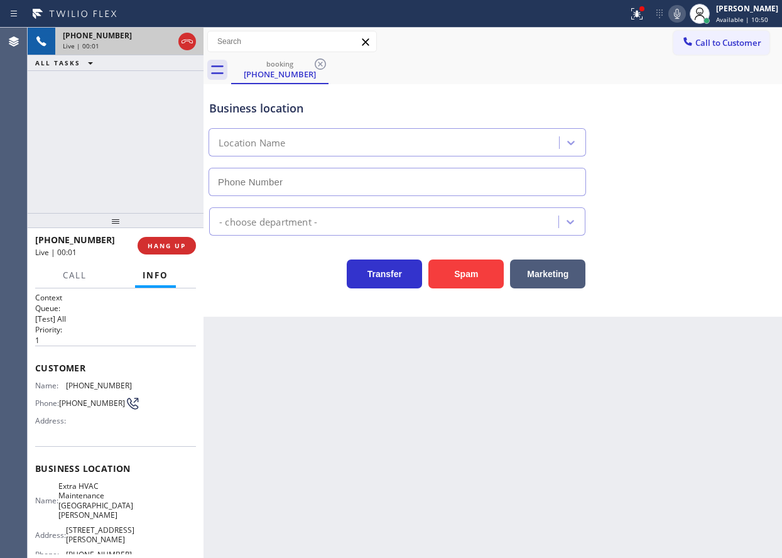
type input "[PHONE_NUMBER]"
click at [169, 254] on button "HANG UP" at bounding box center [167, 246] width 58 height 18
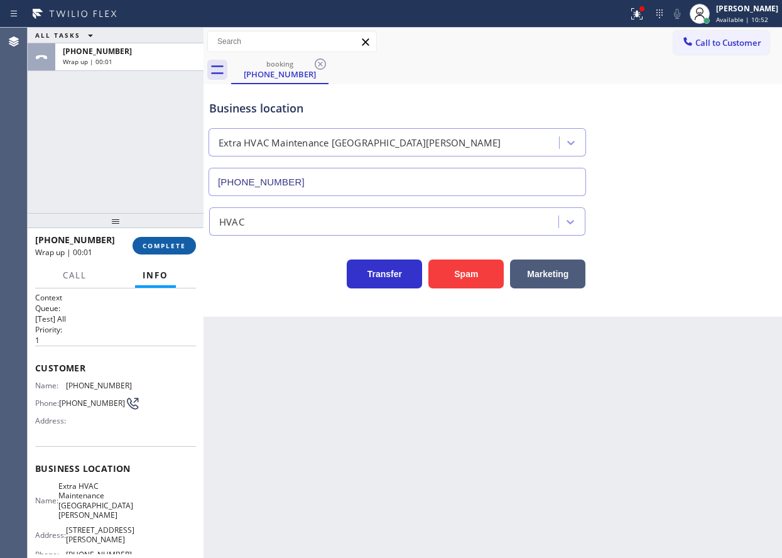
click at [169, 251] on button "COMPLETE" at bounding box center [164, 246] width 63 height 18
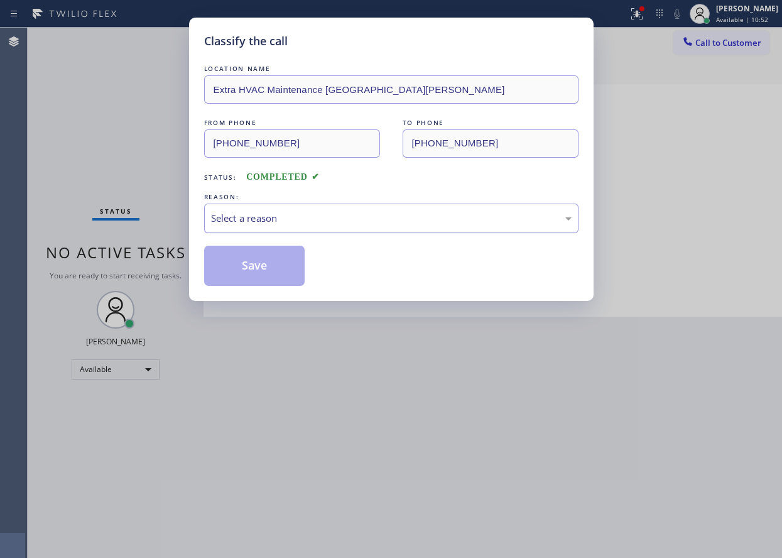
drag, startPoint x: 249, startPoint y: 214, endPoint x: 246, endPoint y: 224, distance: 10.5
click at [248, 214] on div "Select a reason" at bounding box center [391, 218] width 361 height 14
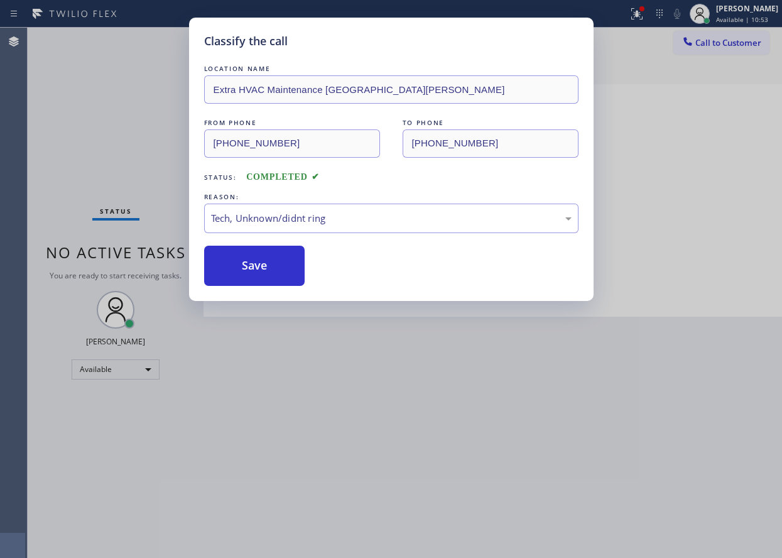
click at [259, 256] on button "Save" at bounding box center [254, 266] width 101 height 40
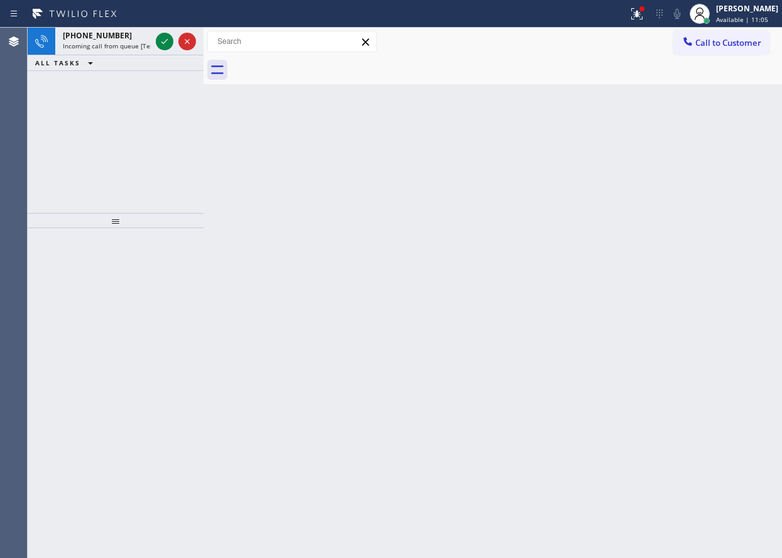
click at [681, 217] on div "Back to Dashboard Change Sender ID Customers Technicians Select a contact Outbo…" at bounding box center [493, 293] width 579 height 530
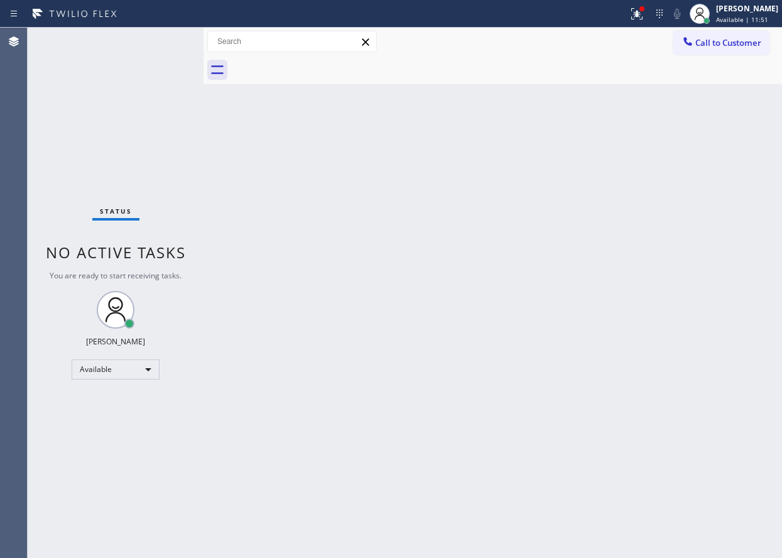
click at [647, 256] on div "Back to Dashboard Change Sender ID Customers Technicians Select a contact Outbo…" at bounding box center [493, 293] width 579 height 530
click at [642, 18] on icon at bounding box center [637, 13] width 15 height 15
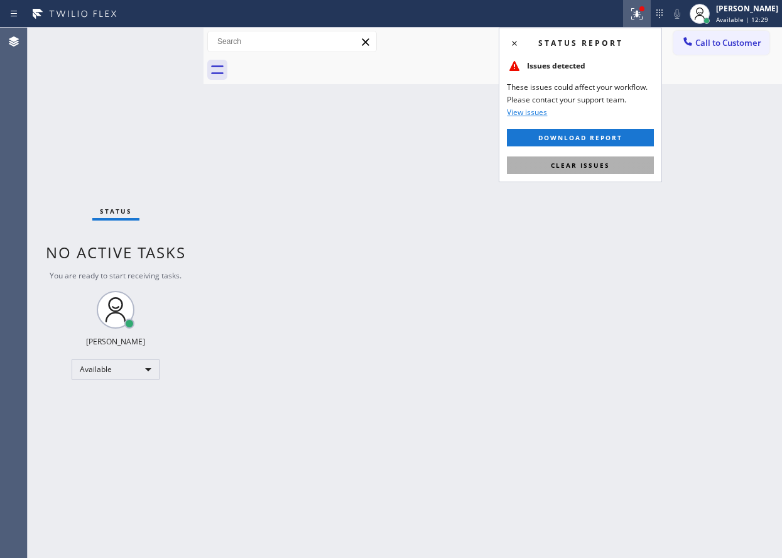
click at [565, 165] on span "Clear issues" at bounding box center [580, 165] width 59 height 9
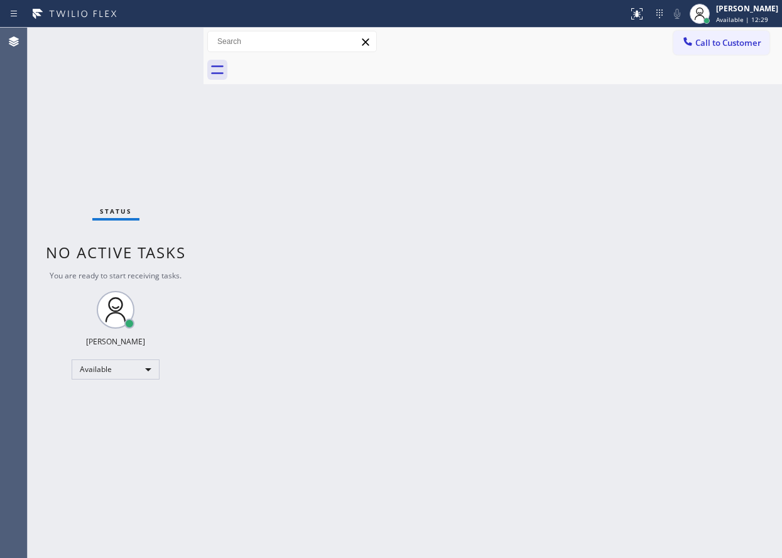
click at [674, 209] on div "Back to Dashboard Change Sender ID Customers Technicians Select a contact Outbo…" at bounding box center [493, 293] width 579 height 530
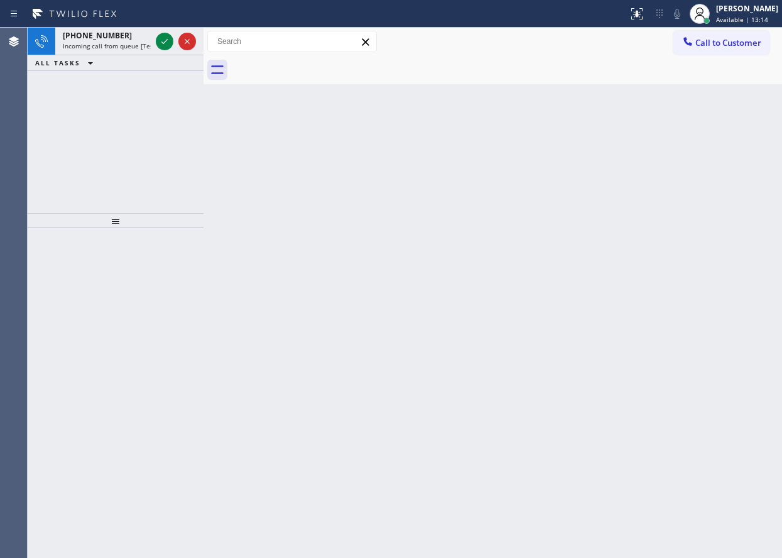
click at [735, 233] on div "Back to Dashboard Change Sender ID Customers Technicians Select a contact Outbo…" at bounding box center [493, 293] width 579 height 530
click at [160, 40] on icon at bounding box center [164, 41] width 15 height 15
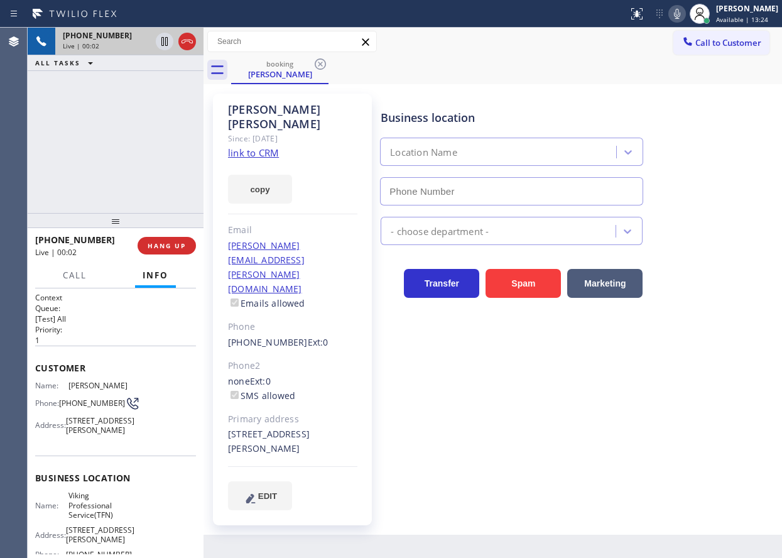
type input "[PHONE_NUMBER]"
click at [249, 146] on link "link to CRM" at bounding box center [253, 152] width 51 height 13
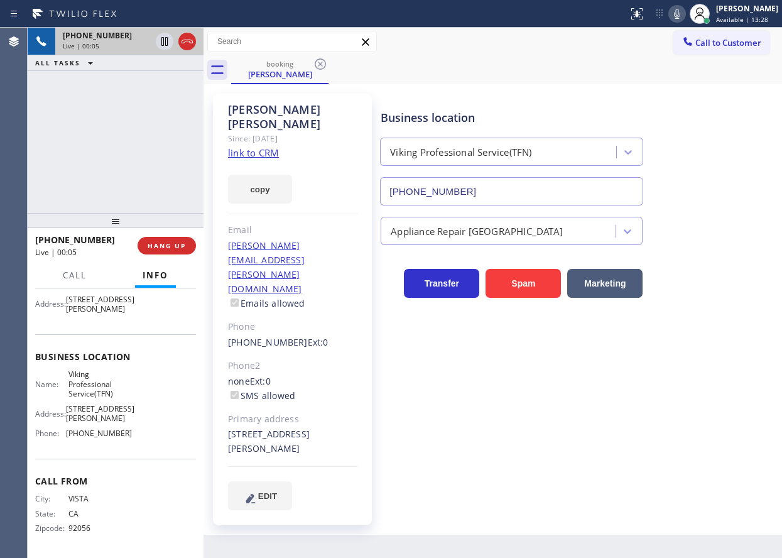
scroll to position [126, 0]
click at [78, 396] on span "Viking Professional Service(TFN)" at bounding box center [100, 384] width 63 height 29
click at [561, 188] on input "[PHONE_NUMBER]" at bounding box center [511, 191] width 263 height 28
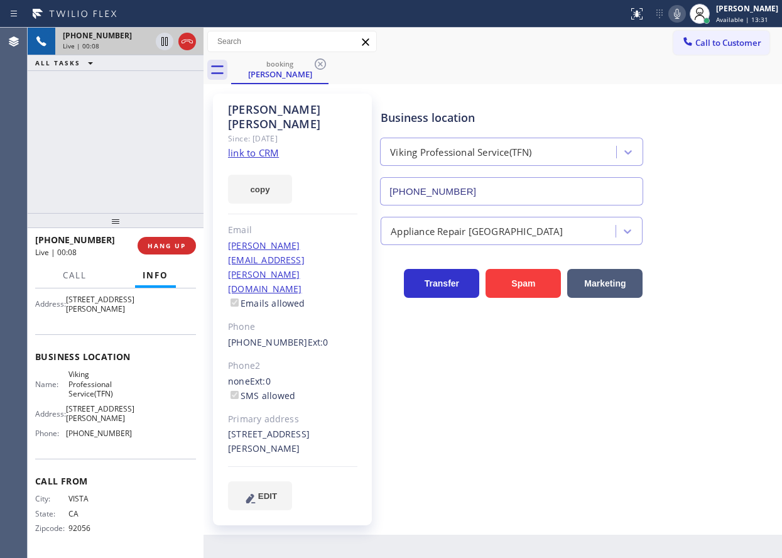
click at [561, 188] on input "[PHONE_NUMBER]" at bounding box center [511, 191] width 263 height 28
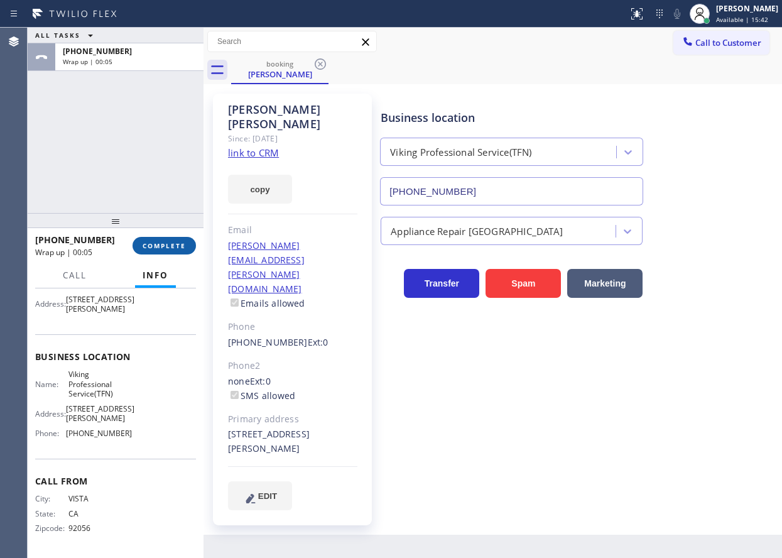
click at [181, 252] on button "COMPLETE" at bounding box center [164, 246] width 63 height 18
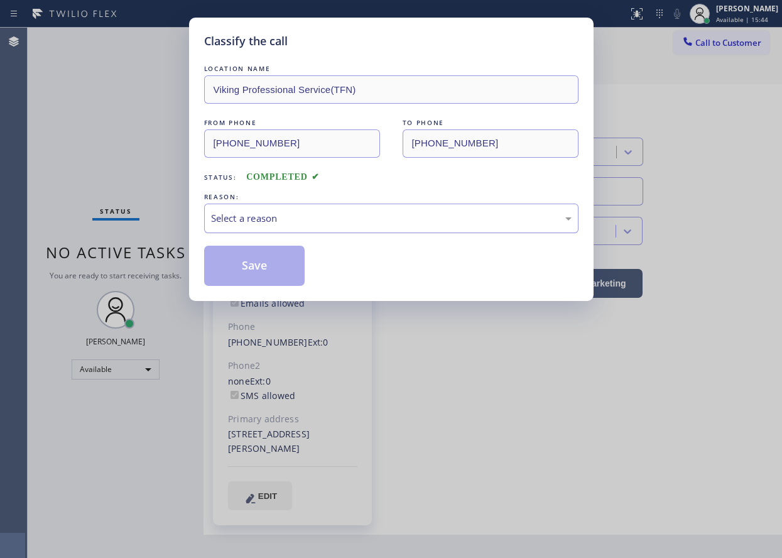
click at [337, 223] on div "Select a reason" at bounding box center [391, 218] width 361 height 14
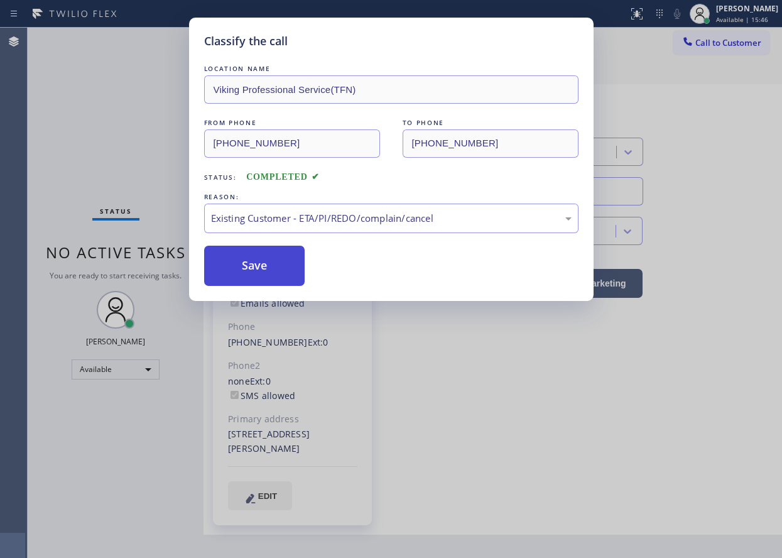
click at [253, 269] on button "Save" at bounding box center [254, 266] width 101 height 40
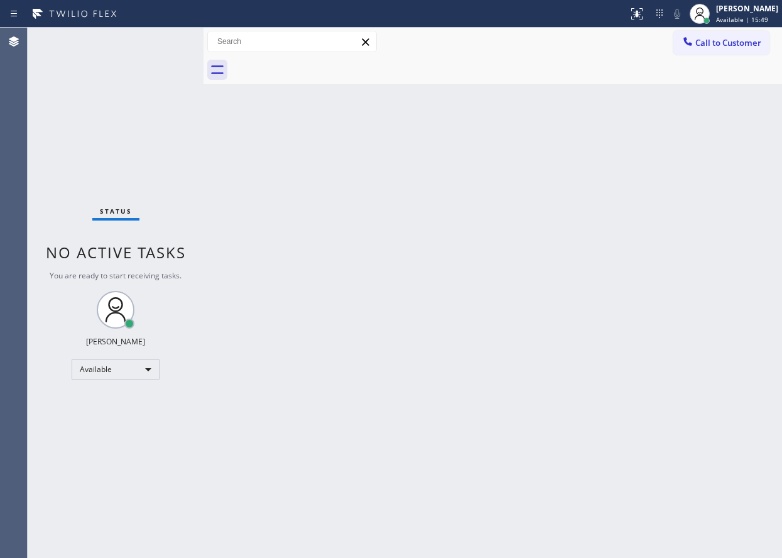
click at [643, 90] on div "Back to Dashboard Change Sender ID Customers Technicians Select a contact Outbo…" at bounding box center [493, 293] width 579 height 530
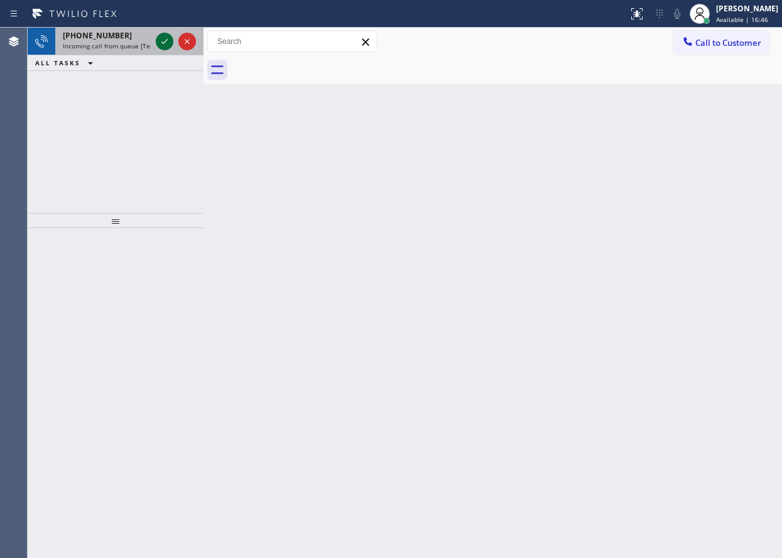
click at [165, 39] on icon at bounding box center [164, 41] width 15 height 15
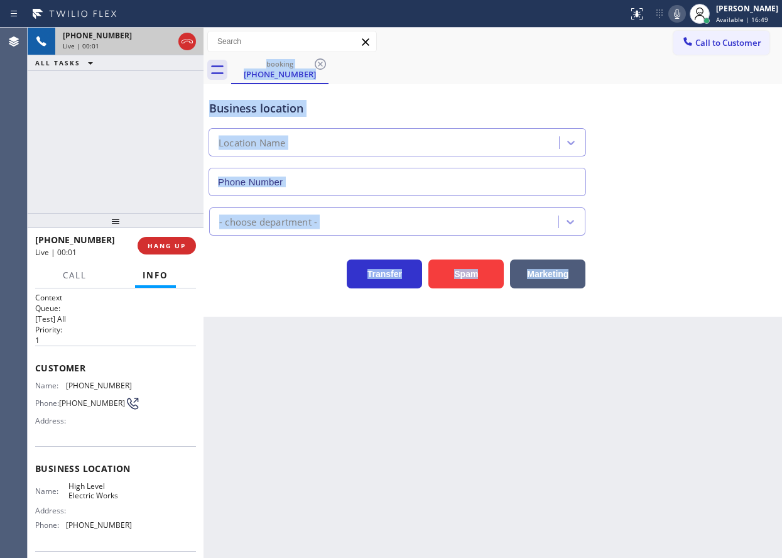
type input "[PHONE_NUMBER]"
click at [464, 277] on button "Spam" at bounding box center [466, 274] width 75 height 29
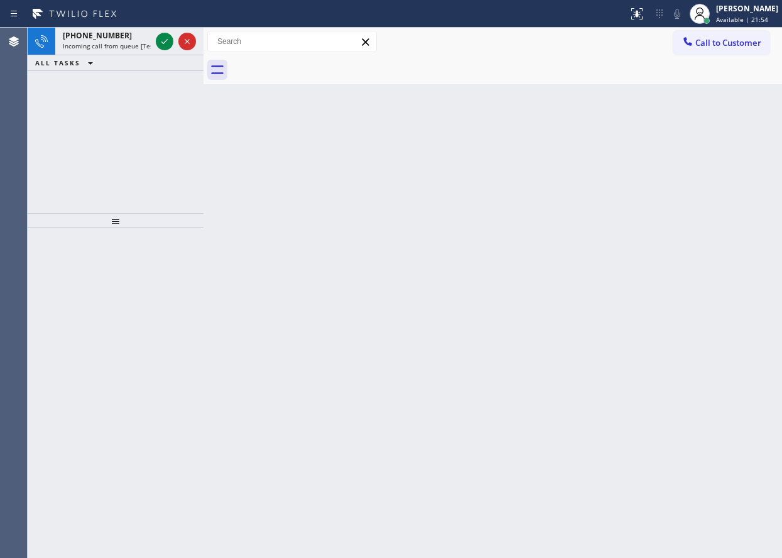
drag, startPoint x: 683, startPoint y: 308, endPoint x: 354, endPoint y: 150, distance: 364.3
click at [682, 308] on div "Back to Dashboard Change Sender ID Customers Technicians Select a contact Outbo…" at bounding box center [493, 293] width 579 height 530
click at [160, 41] on icon at bounding box center [164, 41] width 15 height 15
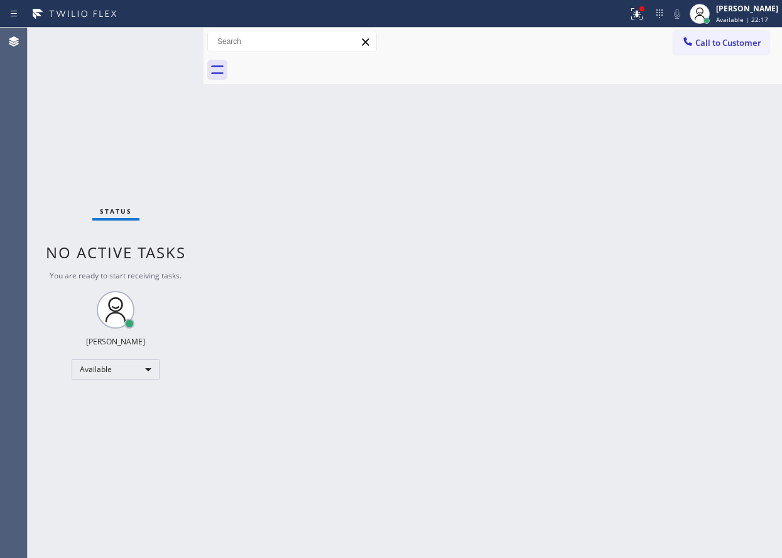
click at [698, 199] on div "Back to Dashboard Change Sender ID Customers Technicians Select a contact Outbo…" at bounding box center [493, 293] width 579 height 530
click at [166, 38] on div "Status No active tasks You are ready to start receiving tasks. [PERSON_NAME] Av…" at bounding box center [116, 293] width 176 height 530
click at [161, 46] on div "Status No active tasks You are ready to start receiving tasks. [PERSON_NAME] Av…" at bounding box center [116, 293] width 176 height 530
click at [651, 14] on div at bounding box center [637, 13] width 28 height 15
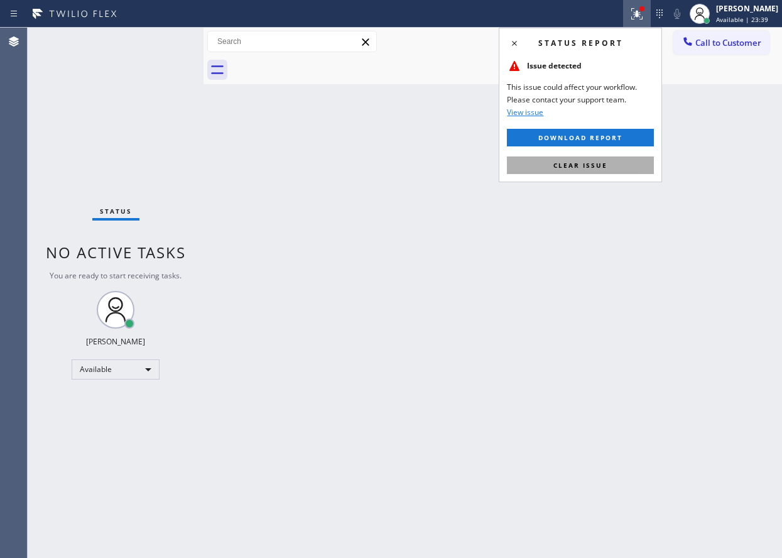
click at [646, 165] on button "Clear issue" at bounding box center [580, 165] width 147 height 18
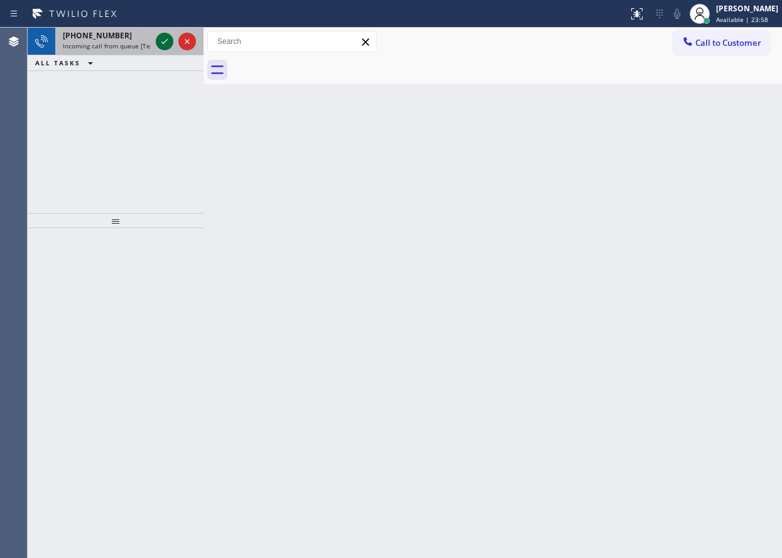
click at [162, 43] on icon at bounding box center [164, 41] width 15 height 15
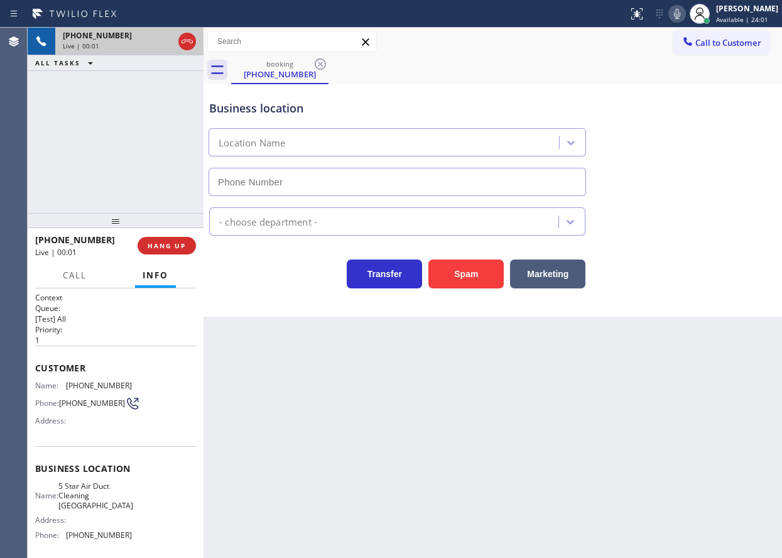
type input "[PHONE_NUMBER]"
drag, startPoint x: 475, startPoint y: 277, endPoint x: 420, endPoint y: 209, distance: 88.0
click at [476, 277] on button "Spam" at bounding box center [466, 274] width 75 height 29
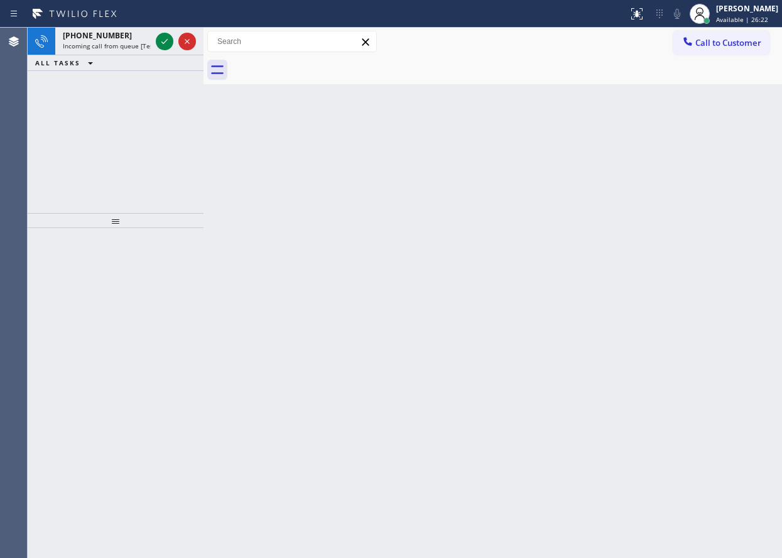
click at [644, 306] on div "Back to Dashboard Change Sender ID Customers Technicians Select a contact Outbo…" at bounding box center [493, 293] width 579 height 530
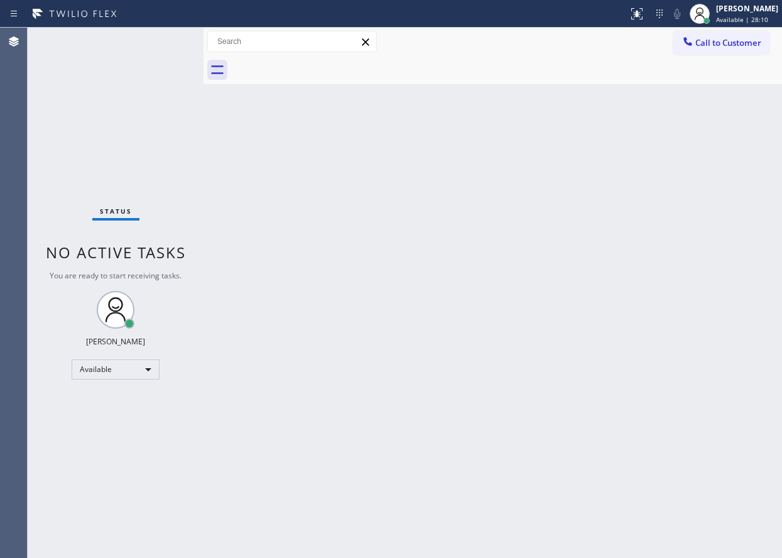
click at [174, 40] on div "Status No active tasks You are ready to start receiving tasks. [PERSON_NAME] Av…" at bounding box center [116, 293] width 176 height 530
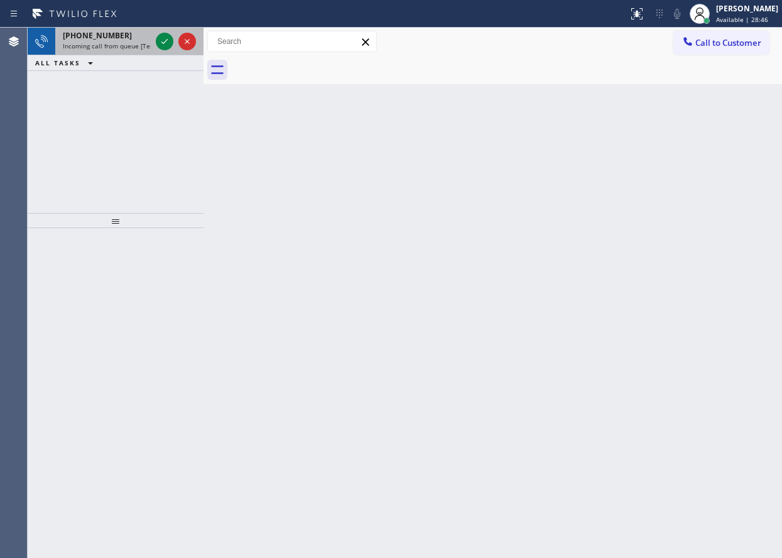
drag, startPoint x: 152, startPoint y: 41, endPoint x: 160, endPoint y: 43, distance: 7.8
click at [153, 41] on div "[PHONE_NUMBER] Incoming call from queue [Test] All" at bounding box center [104, 42] width 98 height 28
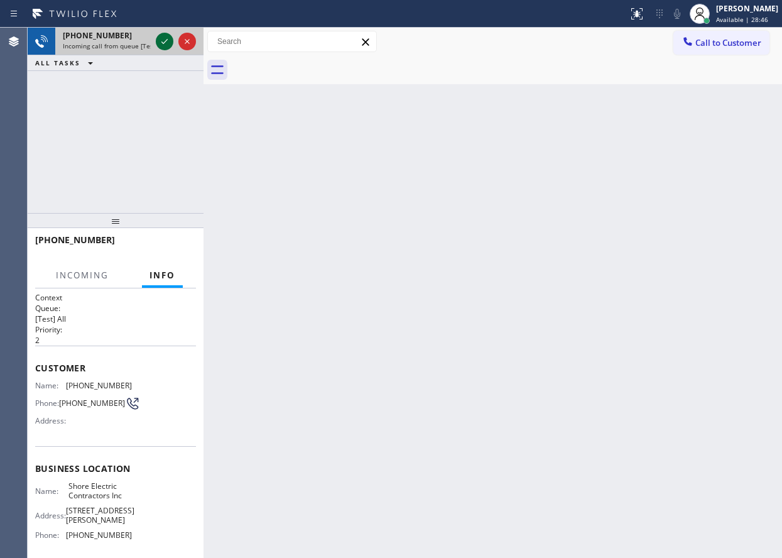
click at [163, 43] on icon at bounding box center [165, 41] width 6 height 5
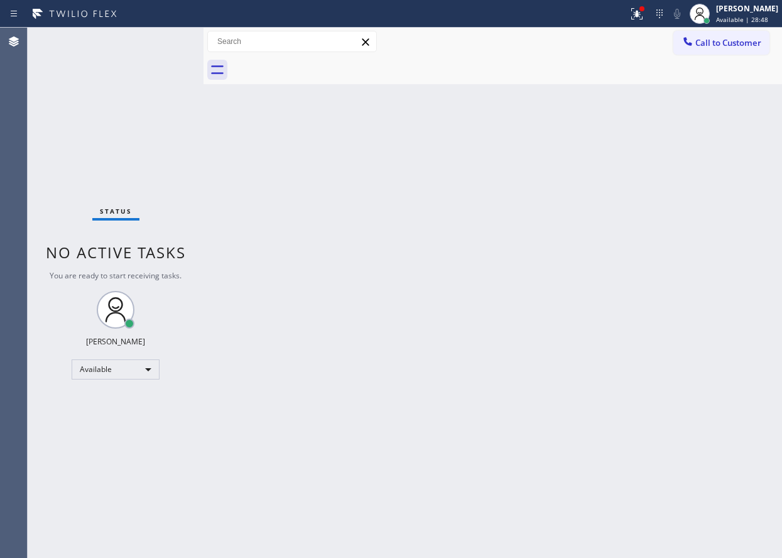
click at [223, 153] on div "Back to Dashboard Change Sender ID Customers Technicians Select a contact Outbo…" at bounding box center [493, 293] width 579 height 530
click at [161, 47] on div "Status No active tasks You are ready to start receiving tasks. [PERSON_NAME] Av…" at bounding box center [116, 293] width 176 height 530
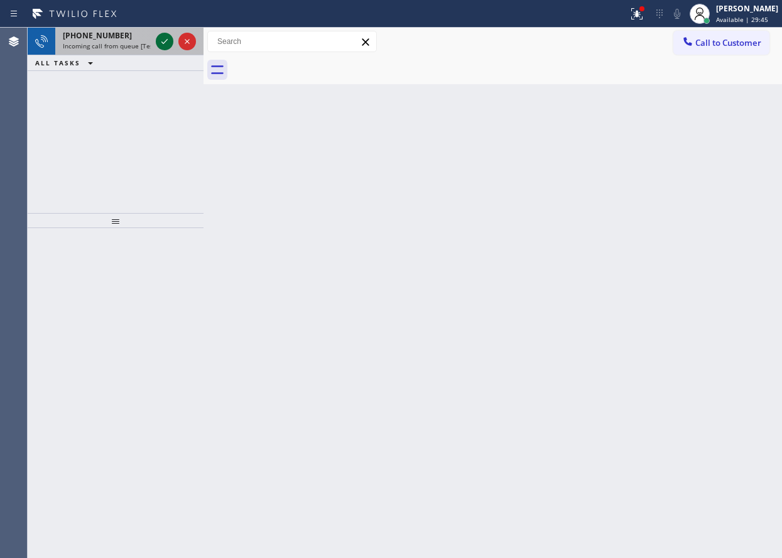
click at [166, 41] on icon at bounding box center [165, 41] width 6 height 5
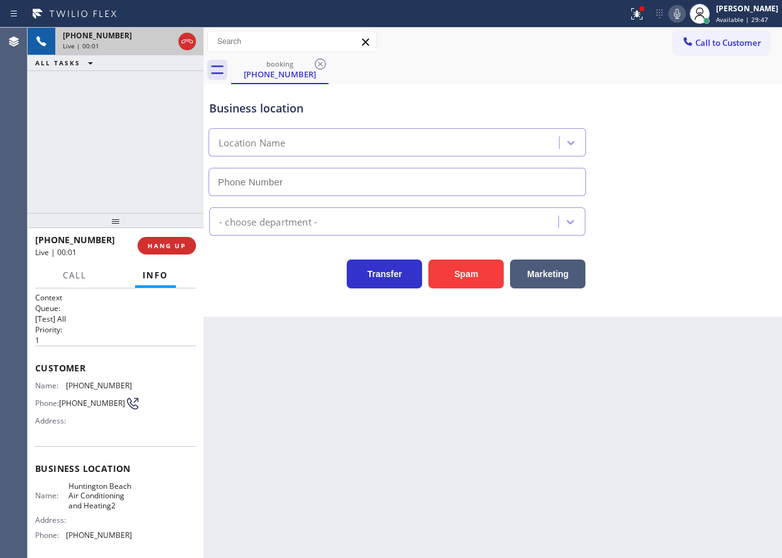
type input "[PHONE_NUMBER]"
click at [168, 251] on button "HANG UP" at bounding box center [167, 246] width 58 height 18
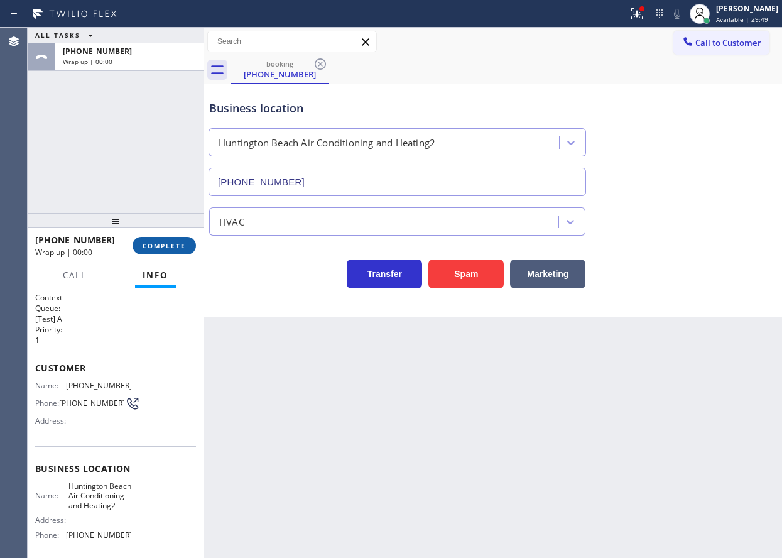
click at [168, 251] on button "COMPLETE" at bounding box center [164, 246] width 63 height 18
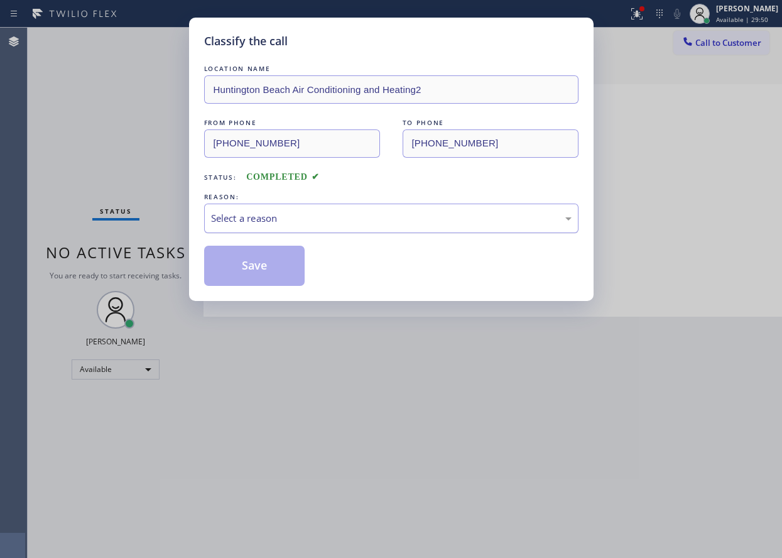
click at [278, 224] on div "Select a reason" at bounding box center [391, 218] width 361 height 14
click at [246, 277] on button "Save" at bounding box center [254, 266] width 101 height 40
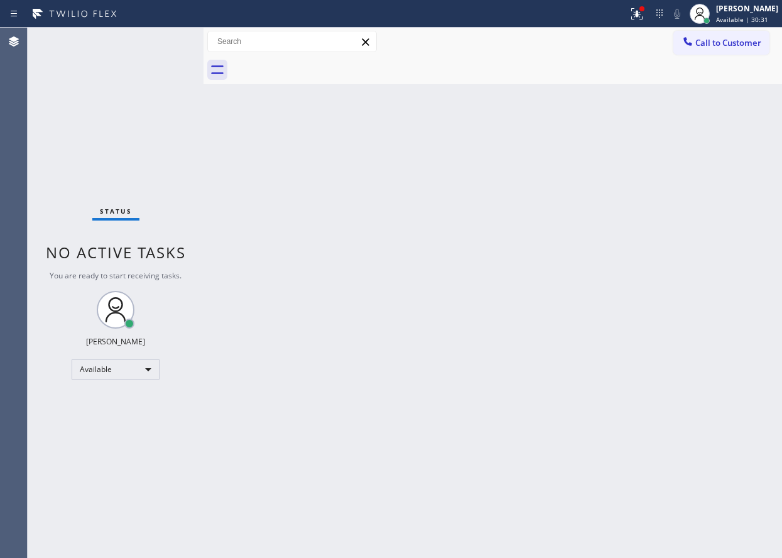
click at [700, 168] on div "Back to Dashboard Change Sender ID Customers Technicians Select a contact Outbo…" at bounding box center [493, 293] width 579 height 530
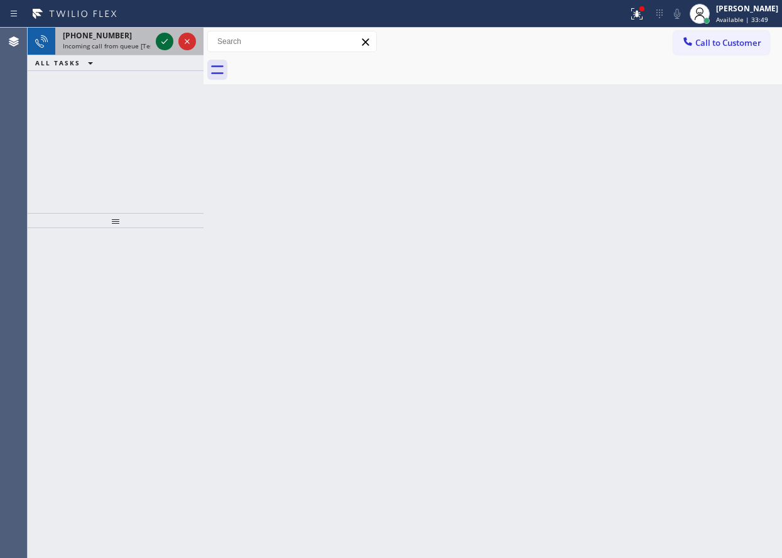
click at [162, 42] on icon at bounding box center [164, 41] width 15 height 15
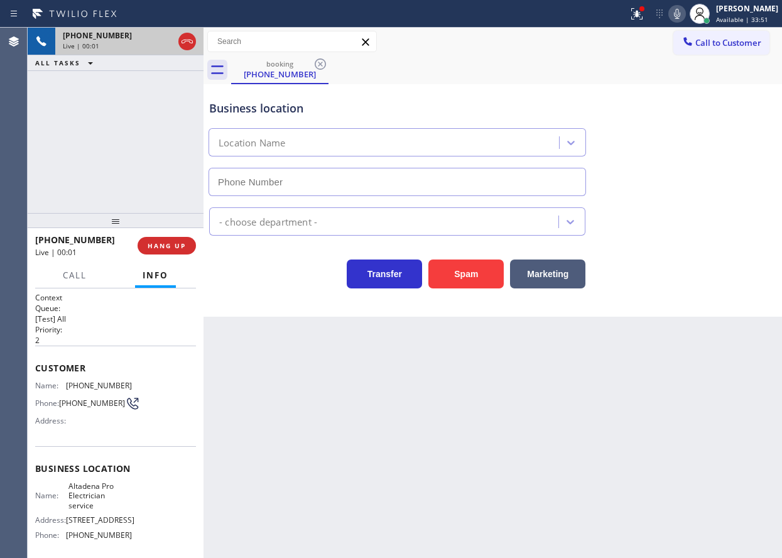
type input "[PHONE_NUMBER]"
click at [175, 250] on span "HANG UP" at bounding box center [167, 245] width 38 height 9
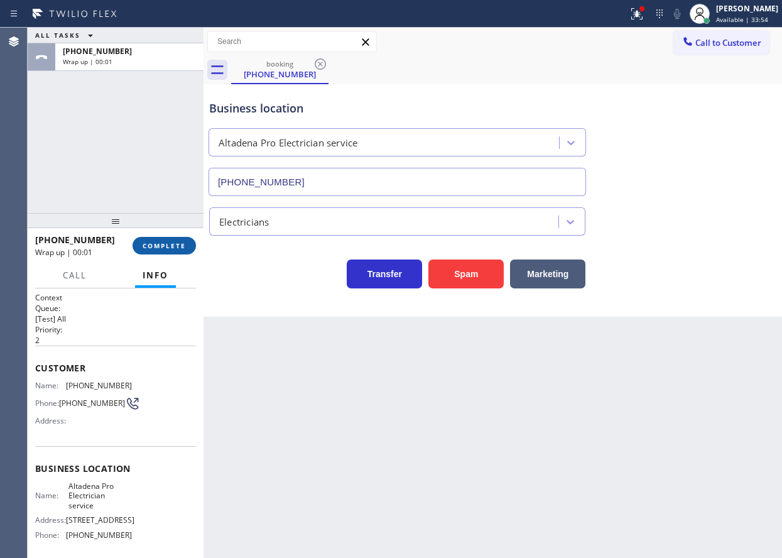
click at [175, 250] on span "COMPLETE" at bounding box center [164, 245] width 43 height 9
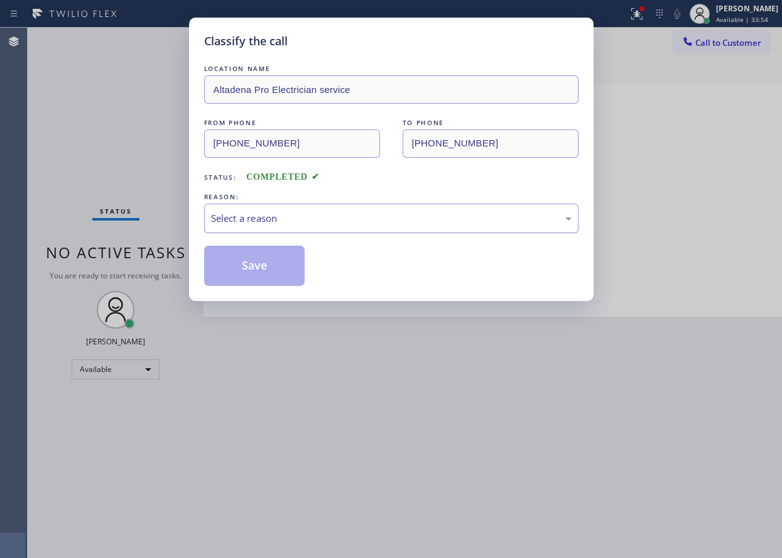
click at [321, 220] on div "Select a reason" at bounding box center [391, 218] width 361 height 14
click at [267, 268] on button "Save" at bounding box center [254, 266] width 101 height 40
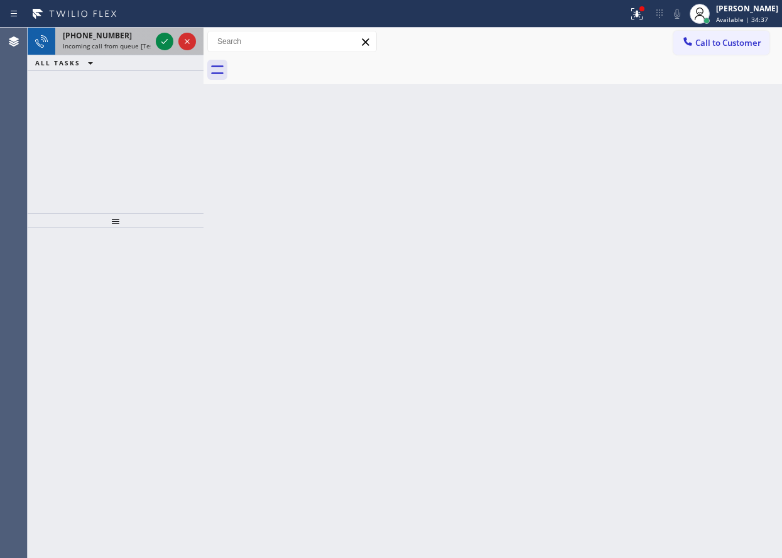
click at [105, 32] on span "[PHONE_NUMBER]" at bounding box center [97, 35] width 69 height 11
drag, startPoint x: 656, startPoint y: 312, endPoint x: 473, endPoint y: 196, distance: 216.4
click at [656, 312] on div "Back to Dashboard Change Sender ID Customers Technicians Select a contact Outbo…" at bounding box center [493, 293] width 579 height 530
click at [161, 37] on icon at bounding box center [164, 41] width 15 height 15
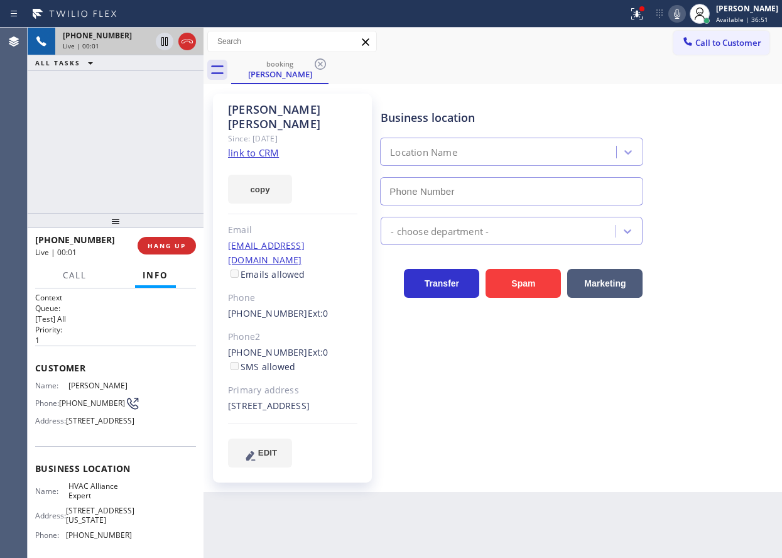
type input "[PHONE_NUMBER]"
click at [255, 146] on link "link to CRM" at bounding box center [253, 152] width 51 height 13
click at [84, 501] on span "HVAC Alliance Expert" at bounding box center [100, 490] width 63 height 19
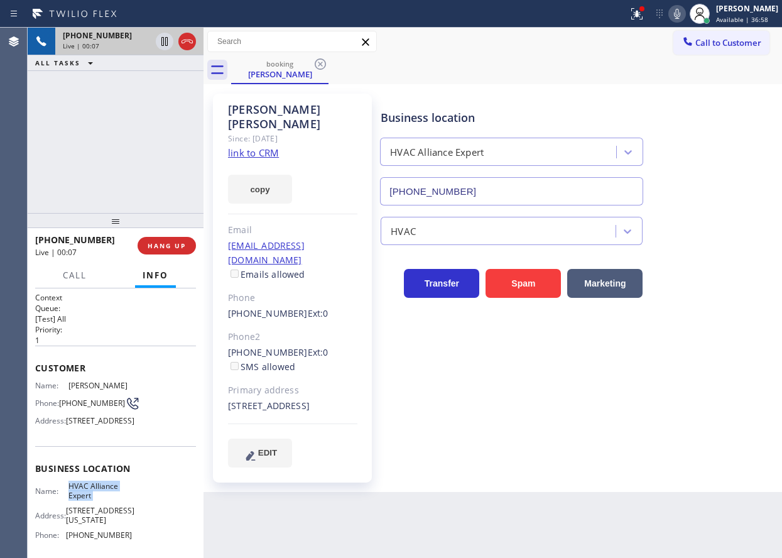
click at [486, 193] on input "[PHONE_NUMBER]" at bounding box center [511, 191] width 263 height 28
drag, startPoint x: 190, startPoint y: 244, endPoint x: 334, endPoint y: 228, distance: 144.8
click at [190, 244] on button "HANG UP" at bounding box center [167, 246] width 58 height 18
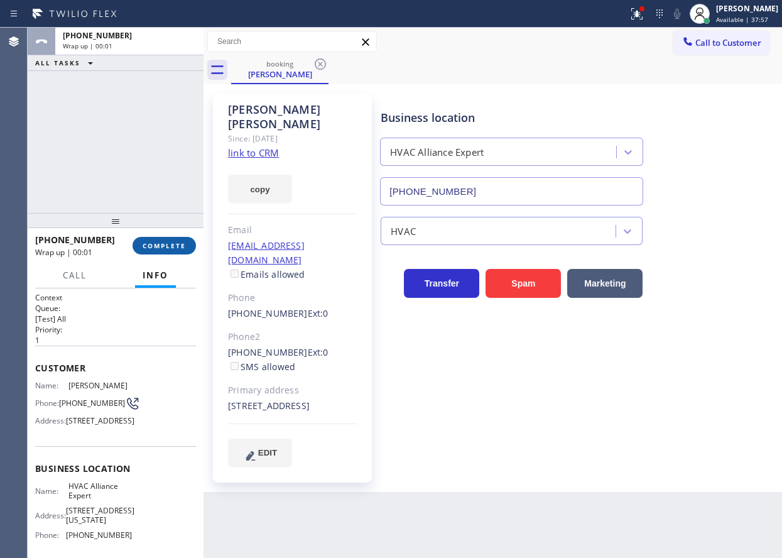
click at [179, 245] on span "COMPLETE" at bounding box center [164, 245] width 43 height 9
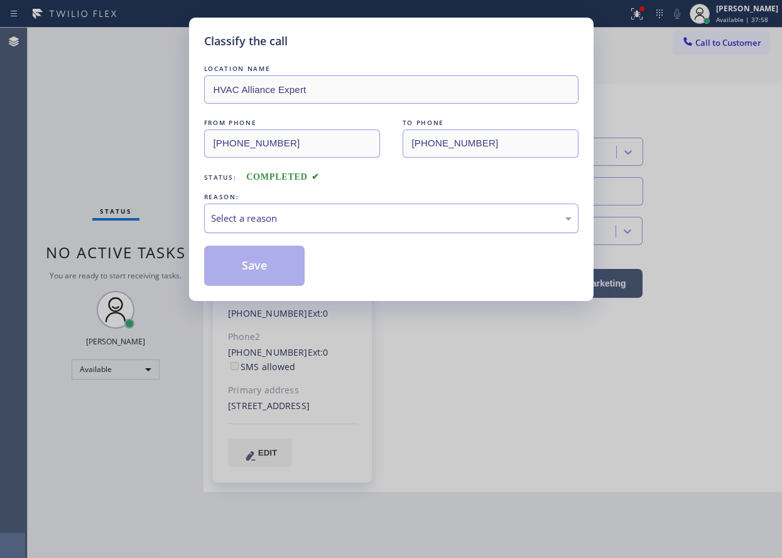
click at [313, 221] on div "Select a reason" at bounding box center [391, 218] width 361 height 14
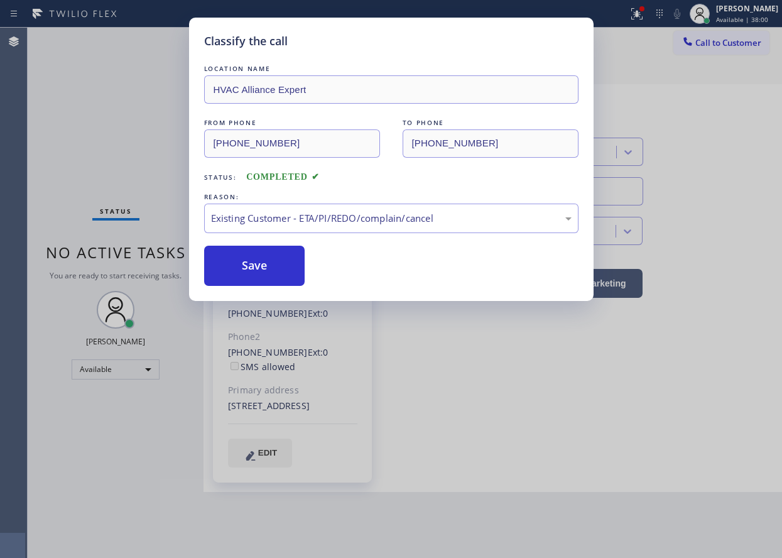
click at [256, 262] on button "Save" at bounding box center [254, 266] width 101 height 40
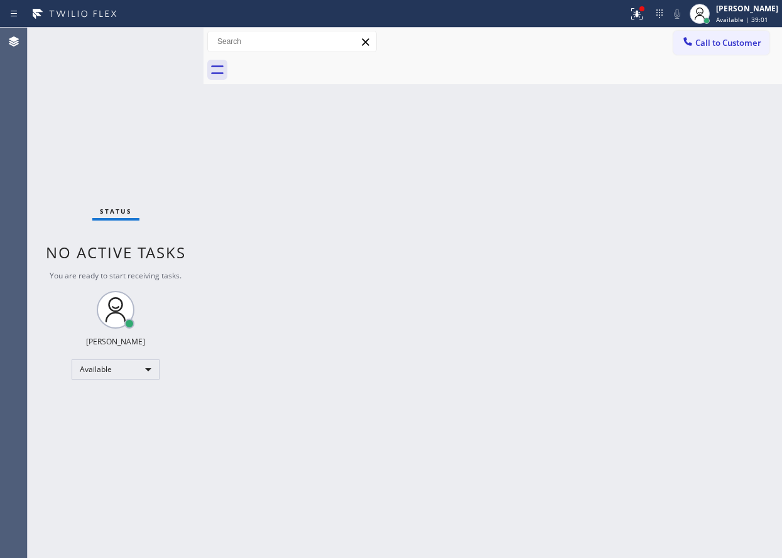
click at [732, 157] on div "Back to Dashboard Change Sender ID Customers Technicians Select a contact Outbo…" at bounding box center [493, 293] width 579 height 530
click at [686, 270] on div "Back to Dashboard Change Sender ID Customers Technicians Select a contact Outbo…" at bounding box center [493, 293] width 579 height 530
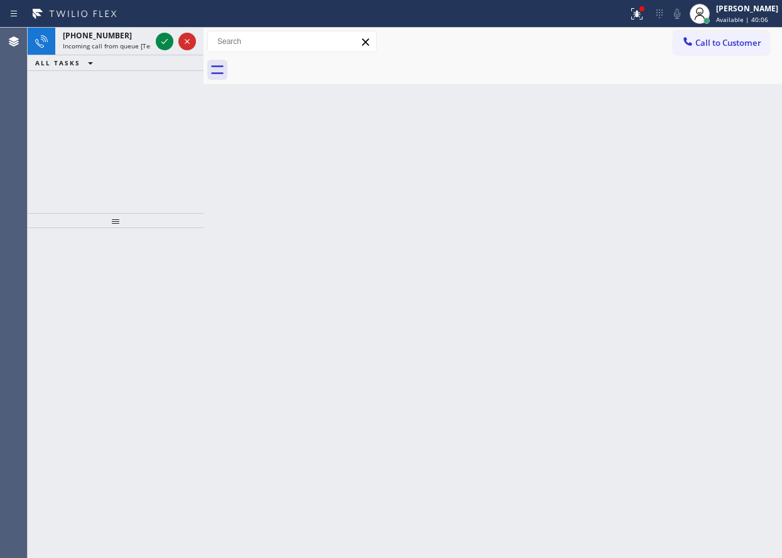
drag, startPoint x: 674, startPoint y: 142, endPoint x: 391, endPoint y: 60, distance: 294.5
click at [674, 142] on div "Back to Dashboard Change Sender ID Customers Technicians Select a contact Outbo…" at bounding box center [493, 293] width 579 height 530
click at [166, 41] on icon at bounding box center [165, 41] width 6 height 5
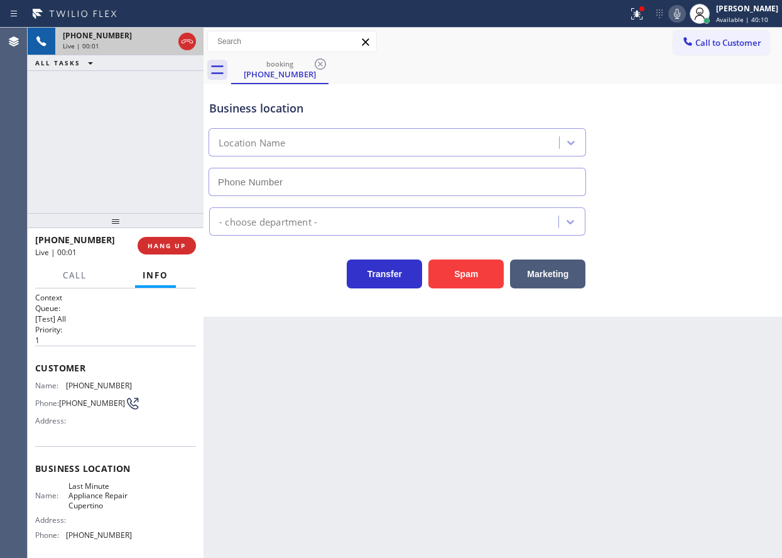
type input "[PHONE_NUMBER]"
click at [102, 493] on span "Last Minute Appliance Repair Cupertino" at bounding box center [100, 495] width 63 height 29
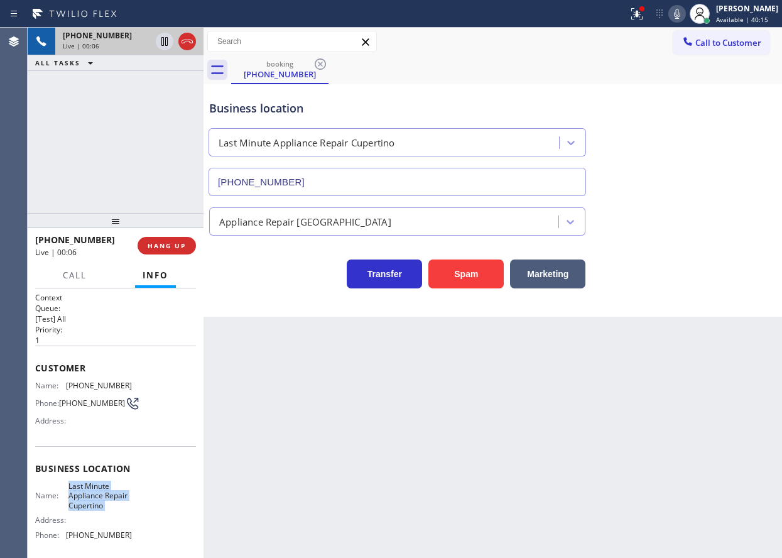
click at [102, 493] on span "Last Minute Appliance Repair Cupertino" at bounding box center [100, 495] width 63 height 29
click at [469, 268] on button "Spam" at bounding box center [466, 274] width 75 height 29
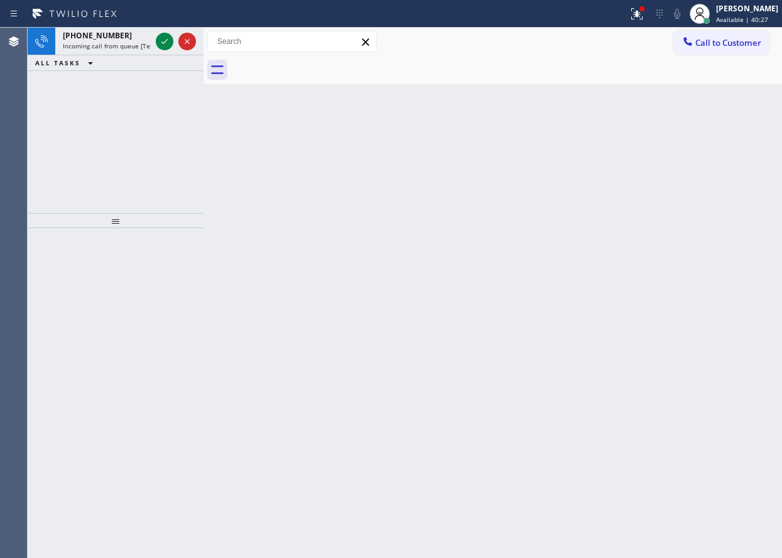
click at [709, 178] on div "Back to Dashboard Change Sender ID Customers Technicians Select a contact Outbo…" at bounding box center [493, 293] width 579 height 530
click at [165, 45] on icon at bounding box center [164, 41] width 15 height 15
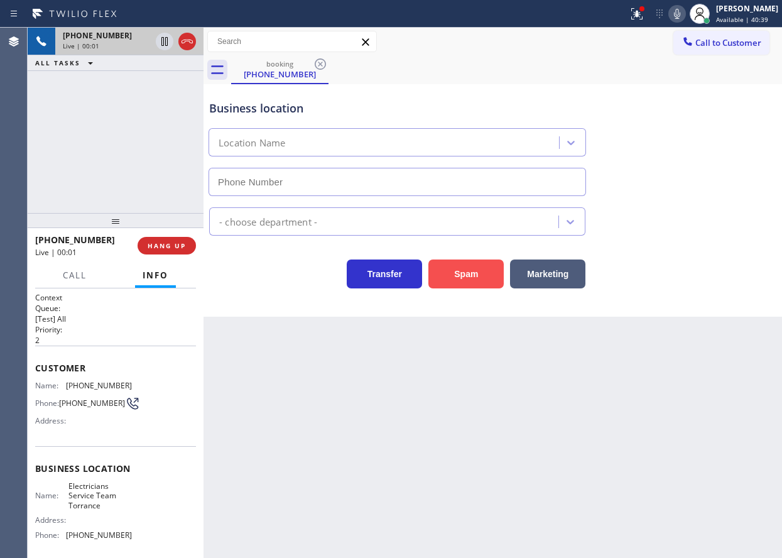
type input "[PHONE_NUMBER]"
click at [475, 272] on button "Spam" at bounding box center [466, 274] width 75 height 29
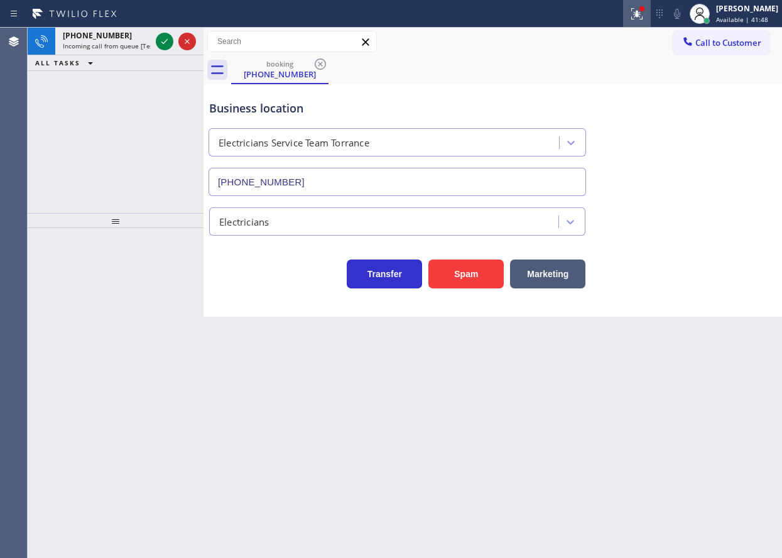
click at [645, 18] on icon at bounding box center [637, 13] width 15 height 15
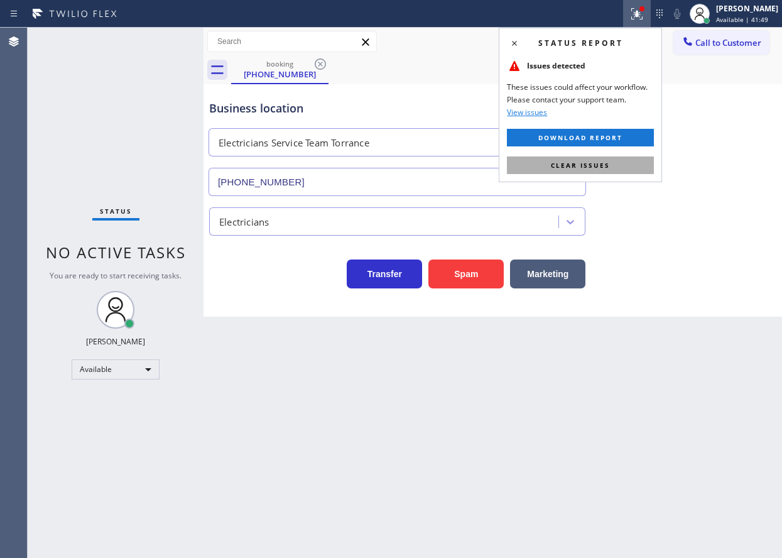
click at [614, 158] on button "Clear issues" at bounding box center [580, 165] width 147 height 18
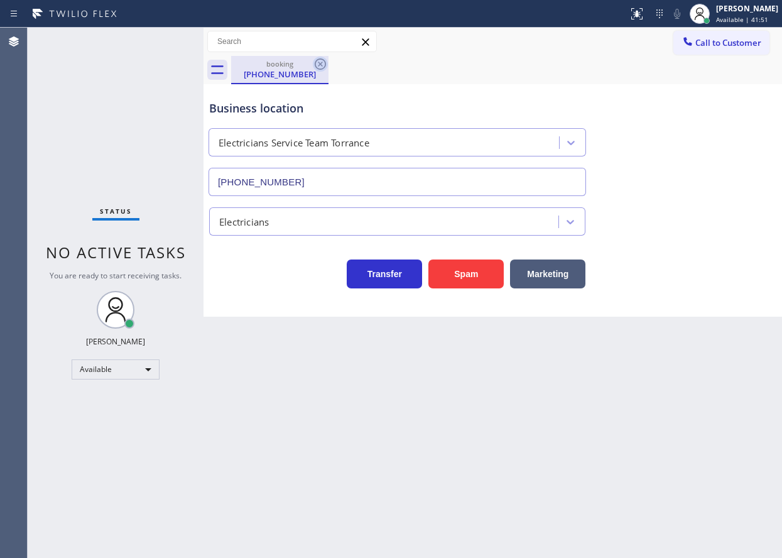
click at [320, 65] on icon at bounding box center [320, 63] width 11 height 11
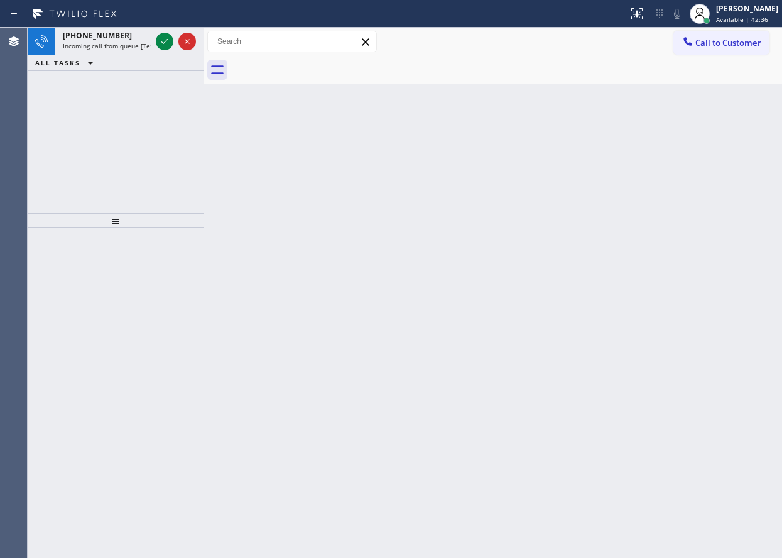
click at [744, 339] on div "Back to Dashboard Change Sender ID Customers Technicians Select a contact Outbo…" at bounding box center [493, 293] width 579 height 530
click at [168, 38] on icon at bounding box center [164, 41] width 15 height 15
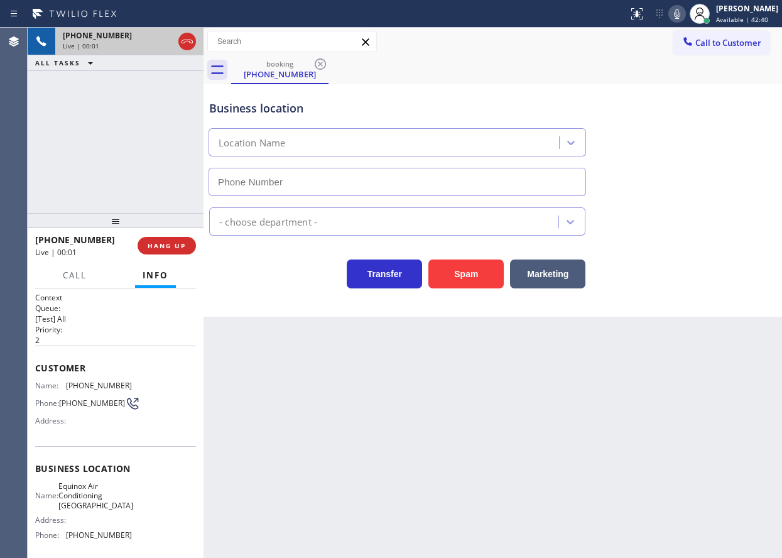
type input "[PHONE_NUMBER]"
click at [715, 151] on div "Business location Equinox Air Conditioning [GEOGRAPHIC_DATA] [PHONE_NUMBER]" at bounding box center [493, 139] width 573 height 114
click at [158, 243] on span "HANG UP" at bounding box center [167, 245] width 38 height 9
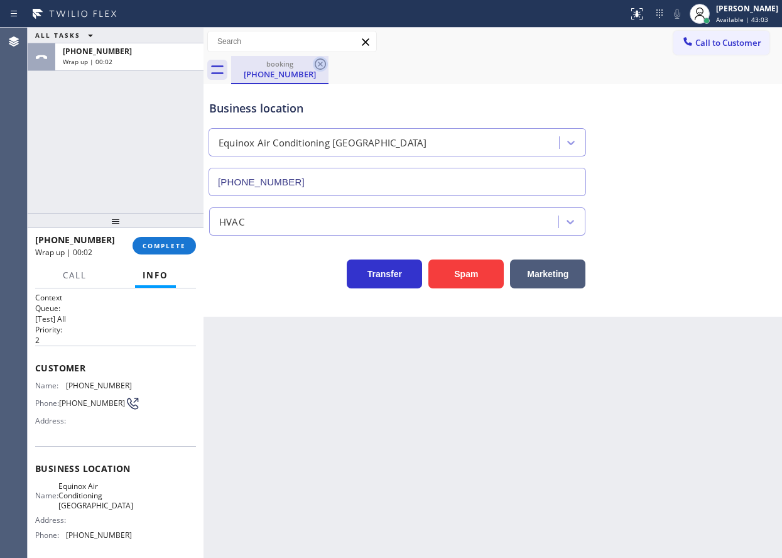
click at [315, 65] on icon at bounding box center [320, 64] width 15 height 15
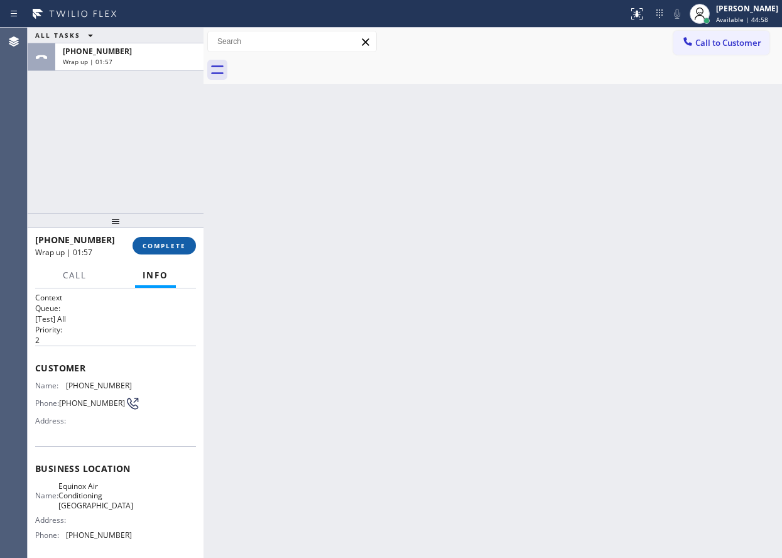
click at [172, 246] on span "COMPLETE" at bounding box center [164, 245] width 43 height 9
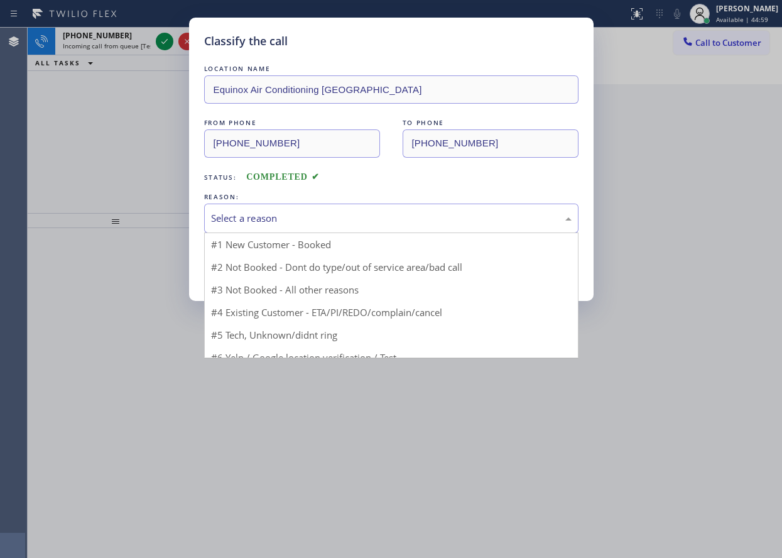
drag, startPoint x: 309, startPoint y: 224, endPoint x: 309, endPoint y: 236, distance: 11.9
click at [309, 228] on div "Select a reason" at bounding box center [391, 219] width 375 height 30
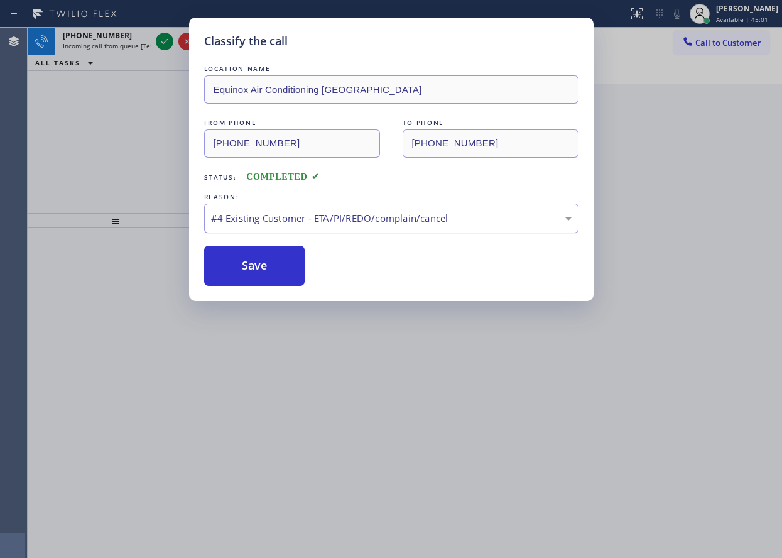
drag, startPoint x: 290, startPoint y: 202, endPoint x: 290, endPoint y: 226, distance: 23.9
click at [290, 206] on div "REASON: #4 Existing Customer - ETA/PI/REDO/complain/cancel" at bounding box center [391, 211] width 375 height 43
drag, startPoint x: 283, startPoint y: 211, endPoint x: 283, endPoint y: 221, distance: 10.7
click at [283, 211] on div "#4 Existing Customer - ETA/PI/REDO/complain/cancel" at bounding box center [391, 218] width 361 height 14
click at [258, 260] on button "Save" at bounding box center [254, 266] width 101 height 40
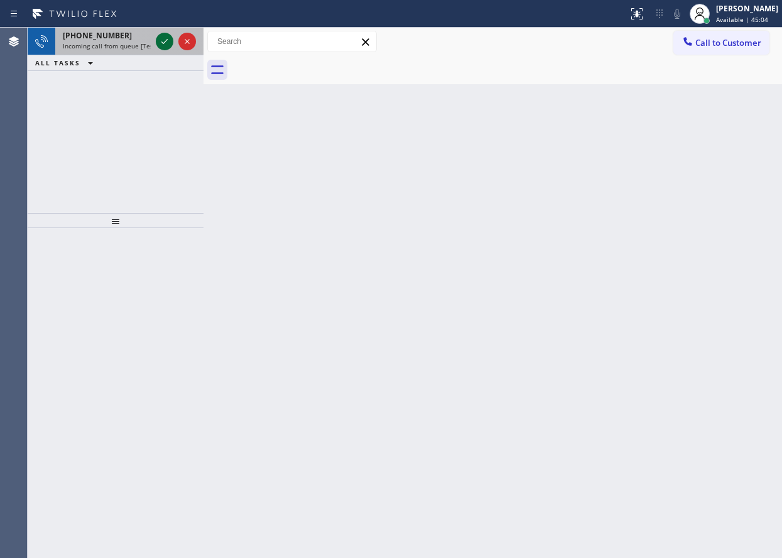
click at [165, 45] on icon at bounding box center [164, 41] width 15 height 15
click at [165, 38] on icon at bounding box center [164, 41] width 15 height 15
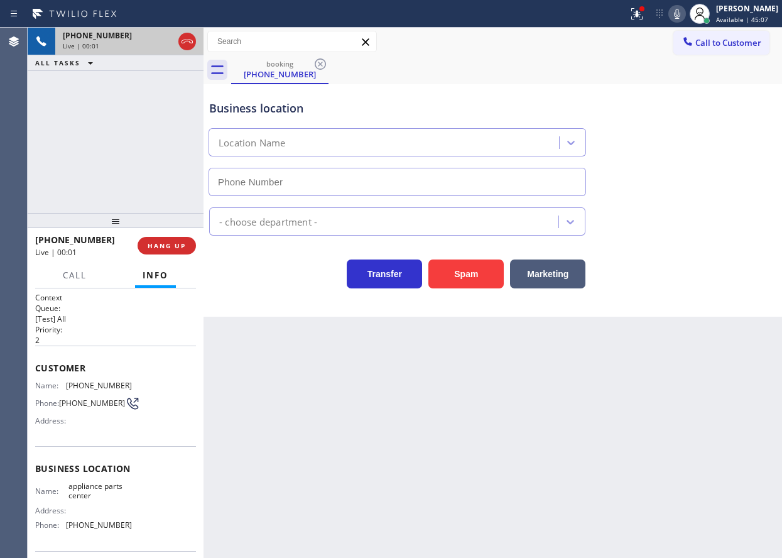
type input "[PHONE_NUMBER]"
click at [463, 261] on button "Spam" at bounding box center [466, 274] width 75 height 29
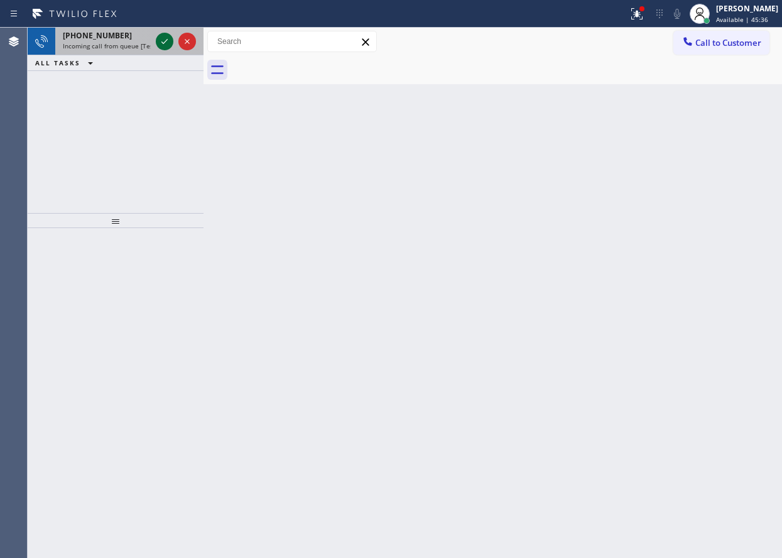
click at [160, 42] on icon at bounding box center [164, 41] width 15 height 15
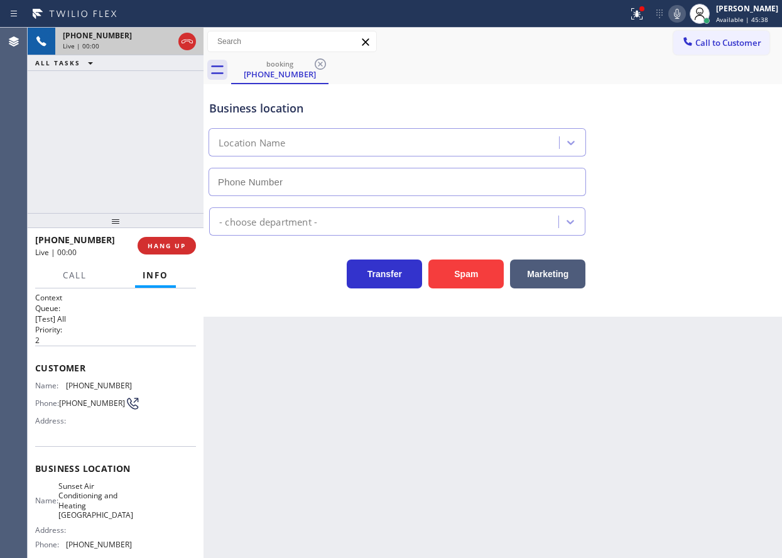
type input "[PHONE_NUMBER]"
click at [475, 274] on button "Spam" at bounding box center [466, 274] width 75 height 29
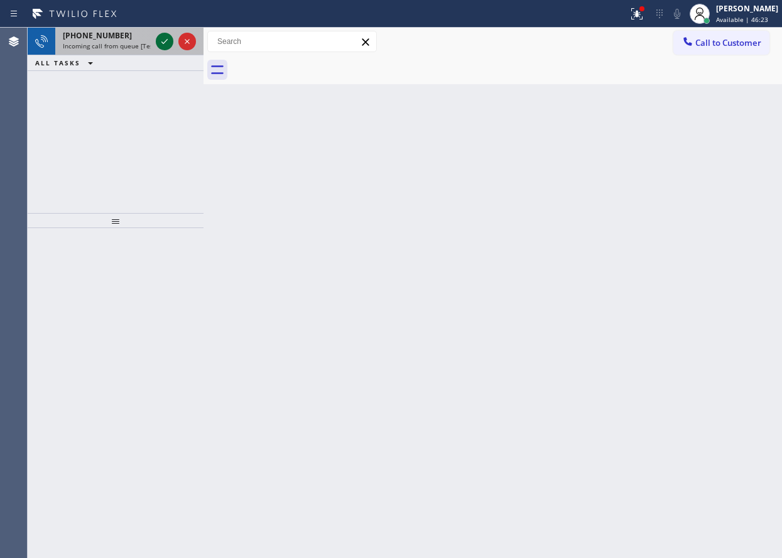
click at [165, 41] on icon at bounding box center [164, 41] width 15 height 15
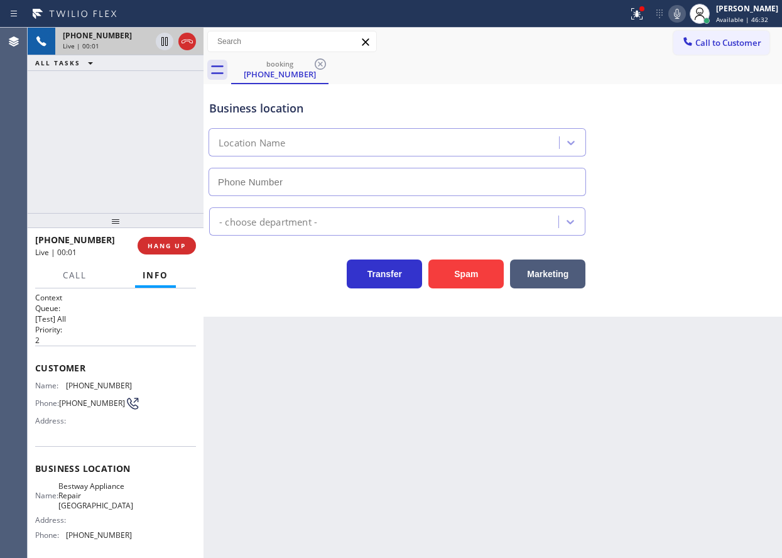
click at [694, 294] on div "Business location Location Name - choose department - Transfer Spam Marketing" at bounding box center [493, 200] width 579 height 233
type input "[PHONE_NUMBER]"
click at [689, 306] on div "Business location Bestway Appliance Repair [GEOGRAPHIC_DATA] [PHONE_NUMBER] App…" at bounding box center [493, 200] width 579 height 233
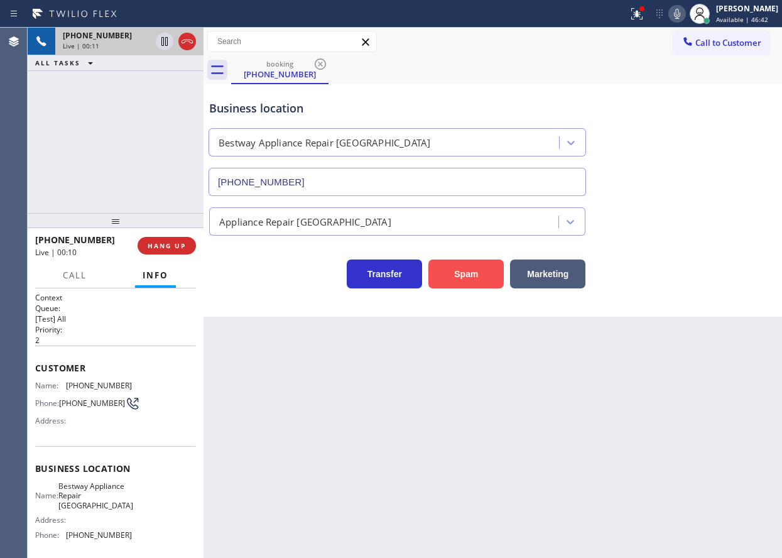
click at [488, 283] on button "Spam" at bounding box center [466, 274] width 75 height 29
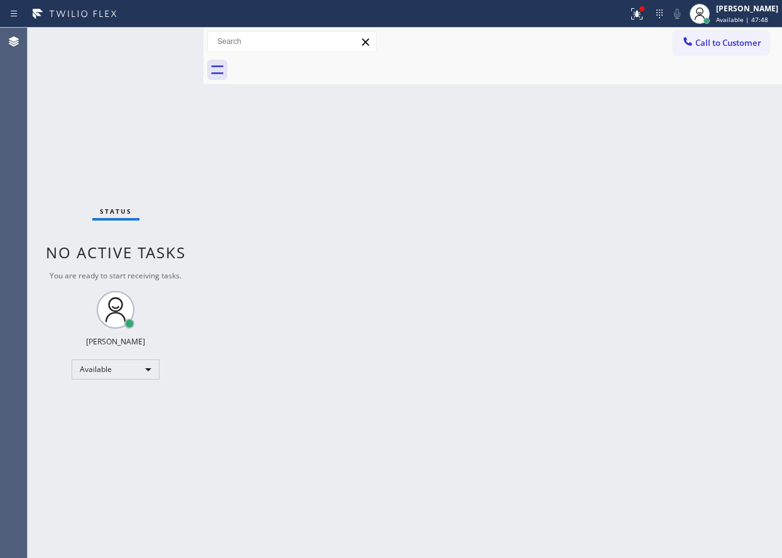
click at [664, 128] on div "Back to Dashboard Change Sender ID Customers Technicians Select a contact Outbo…" at bounding box center [493, 293] width 579 height 530
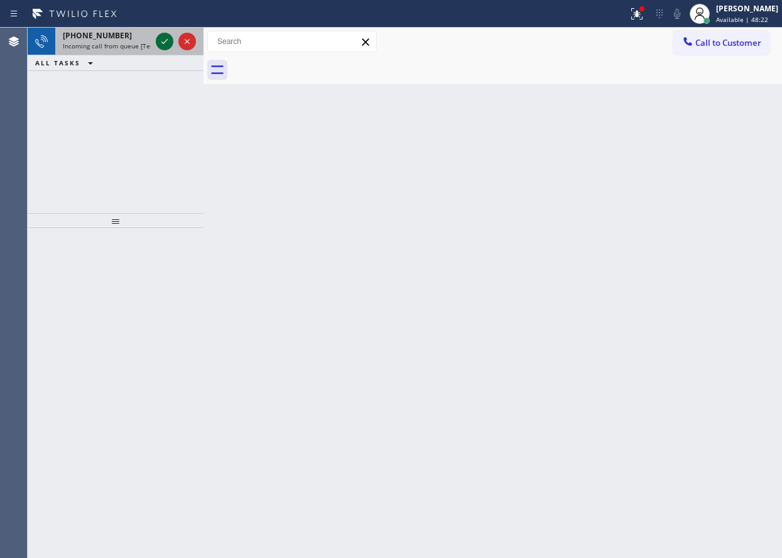
click at [158, 36] on icon at bounding box center [164, 41] width 15 height 15
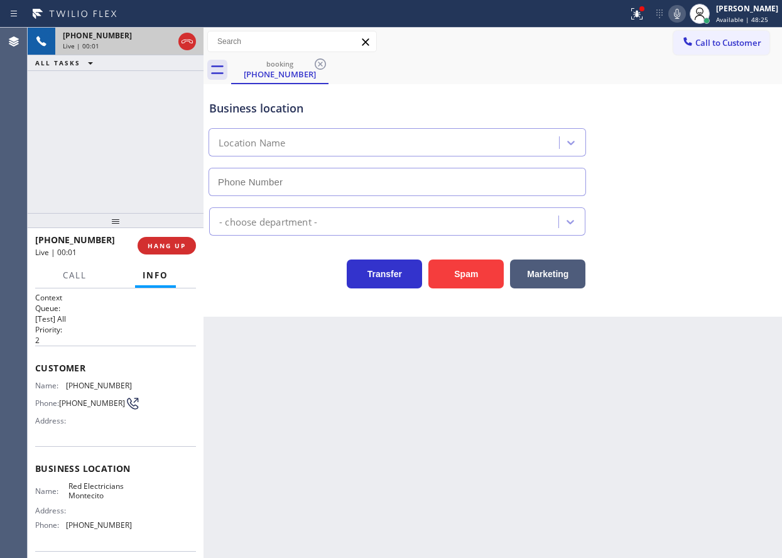
type input "[PHONE_NUMBER]"
click at [472, 282] on button "Spam" at bounding box center [466, 274] width 75 height 29
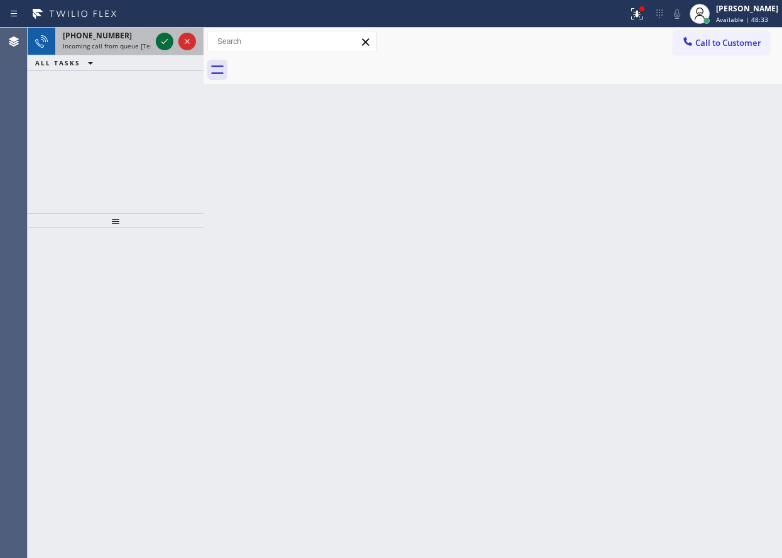
click at [160, 36] on icon at bounding box center [164, 41] width 15 height 15
click at [166, 43] on icon at bounding box center [164, 41] width 15 height 15
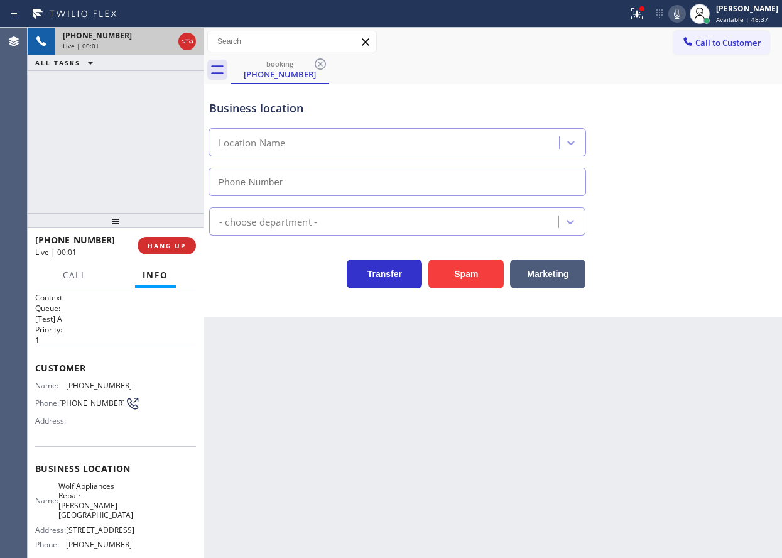
type input "[PHONE_NUMBER]"
click at [100, 498] on span "Wolf Appliances Repair [PERSON_NAME][GEOGRAPHIC_DATA]" at bounding box center [95, 500] width 75 height 39
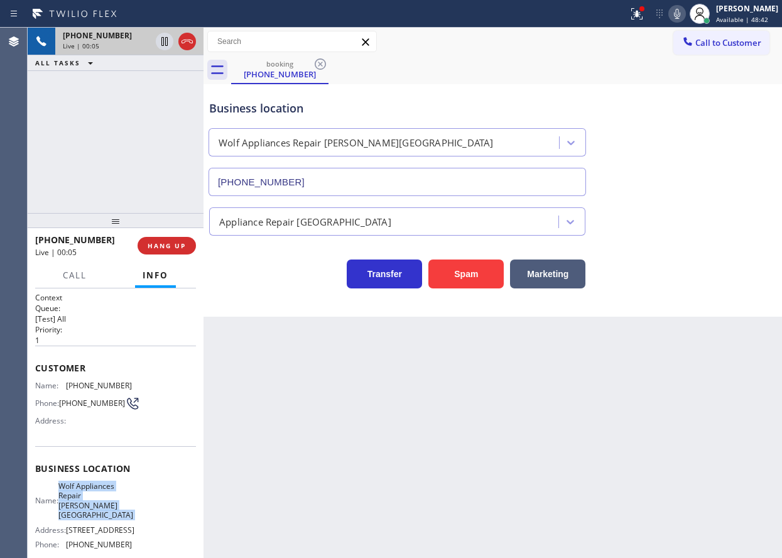
click at [100, 498] on span "Wolf Appliances Repair [PERSON_NAME][GEOGRAPHIC_DATA]" at bounding box center [95, 500] width 75 height 39
click at [375, 174] on input "[PHONE_NUMBER]" at bounding box center [398, 182] width 378 height 28
click at [95, 381] on span "[PHONE_NUMBER]" at bounding box center [99, 385] width 66 height 9
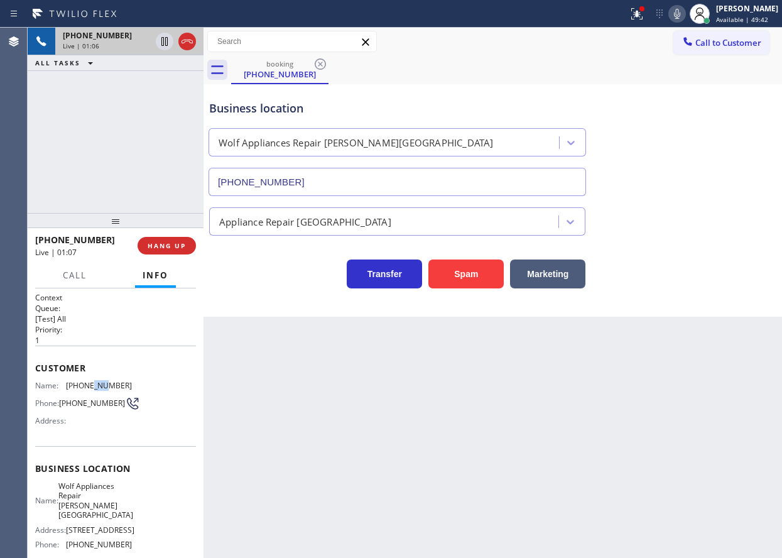
click at [95, 381] on span "[PHONE_NUMBER]" at bounding box center [99, 385] width 66 height 9
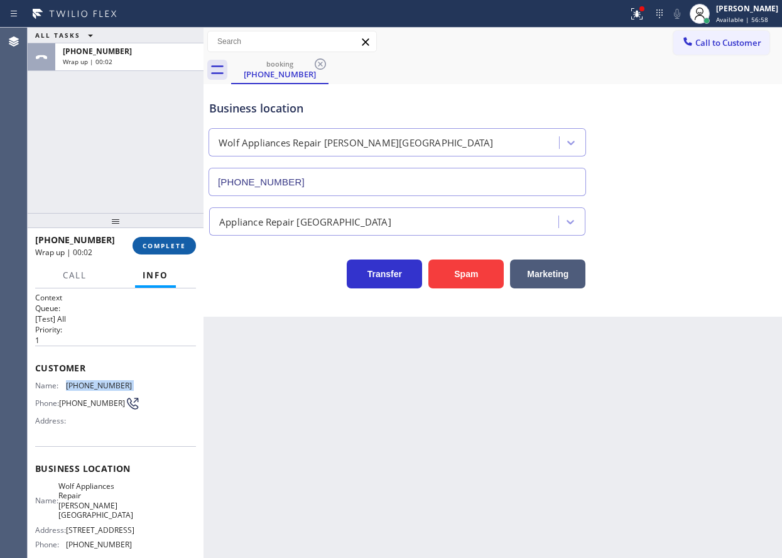
click at [170, 239] on button "COMPLETE" at bounding box center [164, 246] width 63 height 18
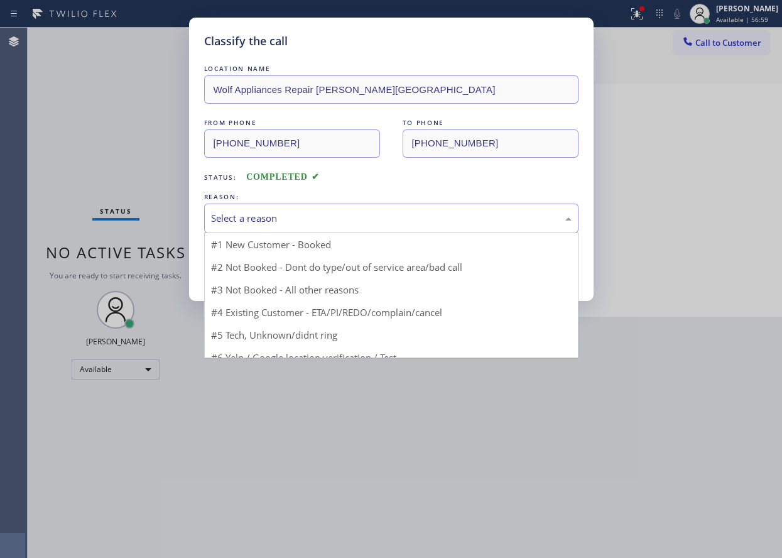
click at [309, 221] on div "Select a reason" at bounding box center [391, 218] width 361 height 14
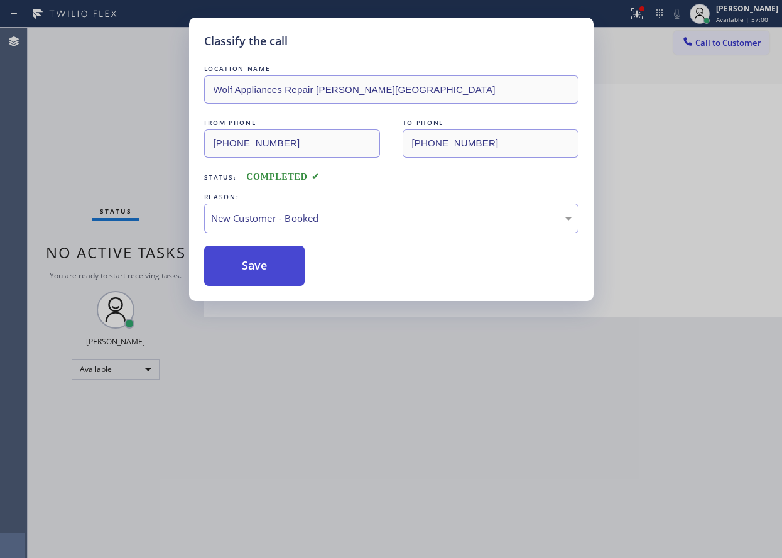
click at [270, 266] on button "Save" at bounding box center [254, 266] width 101 height 40
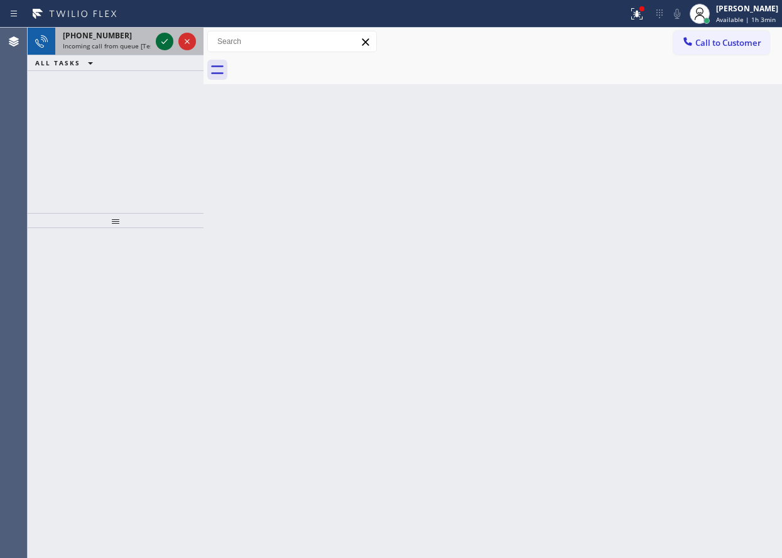
click at [160, 35] on icon at bounding box center [164, 41] width 15 height 15
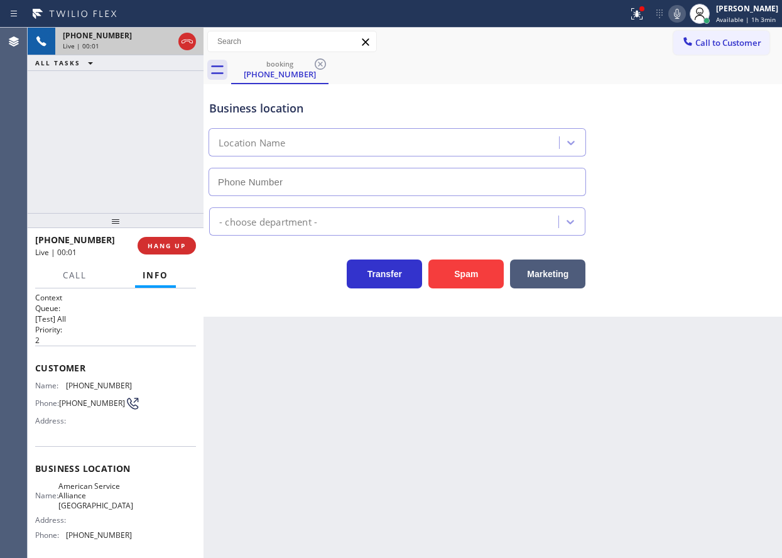
type input "[PHONE_NUMBER]"
click at [176, 245] on span "HANG UP" at bounding box center [167, 245] width 38 height 9
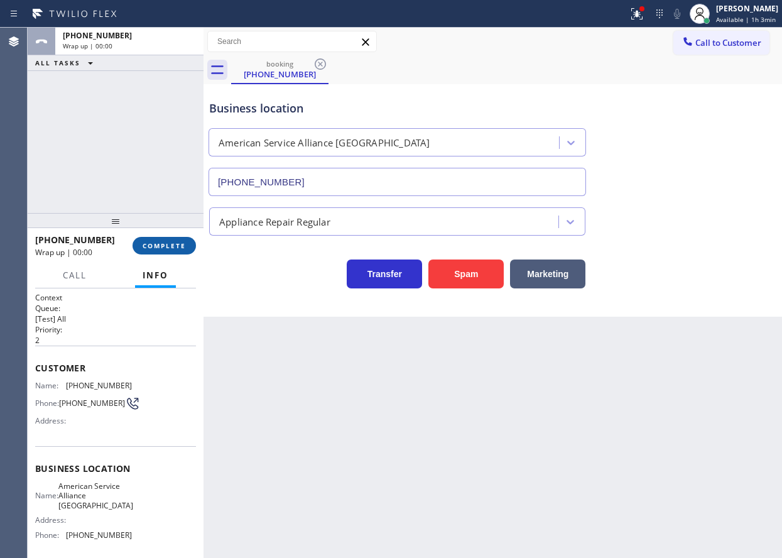
click at [176, 245] on span "COMPLETE" at bounding box center [164, 245] width 43 height 9
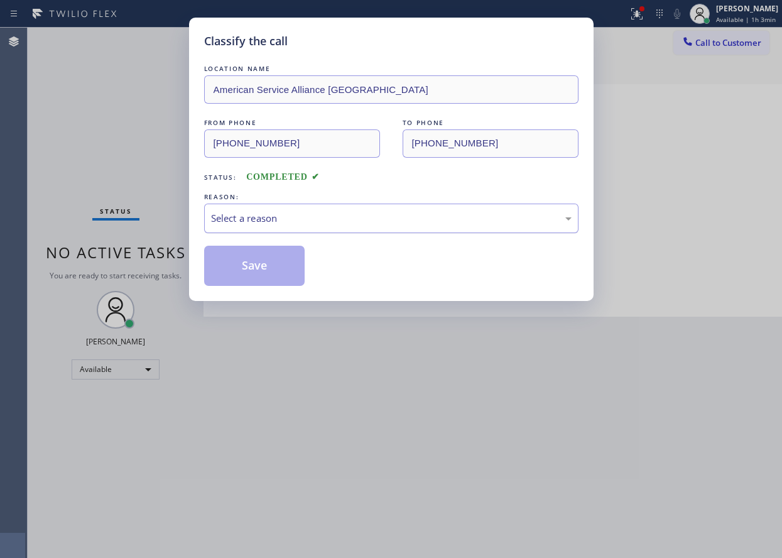
click at [294, 217] on div "Select a reason" at bounding box center [391, 218] width 361 height 14
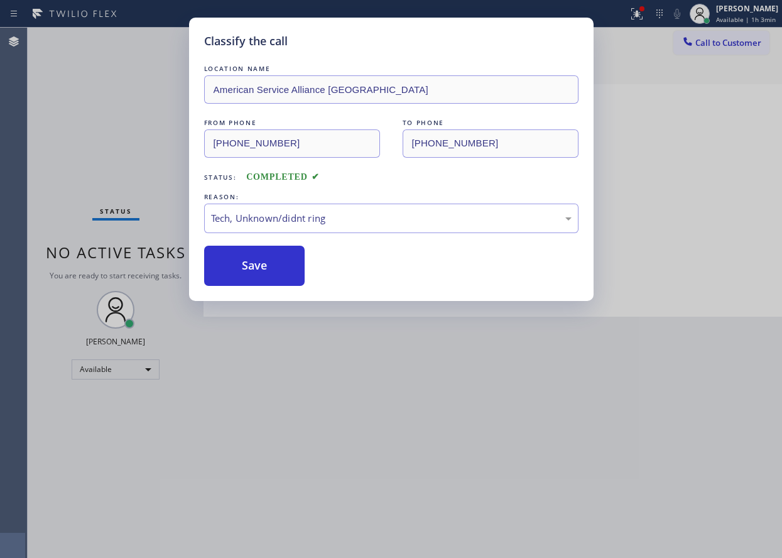
click at [273, 288] on div "Classify the call LOCATION NAME American Service Alliance Garden Grove FROM PHO…" at bounding box center [391, 159] width 405 height 283
click at [281, 280] on button "Save" at bounding box center [254, 266] width 101 height 40
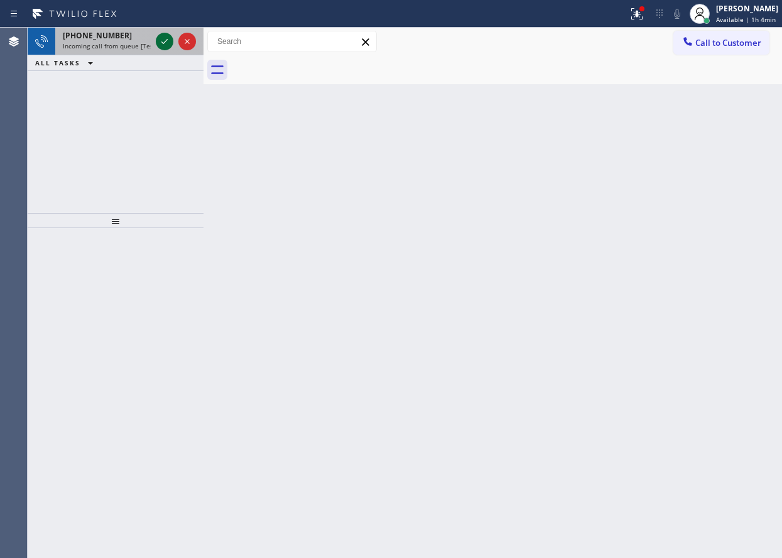
click at [166, 45] on icon at bounding box center [164, 41] width 15 height 15
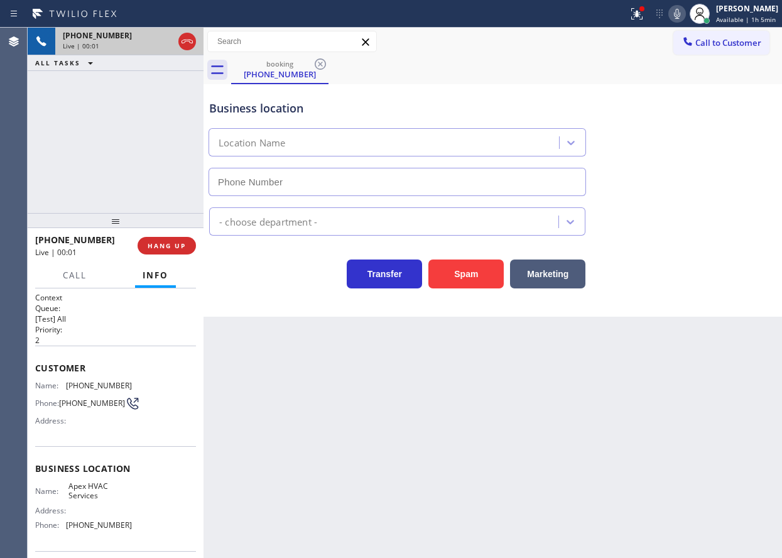
type input "[PHONE_NUMBER]"
click at [179, 247] on span "HANG UP" at bounding box center [167, 245] width 38 height 9
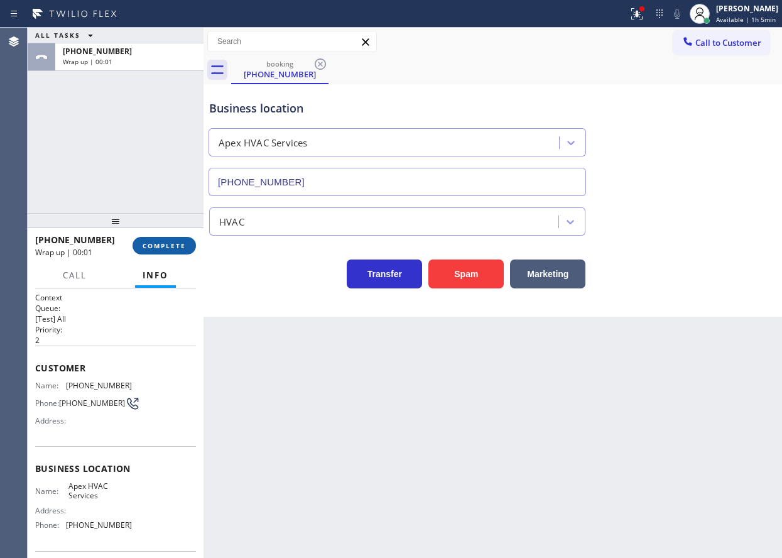
click at [179, 247] on span "COMPLETE" at bounding box center [164, 245] width 43 height 9
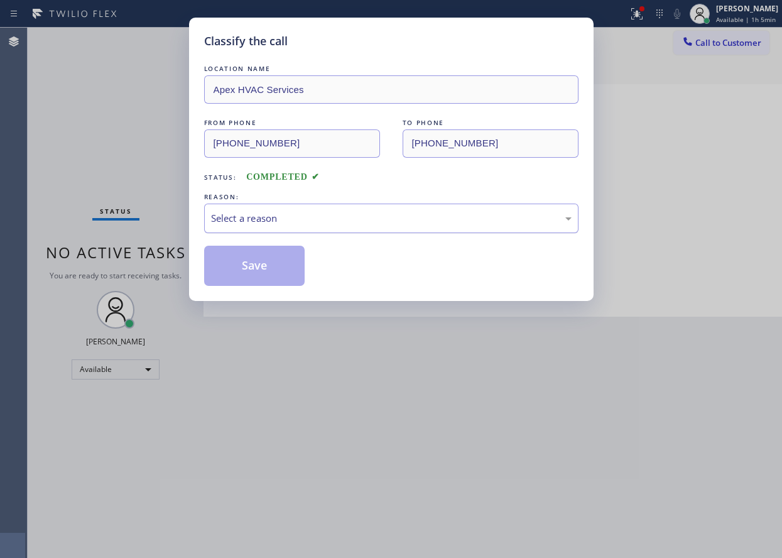
click at [328, 222] on div "Select a reason" at bounding box center [391, 218] width 361 height 14
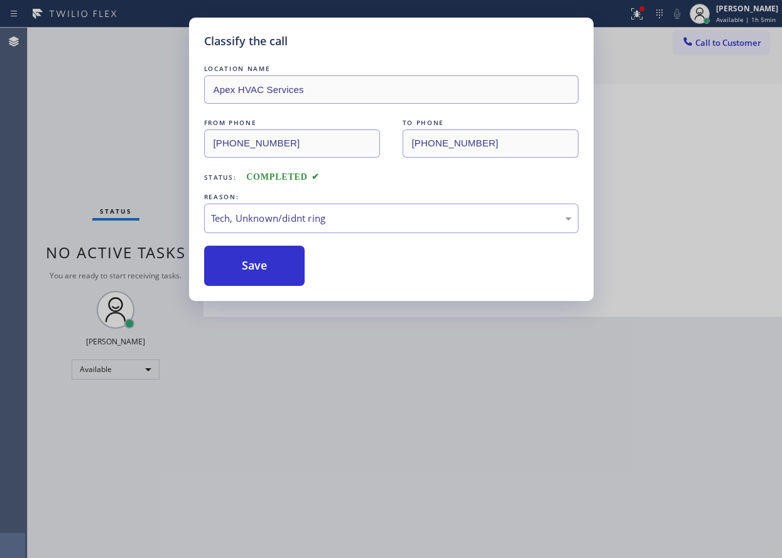
click at [273, 280] on button "Save" at bounding box center [254, 266] width 101 height 40
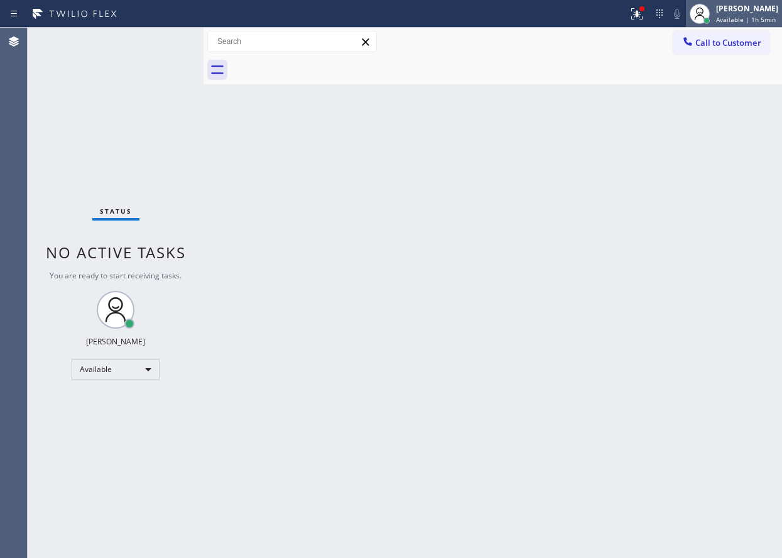
click at [725, 24] on div "[PERSON_NAME] Available | 1h 5min" at bounding box center [748, 14] width 69 height 22
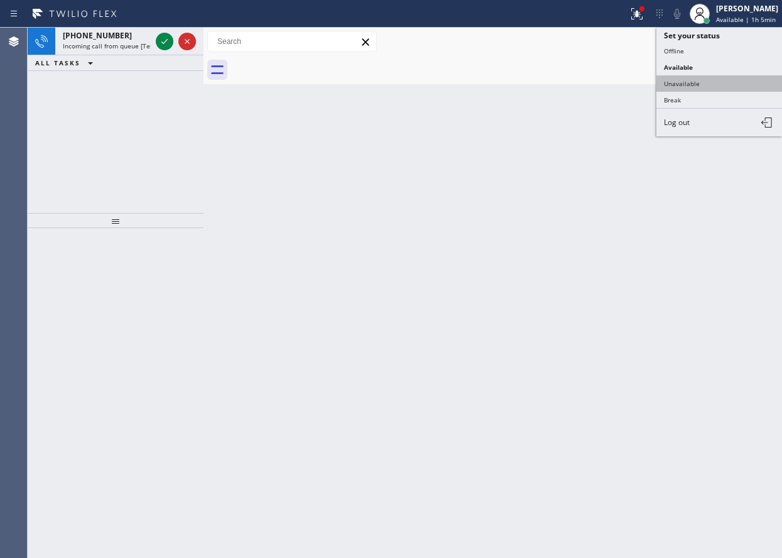
click at [701, 79] on button "Unavailable" at bounding box center [720, 83] width 126 height 16
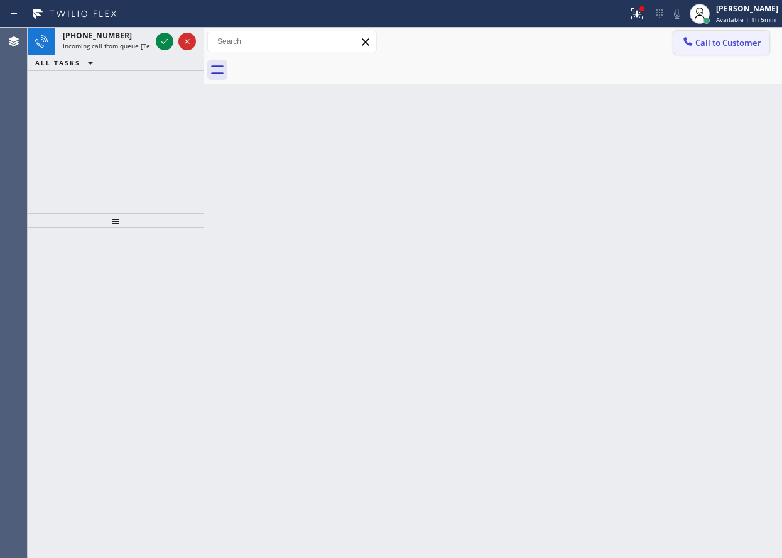
click at [726, 38] on span "Call to Customer" at bounding box center [729, 42] width 66 height 11
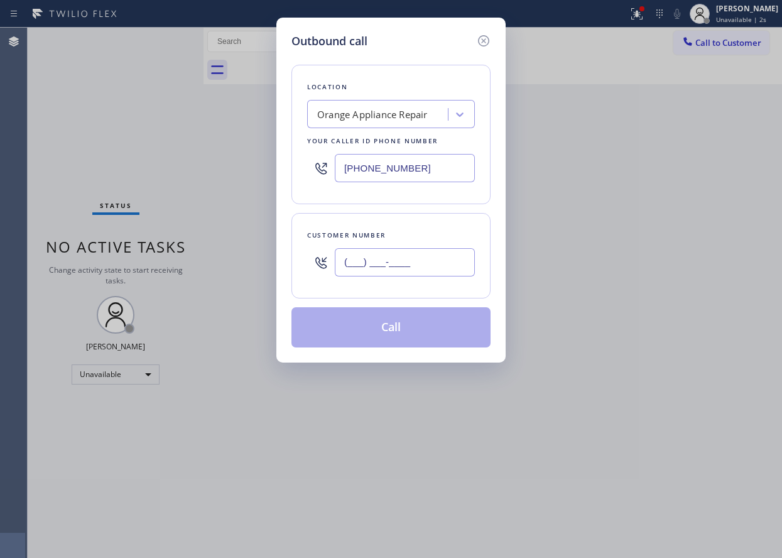
click at [447, 265] on input "(___) ___-____" at bounding box center [405, 262] width 140 height 28
paste input "424) 354-7748"
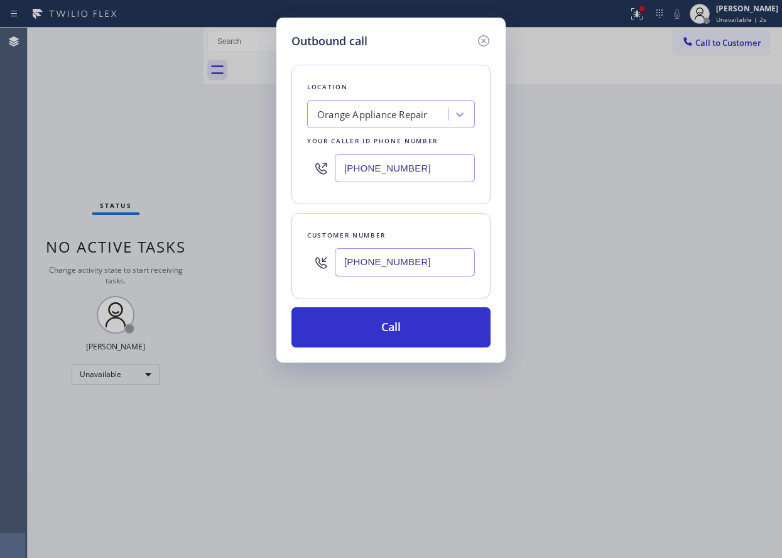
type input "[PHONE_NUMBER]"
click at [437, 169] on input "[PHONE_NUMBER]" at bounding box center [405, 168] width 140 height 28
paste input "text"
click at [432, 170] on input "[PHONE_NUMBER]" at bounding box center [405, 168] width 140 height 28
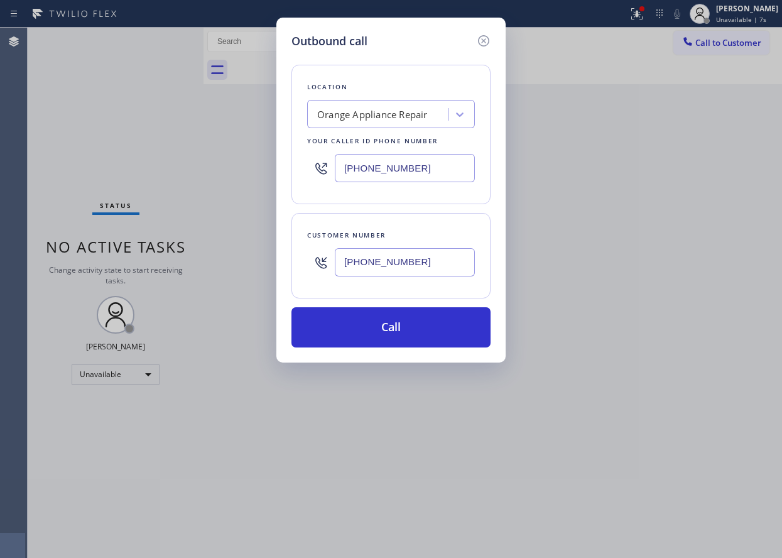
click at [432, 170] on input "[PHONE_NUMBER]" at bounding box center [405, 168] width 140 height 28
paste input "213) 372-0127"
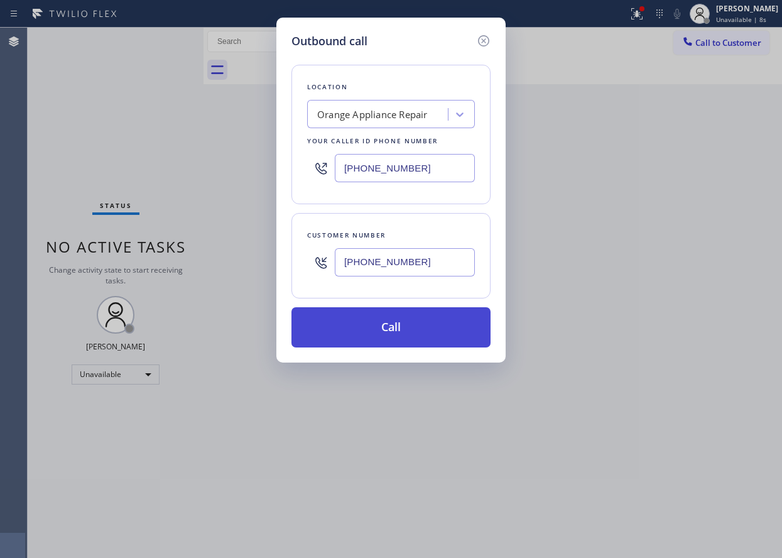
type input "[PHONE_NUMBER]"
click at [421, 327] on button "Call" at bounding box center [391, 327] width 199 height 40
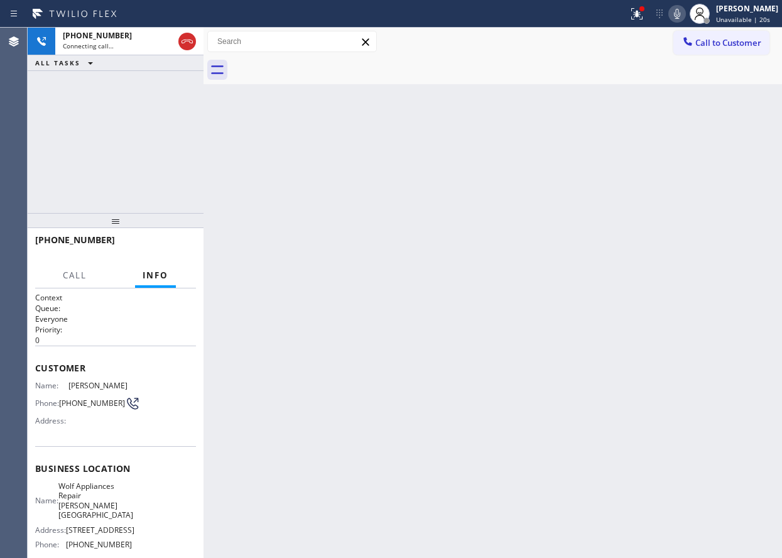
click at [596, 271] on div "Back to Dashboard Change Sender ID Customers Technicians Select a contact Outbo…" at bounding box center [493, 293] width 579 height 530
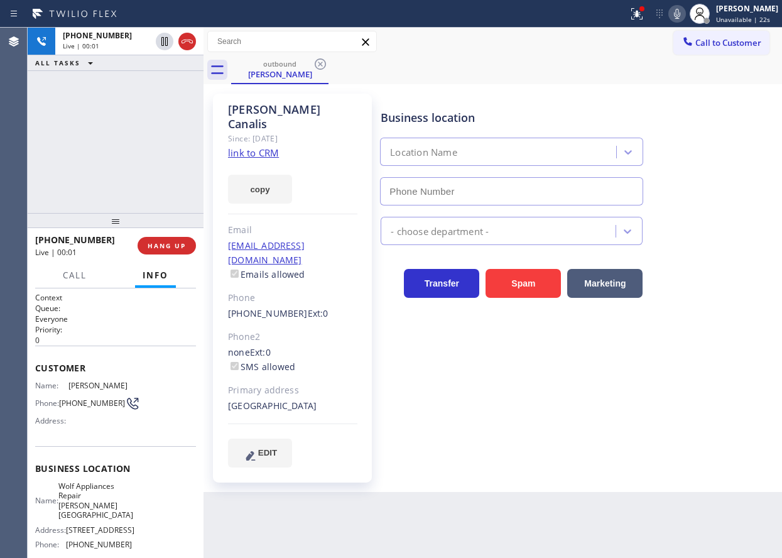
click at [685, 275] on div "Transfer Spam Marketing" at bounding box center [578, 278] width 401 height 40
type input "[PHONE_NUMBER]"
click at [706, 387] on div "Business location Wolf Appliances Repair [PERSON_NAME][GEOGRAPHIC_DATA] [PHONE_…" at bounding box center [578, 280] width 401 height 367
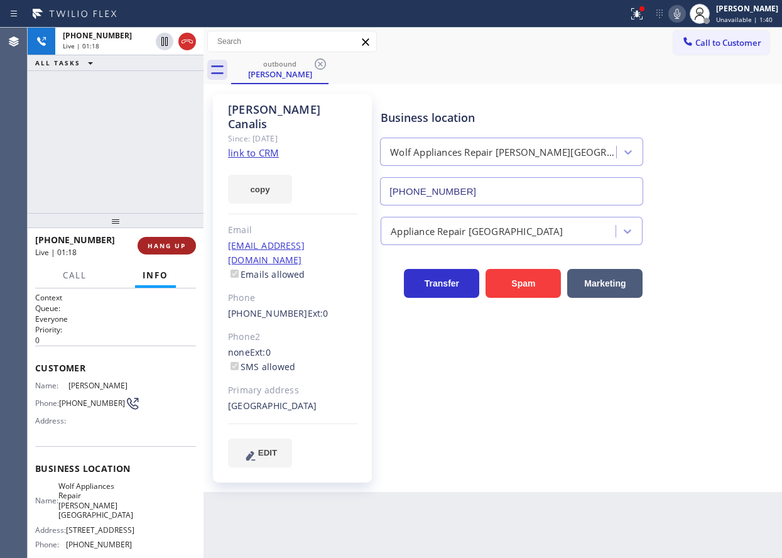
click at [162, 244] on span "HANG UP" at bounding box center [167, 245] width 38 height 9
click at [162, 244] on span "COMPLETE" at bounding box center [164, 245] width 43 height 9
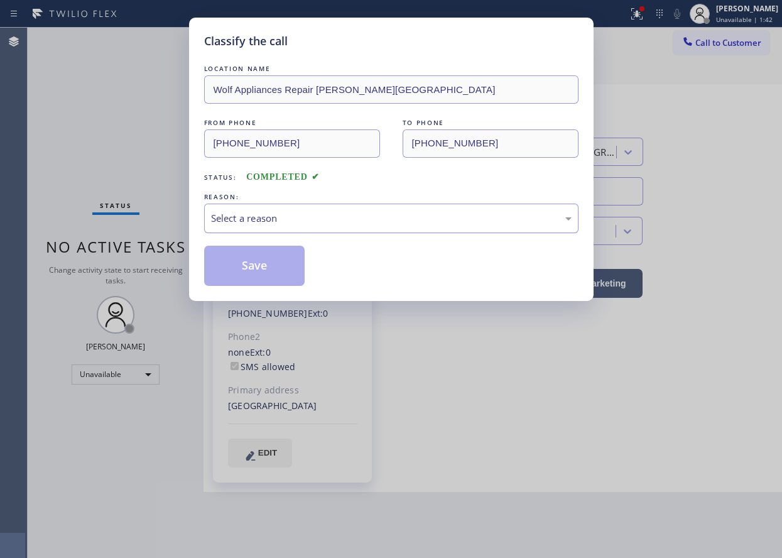
click at [286, 224] on div "Select a reason" at bounding box center [391, 218] width 361 height 14
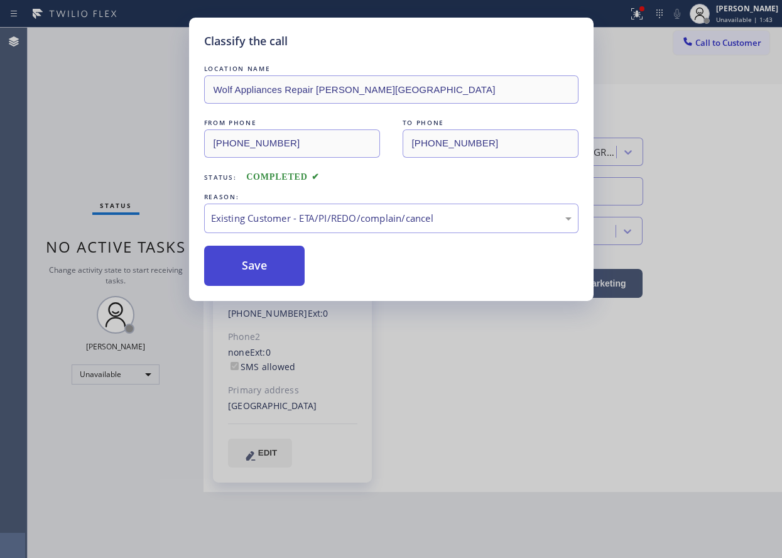
click at [260, 282] on button "Save" at bounding box center [254, 266] width 101 height 40
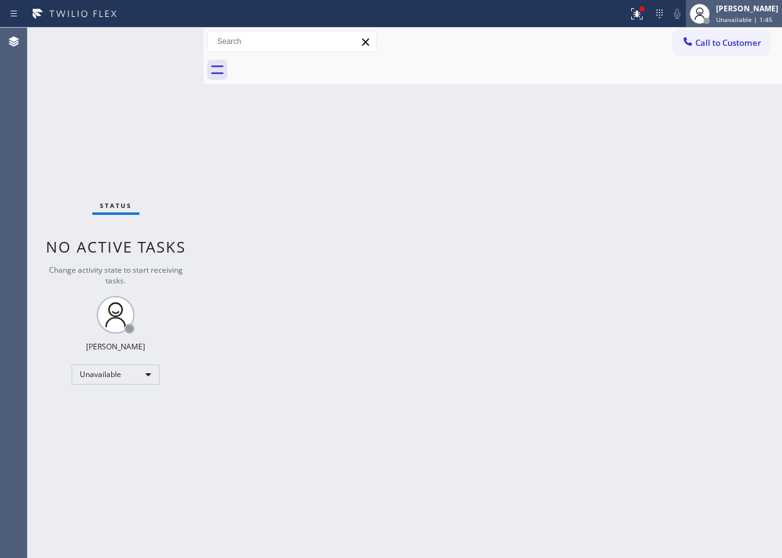
click at [730, 14] on div "[PERSON_NAME] Unavailable | 1:45" at bounding box center [748, 14] width 69 height 22
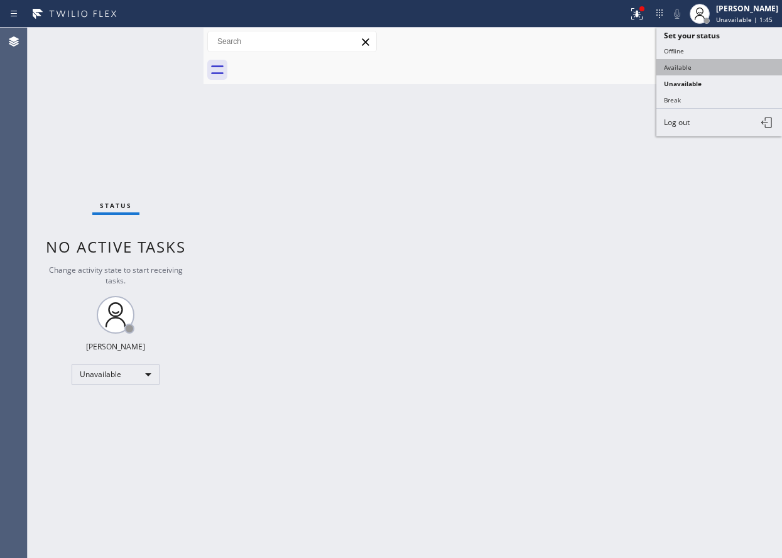
click at [702, 71] on button "Available" at bounding box center [720, 67] width 126 height 16
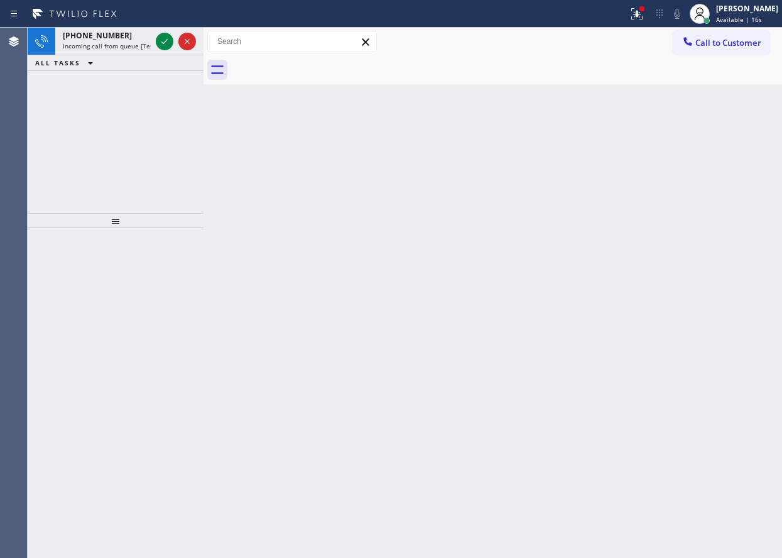
click at [639, 241] on div "Back to Dashboard Change Sender ID Customers Technicians Select a contact Outbo…" at bounding box center [493, 293] width 579 height 530
click at [166, 43] on icon at bounding box center [164, 41] width 15 height 15
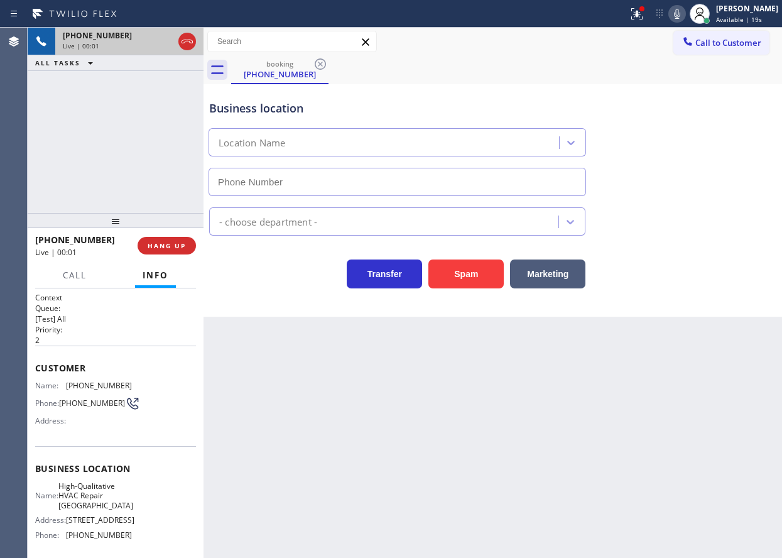
type input "[PHONE_NUMBER]"
click at [168, 246] on span "HANG UP" at bounding box center [167, 245] width 38 height 9
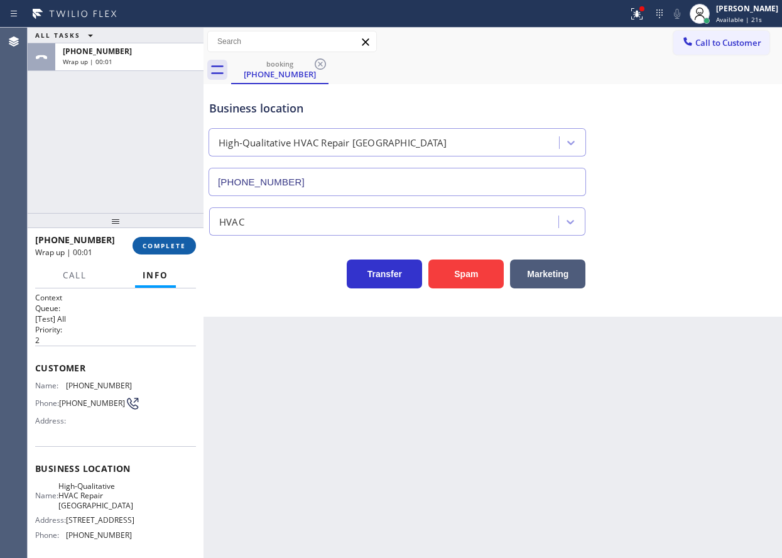
click at [168, 246] on span "COMPLETE" at bounding box center [164, 245] width 43 height 9
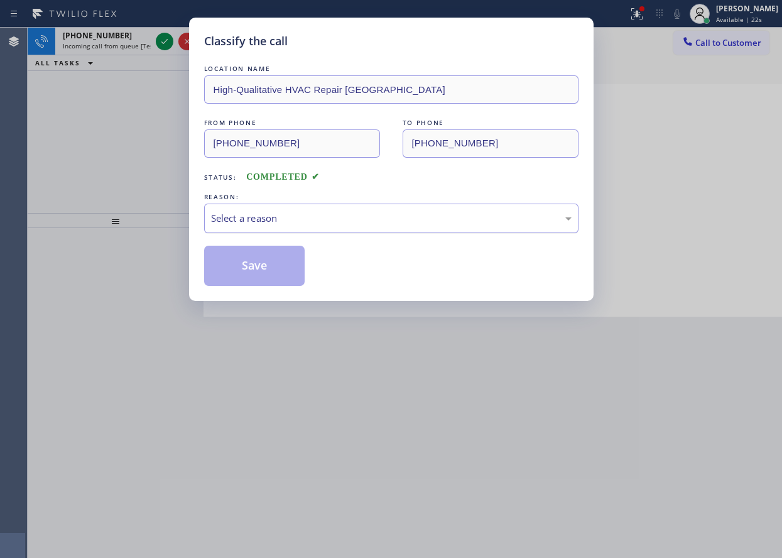
drag, startPoint x: 284, startPoint y: 184, endPoint x: 284, endPoint y: 216, distance: 32.7
click at [284, 184] on div "LOCATION NAME High-Qualitative HVAC Repair [GEOGRAPHIC_DATA] FROM PHONE [PHONE_…" at bounding box center [391, 174] width 375 height 224
click at [283, 229] on div "Select a reason" at bounding box center [391, 219] width 375 height 30
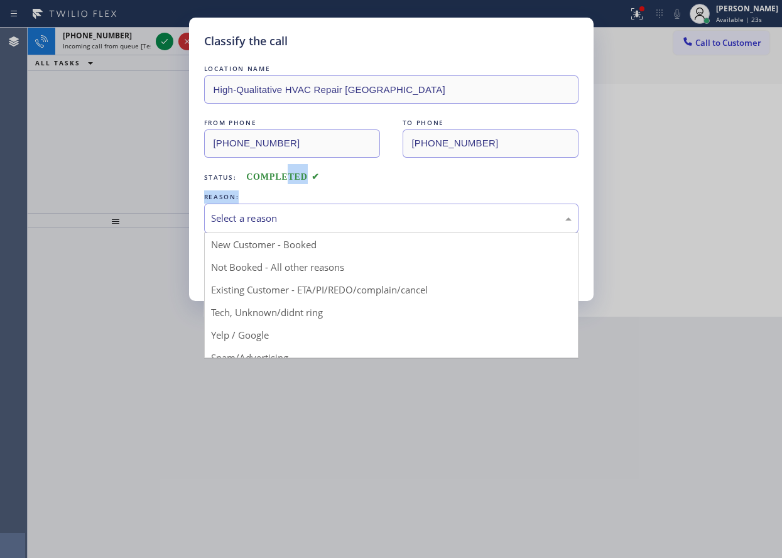
click at [289, 219] on div "Select a reason" at bounding box center [391, 218] width 361 height 14
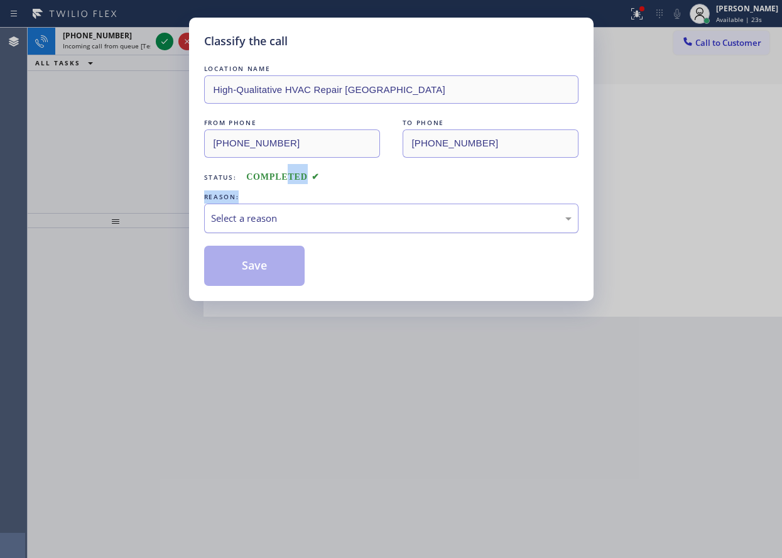
click at [287, 211] on div "Select a reason" at bounding box center [391, 218] width 361 height 14
click at [239, 263] on button "Save" at bounding box center [254, 266] width 101 height 40
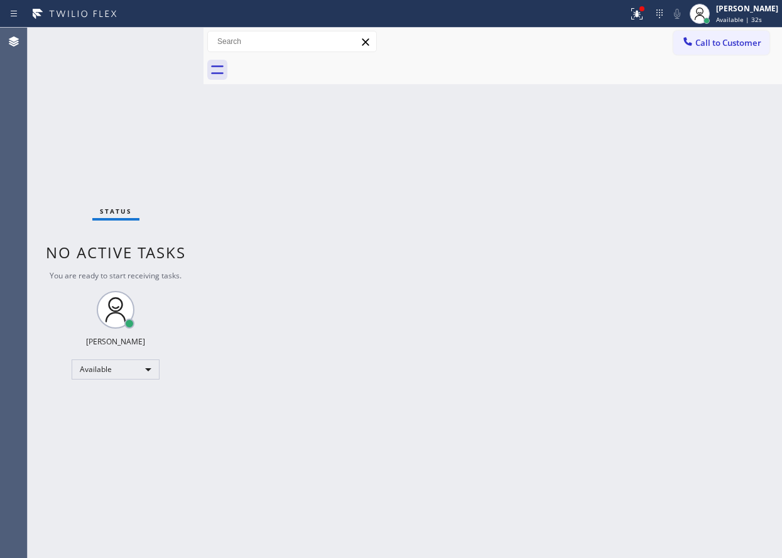
click at [667, 371] on div "Back to Dashboard Change Sender ID Customers Technicians Select a contact Outbo…" at bounding box center [493, 293] width 579 height 530
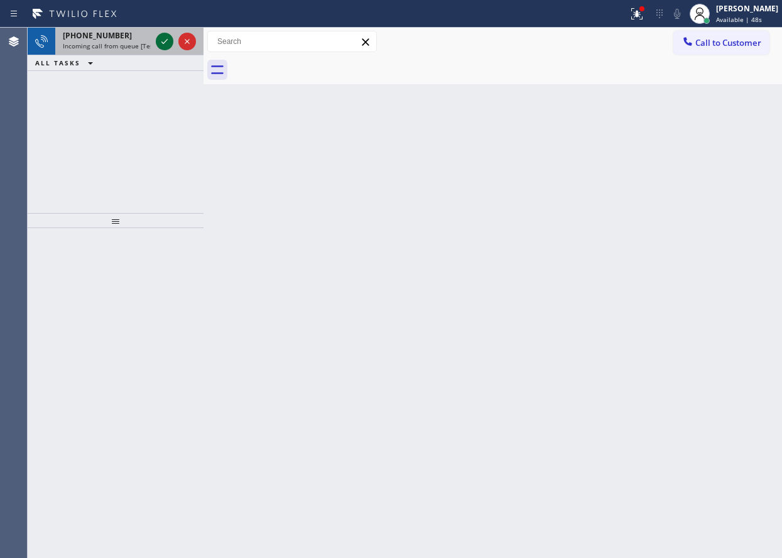
click at [163, 41] on icon at bounding box center [164, 41] width 15 height 15
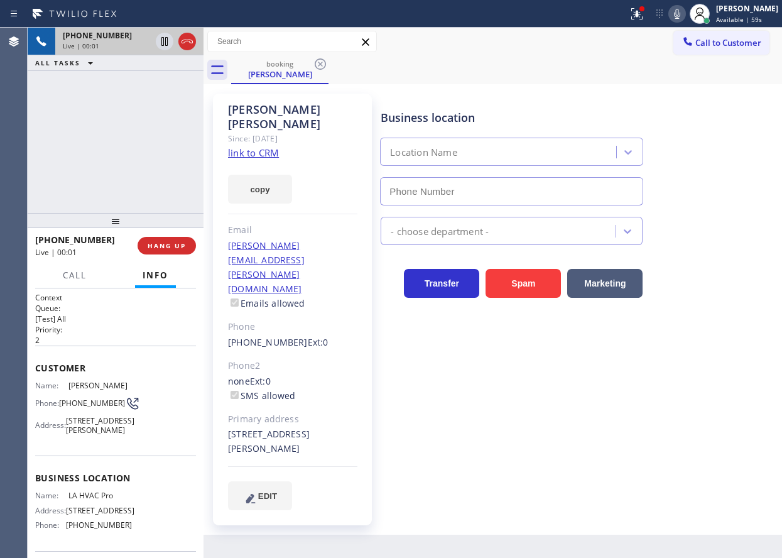
type input "[PHONE_NUMBER]"
click at [257, 146] on link "link to CRM" at bounding box center [253, 152] width 51 height 13
click at [90, 500] on span "LA HVAC Pro" at bounding box center [100, 495] width 63 height 9
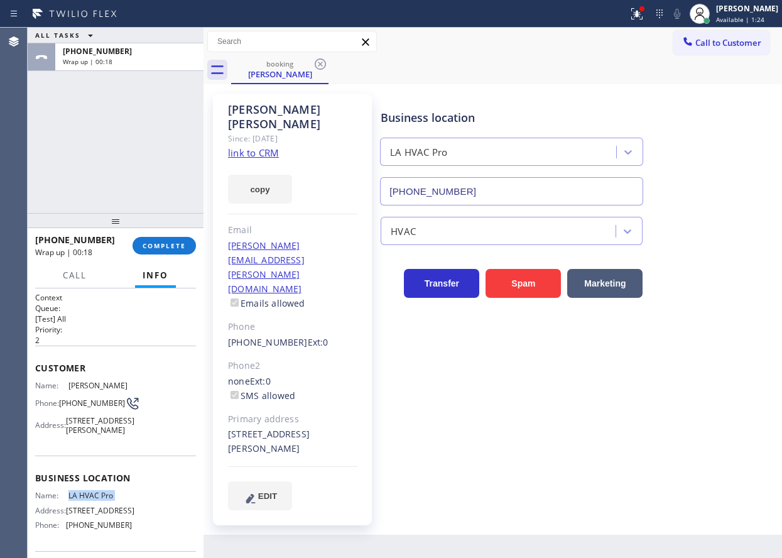
click at [686, 190] on div "Business location LA HVAC Pro [PHONE_NUMBER]" at bounding box center [578, 149] width 401 height 114
click at [149, 237] on button "COMPLETE" at bounding box center [164, 246] width 63 height 18
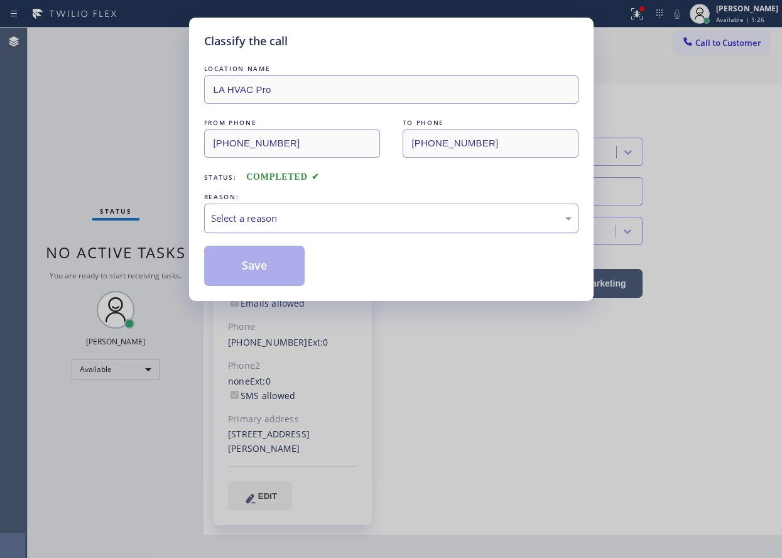
click at [310, 213] on div "Select a reason" at bounding box center [391, 218] width 361 height 14
click at [271, 275] on button "Save" at bounding box center [254, 266] width 101 height 40
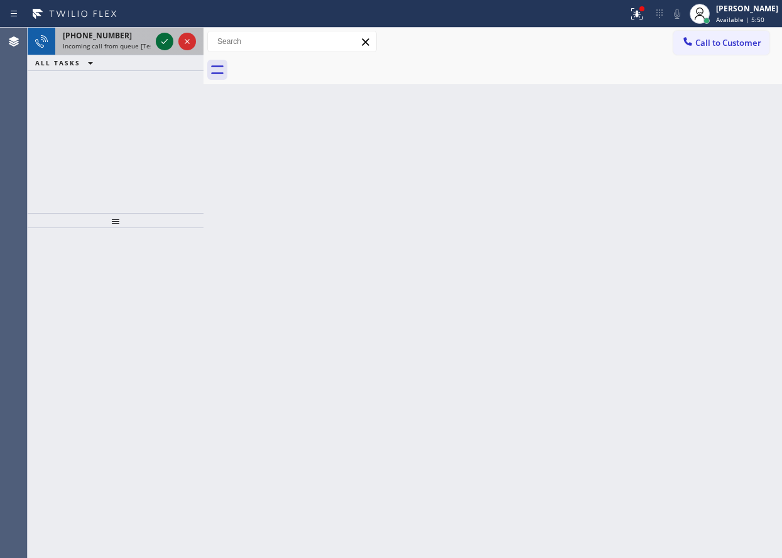
click at [165, 38] on icon at bounding box center [164, 41] width 15 height 15
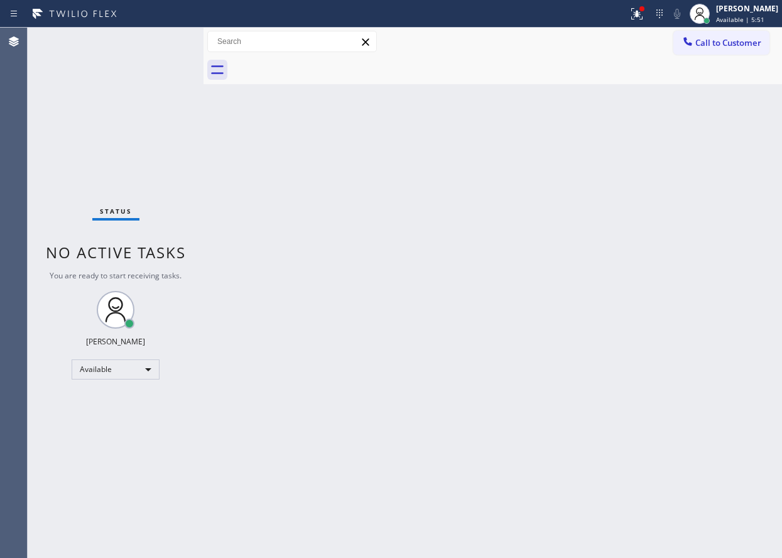
click at [165, 38] on div "Status No active tasks You are ready to start receiving tasks. [PERSON_NAME] Av…" at bounding box center [116, 293] width 176 height 530
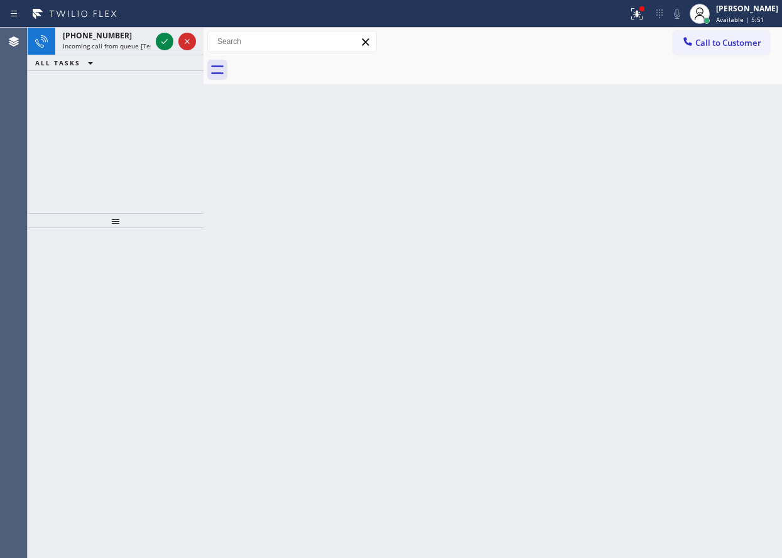
click at [165, 38] on icon at bounding box center [164, 41] width 15 height 15
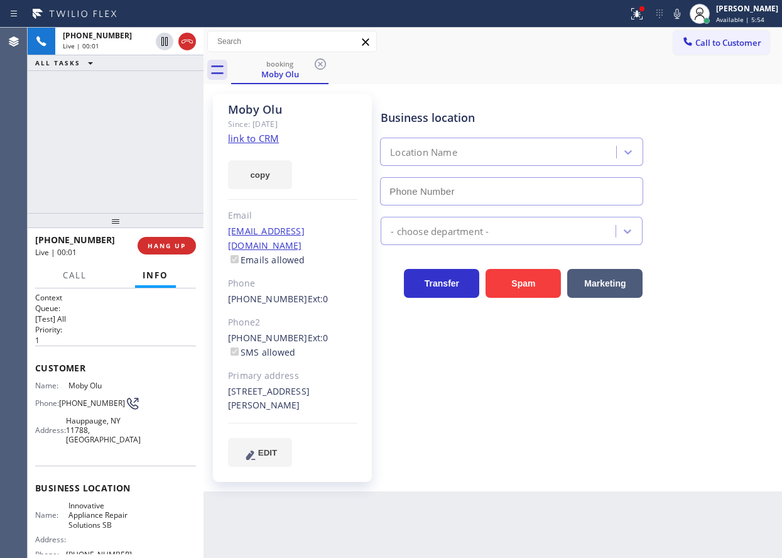
type input "(805) 261-2411"
click at [101, 512] on span "Innovative Appliance Repair Solutions SB" at bounding box center [100, 515] width 63 height 29
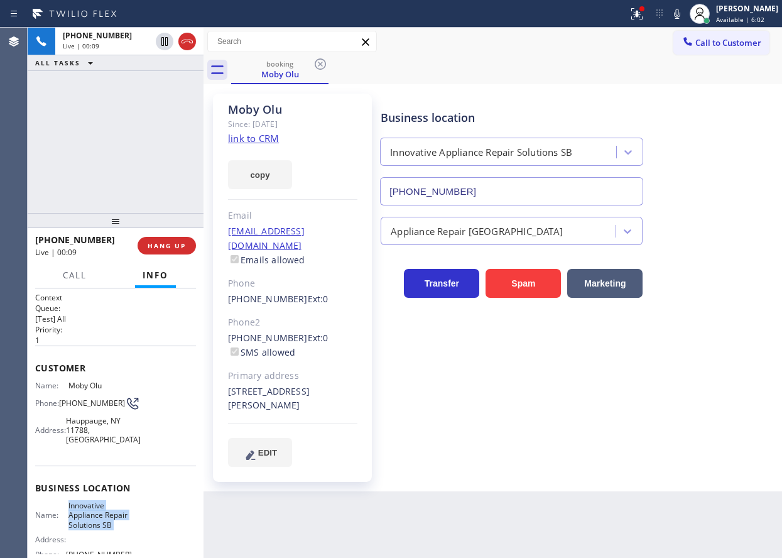
click at [101, 512] on span "Innovative Appliance Repair Solutions SB" at bounding box center [100, 515] width 63 height 29
copy span "Innovative Appliance Repair Solutions SB"
click at [270, 141] on link "link to CRM" at bounding box center [253, 138] width 51 height 13
click at [160, 251] on button "HANG UP" at bounding box center [167, 246] width 58 height 18
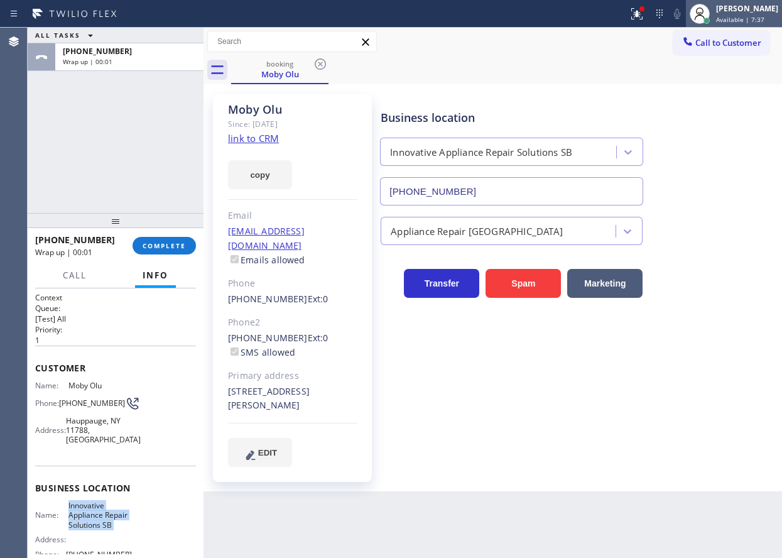
click at [749, 23] on span "Available | 7:37" at bounding box center [740, 19] width 48 height 9
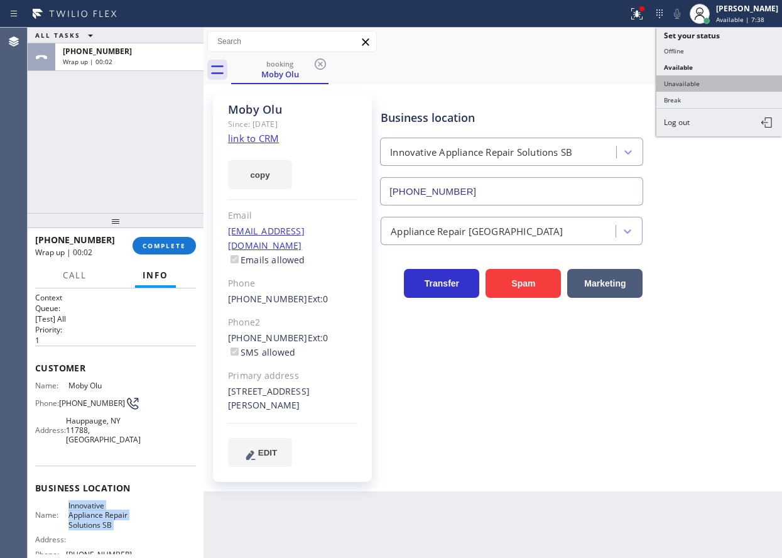
click at [681, 86] on button "Unavailable" at bounding box center [720, 83] width 126 height 16
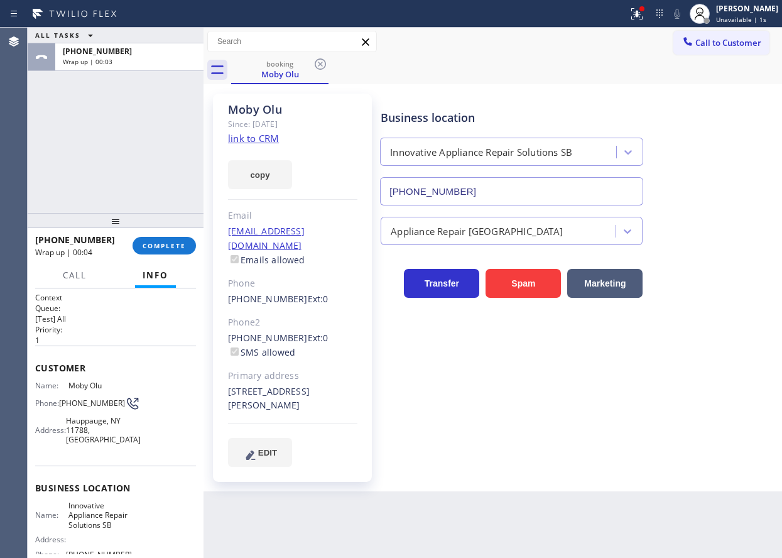
click at [171, 234] on div "+19725731265 Wrap up | 00:04 COMPLETE" at bounding box center [115, 245] width 161 height 33
click at [171, 247] on span "COMPLETE" at bounding box center [164, 245] width 43 height 9
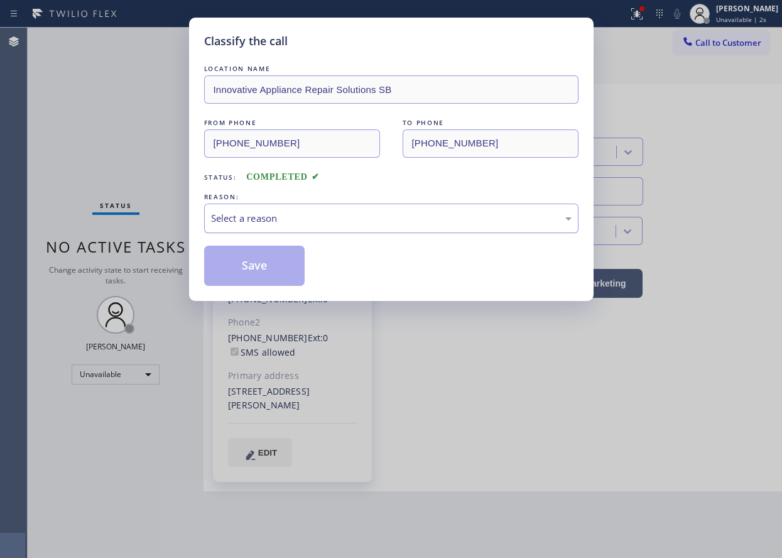
click at [312, 216] on div "Select a reason" at bounding box center [391, 218] width 361 height 14
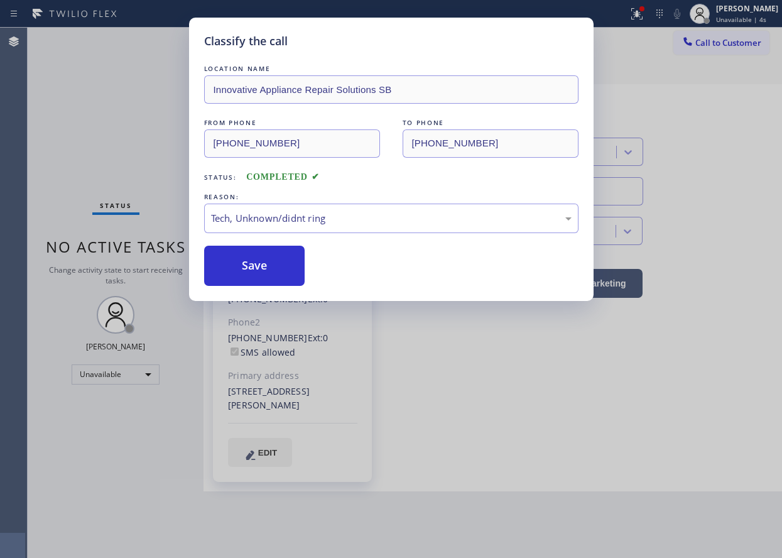
drag, startPoint x: 259, startPoint y: 270, endPoint x: 616, endPoint y: 266, distance: 357.0
click at [259, 269] on button "Save" at bounding box center [254, 266] width 101 height 40
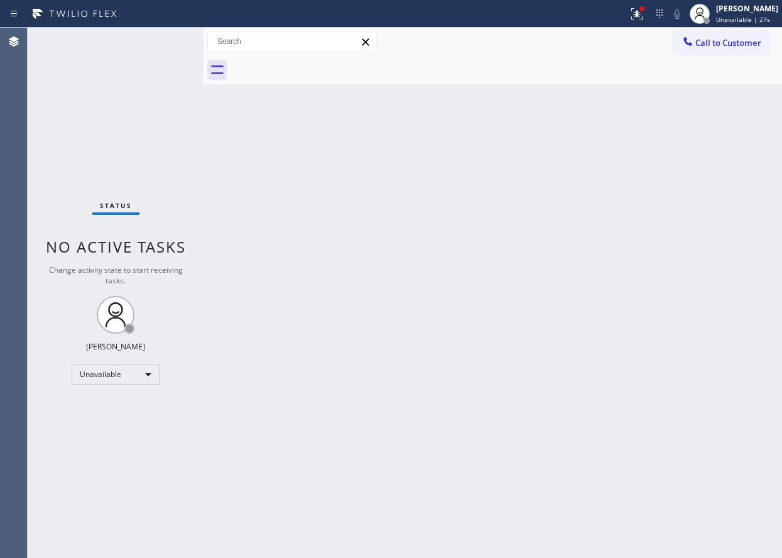
click at [694, 245] on div "Back to Dashboard Change Sender ID Customers Technicians Select a contact Outbo…" at bounding box center [493, 293] width 579 height 530
click at [715, 41] on span "Call to Customer" at bounding box center [729, 42] width 66 height 11
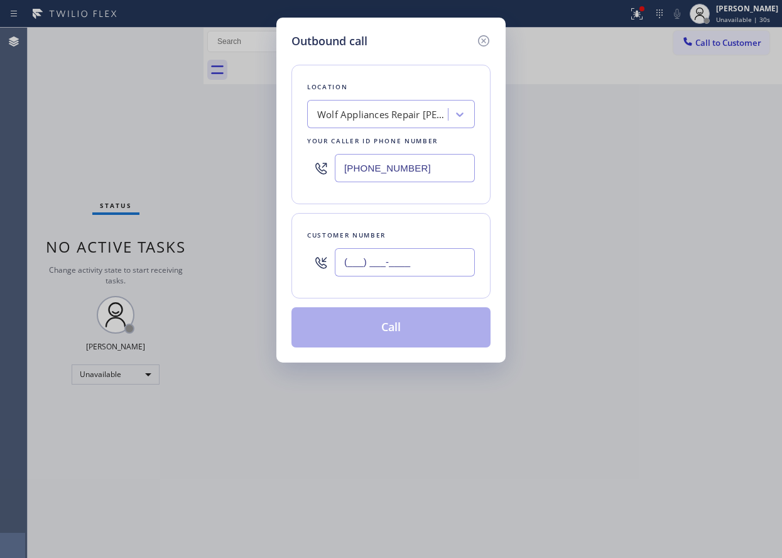
click at [463, 263] on input "(___) ___-____" at bounding box center [405, 262] width 140 height 28
paste input "424) 354-7748"
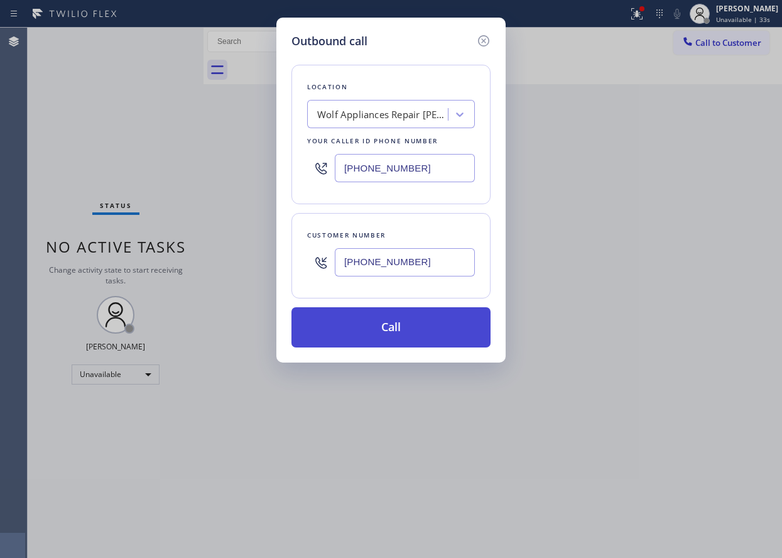
type input "[PHONE_NUMBER]"
click at [407, 322] on button "Call" at bounding box center [391, 327] width 199 height 40
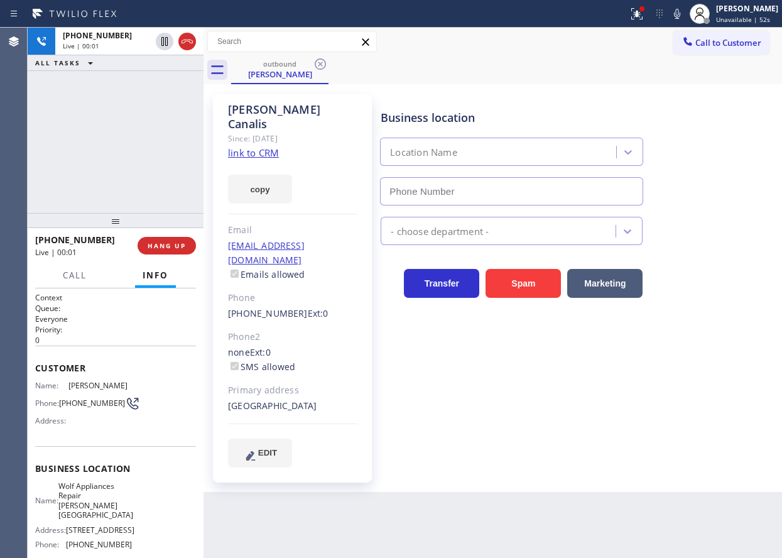
type input "[PHONE_NUMBER]"
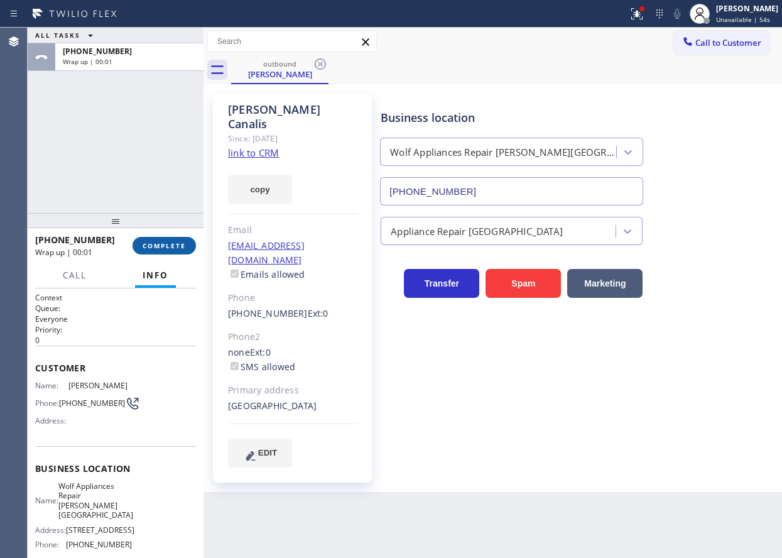
click at [176, 241] on span "COMPLETE" at bounding box center [164, 245] width 43 height 9
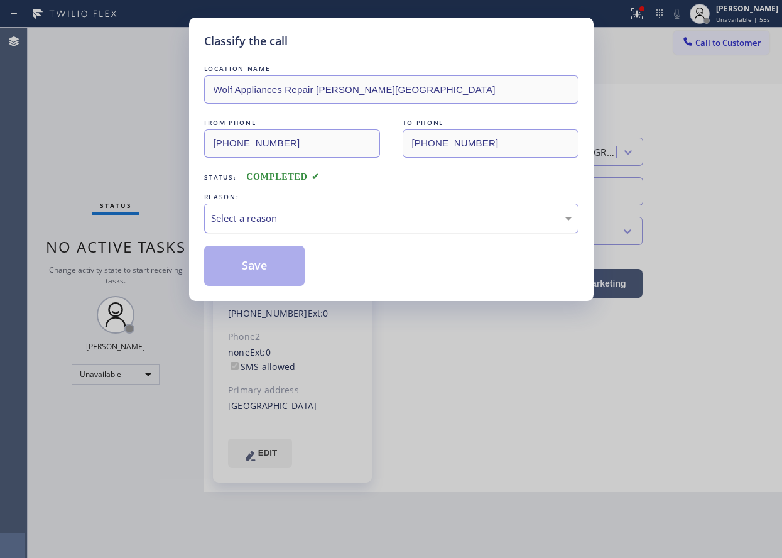
click at [331, 224] on div "Select a reason" at bounding box center [391, 218] width 361 height 14
click at [282, 270] on button "Save" at bounding box center [254, 266] width 101 height 40
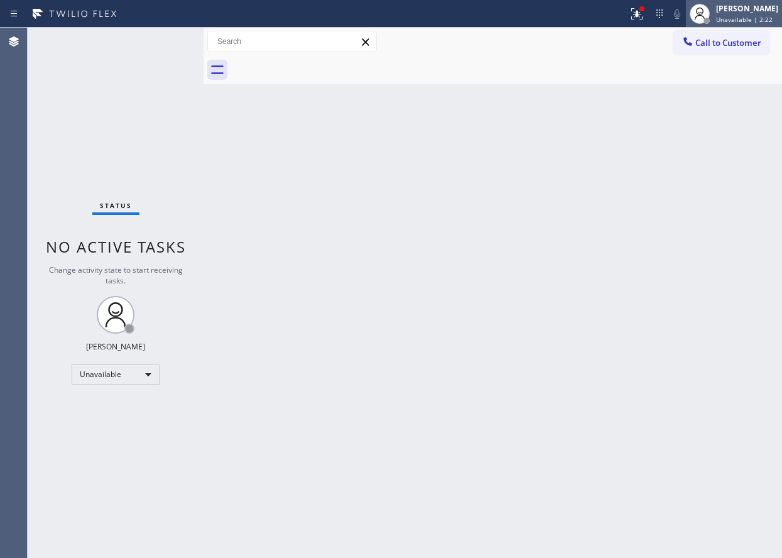
click at [743, 18] on span "Unavailable | 2:22" at bounding box center [744, 19] width 57 height 9
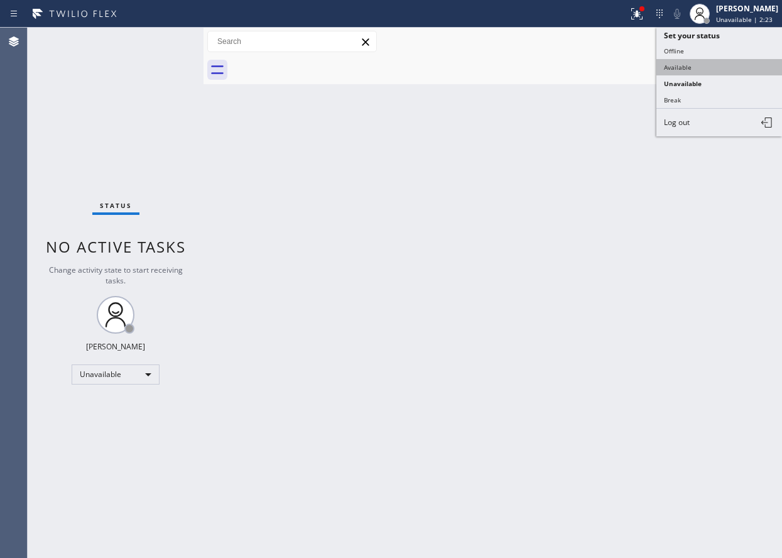
click at [686, 68] on button "Available" at bounding box center [720, 67] width 126 height 16
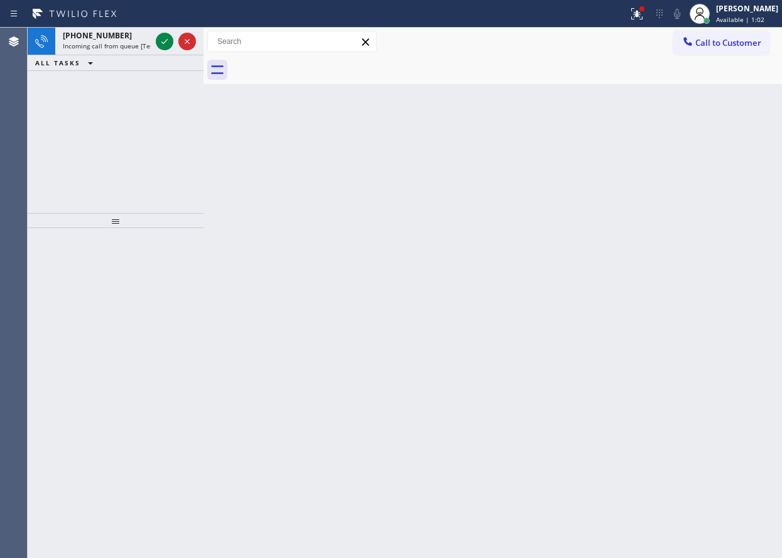
click at [693, 313] on div "Back to Dashboard Change Sender ID Customers Technicians Select a contact Outbo…" at bounding box center [493, 293] width 579 height 530
click at [159, 43] on icon at bounding box center [164, 41] width 15 height 15
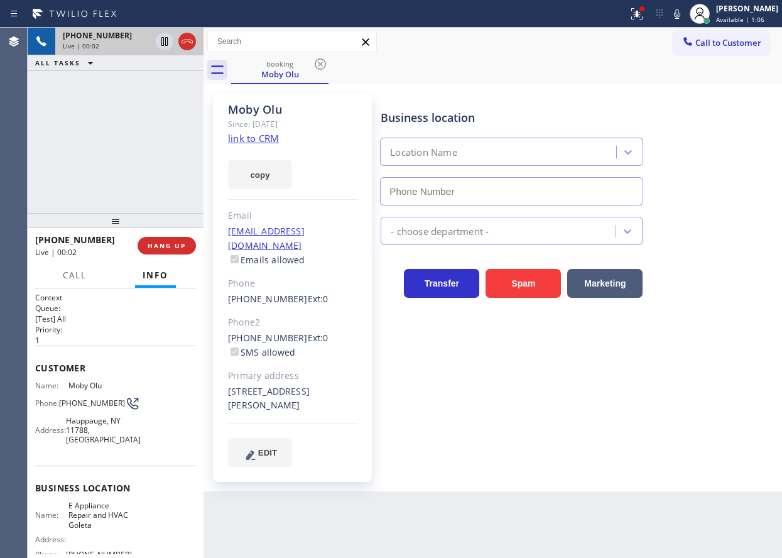
type input "(805) 243-3443"
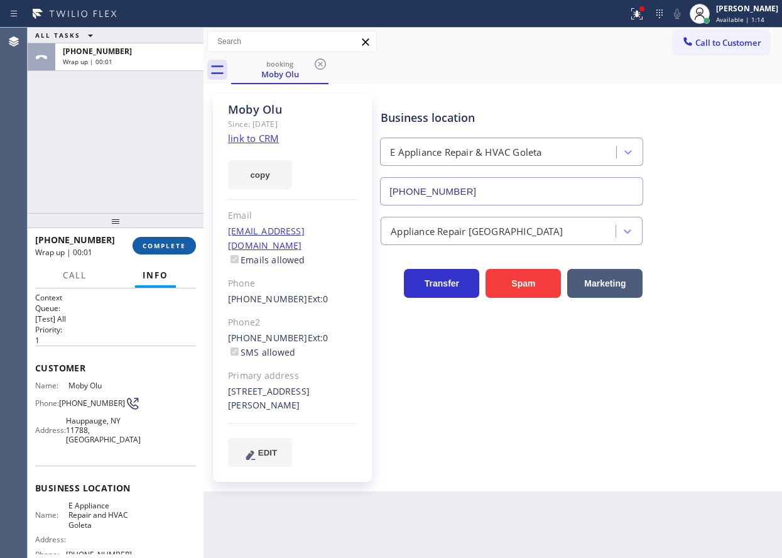
click at [170, 248] on span "COMPLETE" at bounding box center [164, 245] width 43 height 9
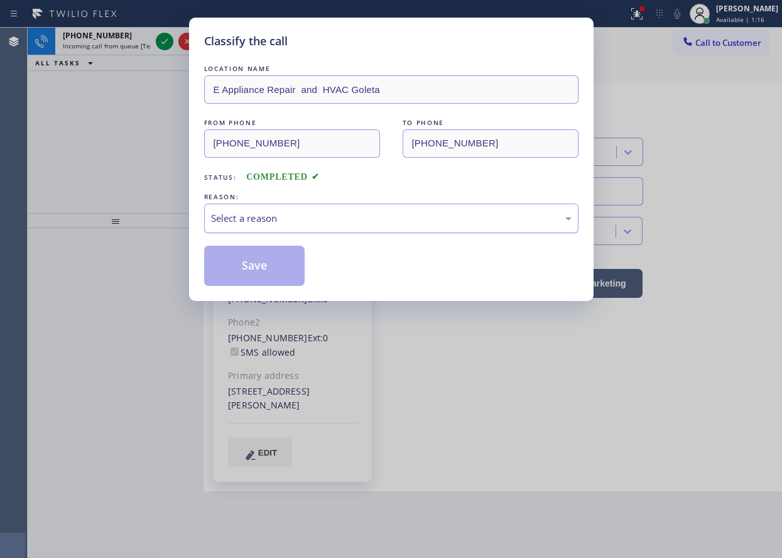
click at [328, 209] on div "Select a reason" at bounding box center [391, 219] width 375 height 30
click at [257, 278] on button "Save" at bounding box center [254, 266] width 101 height 40
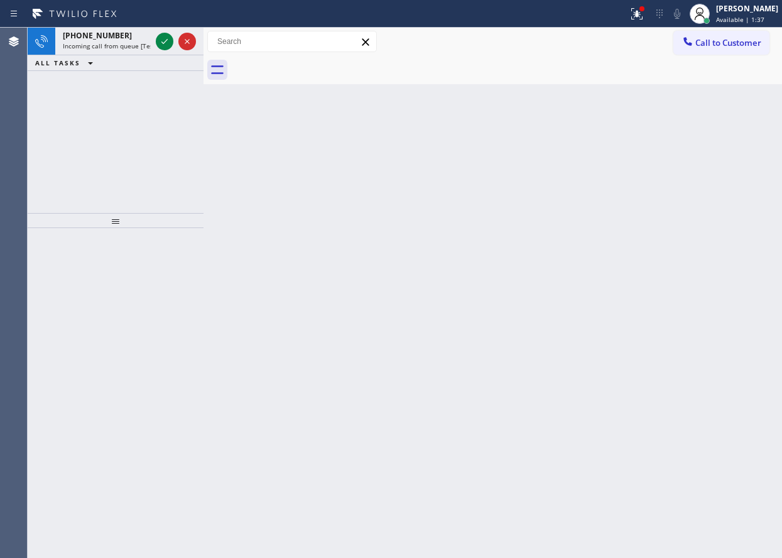
drag, startPoint x: 640, startPoint y: 337, endPoint x: 601, endPoint y: 319, distance: 43.6
click at [640, 337] on div "Back to Dashboard Change Sender ID Customers Technicians Select a contact Outbo…" at bounding box center [493, 293] width 579 height 530
click at [158, 41] on icon at bounding box center [164, 41] width 15 height 15
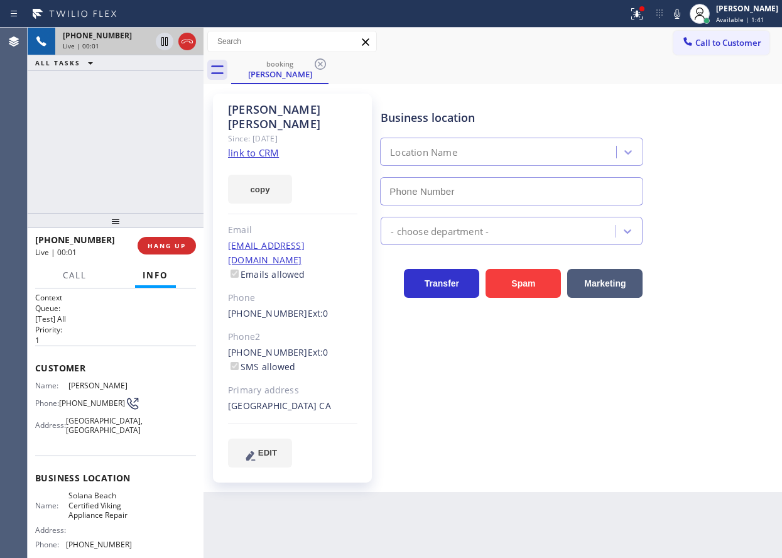
type input "(858) 244-9718"
click at [248, 146] on link "link to CRM" at bounding box center [253, 152] width 51 height 13
click at [108, 515] on span "Solana Beach Certified Viking Appliance Repair" at bounding box center [100, 505] width 63 height 29
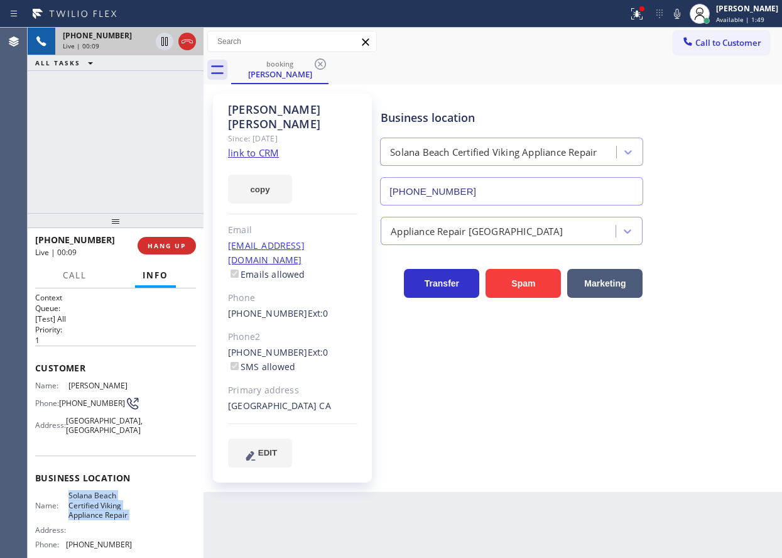
click at [108, 515] on span "Solana Beach Certified Viking Appliance Repair" at bounding box center [100, 505] width 63 height 29
copy span "Solana Beach Certified Viking Appliance Repair"
click at [477, 192] on input "(858) 244-9718" at bounding box center [511, 191] width 263 height 28
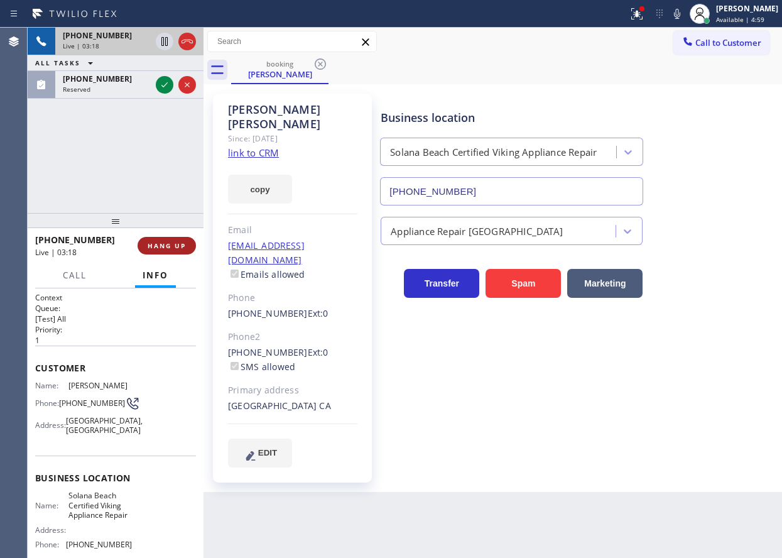
click at [165, 245] on span "HANG UP" at bounding box center [167, 245] width 38 height 9
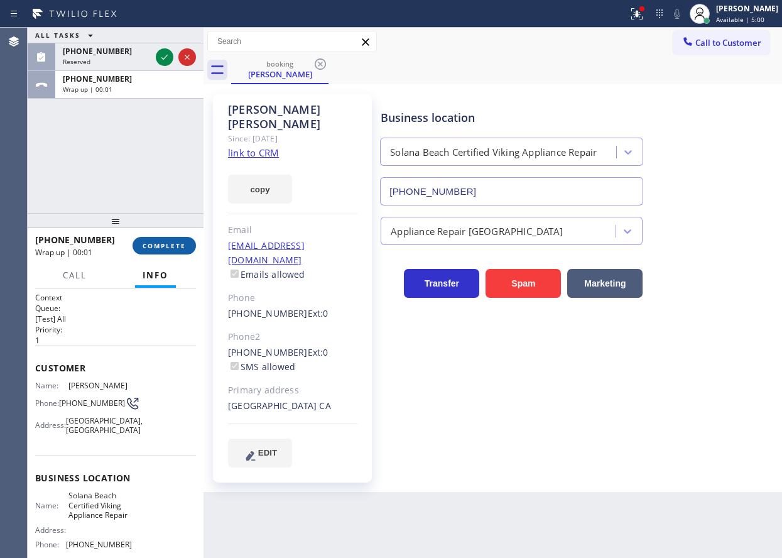
click at [167, 245] on span "COMPLETE" at bounding box center [164, 245] width 43 height 9
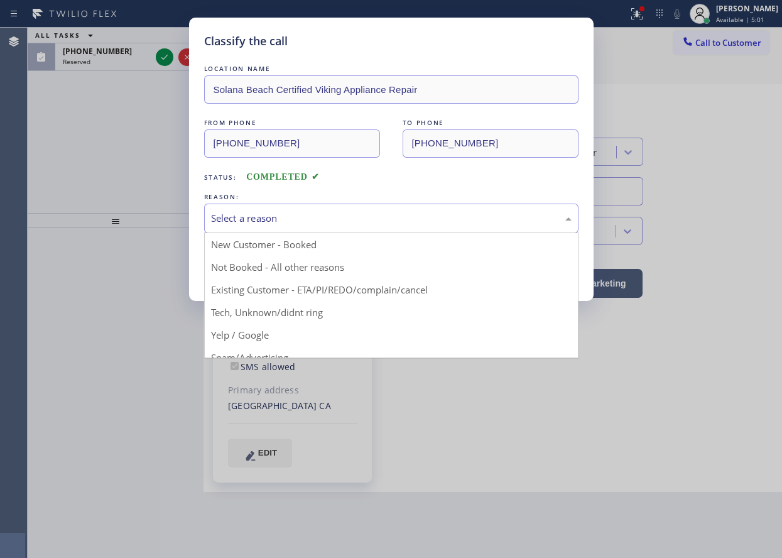
click at [385, 211] on div "Select a reason" at bounding box center [391, 218] width 361 height 14
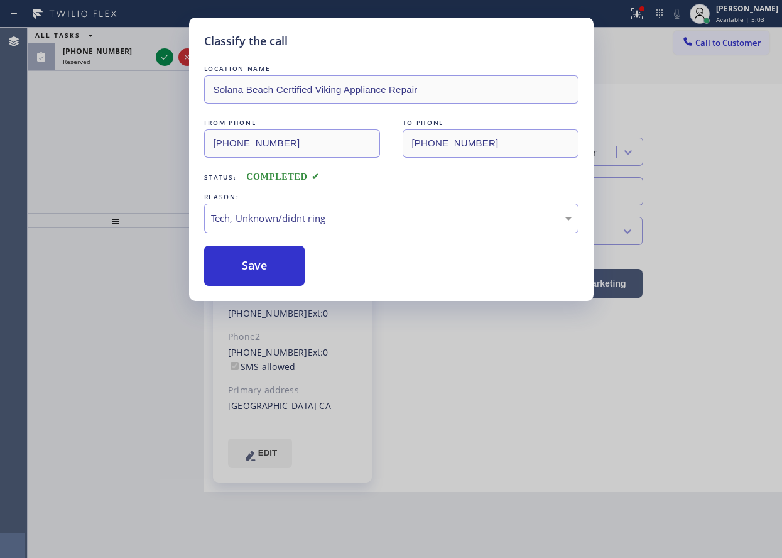
click at [270, 268] on button "Save" at bounding box center [254, 266] width 101 height 40
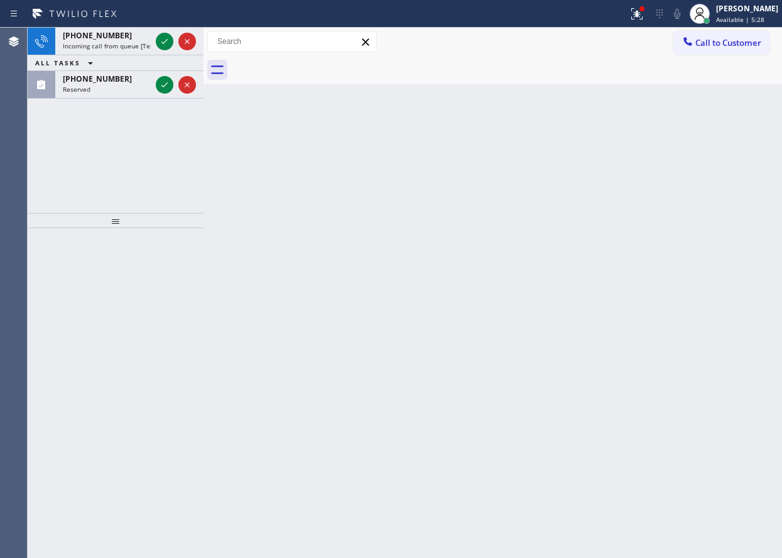
click at [726, 228] on div "Back to Dashboard Change Sender ID Customers Technicians Select a contact Outbo…" at bounding box center [493, 293] width 579 height 530
click at [161, 44] on icon at bounding box center [164, 41] width 15 height 15
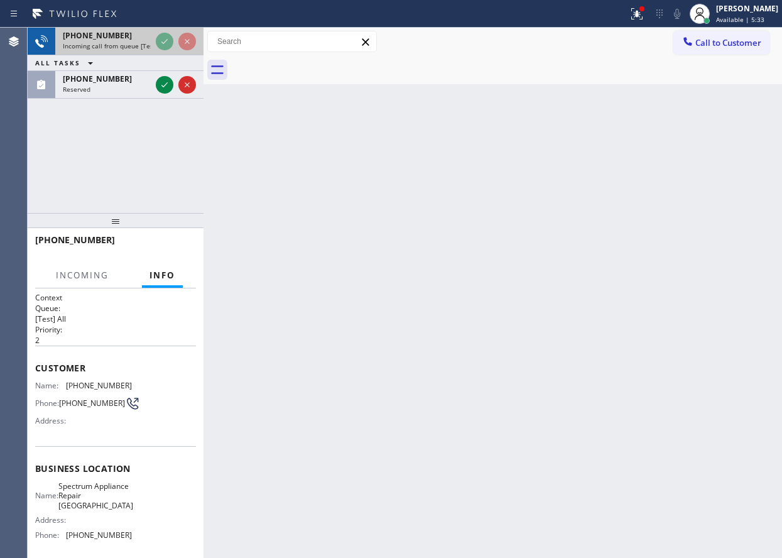
click at [168, 31] on div at bounding box center [175, 42] width 45 height 28
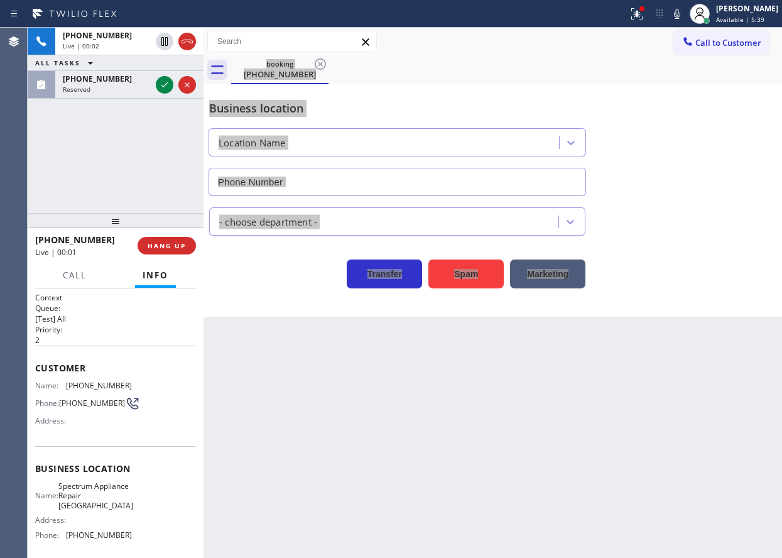
type input "(510) 800-6220"
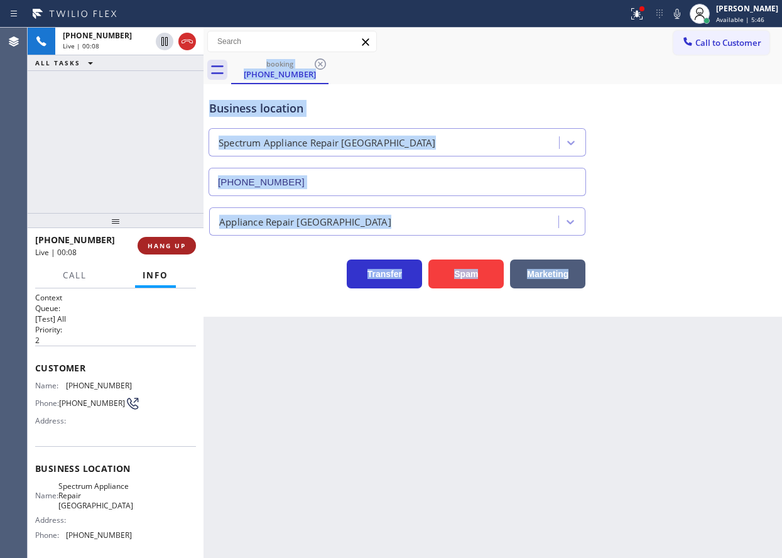
click at [175, 240] on button "HANG UP" at bounding box center [167, 246] width 58 height 18
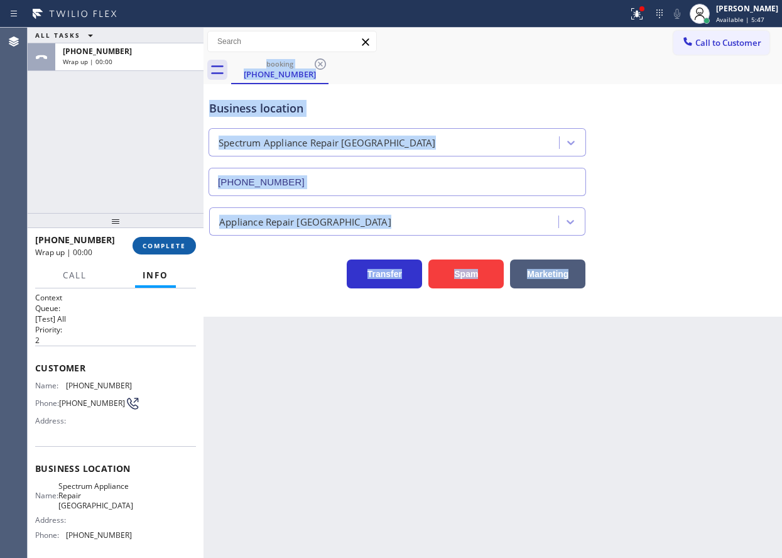
click at [175, 240] on button "COMPLETE" at bounding box center [164, 246] width 63 height 18
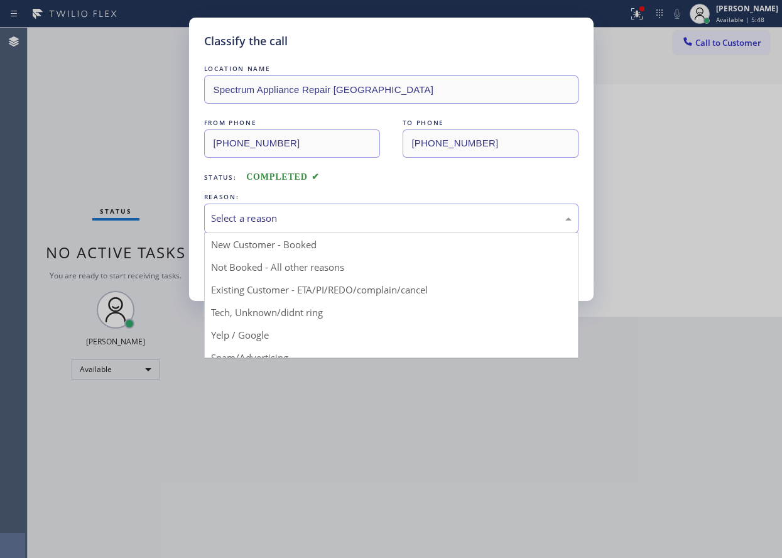
click at [294, 211] on div "Select a reason" at bounding box center [391, 219] width 375 height 30
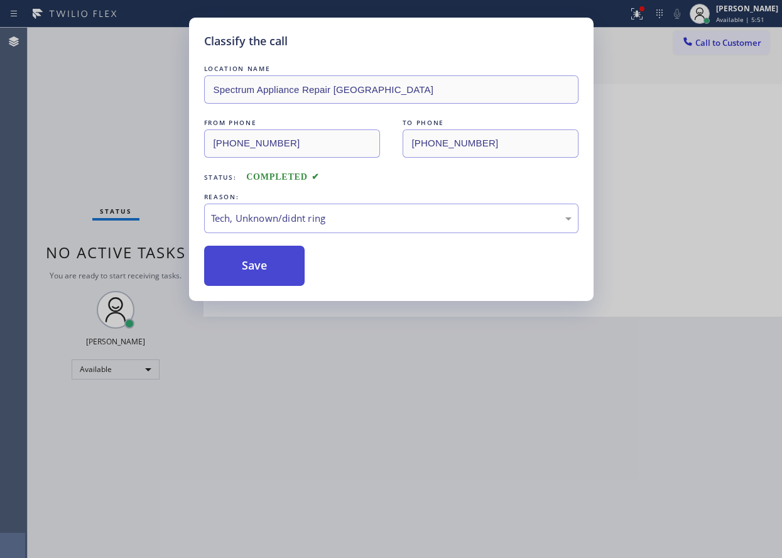
click at [242, 278] on button "Save" at bounding box center [254, 266] width 101 height 40
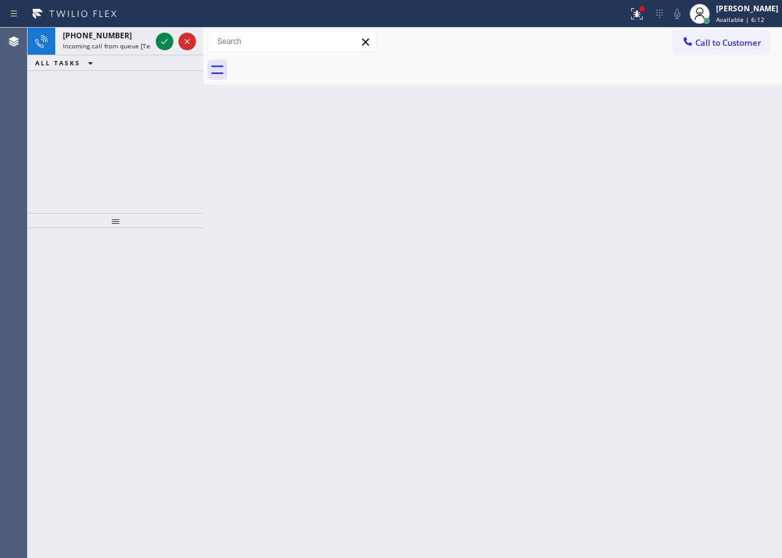
click at [711, 186] on div "Back to Dashboard Change Sender ID Customers Technicians Select a contact Outbo…" at bounding box center [493, 293] width 579 height 530
click at [158, 41] on icon at bounding box center [164, 41] width 15 height 15
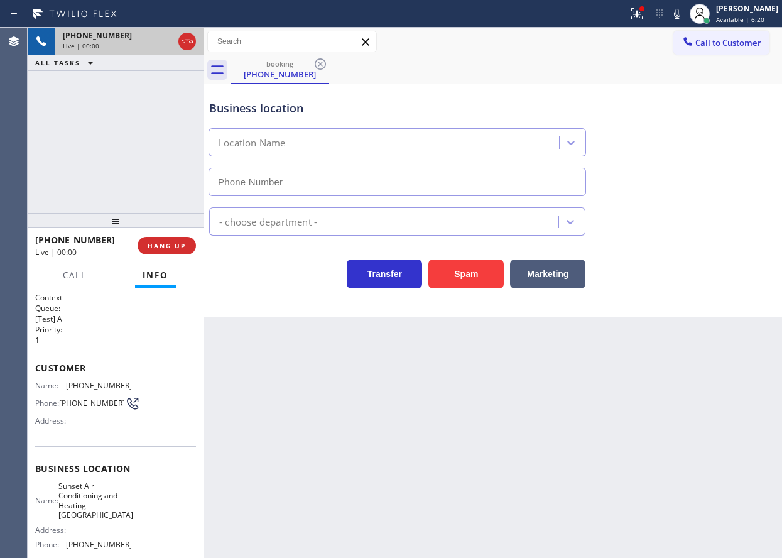
type input "[PHONE_NUMBER]"
click at [177, 251] on button "HANG UP" at bounding box center [167, 246] width 58 height 18
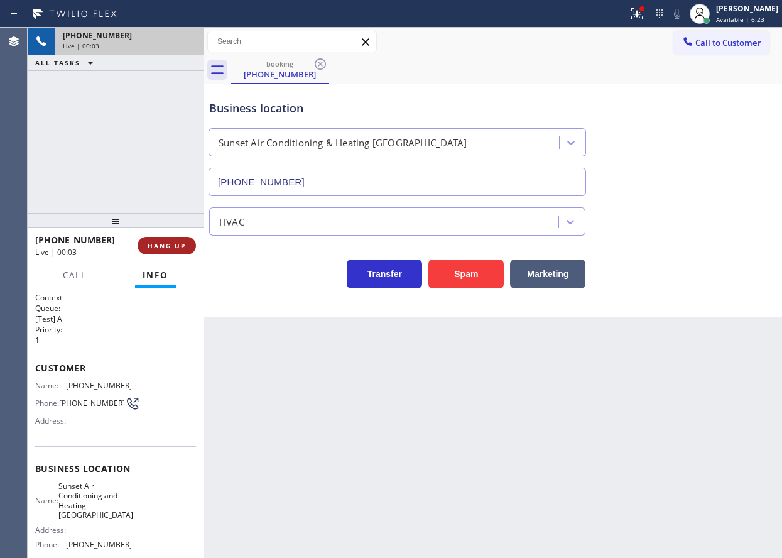
click at [177, 249] on span "HANG UP" at bounding box center [167, 245] width 38 height 9
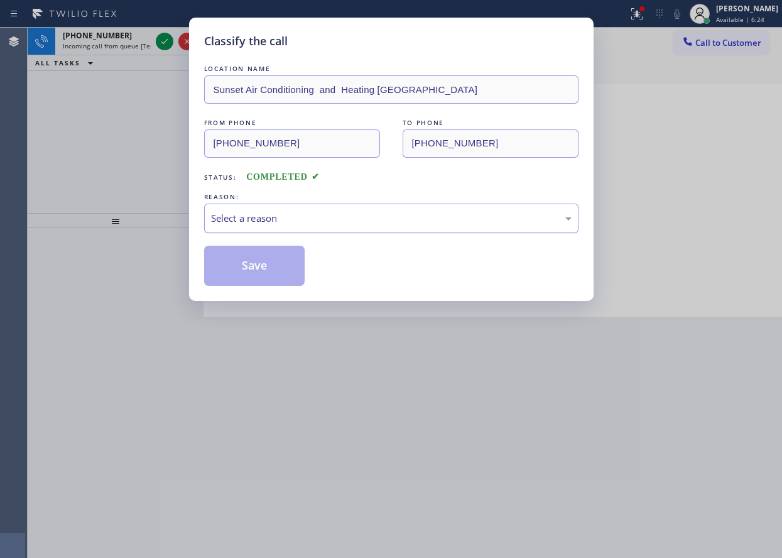
click at [334, 221] on div "Select a reason" at bounding box center [391, 218] width 361 height 14
click at [263, 277] on button "Save" at bounding box center [254, 266] width 101 height 40
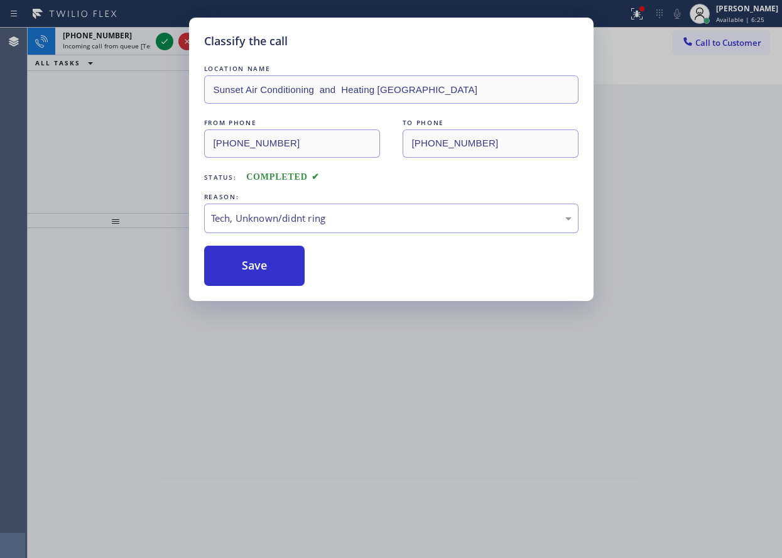
click at [117, 128] on div "Classify the call LOCATION NAME Sunset Air Conditioning and Heating Palm Spring…" at bounding box center [391, 279] width 782 height 558
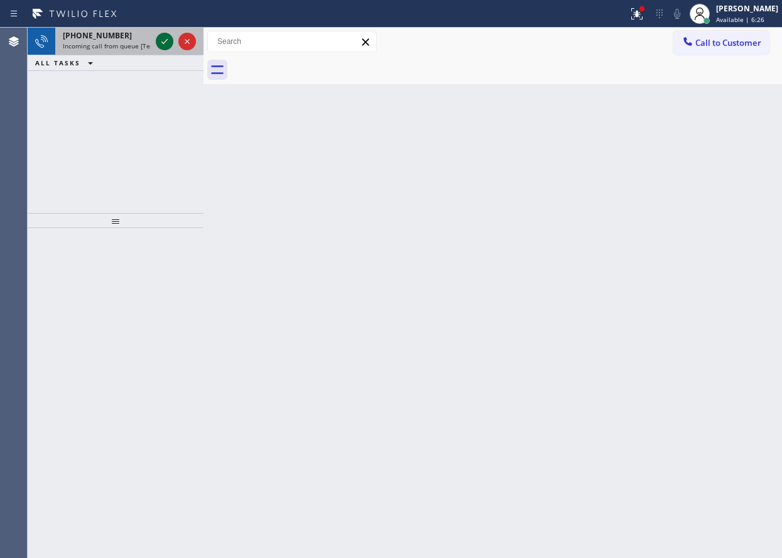
click at [164, 43] on icon at bounding box center [165, 41] width 6 height 5
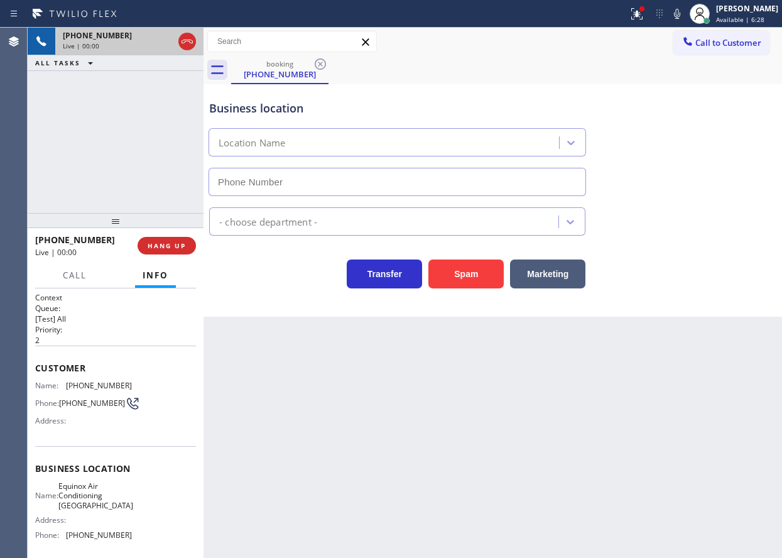
type input "(818) 862-4943"
click at [474, 272] on button "Spam" at bounding box center [466, 274] width 75 height 29
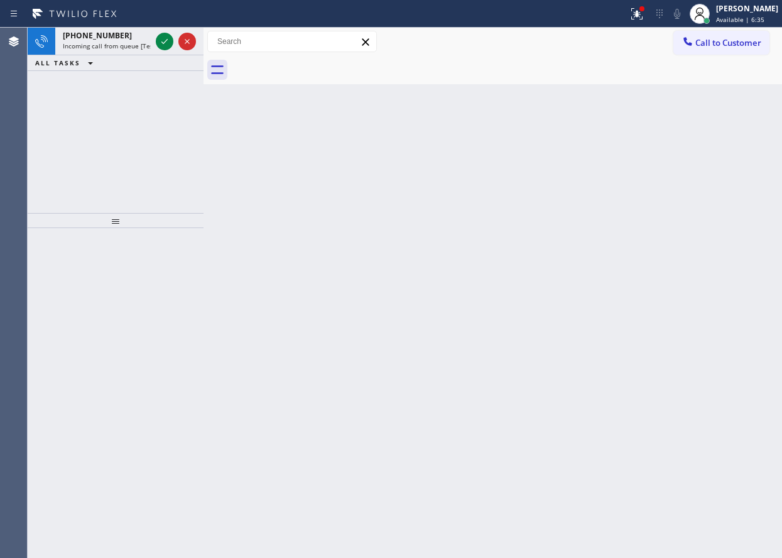
click at [723, 352] on div "Back to Dashboard Change Sender ID Customers Technicians Select a contact Outbo…" at bounding box center [493, 293] width 579 height 530
click at [162, 36] on icon at bounding box center [164, 41] width 15 height 15
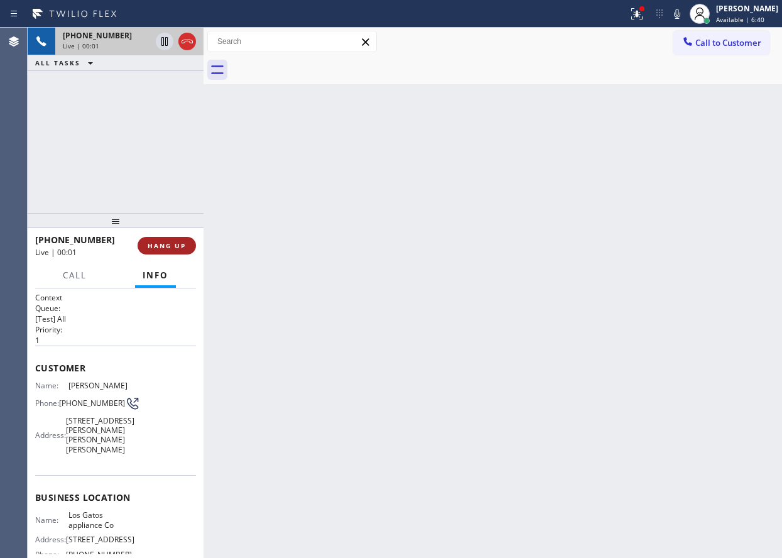
click at [160, 248] on span "HANG UP" at bounding box center [167, 245] width 38 height 9
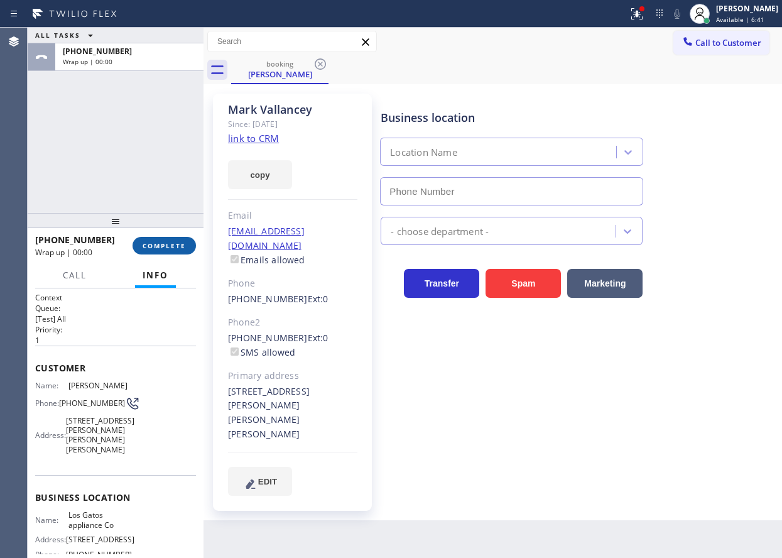
click at [160, 248] on span "COMPLETE" at bounding box center [164, 245] width 43 height 9
type input "(408) 338-0827"
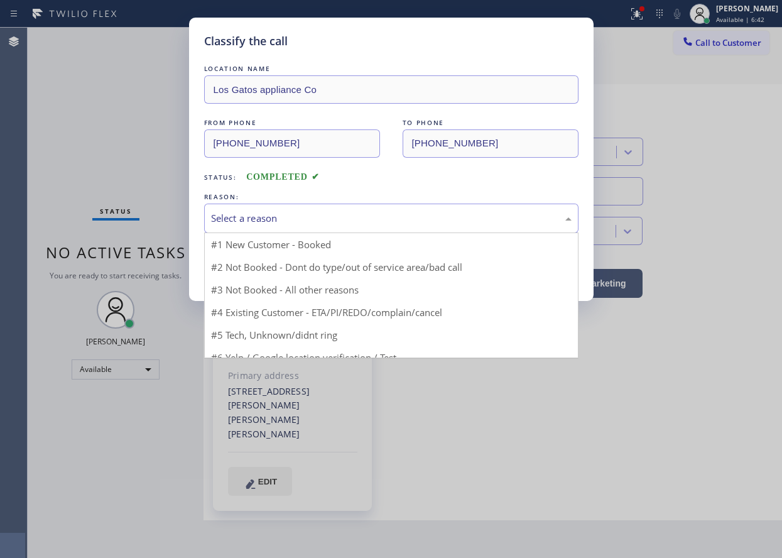
click at [317, 218] on div "Select a reason" at bounding box center [391, 218] width 361 height 14
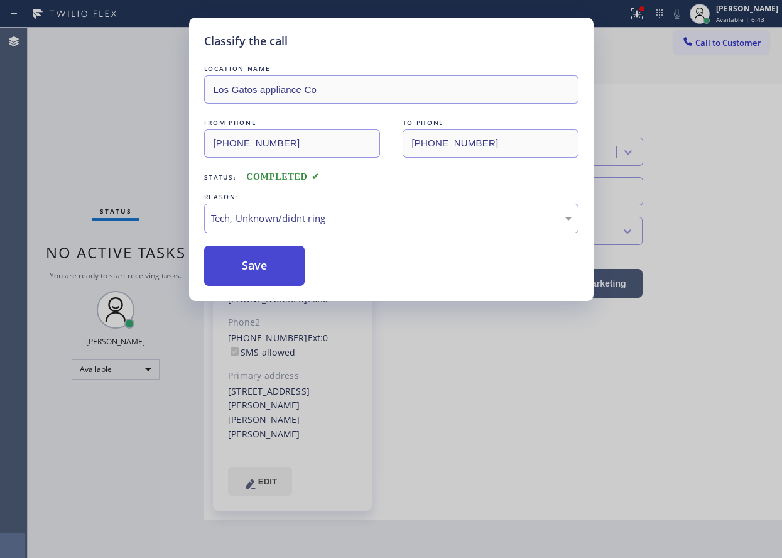
click at [266, 275] on button "Save" at bounding box center [254, 266] width 101 height 40
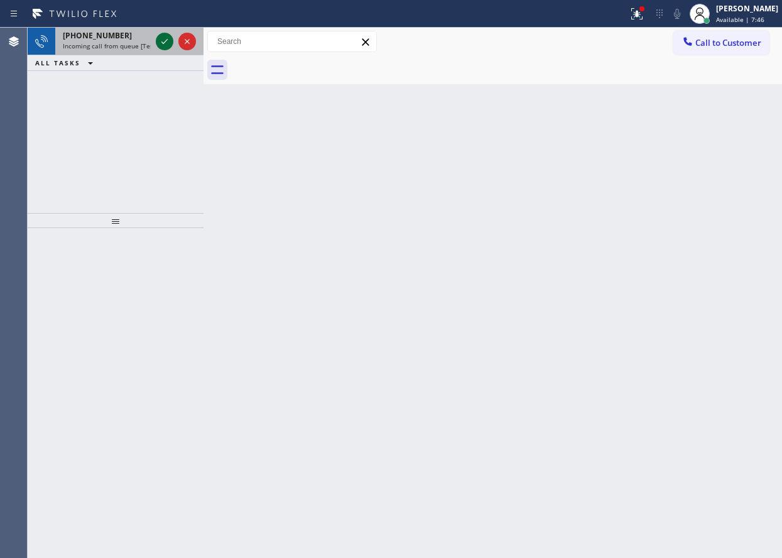
click at [160, 45] on icon at bounding box center [164, 41] width 15 height 15
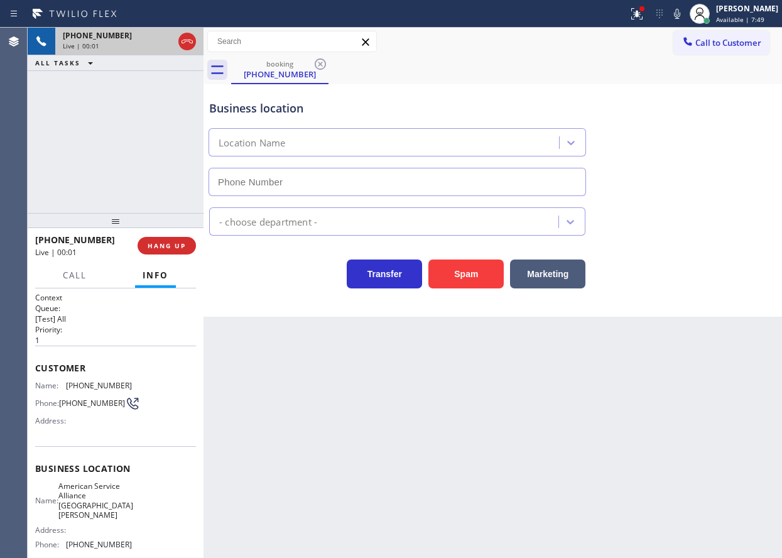
type input "(669) 201-1130"
click at [725, 424] on div "Back to Dashboard Change Sender ID Customers Technicians Select a contact Outbo…" at bounding box center [493, 293] width 579 height 530
click at [464, 272] on button "Spam" at bounding box center [466, 274] width 75 height 29
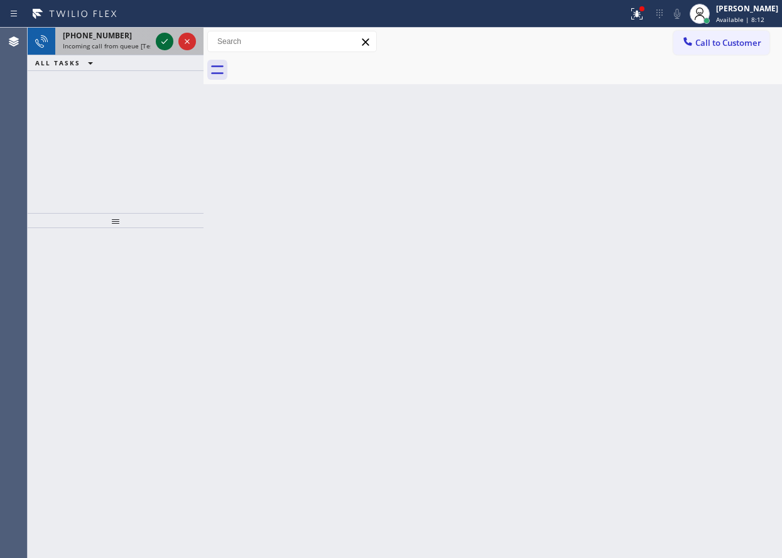
click at [160, 42] on icon at bounding box center [164, 41] width 15 height 15
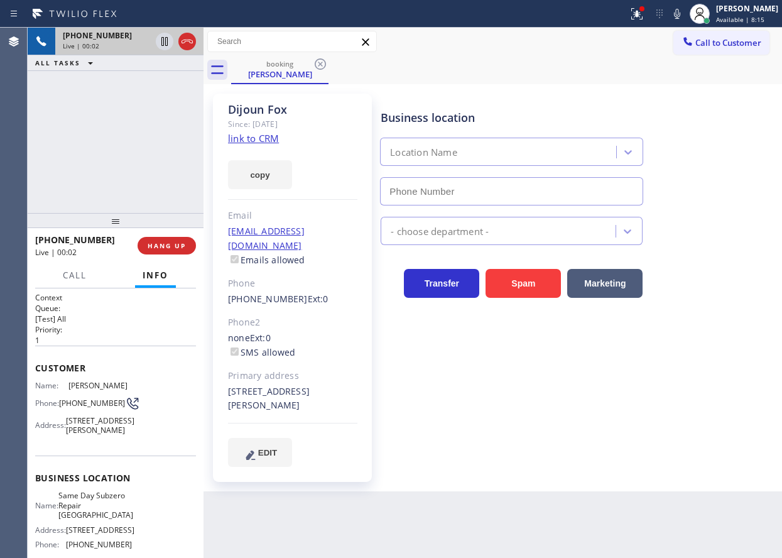
type input "(929) 416-6656"
click at [272, 136] on link "link to CRM" at bounding box center [253, 138] width 51 height 13
click at [98, 515] on span "Same Day Subzero Repair Brooklyn" at bounding box center [95, 505] width 75 height 29
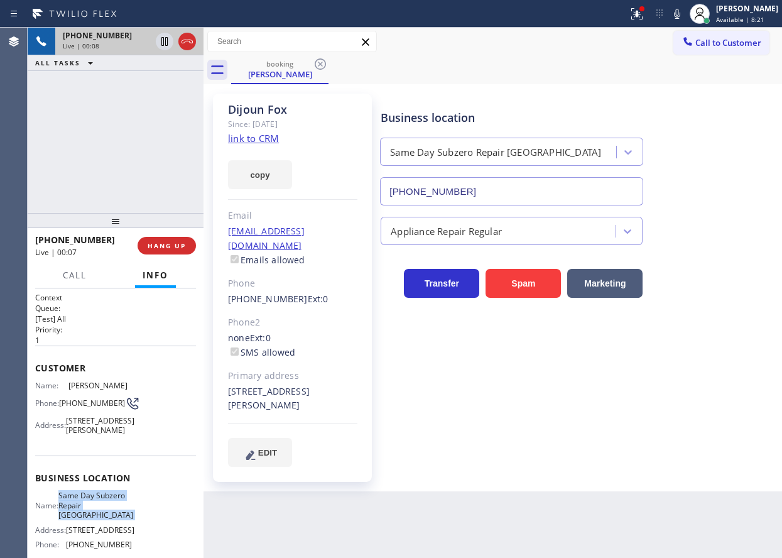
click at [98, 515] on span "Same Day Subzero Repair Brooklyn" at bounding box center [95, 505] width 75 height 29
copy span "Same Day Subzero Repair Brooklyn"
click at [481, 191] on input "(929) 416-6656" at bounding box center [511, 191] width 263 height 28
click at [512, 195] on input "(929) 416-6656" at bounding box center [511, 191] width 263 height 28
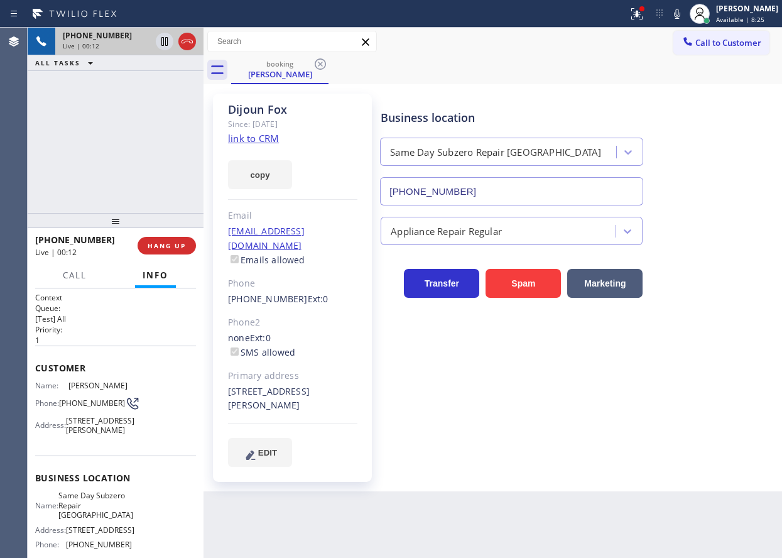
click at [512, 195] on input "(929) 416-6656" at bounding box center [511, 191] width 263 height 28
click at [681, 18] on icon at bounding box center [677, 14] width 6 height 10
click at [162, 41] on icon at bounding box center [165, 41] width 6 height 9
click at [762, 137] on div "Business location Same Day Subzero Repair Brooklyn (929) 416-6656" at bounding box center [578, 149] width 401 height 114
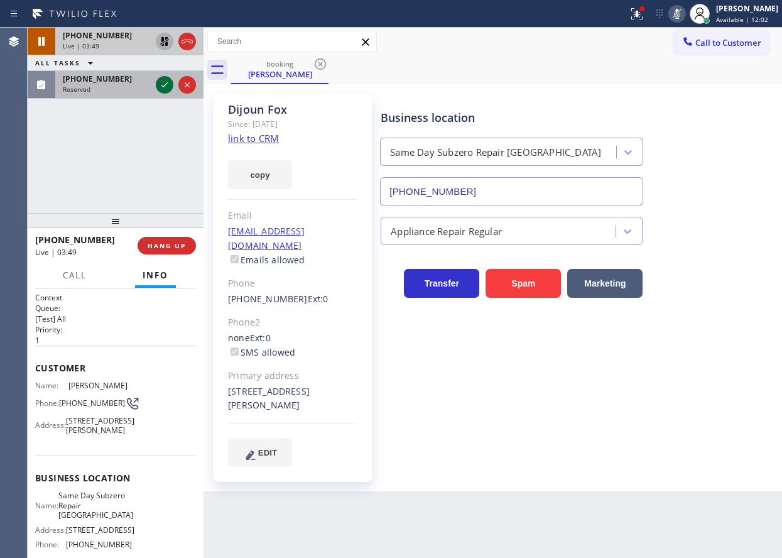
click at [162, 76] on div at bounding box center [175, 85] width 45 height 28
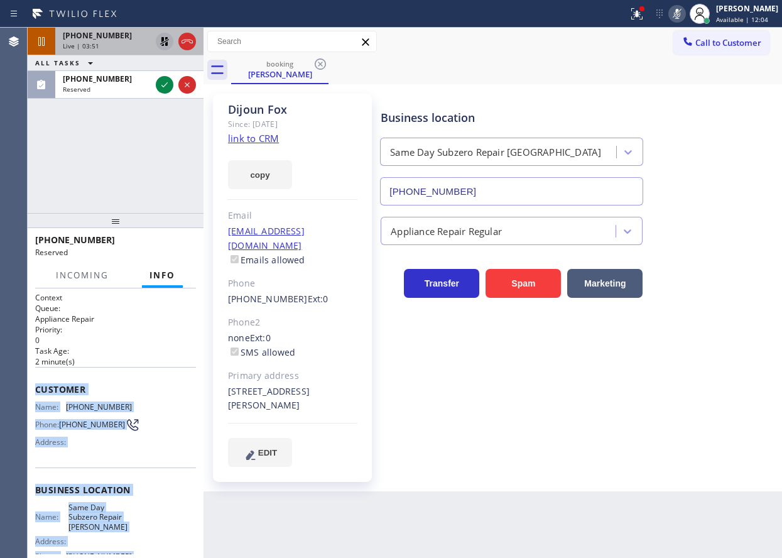
scroll to position [128, 0]
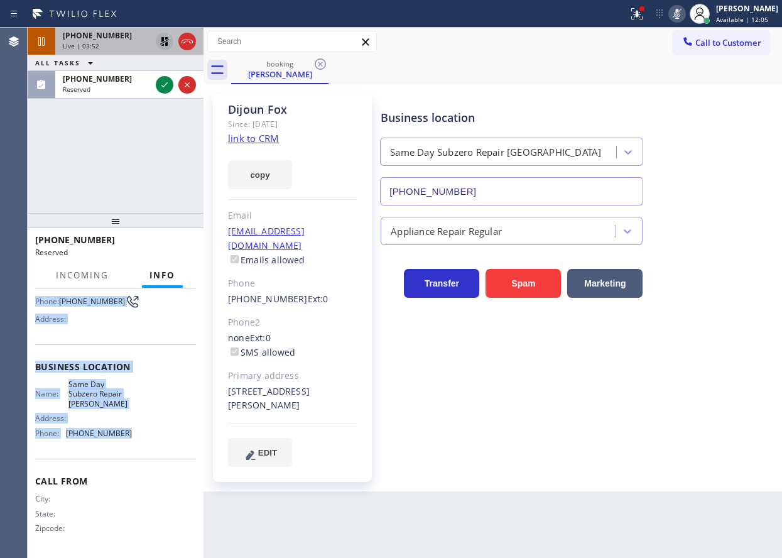
drag, startPoint x: 32, startPoint y: 388, endPoint x: 149, endPoint y: 455, distance: 134.5
click at [149, 455] on div "Context Queue: Appliance Repair Priority: 0 Task Age: 2 minute(s) Customer Name…" at bounding box center [116, 423] width 176 height 270
copy div "Customer Name: (240) 368-0208 Phone: (240) 368-0208 Address: Business location …"
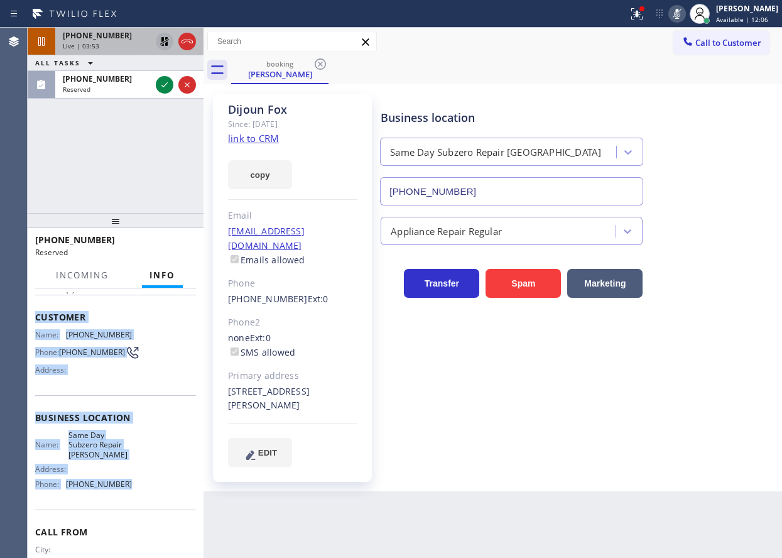
scroll to position [0, 0]
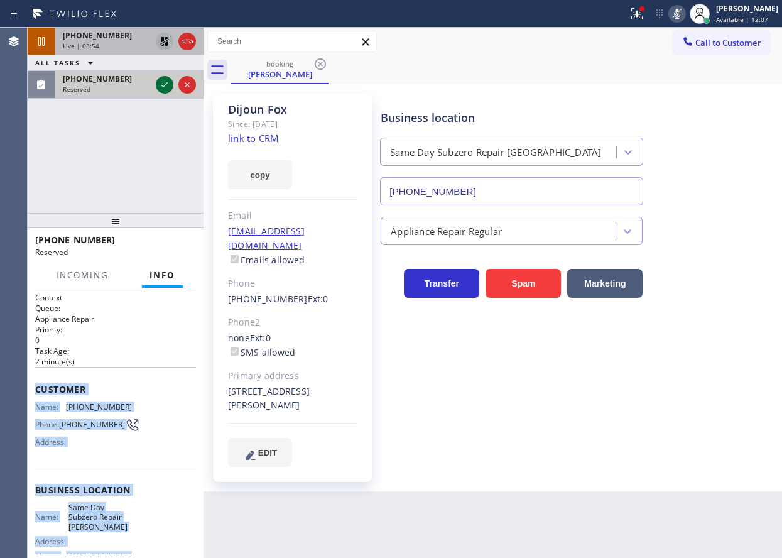
click at [162, 81] on icon at bounding box center [164, 84] width 15 height 15
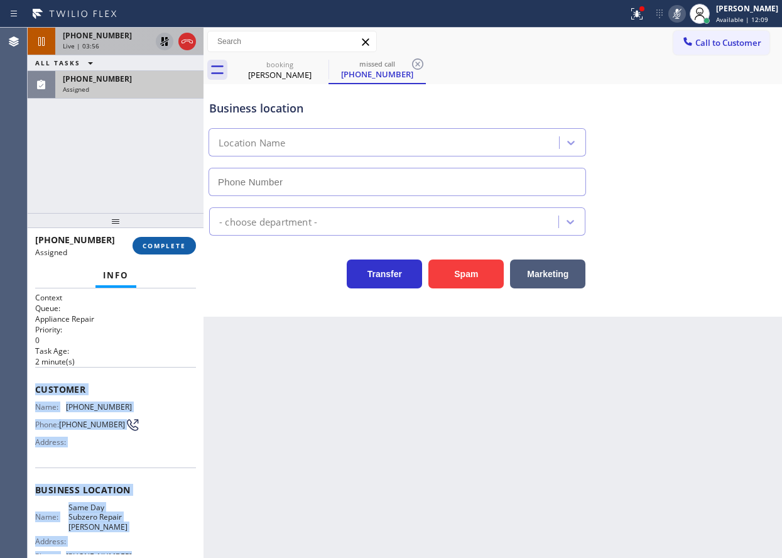
click at [165, 244] on span "COMPLETE" at bounding box center [164, 245] width 43 height 9
type input "(240) 407-1963"
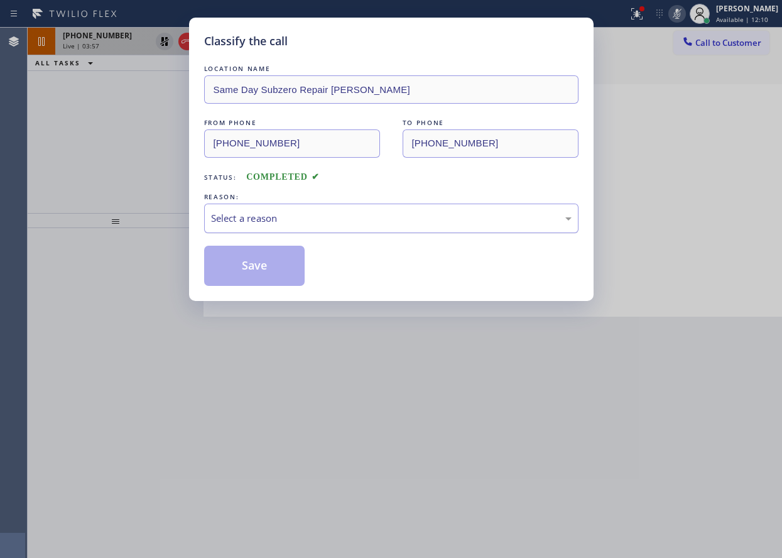
click at [302, 219] on div "Select a reason" at bounding box center [391, 218] width 361 height 14
click at [260, 273] on button "Save" at bounding box center [254, 266] width 101 height 40
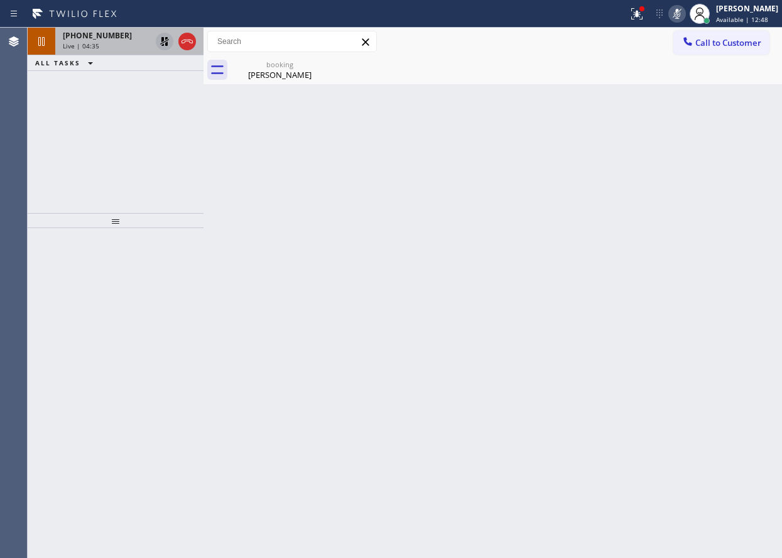
click at [702, 135] on div "Back to Dashboard Change Sender ID Customers Technicians Select a contact Outbo…" at bounding box center [493, 293] width 579 height 530
click at [685, 8] on icon at bounding box center [677, 13] width 15 height 15
click at [163, 37] on icon at bounding box center [164, 41] width 9 height 9
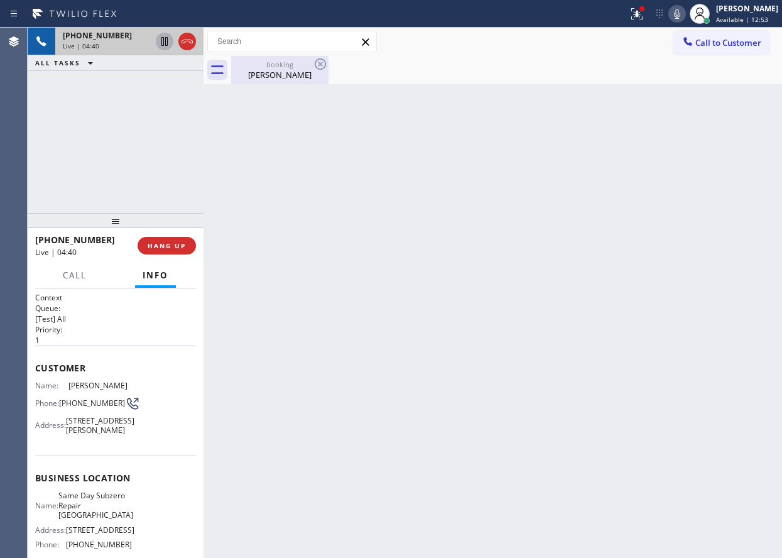
click at [277, 72] on div "Dijoun Fox" at bounding box center [280, 74] width 95 height 11
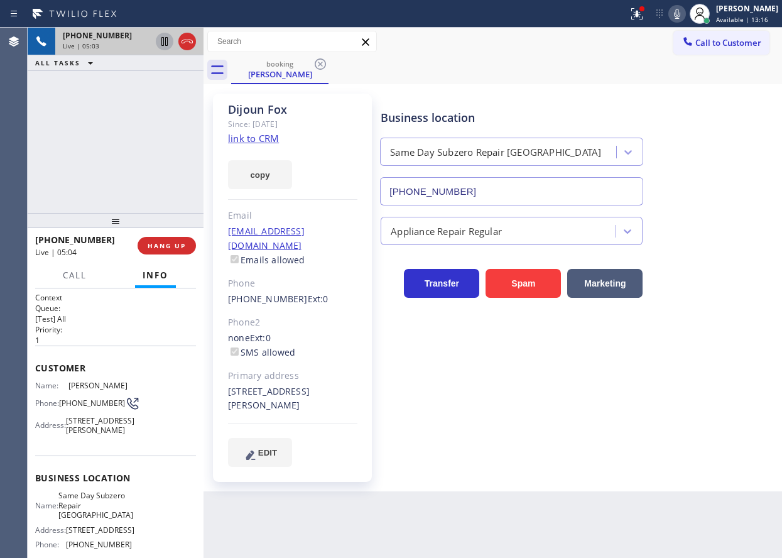
click at [685, 18] on icon at bounding box center [677, 13] width 15 height 15
click at [685, 16] on icon at bounding box center [677, 13] width 15 height 15
click at [688, 100] on div "Business location Same Day Subzero Repair Brooklyn (929) 416-6656" at bounding box center [578, 149] width 401 height 114
click at [718, 402] on div "Business location Same Day Subzero Repair Brooklyn (929) 416-6656 Appliance Rep…" at bounding box center [578, 280] width 401 height 366
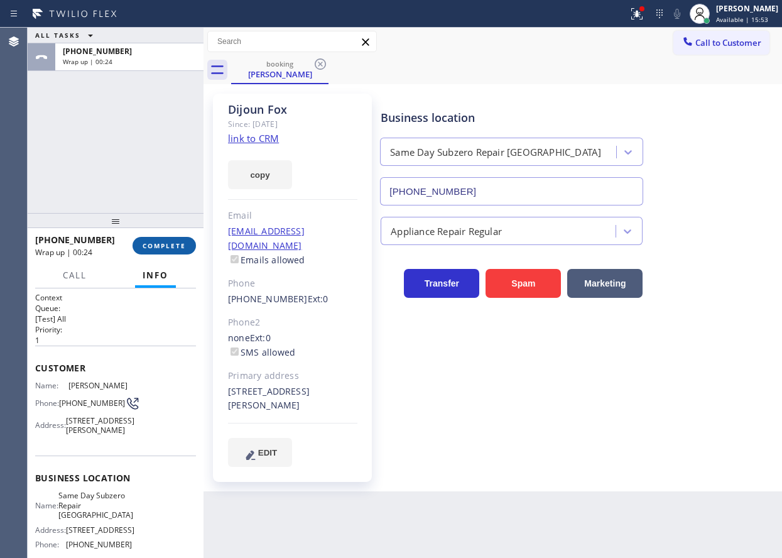
click at [177, 248] on span "COMPLETE" at bounding box center [164, 245] width 43 height 9
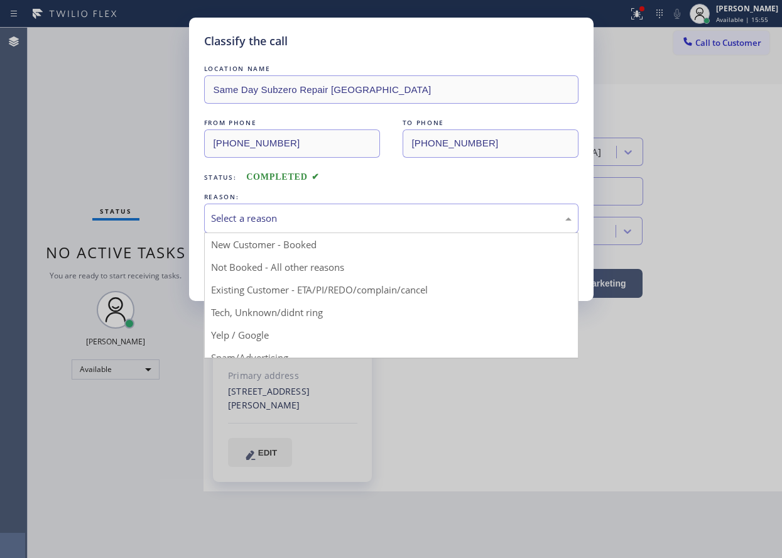
click at [369, 214] on div "Select a reason" at bounding box center [391, 218] width 361 height 14
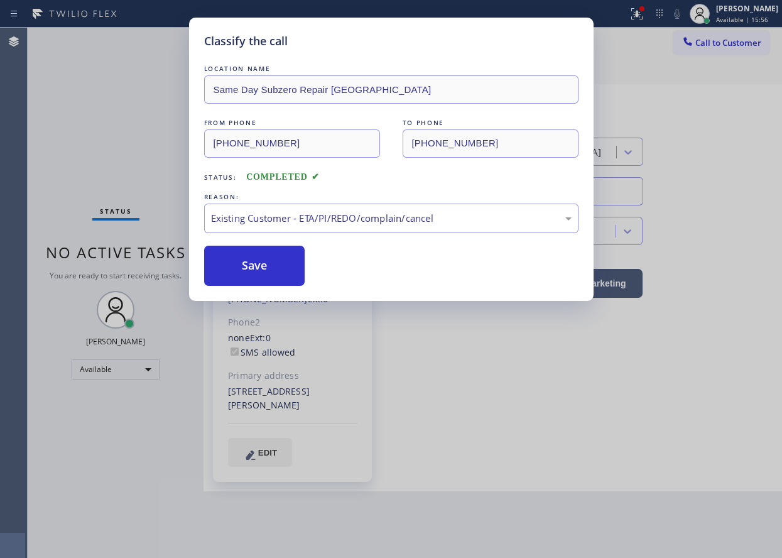
click at [238, 266] on button "Save" at bounding box center [254, 266] width 101 height 40
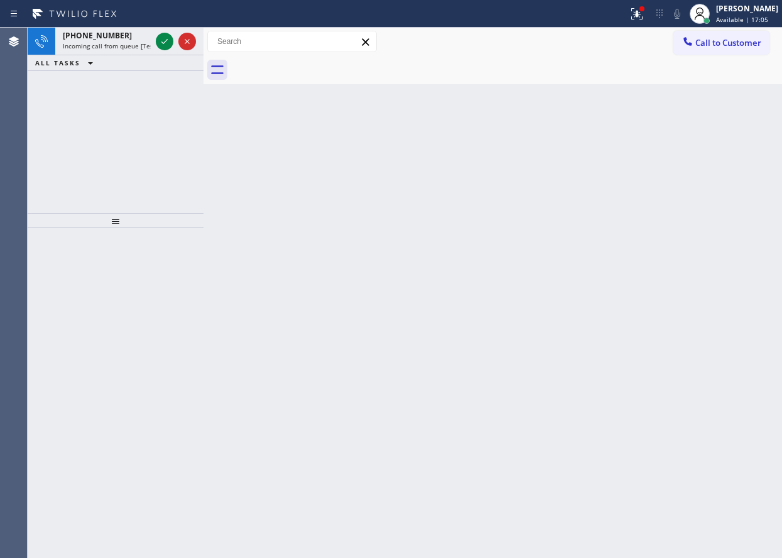
click at [717, 266] on div "Back to Dashboard Change Sender ID Customers Technicians Select a contact Outbo…" at bounding box center [493, 293] width 579 height 530
click at [162, 34] on icon at bounding box center [164, 41] width 15 height 15
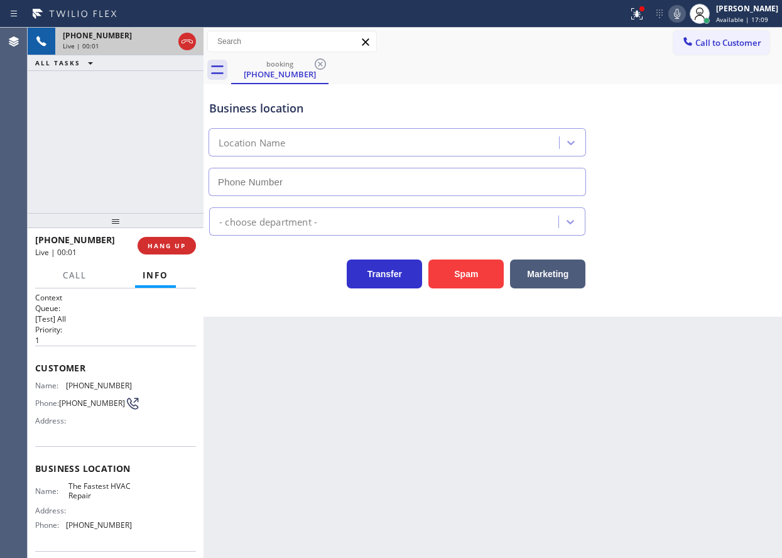
type input "(866) 540-7291"
click at [476, 277] on button "Spam" at bounding box center [466, 274] width 75 height 29
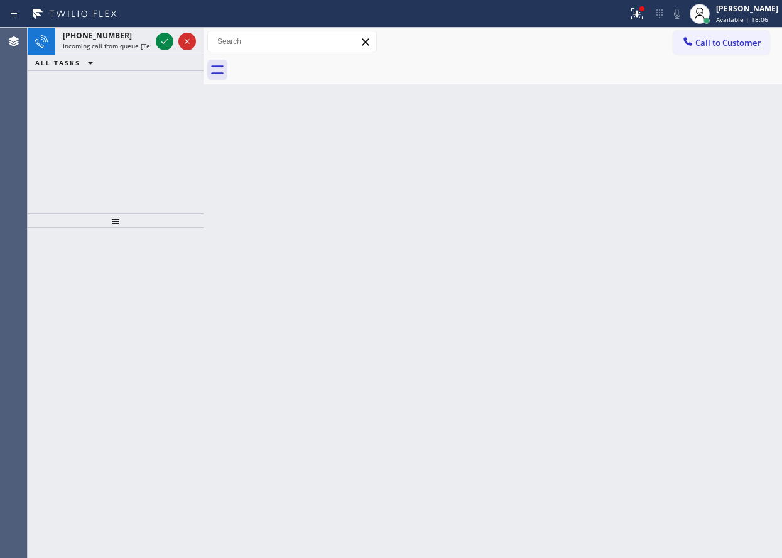
drag, startPoint x: 165, startPoint y: 42, endPoint x: 336, endPoint y: 52, distance: 171.2
click at [165, 42] on icon at bounding box center [165, 41] width 6 height 5
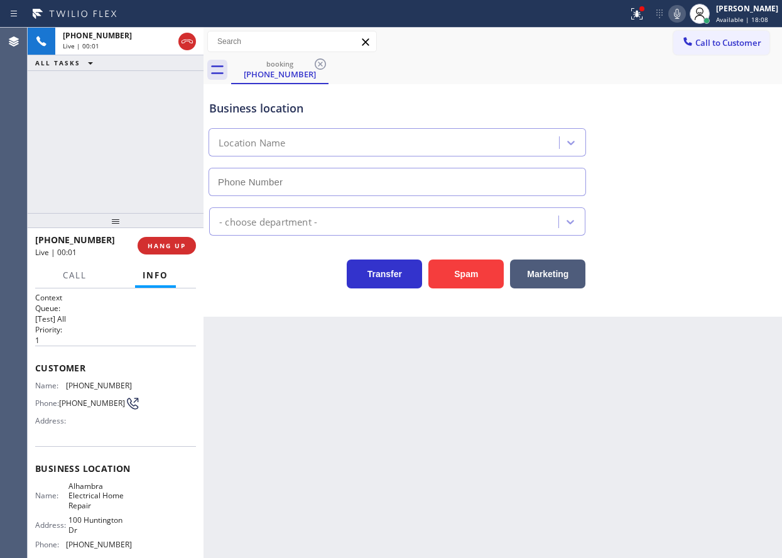
type input "(626) 551-4139"
click at [166, 239] on button "HANG UP" at bounding box center [167, 246] width 58 height 18
click at [166, 241] on span "HANG UP" at bounding box center [167, 245] width 38 height 9
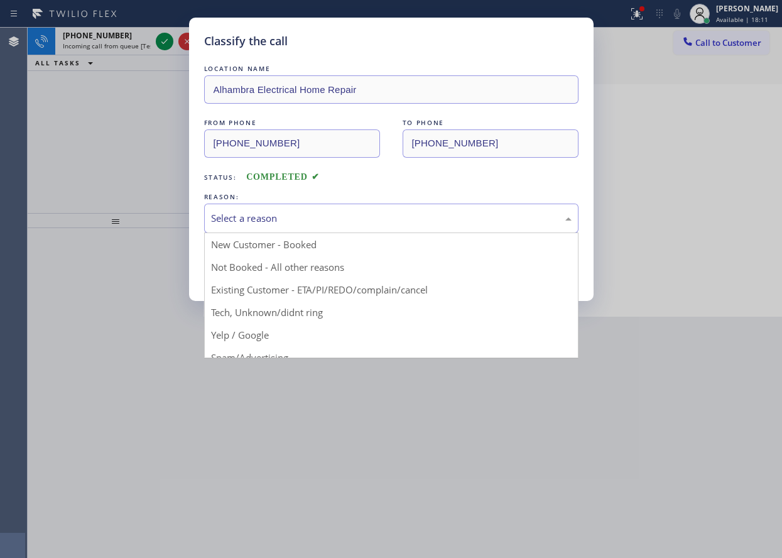
click at [331, 217] on div "Select a reason" at bounding box center [391, 218] width 361 height 14
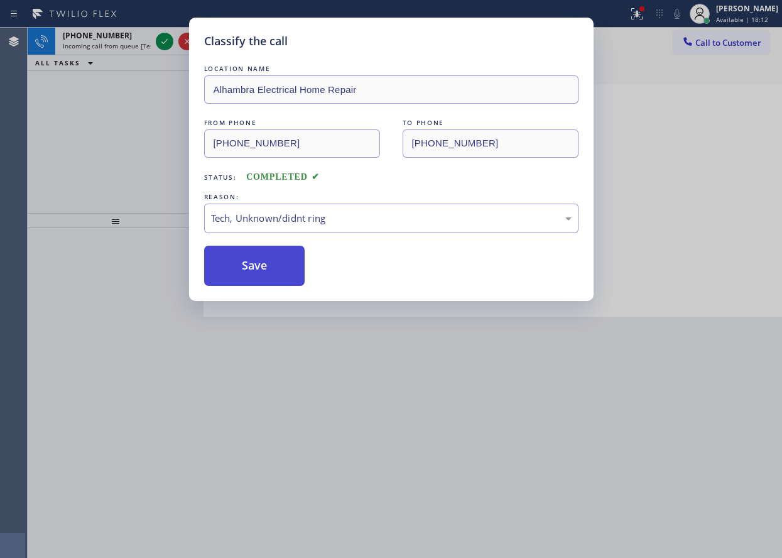
click at [266, 268] on button "Save" at bounding box center [254, 266] width 101 height 40
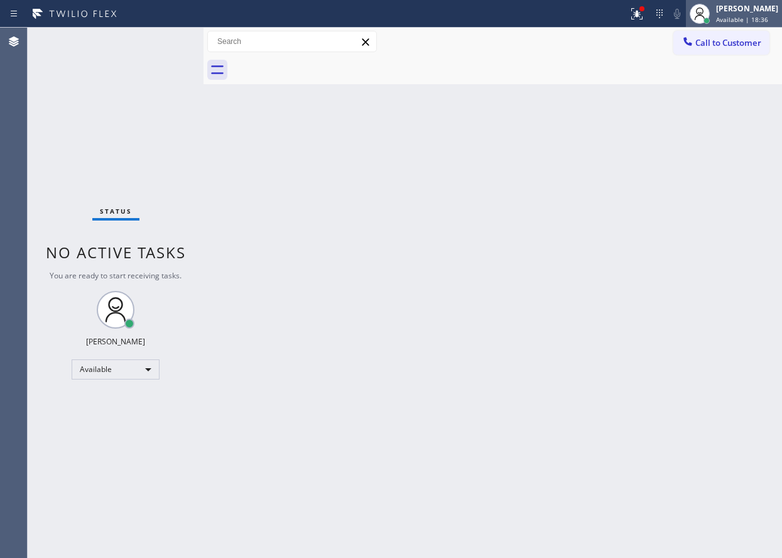
click at [745, 9] on div "[PERSON_NAME]" at bounding box center [747, 8] width 62 height 11
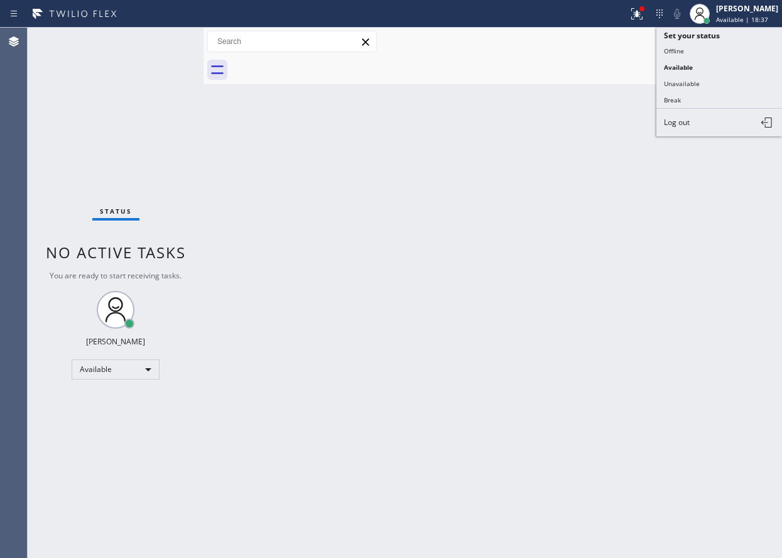
click at [698, 50] on button "Offline" at bounding box center [720, 51] width 126 height 16
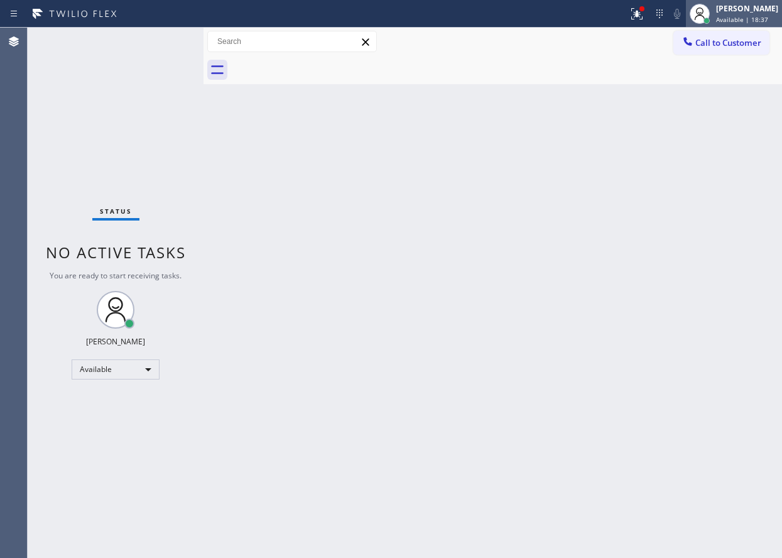
click at [760, 11] on div "[PERSON_NAME]" at bounding box center [747, 8] width 62 height 11
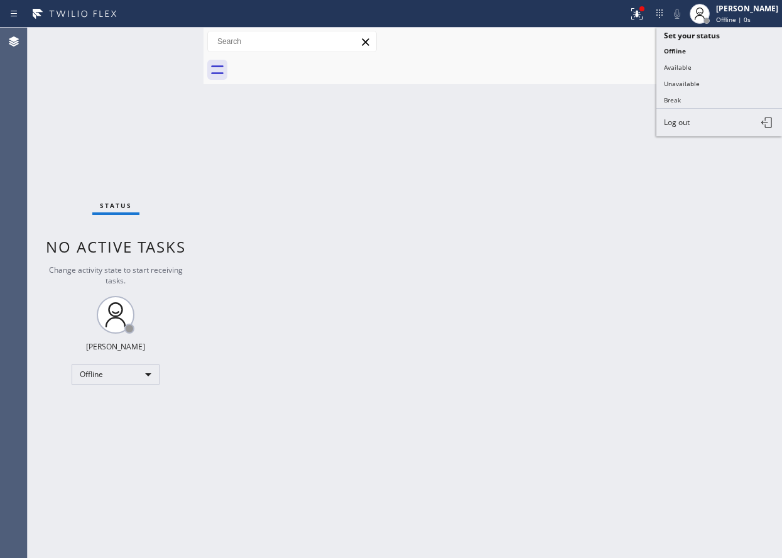
click at [718, 123] on button "Log out" at bounding box center [720, 123] width 126 height 28
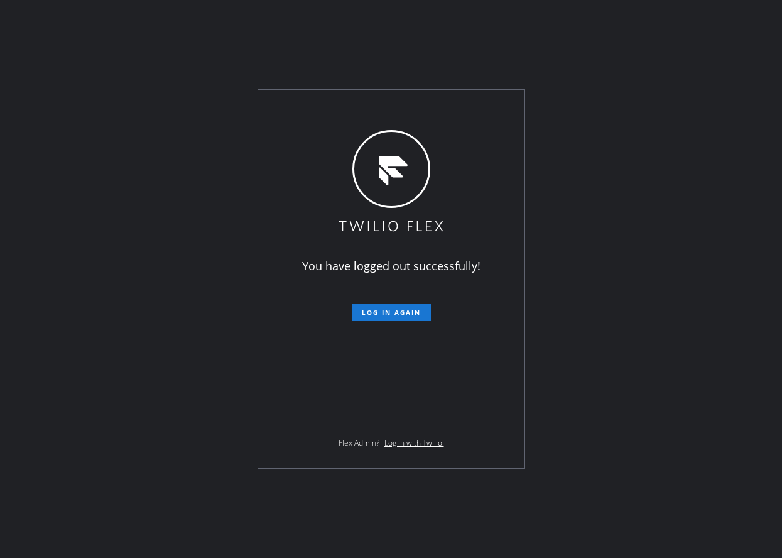
click at [752, 118] on div "You have logged out successfully! Log in again Flex Admin? Log in with Twilio." at bounding box center [391, 279] width 782 height 558
